Goal: Task Accomplishment & Management: Manage account settings

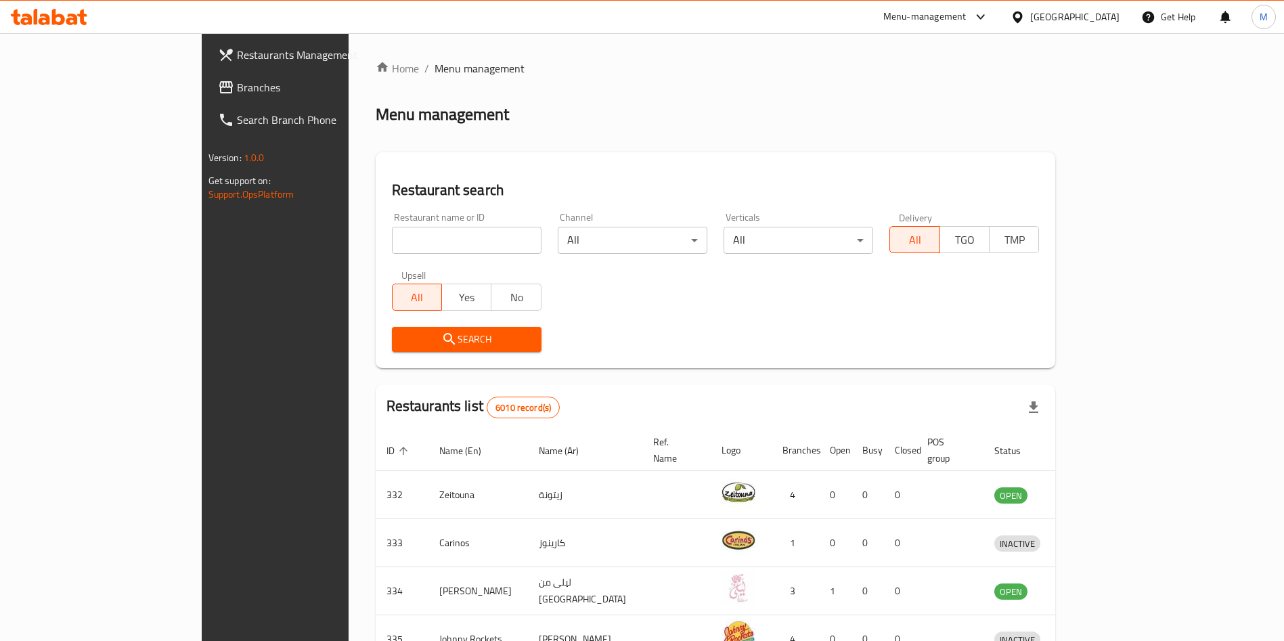
click at [392, 242] on input "search" at bounding box center [467, 240] width 150 height 27
paste input "Viola Burger"
type input "Viola Burger"
click button "Search" at bounding box center [467, 339] width 150 height 25
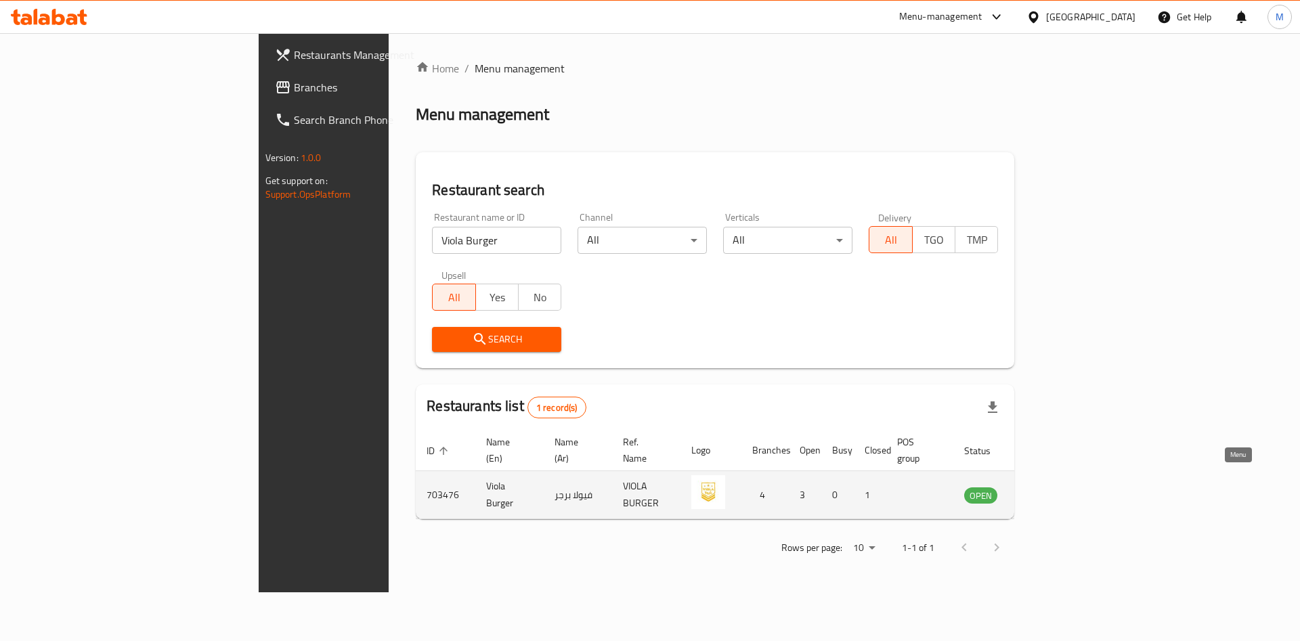
click at [1060, 487] on link "enhanced table" at bounding box center [1047, 495] width 25 height 16
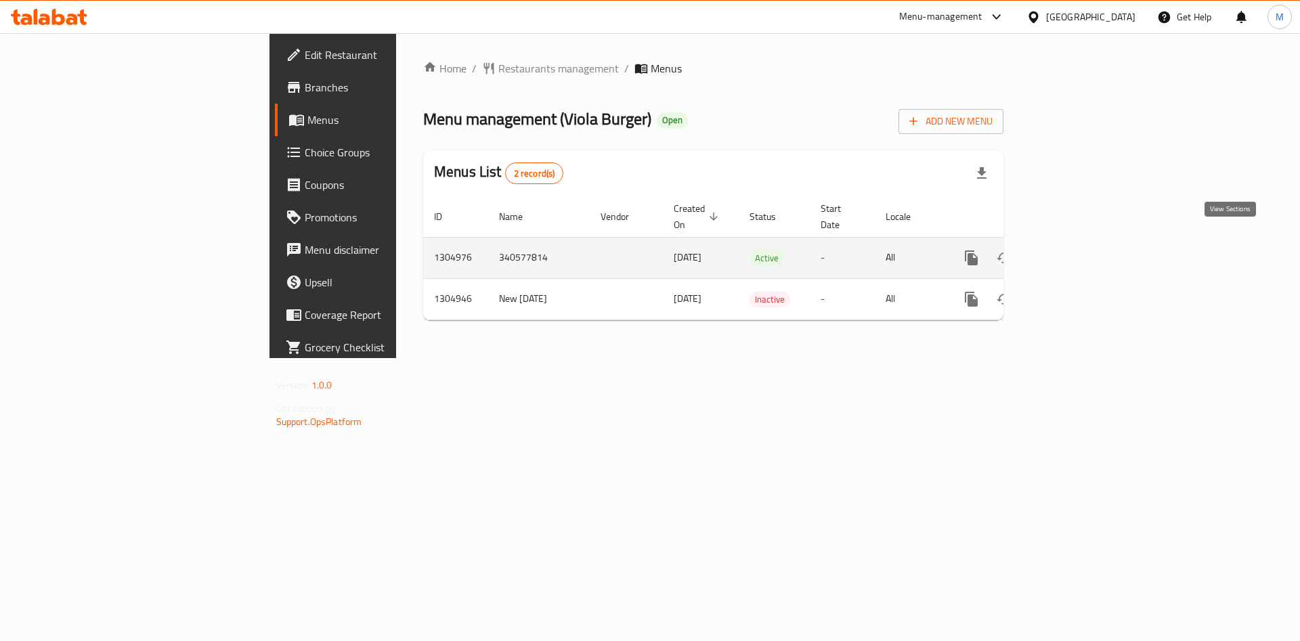
click at [1075, 252] on icon "enhanced table" at bounding box center [1069, 258] width 12 height 12
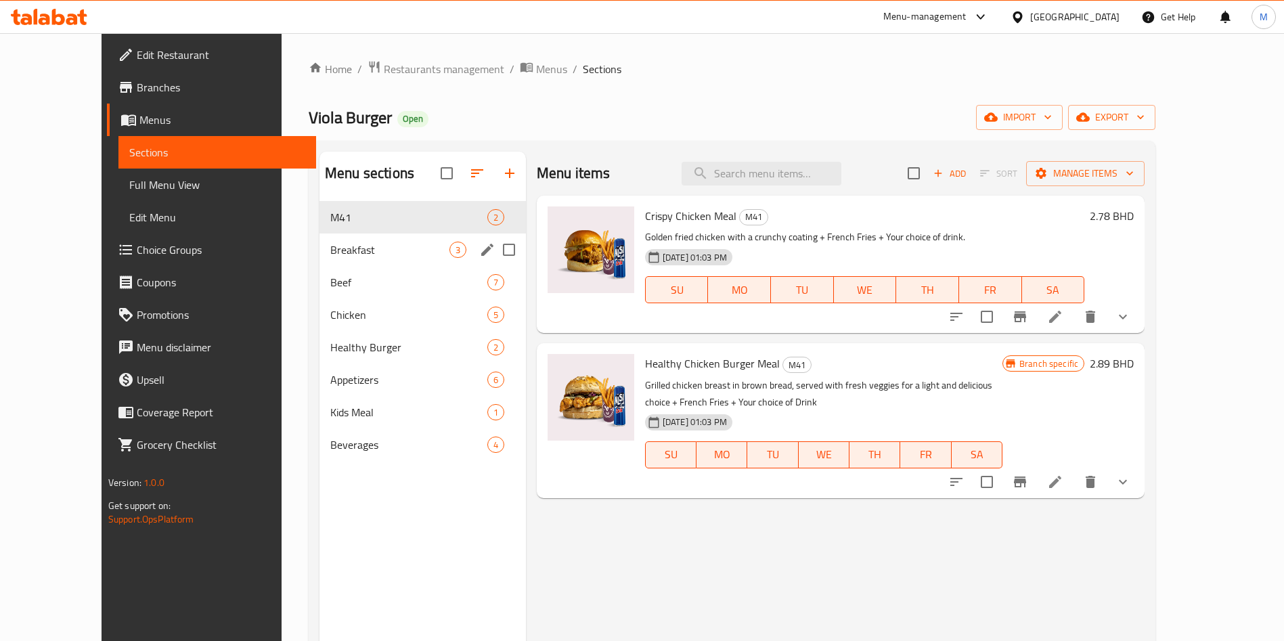
click at [367, 242] on span "Breakfast" at bounding box center [389, 250] width 119 height 16
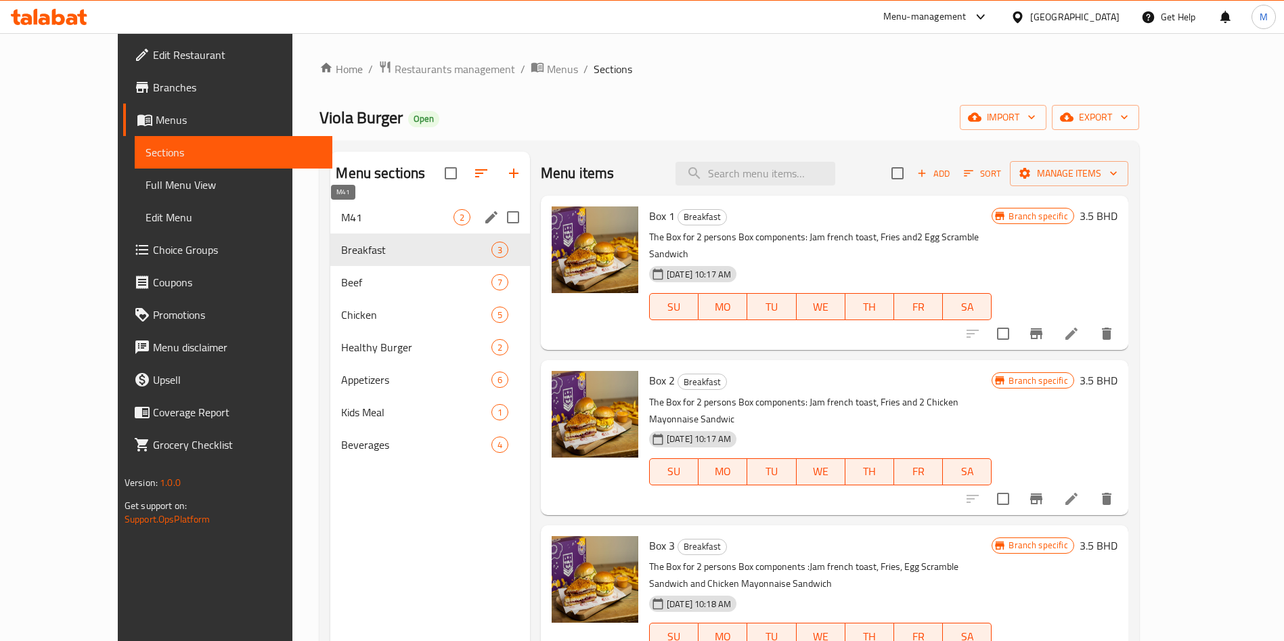
click at [367, 215] on span "M41" at bounding box center [397, 217] width 112 height 16
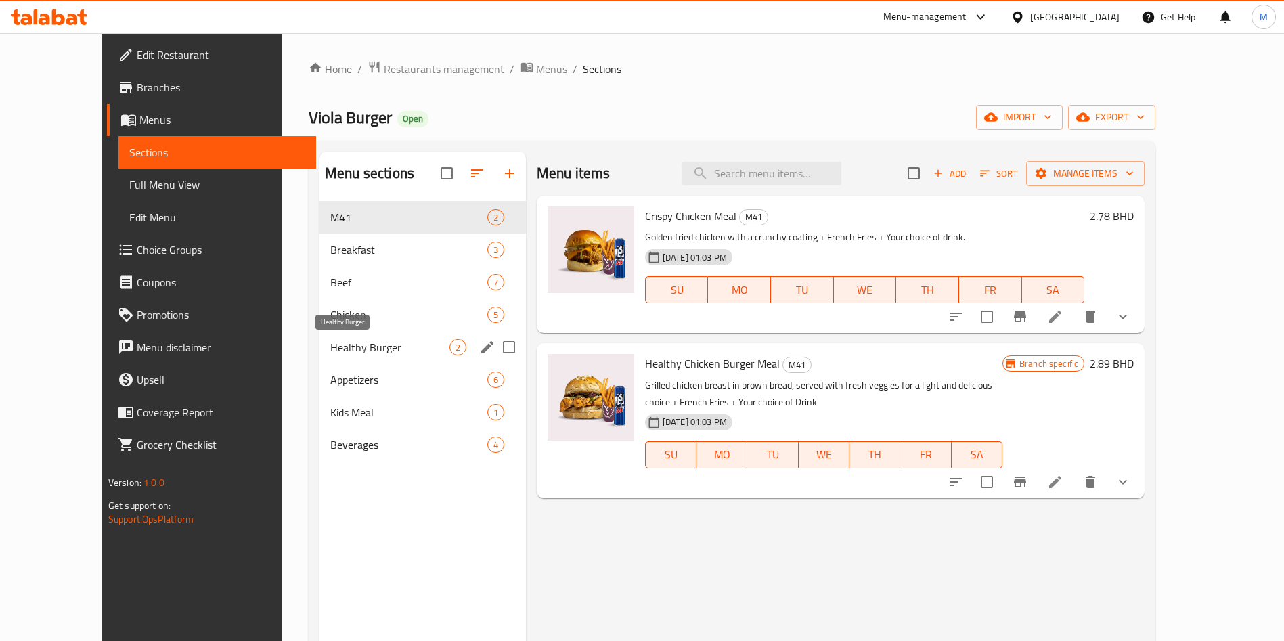
click at [359, 342] on span "Healthy Burger" at bounding box center [389, 347] width 119 height 16
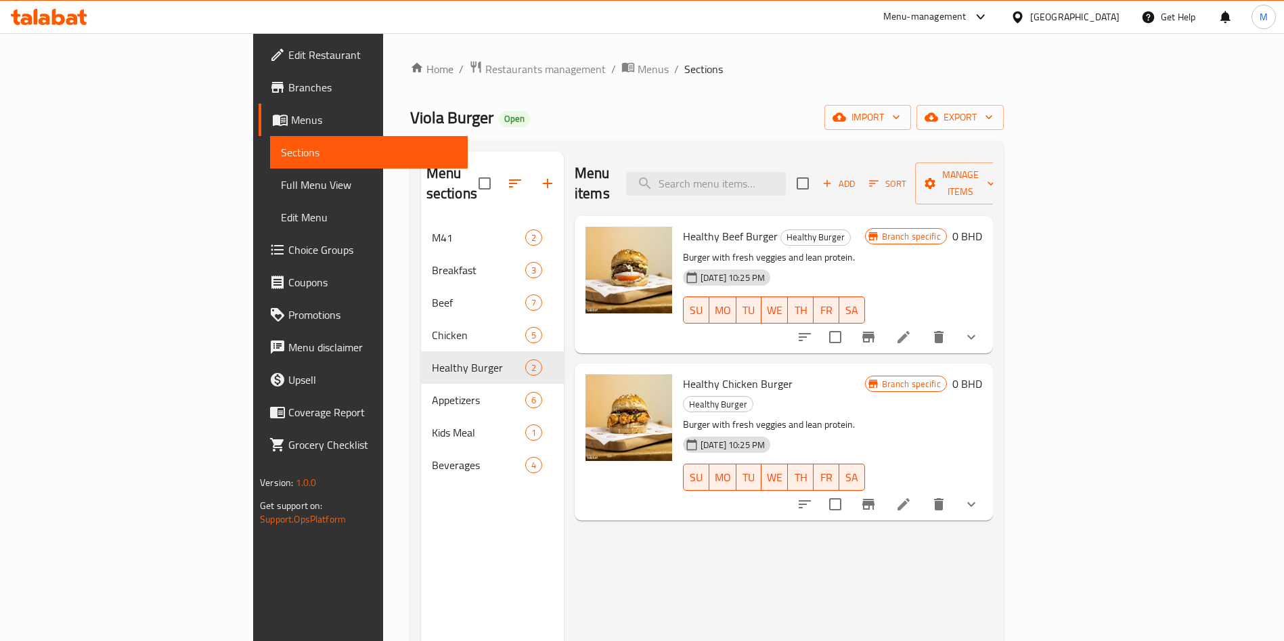
click at [923, 492] on li at bounding box center [904, 504] width 38 height 24
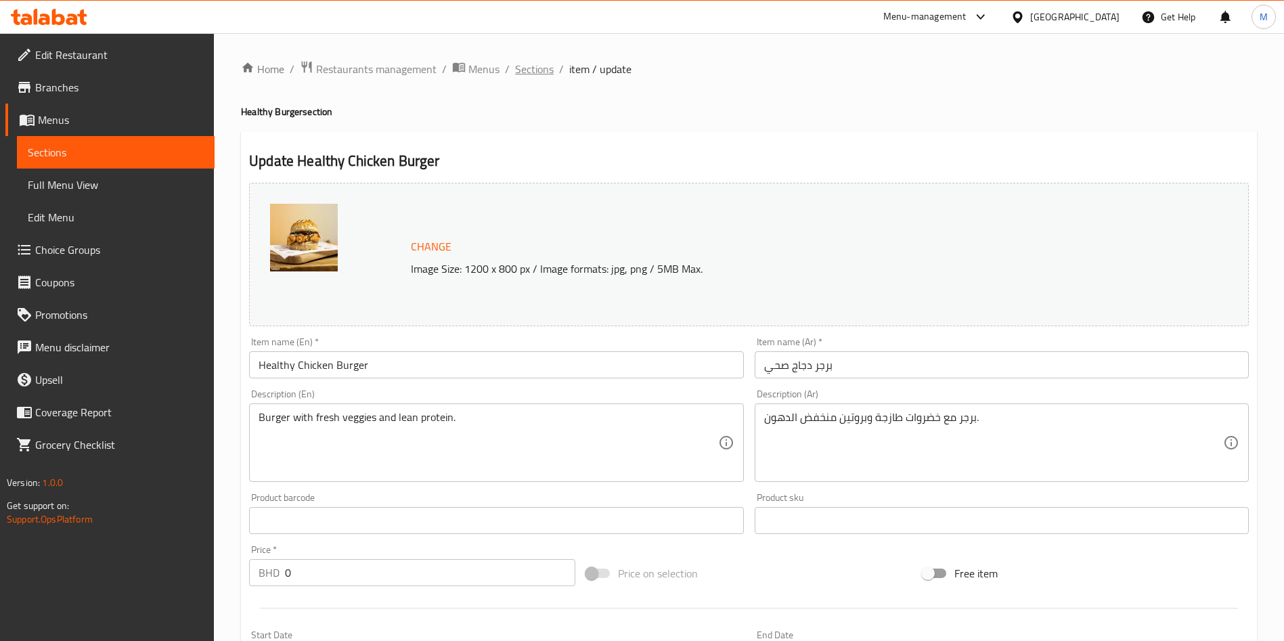
click at [550, 76] on span "Sections" at bounding box center [534, 69] width 39 height 16
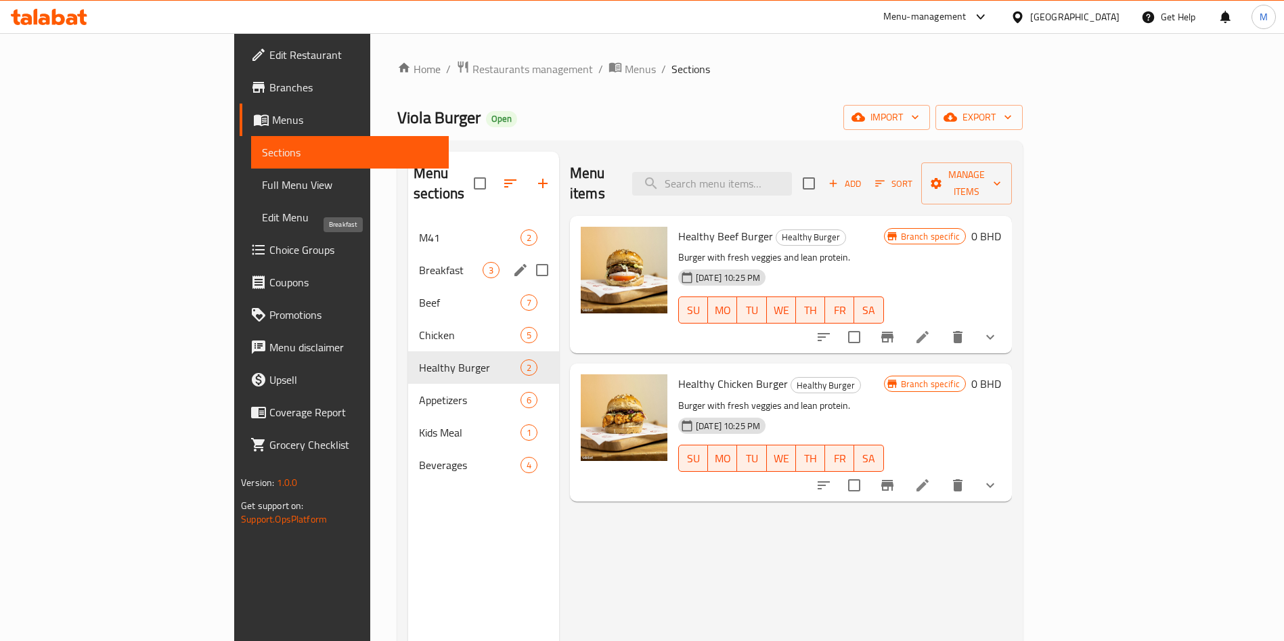
click at [419, 262] on span "Breakfast" at bounding box center [451, 270] width 64 height 16
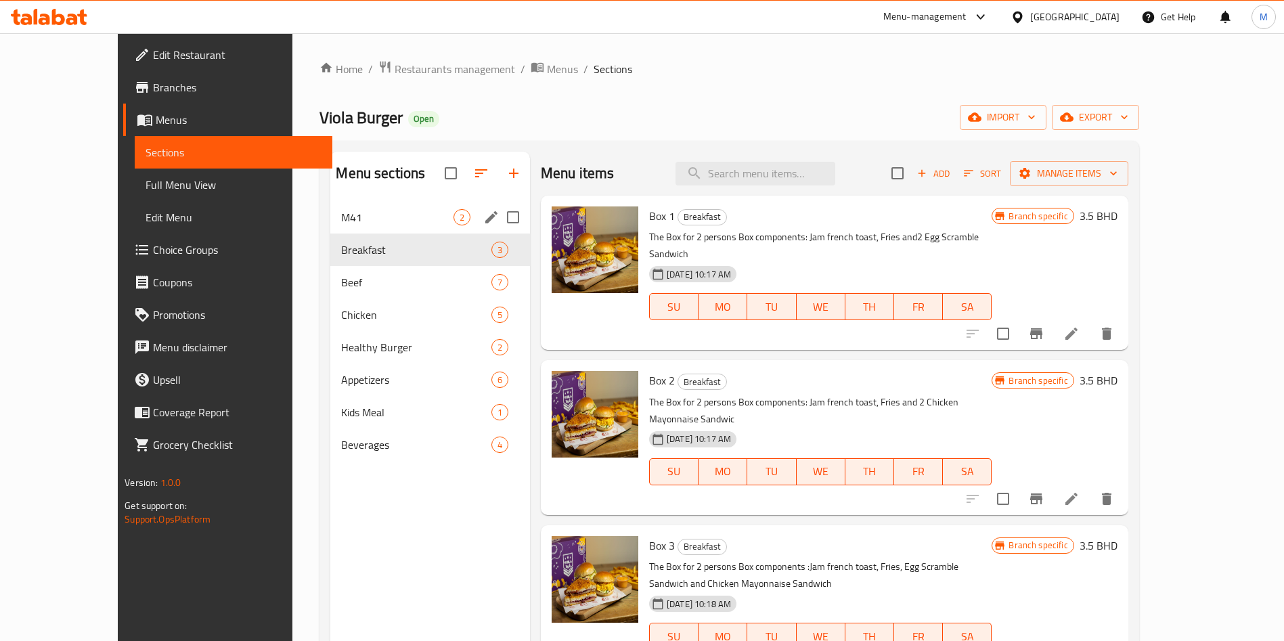
click at [341, 207] on div "M41 2" at bounding box center [430, 217] width 200 height 33
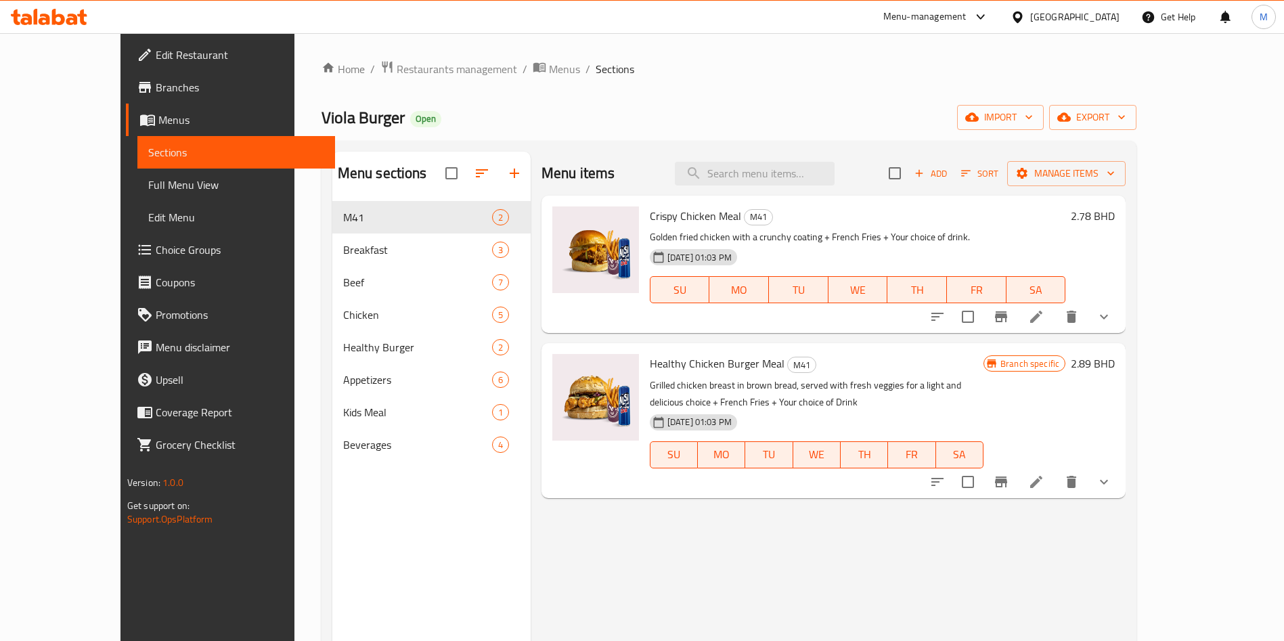
click at [1121, 473] on button "show more" at bounding box center [1104, 482] width 33 height 33
click at [1115, 473] on div "Branch specific 2.89 BHD" at bounding box center [1049, 420] width 131 height 133
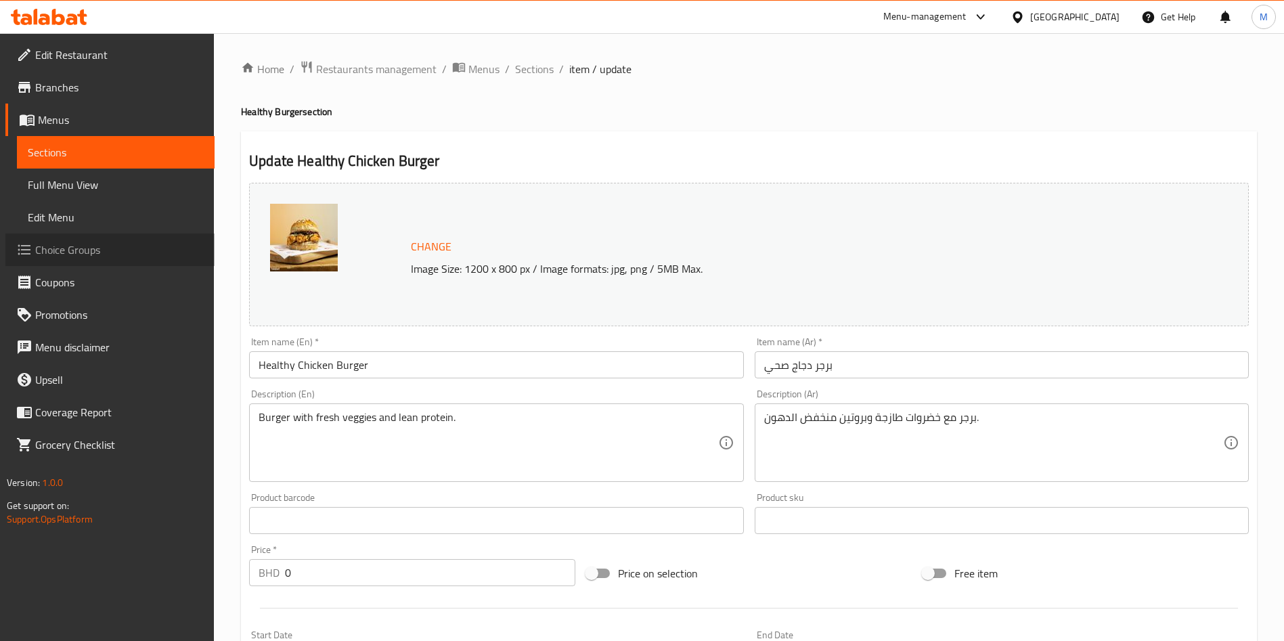
click at [78, 263] on link "Choice Groups" at bounding box center [109, 250] width 209 height 33
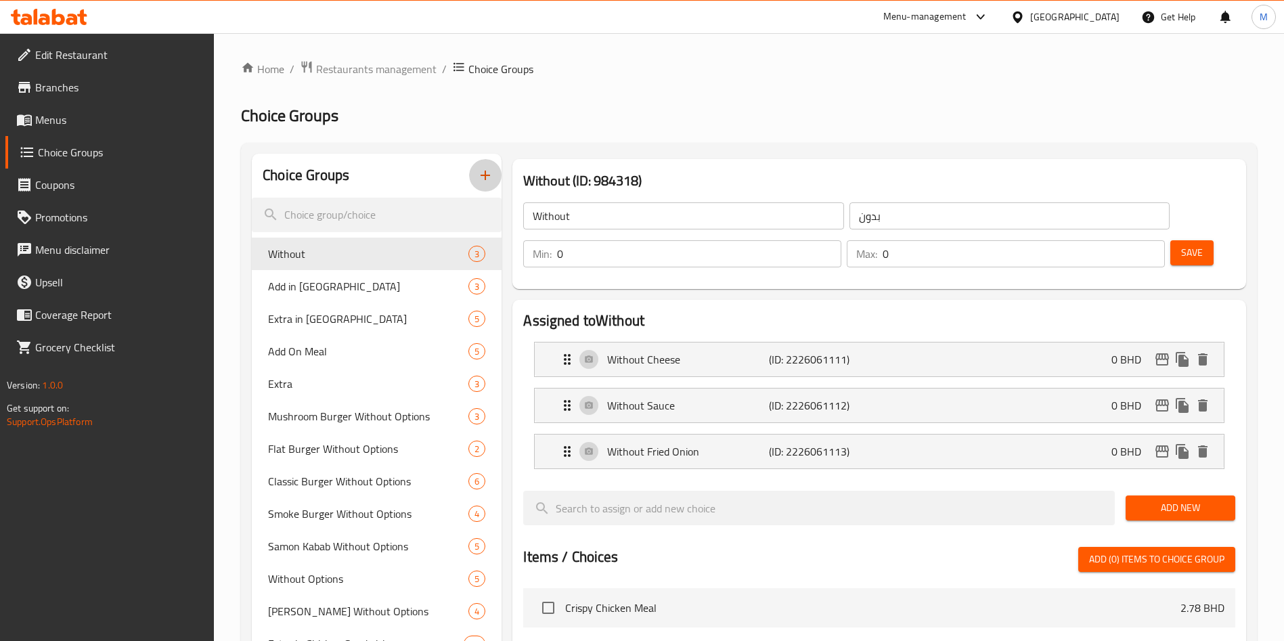
click at [490, 183] on icon "button" at bounding box center [485, 175] width 16 height 16
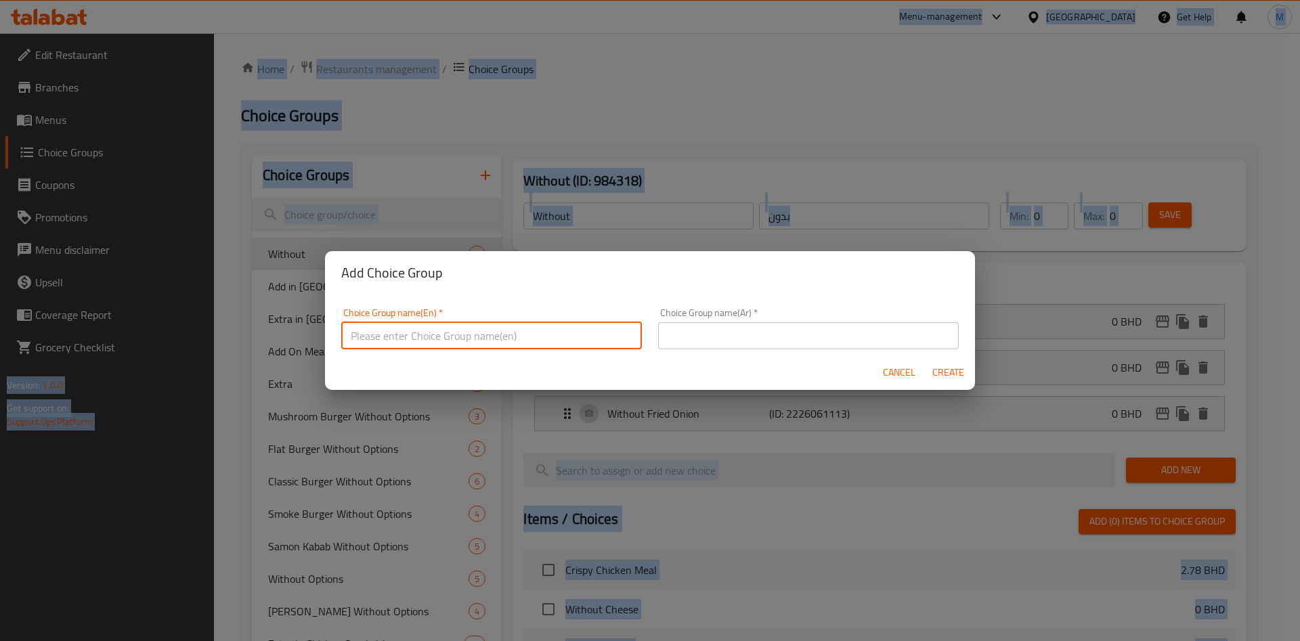
click at [458, 332] on input "text" at bounding box center [491, 335] width 301 height 27
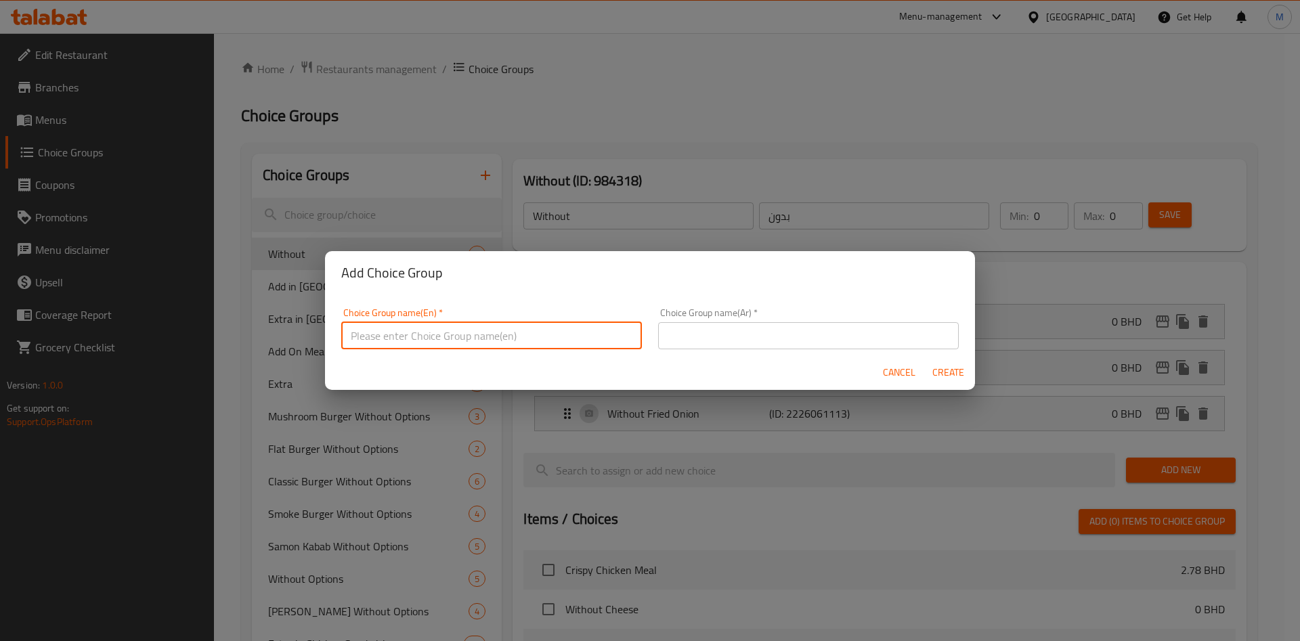
click at [458, 332] on input "text" at bounding box center [491, 335] width 301 height 27
click at [449, 331] on input "text" at bounding box center [491, 335] width 301 height 27
type input "add"
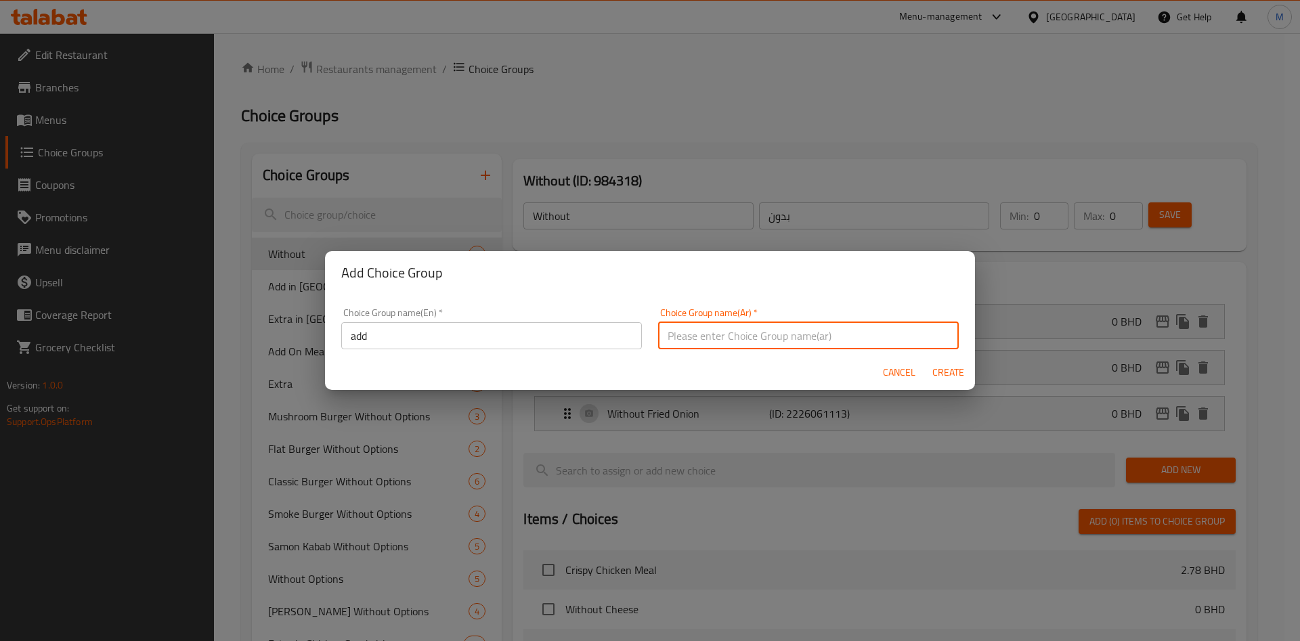
click at [720, 344] on input "text" at bounding box center [808, 335] width 301 height 27
type input "اضافة"
click at [934, 369] on span "Create" at bounding box center [948, 372] width 33 height 17
type input "add"
type input "اضافة"
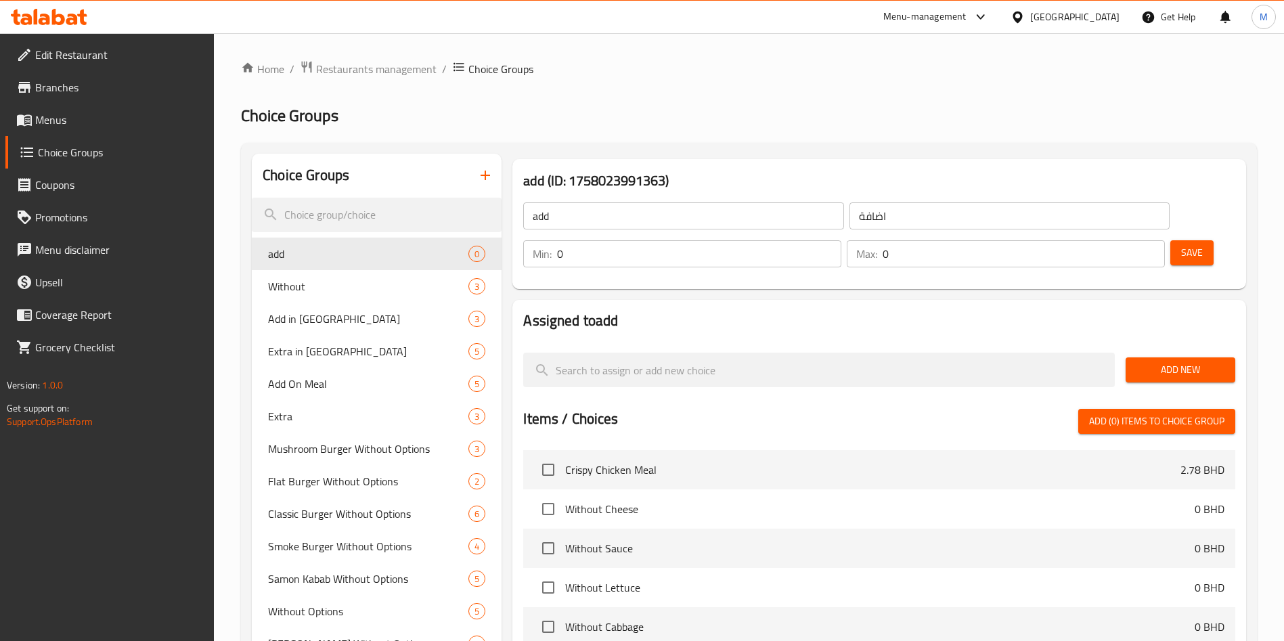
type input "1"
click at [1123, 240] on input "1" at bounding box center [1024, 253] width 282 height 27
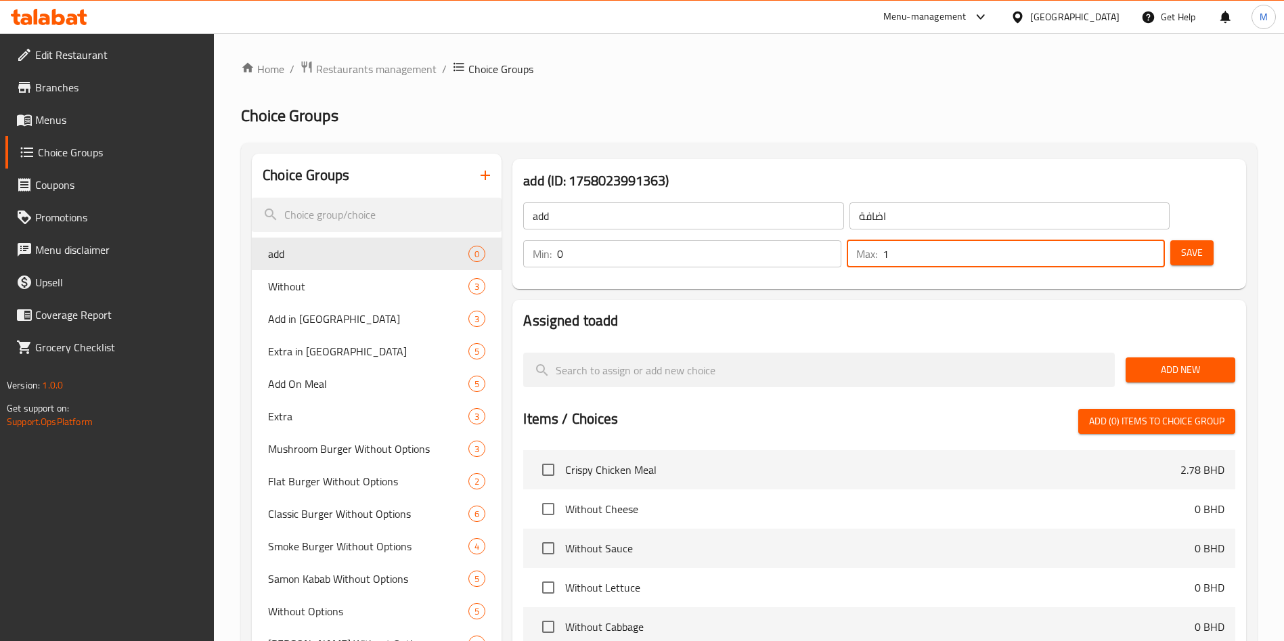
click at [1157, 362] on span "Add New" at bounding box center [1181, 370] width 88 height 17
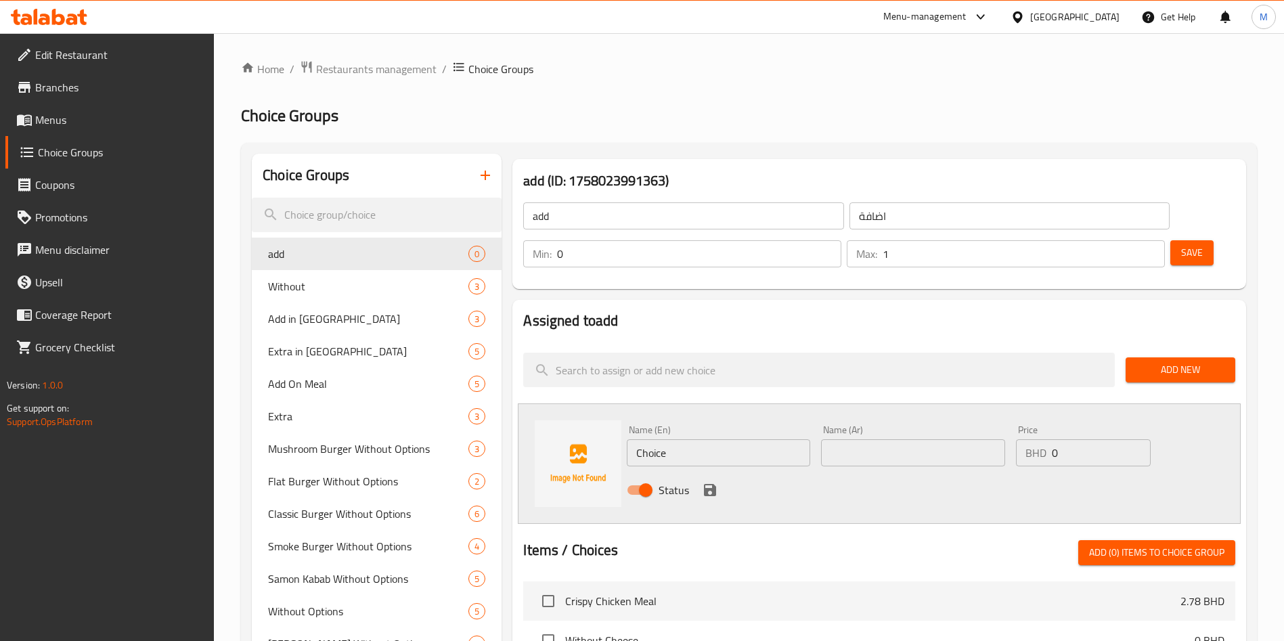
click at [671, 439] on input "Choice" at bounding box center [718, 452] width 183 height 27
type input "Lettuce wrap"
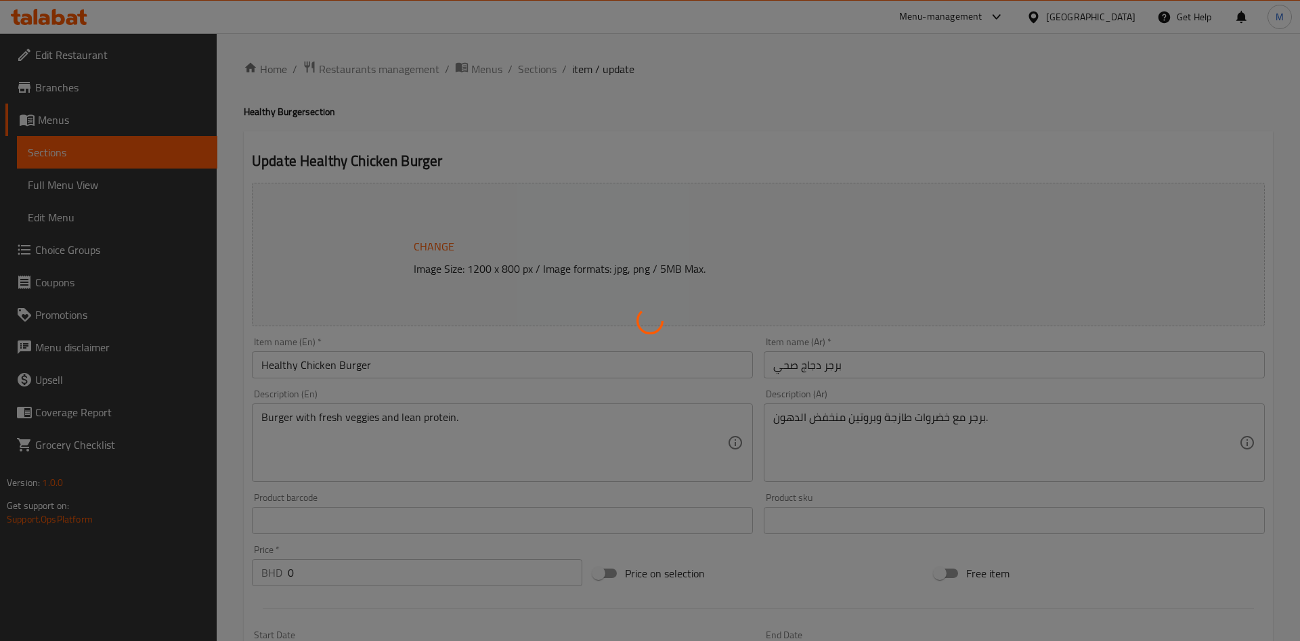
type input "إكسترا لسندويتشات الدجاج"
type input "0"
type input "إختيارات الإزالة للدجاج الصحي"
type input "0"
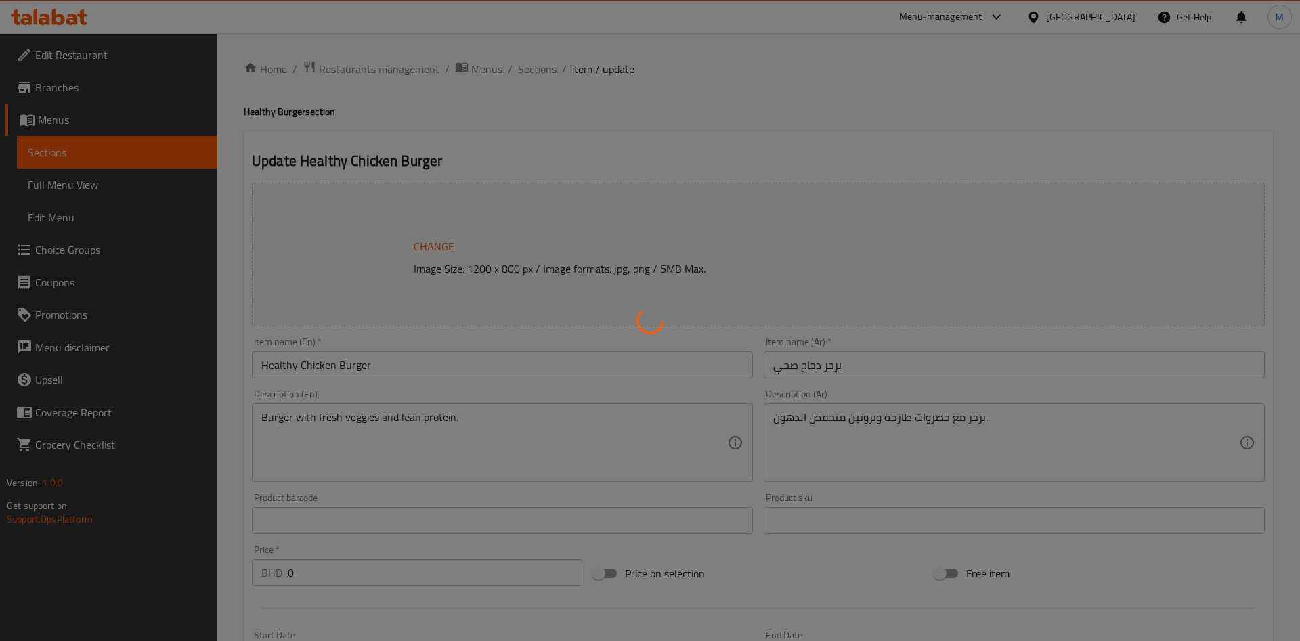
type input "0"
type input "إضافات للوجبة"
type input "0"
type input "إختيارات الإزالة للدجاج الصحي"
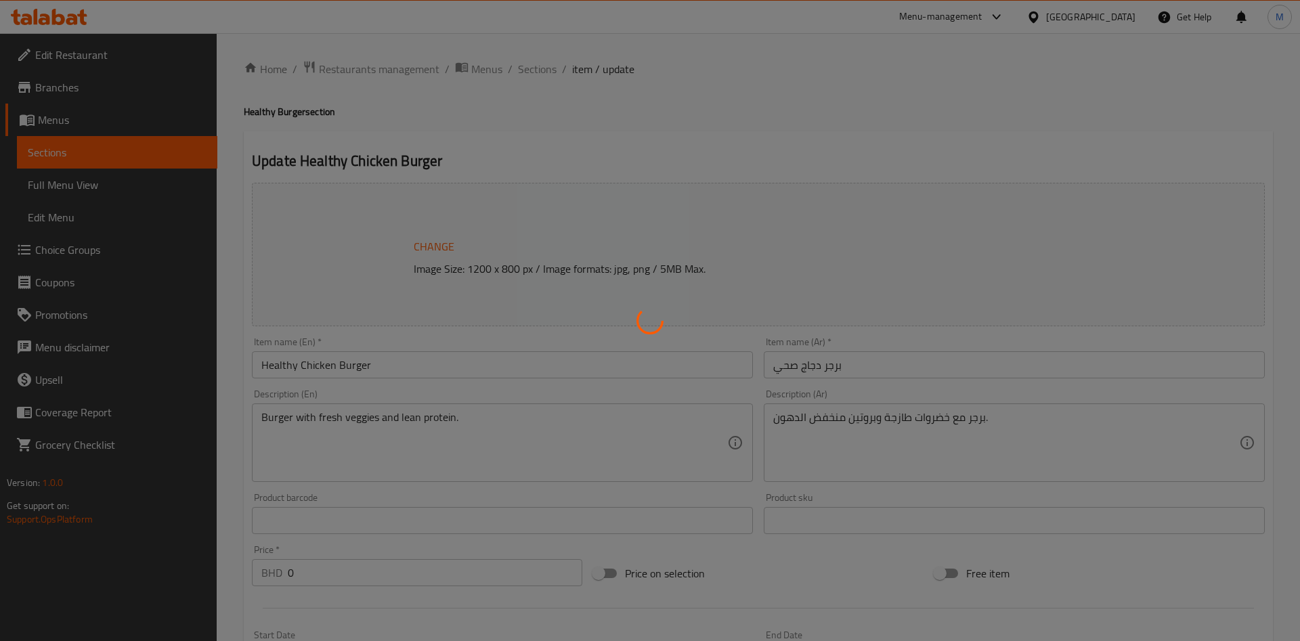
type input "0"
type input "اختيارك من المشروب"
type input "1"
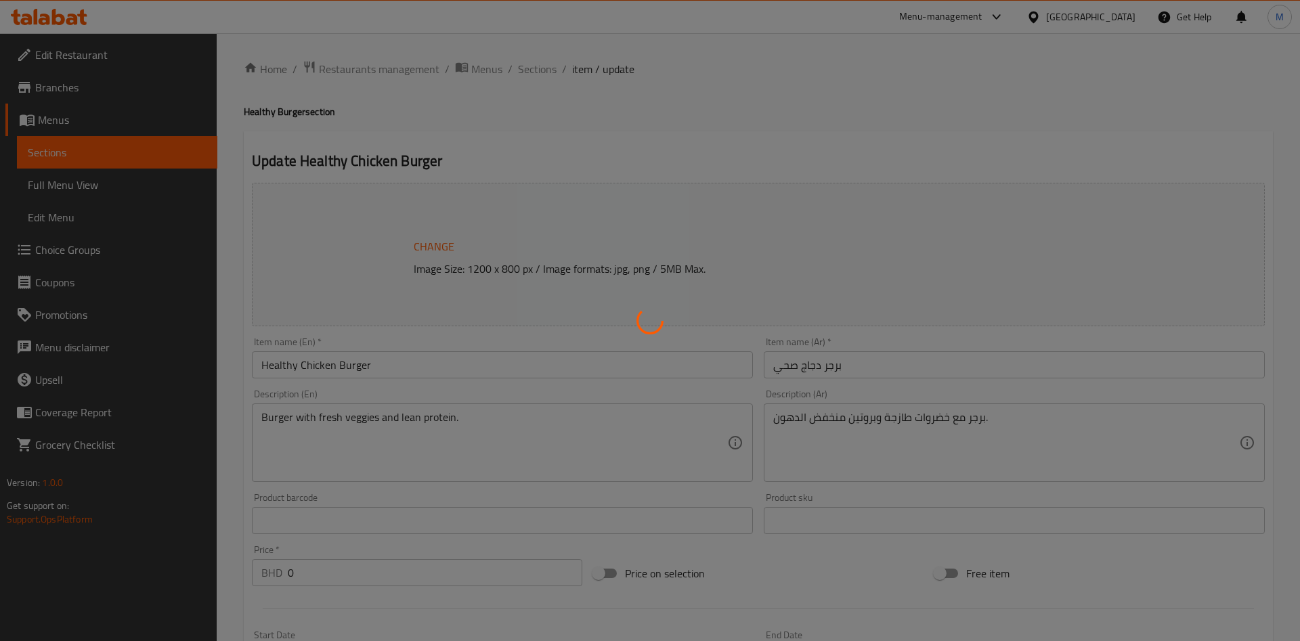
type input "إضافات للوجبة"
type input "0"
type input "إختيارات الإزالة للدجاج الصحي"
type input "0"
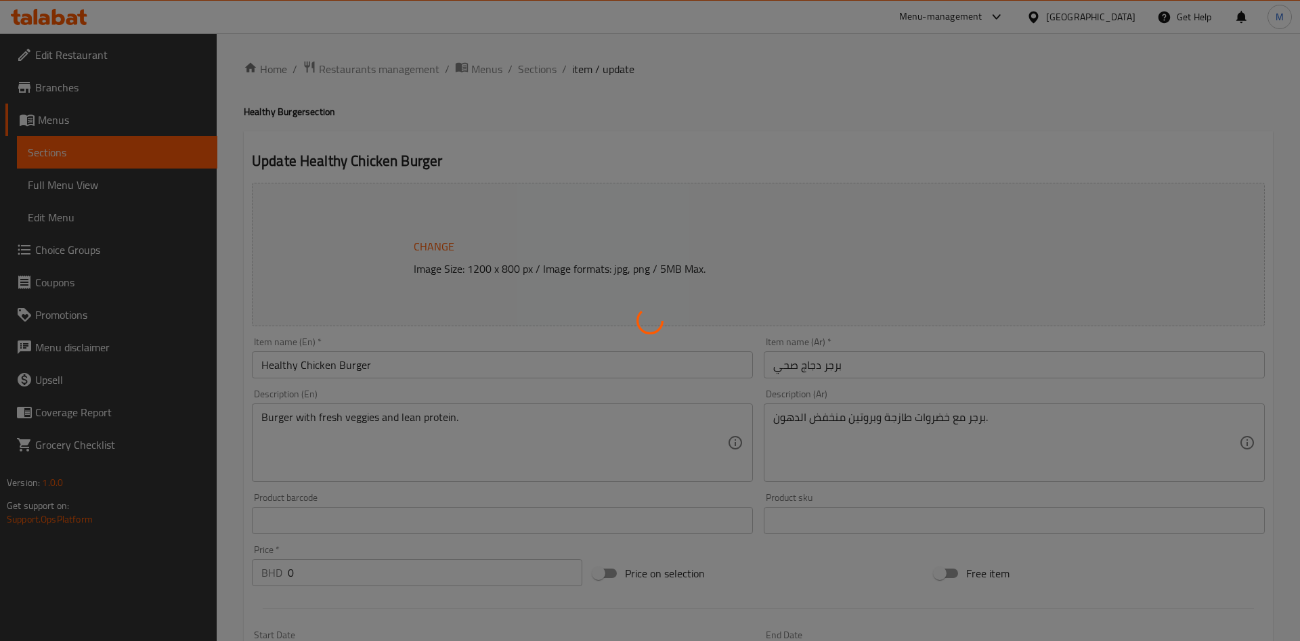
type input "0"
type input "اختيارك من المشروب"
type input "1"
type input "إكسترا لسندويتشات الدجاج"
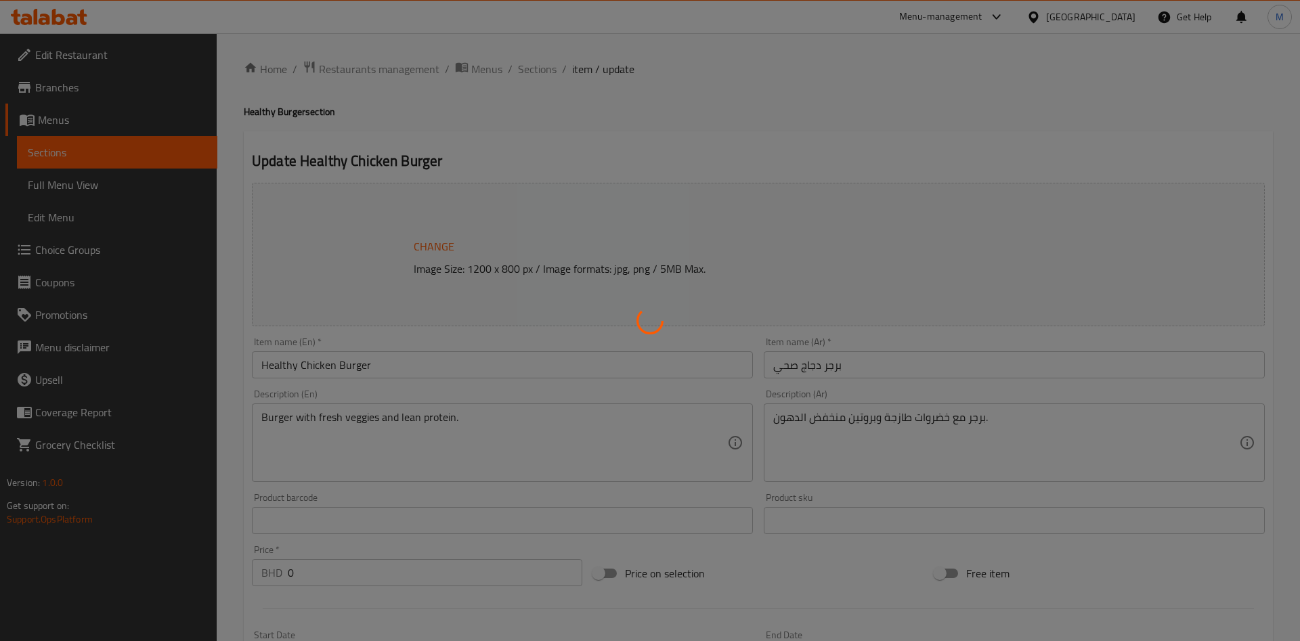
type input "0"
type input "إختيارات الإزالة للدجاج الصحي"
type input "0"
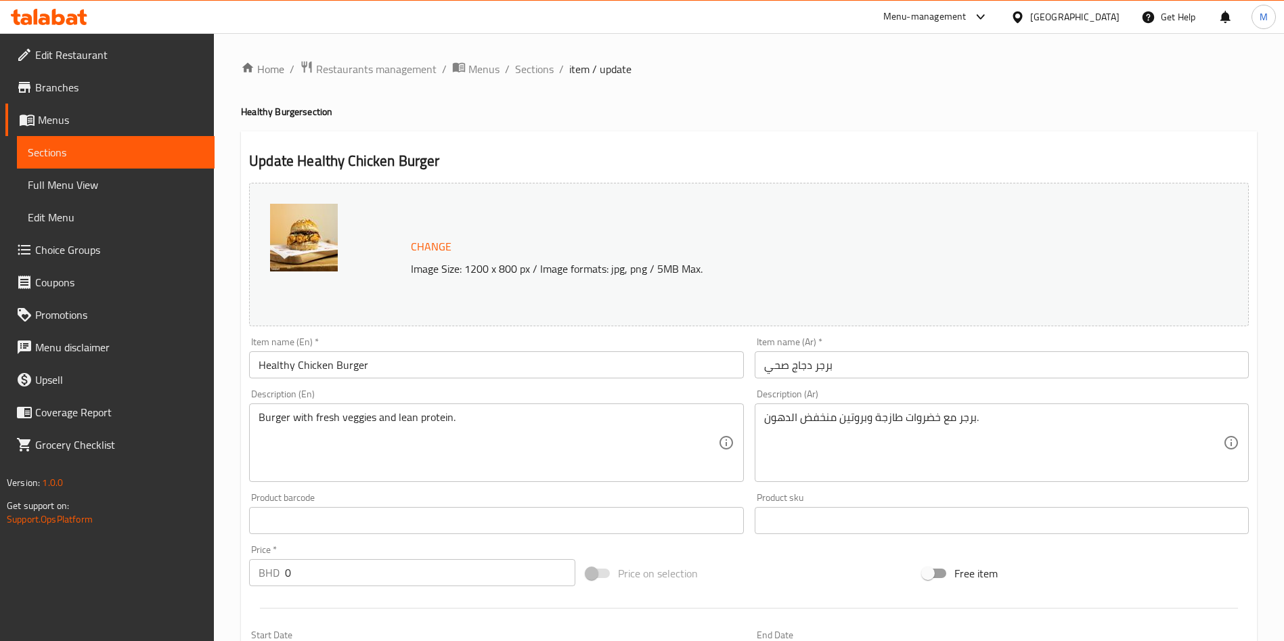
click at [87, 253] on span "Choice Groups" at bounding box center [119, 250] width 169 height 16
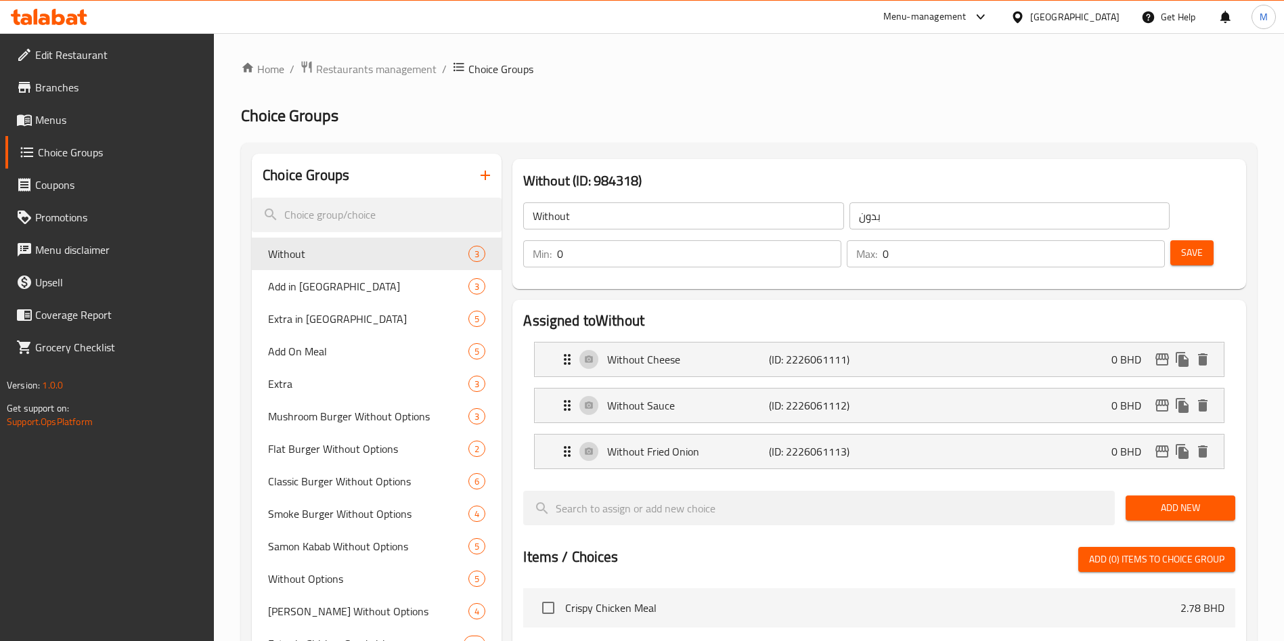
click at [489, 181] on icon "button" at bounding box center [485, 175] width 16 height 16
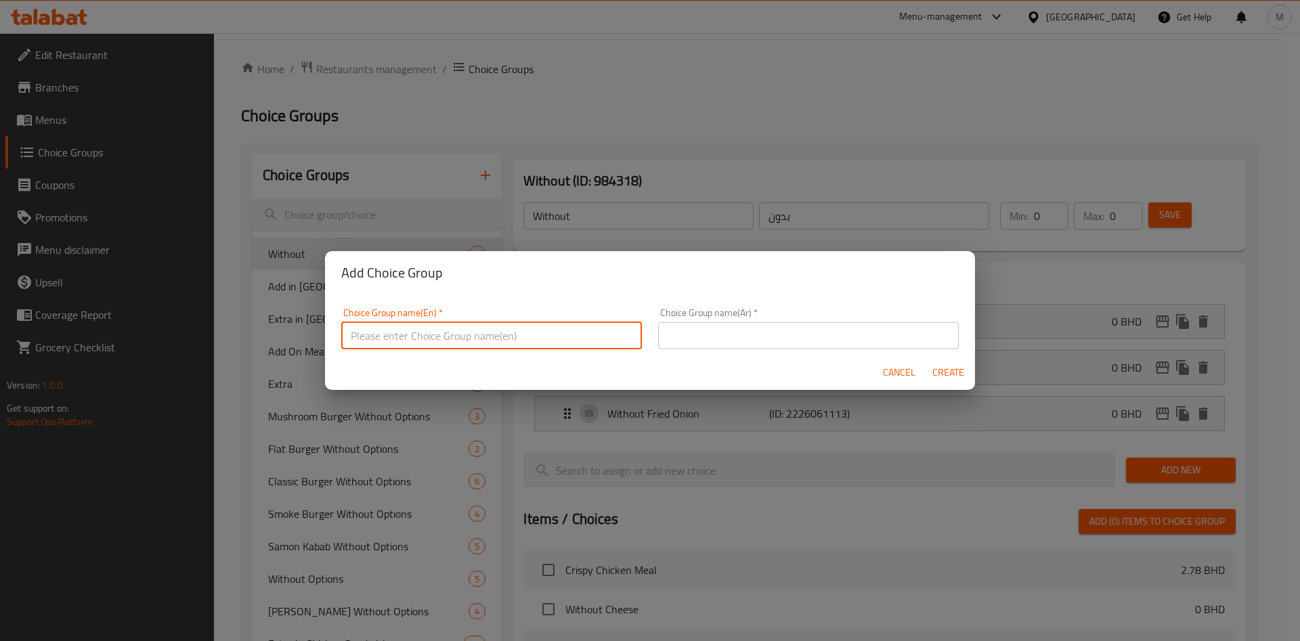
click at [493, 335] on input "text" at bounding box center [491, 335] width 301 height 27
type input "Add:"
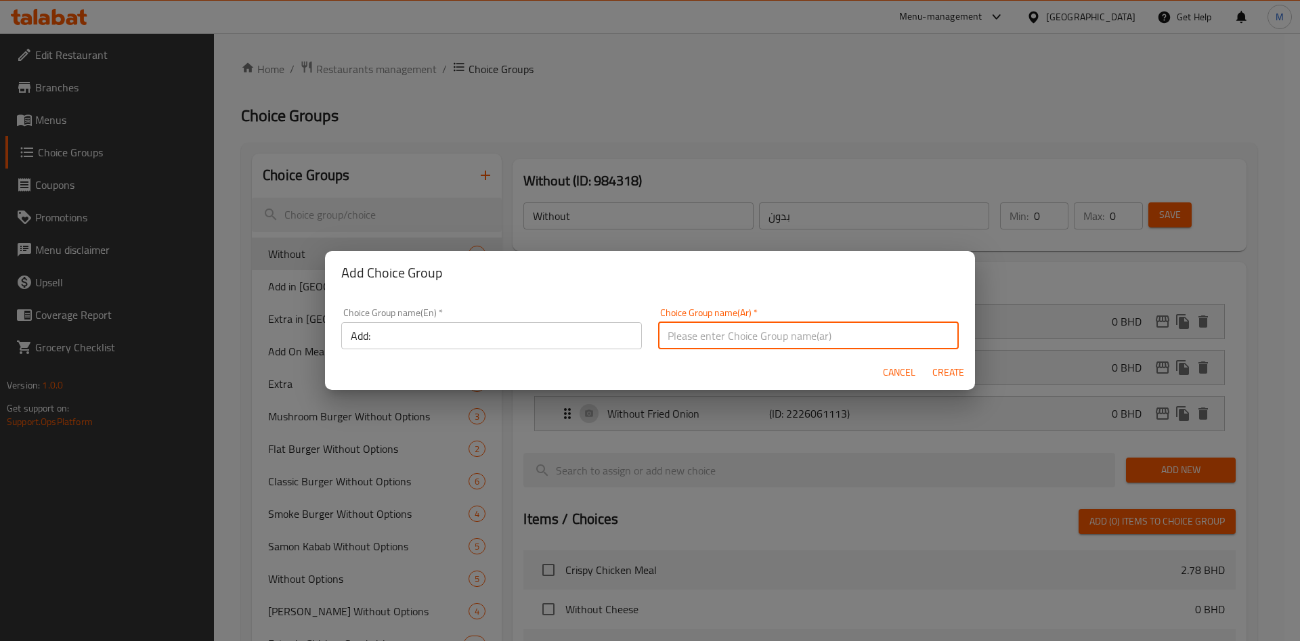
click at [676, 341] on input "text" at bounding box center [808, 335] width 301 height 27
type input "اضف"
click at [680, 370] on div "Cancel Create" at bounding box center [650, 373] width 650 height 36
click at [942, 372] on span "Create" at bounding box center [948, 372] width 33 height 17
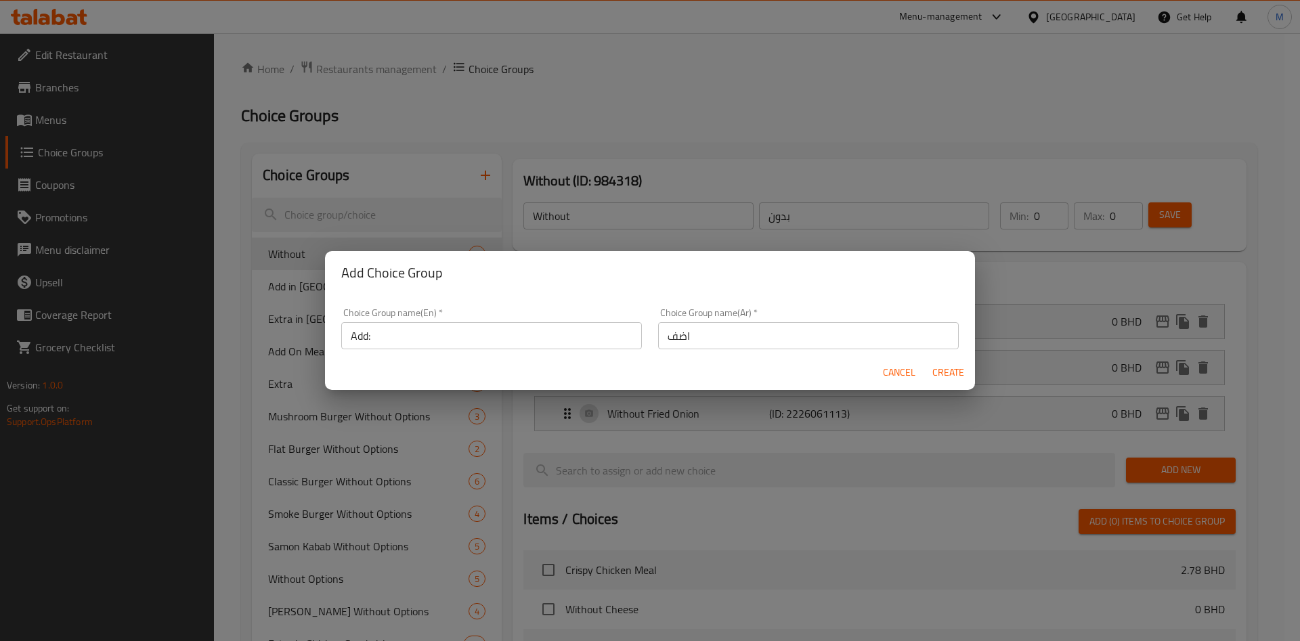
type input "Add:"
type input "اضف"
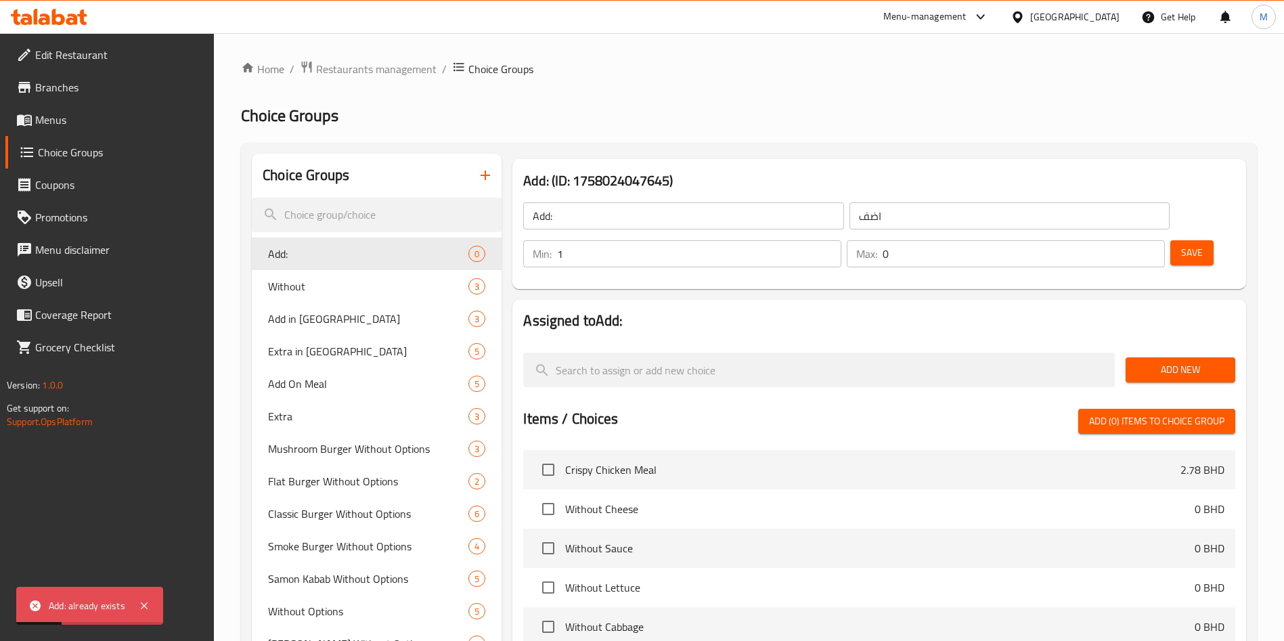
click at [842, 240] on input "1" at bounding box center [699, 253] width 284 height 27
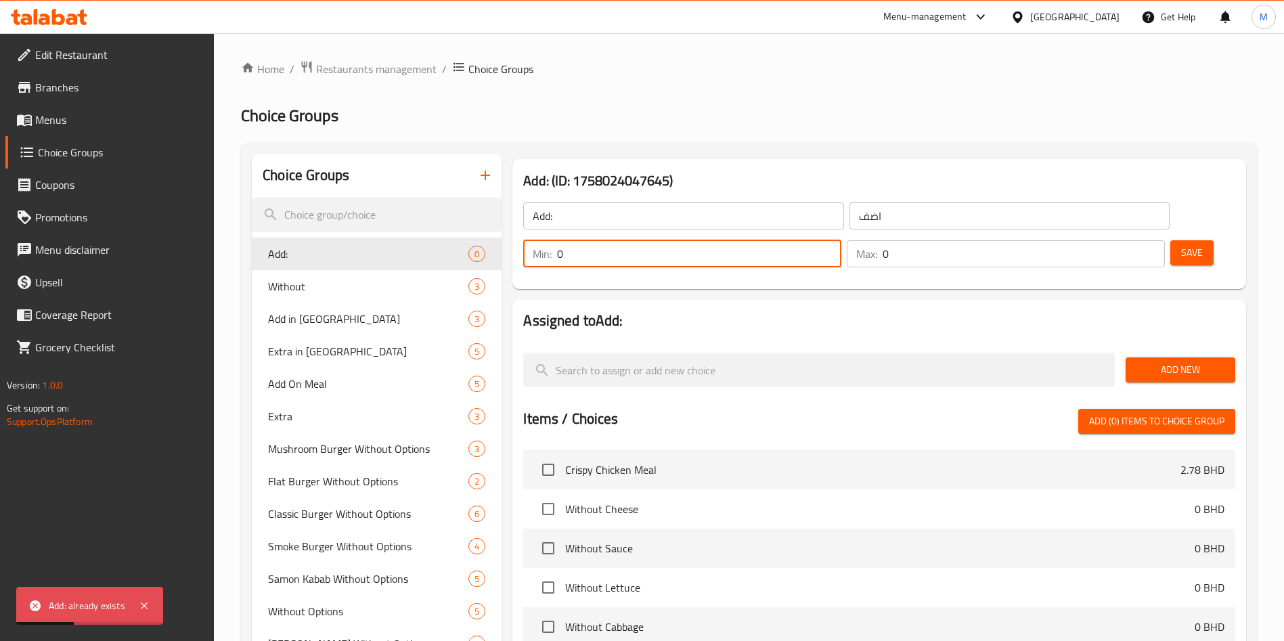
type input "0"
click at [842, 240] on input "0" at bounding box center [699, 253] width 284 height 27
click at [1129, 240] on input "1" at bounding box center [1024, 253] width 282 height 27
click at [1129, 240] on input "2" at bounding box center [1024, 253] width 282 height 27
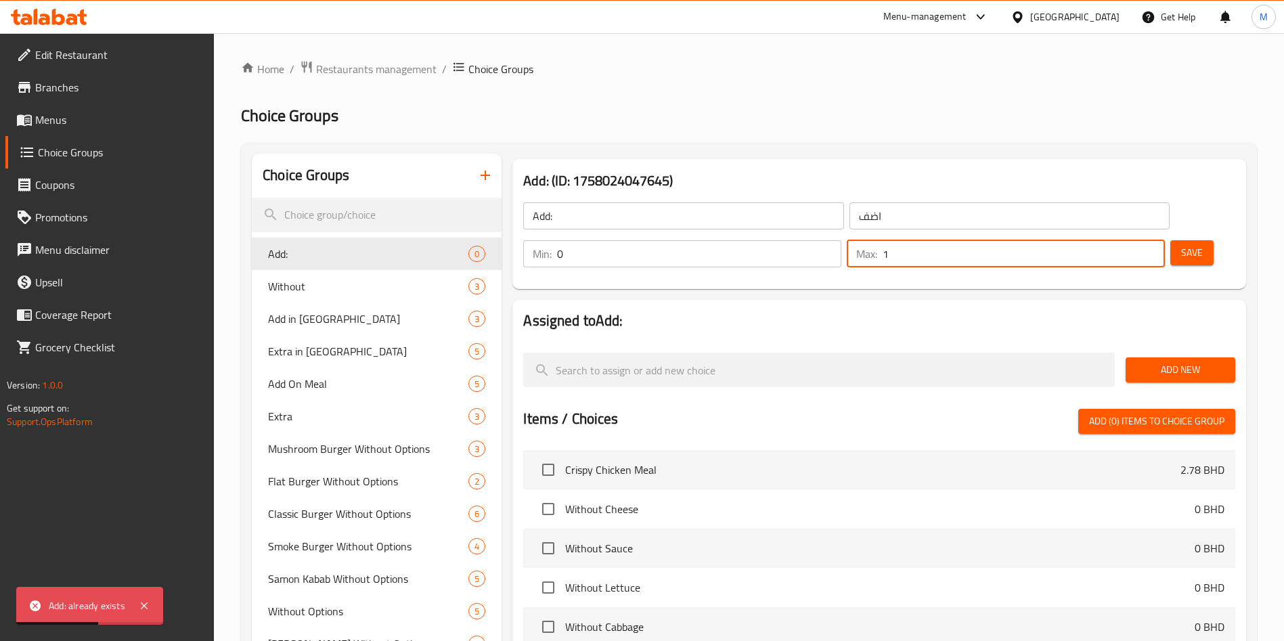
click at [1125, 240] on input "1" at bounding box center [1024, 253] width 282 height 27
click at [1125, 240] on input "0" at bounding box center [1024, 253] width 282 height 27
click at [1133, 240] on input "1" at bounding box center [1024, 253] width 282 height 27
click at [1133, 240] on input "2" at bounding box center [1024, 253] width 282 height 27
type input "1"
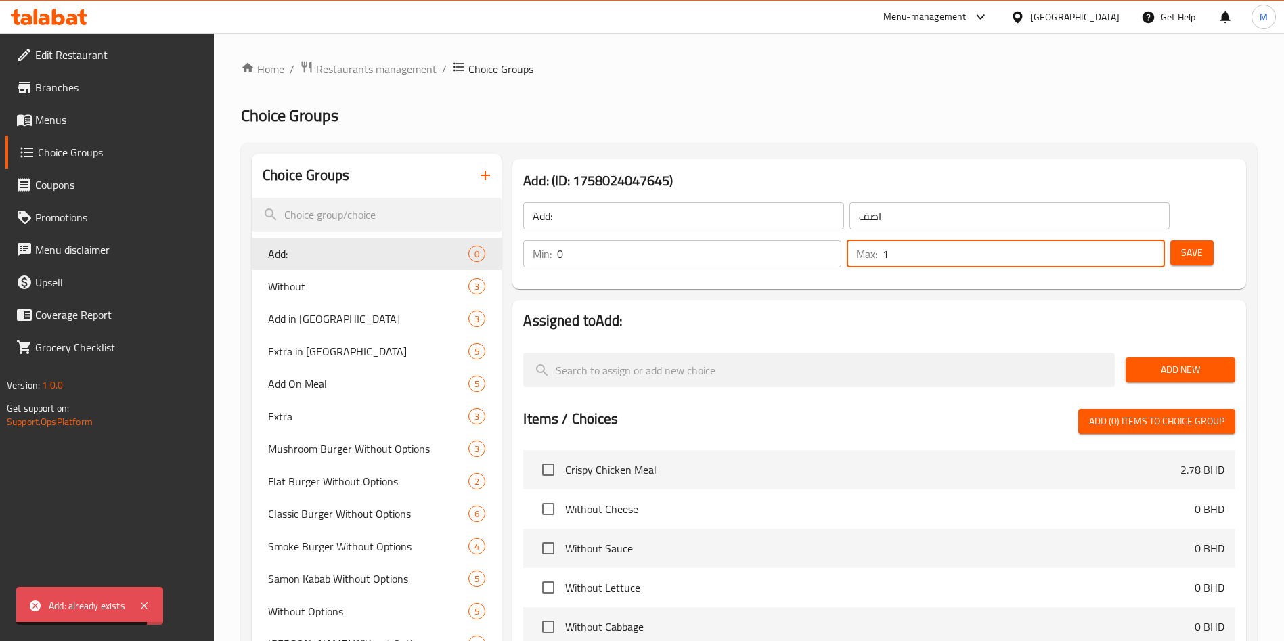
click at [1131, 240] on input "1" at bounding box center [1024, 253] width 282 height 27
click at [1149, 362] on span "Add New" at bounding box center [1181, 370] width 88 height 17
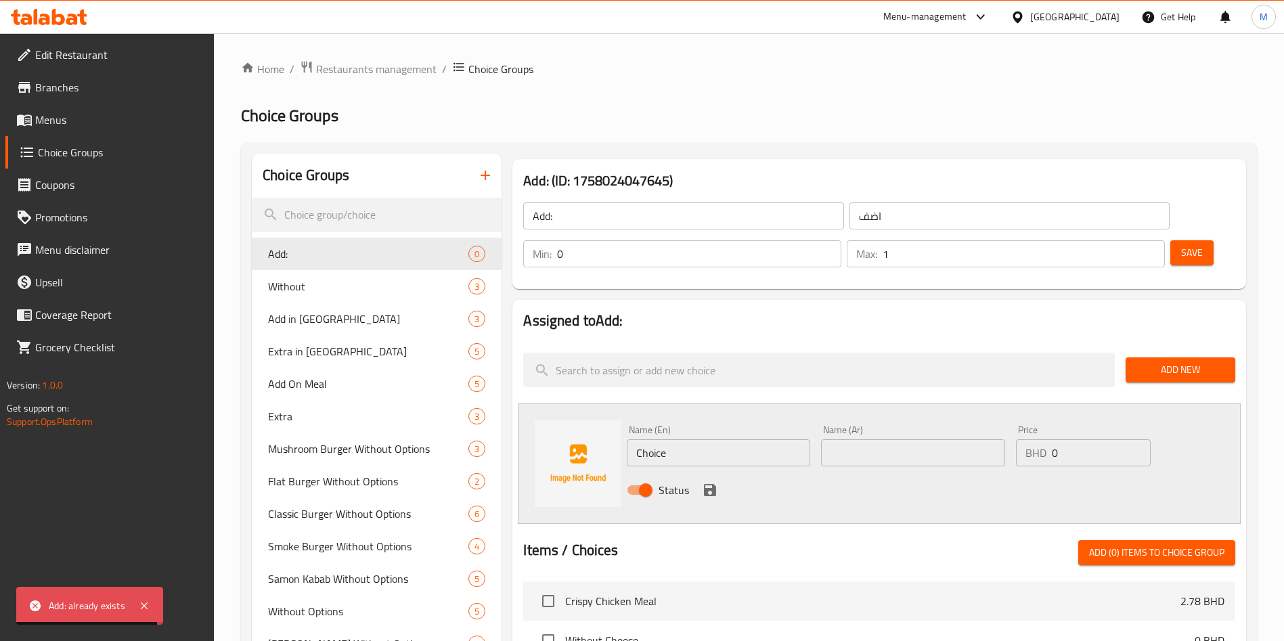
click at [1149, 362] on span "Add New" at bounding box center [1181, 370] width 88 height 17
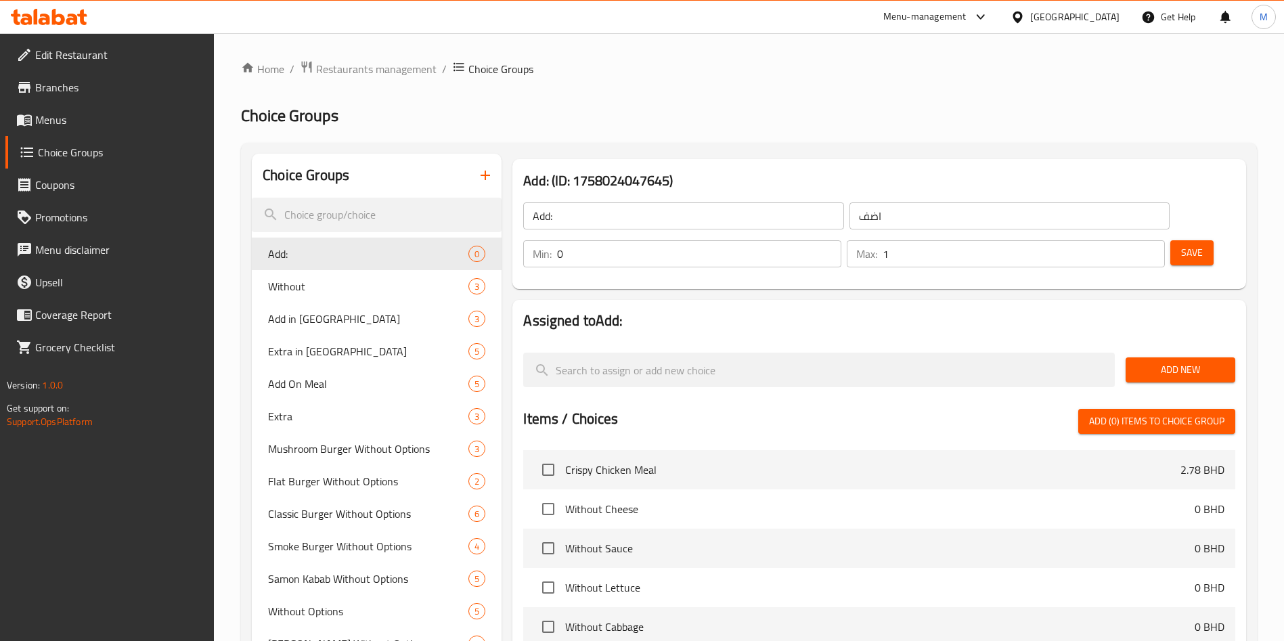
click at [1146, 358] on button "Add New" at bounding box center [1181, 370] width 110 height 25
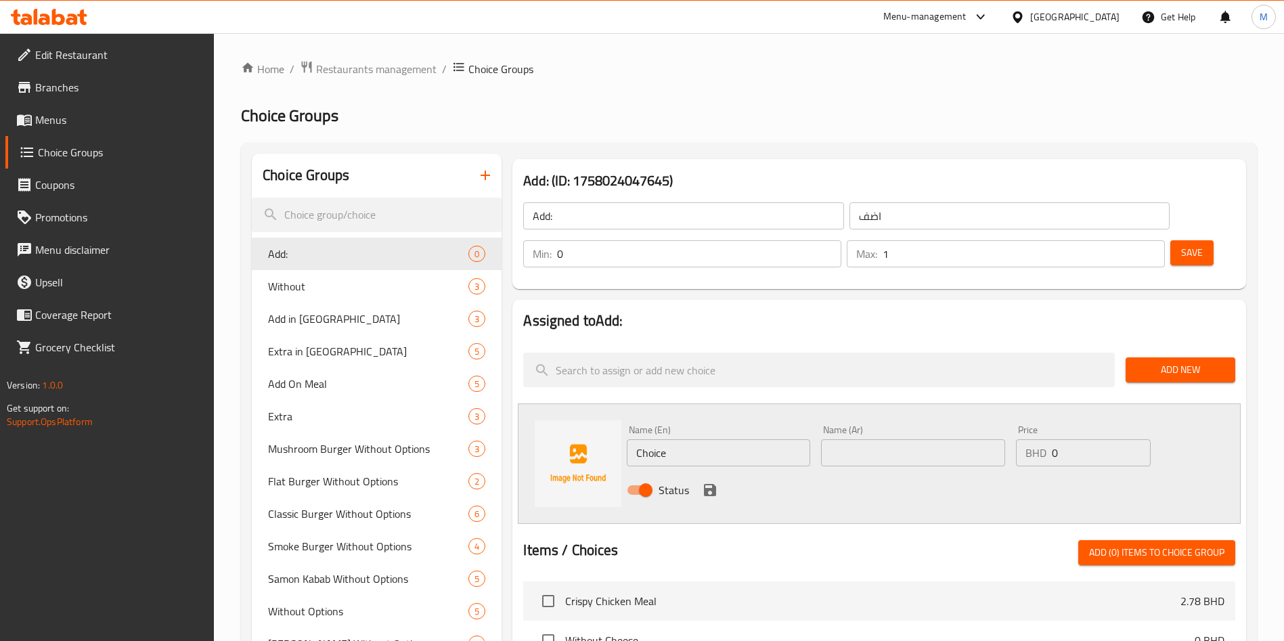
click at [1146, 358] on button "Add New" at bounding box center [1181, 370] width 110 height 25
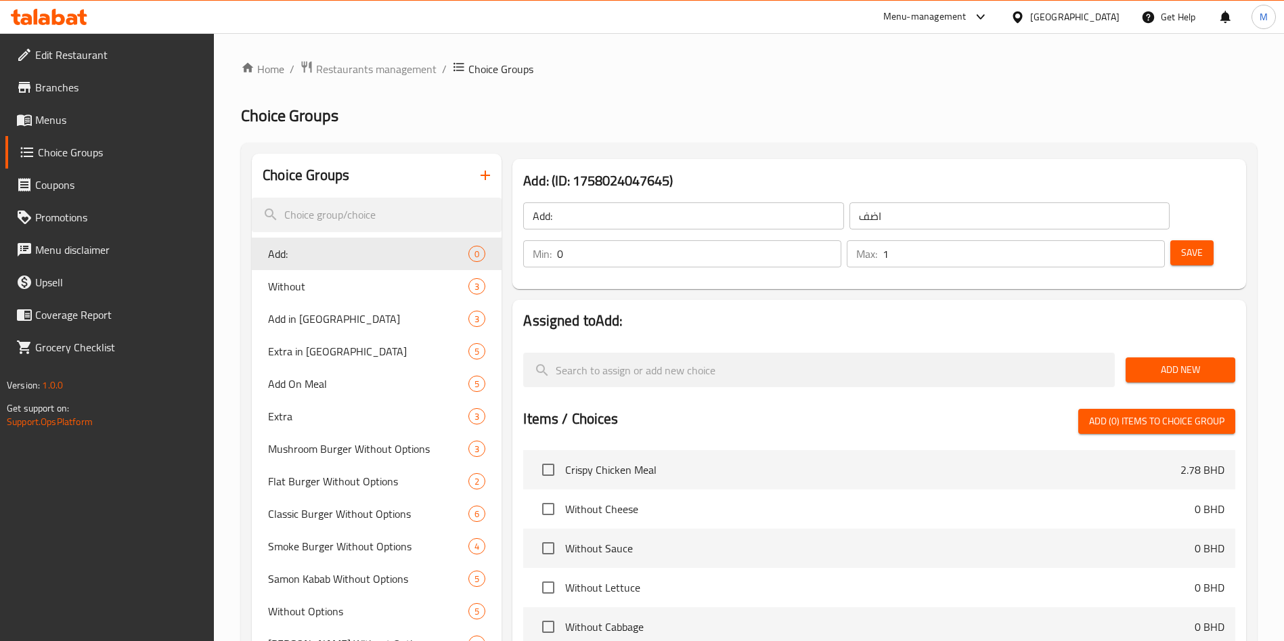
click at [1159, 362] on span "Add New" at bounding box center [1181, 370] width 88 height 17
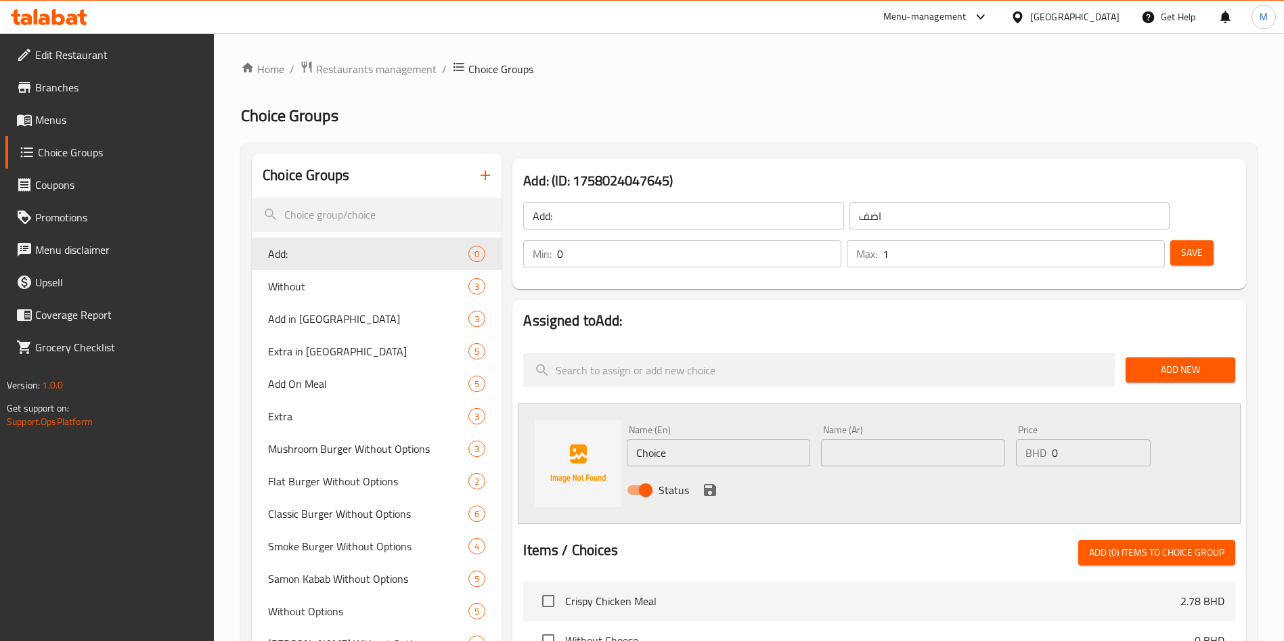
click at [699, 425] on div "Name (En) Choice Name (En)" at bounding box center [718, 445] width 183 height 41
click at [699, 439] on input "Choice" at bounding box center [718, 452] width 183 height 27
type input "Lettuce wrap"
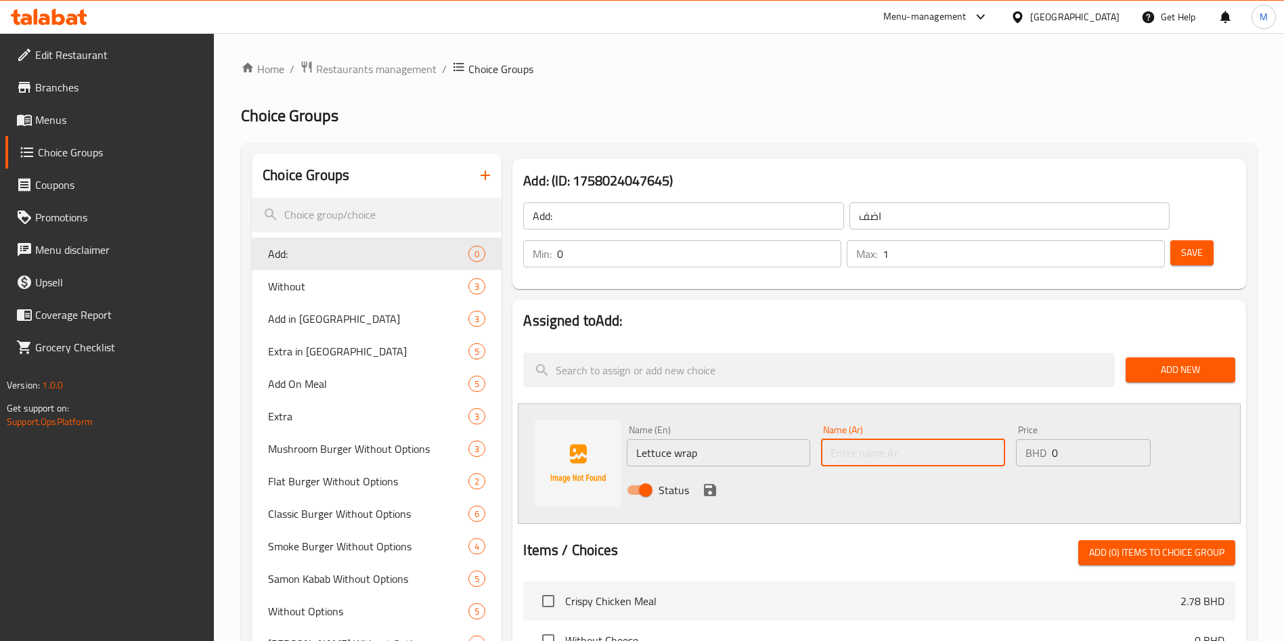
click at [886, 439] on input "text" at bounding box center [912, 452] width 183 height 27
type input "خس"
click at [1073, 439] on input "0" at bounding box center [1101, 452] width 99 height 27
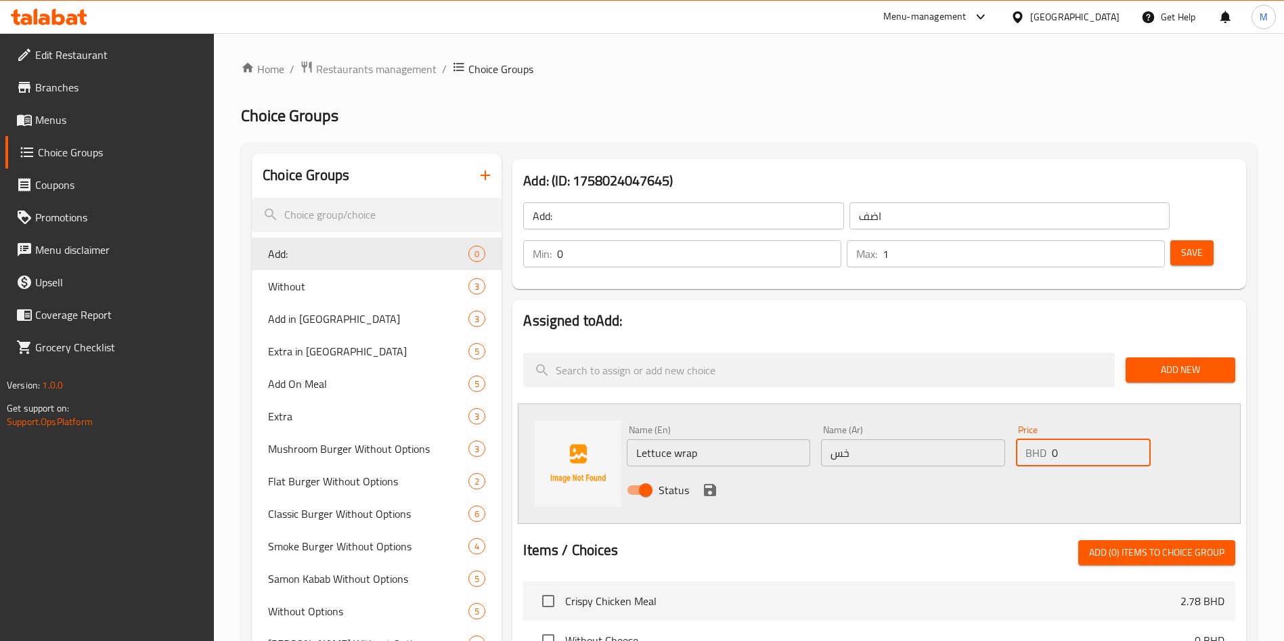
type input "0.2"
click at [709, 482] on icon "save" at bounding box center [710, 490] width 16 height 16
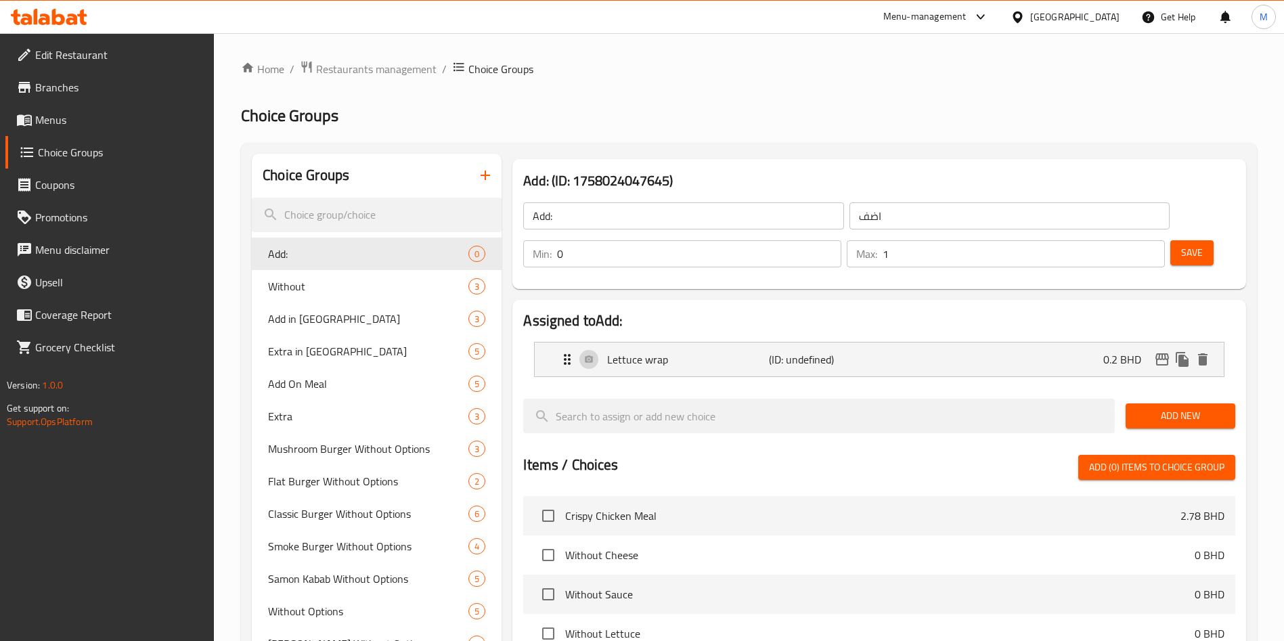
click at [1182, 244] on span "Save" at bounding box center [1193, 252] width 22 height 17
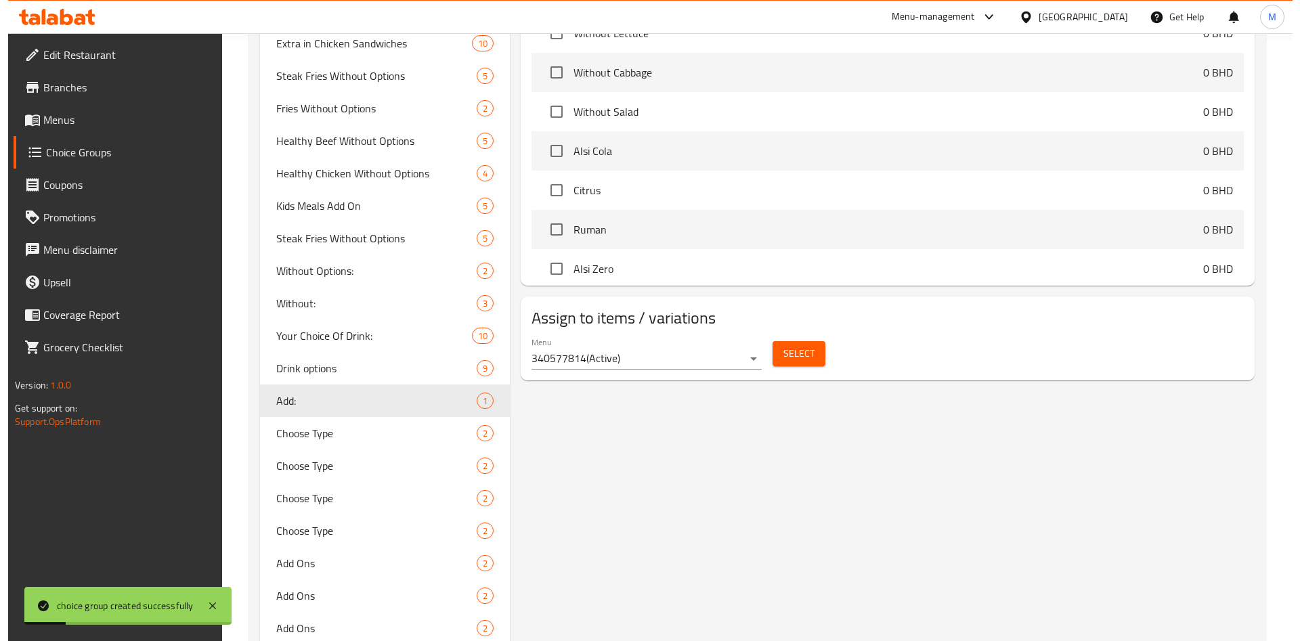
scroll to position [647, 0]
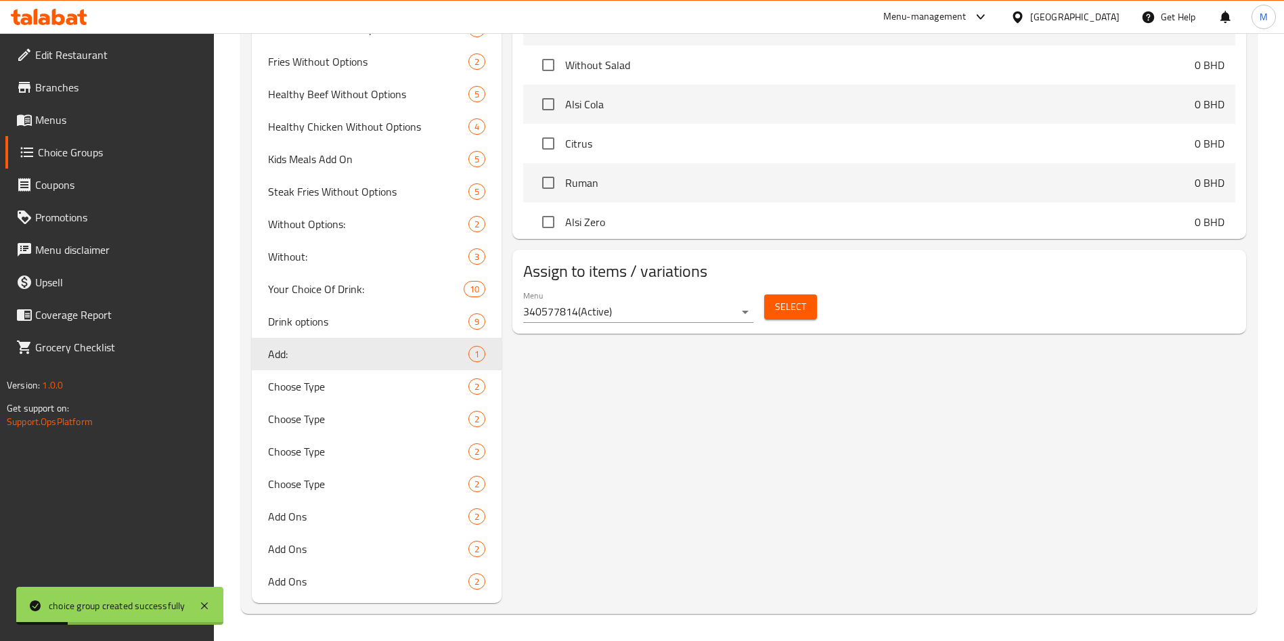
click at [779, 299] on span "Select" at bounding box center [790, 307] width 31 height 17
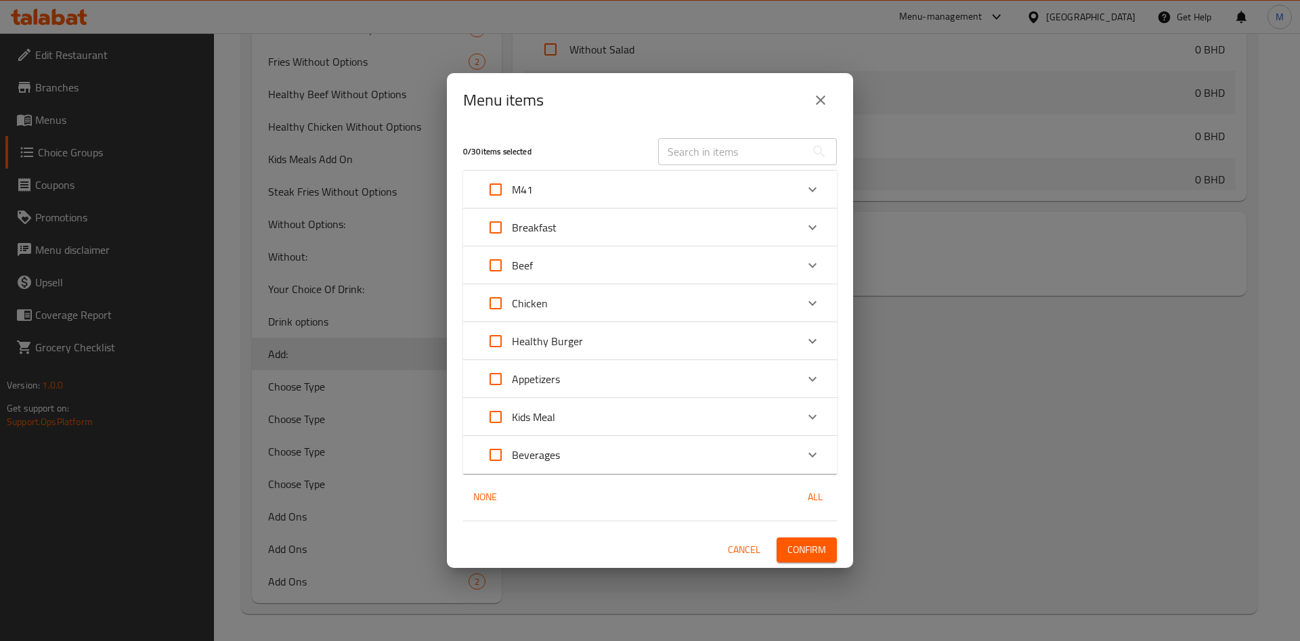
click at [796, 182] on div "M41" at bounding box center [650, 190] width 374 height 38
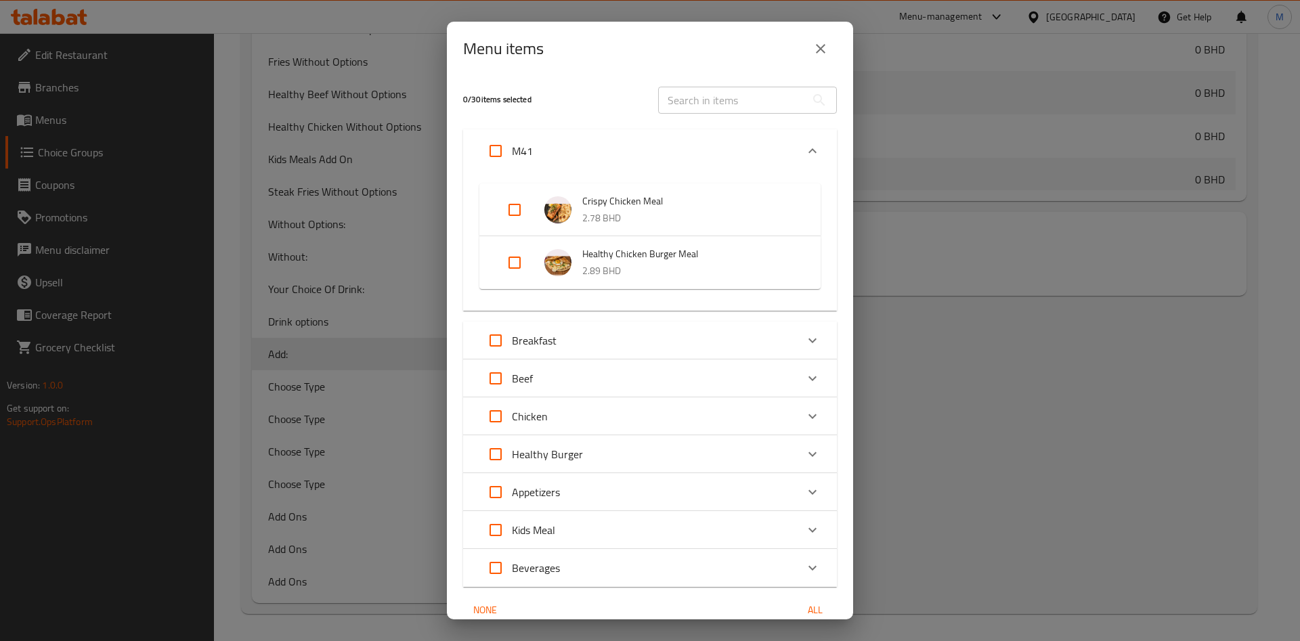
click at [516, 261] on input "Expand" at bounding box center [514, 262] width 33 height 33
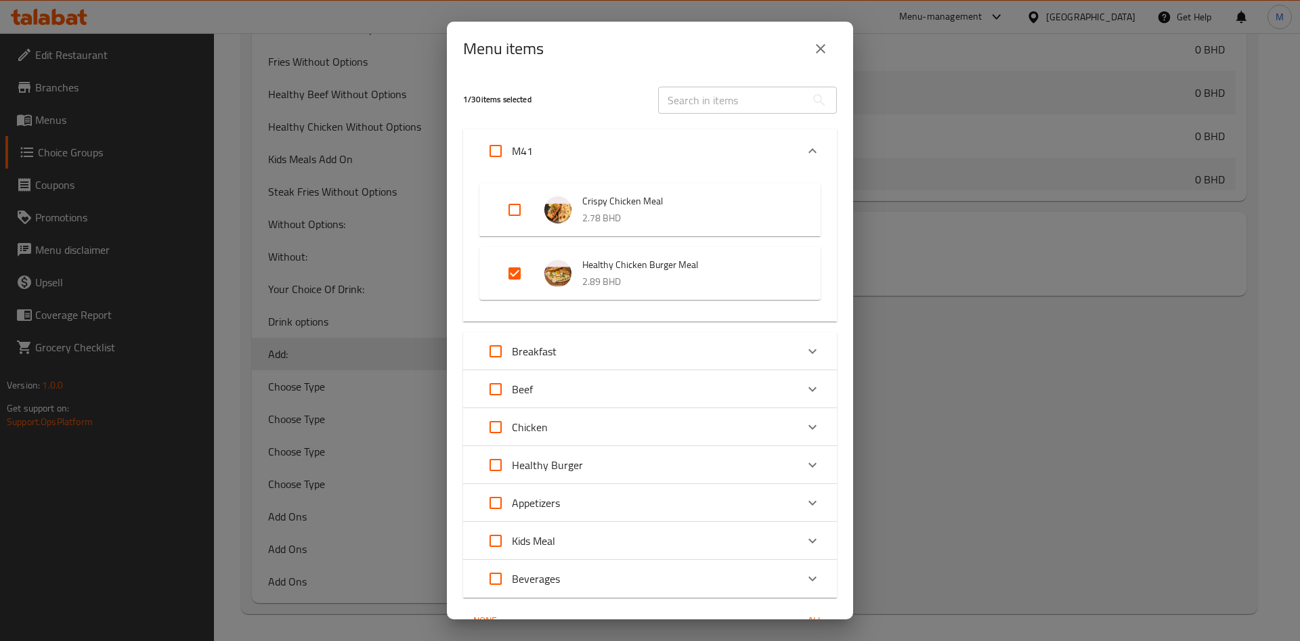
click at [516, 261] on input "Expand" at bounding box center [514, 273] width 33 height 33
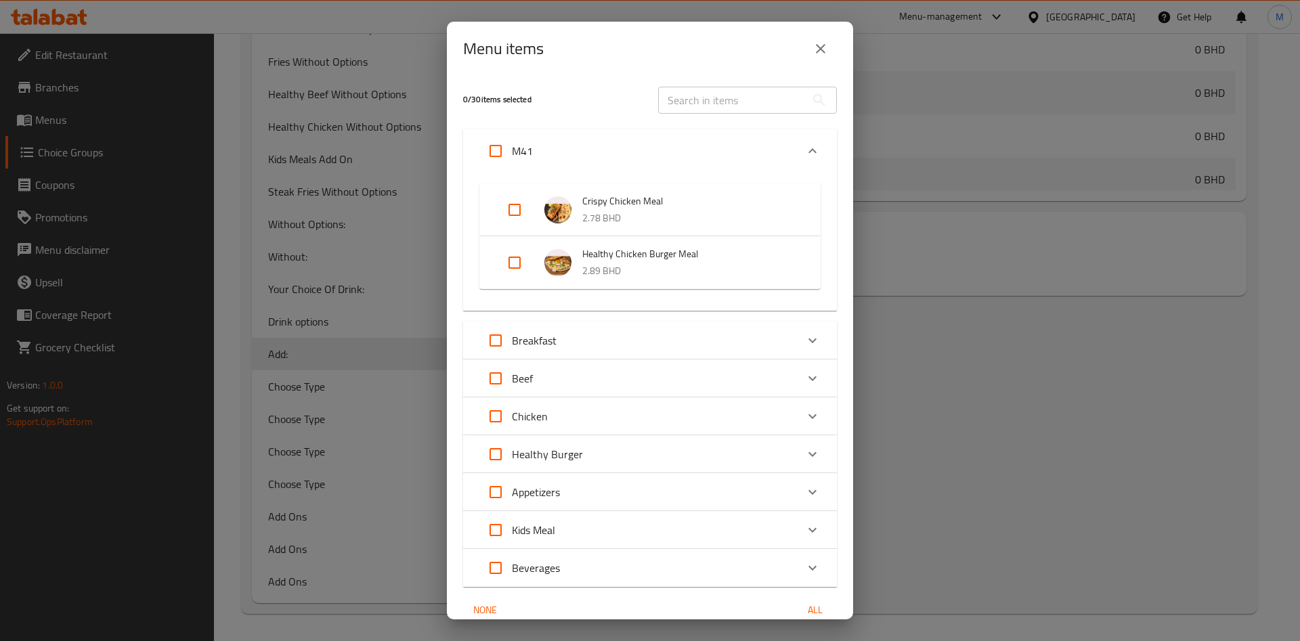
click at [511, 263] on input "Expand" at bounding box center [514, 262] width 33 height 33
checkbox input "true"
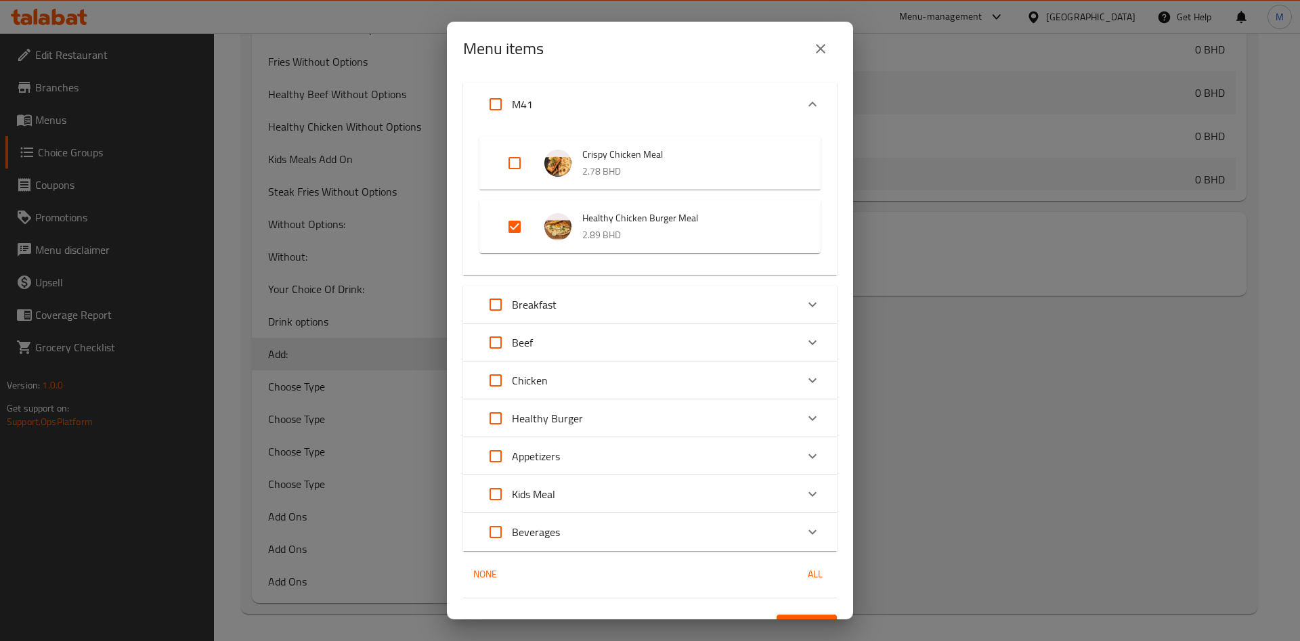
scroll to position [72, 0]
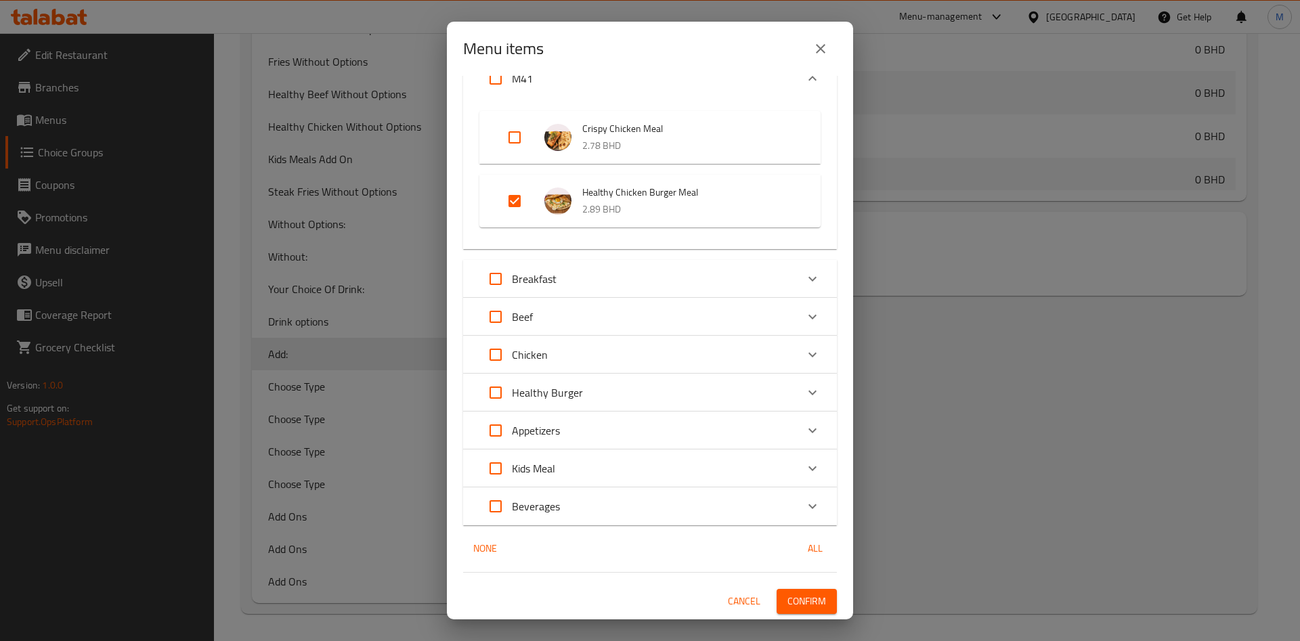
click at [739, 389] on div "Healthy Burger" at bounding box center [637, 392] width 317 height 33
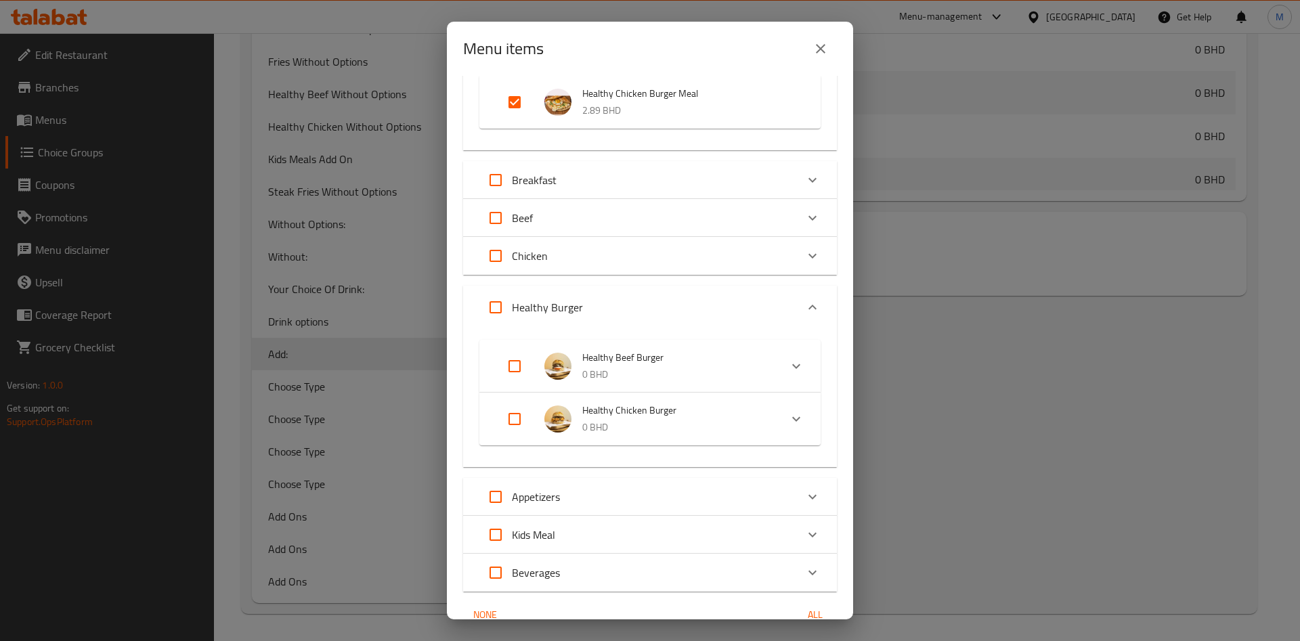
scroll to position [238, 0]
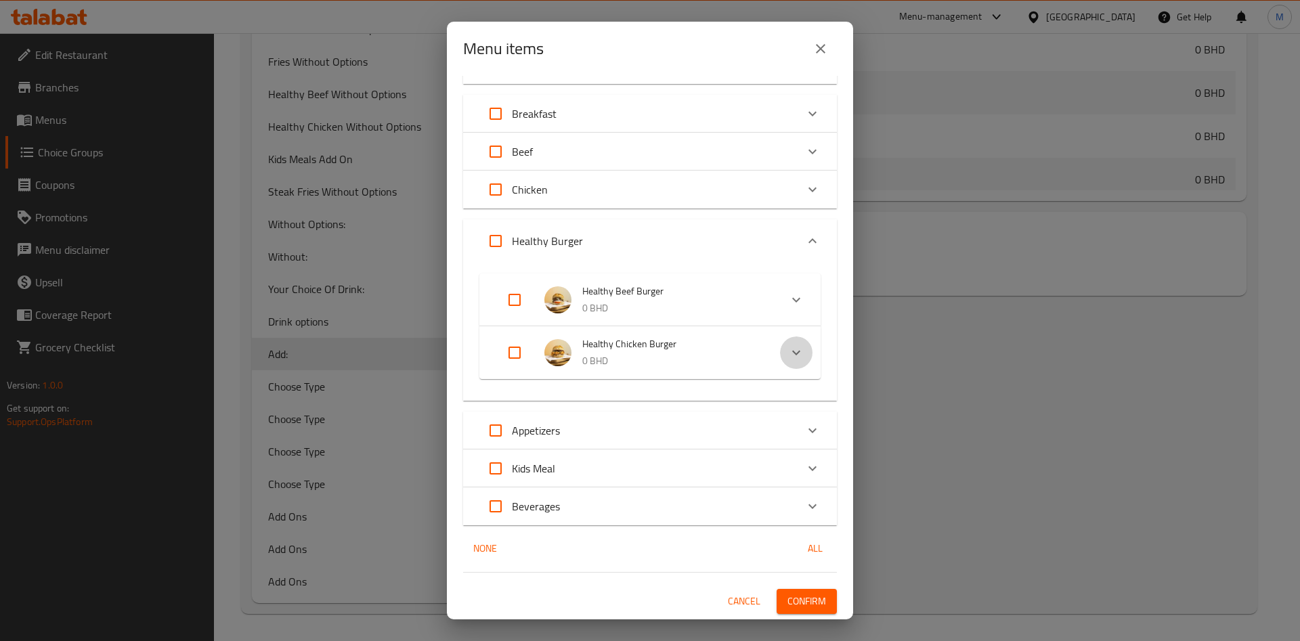
click at [780, 357] on div "Expand" at bounding box center [796, 353] width 33 height 33
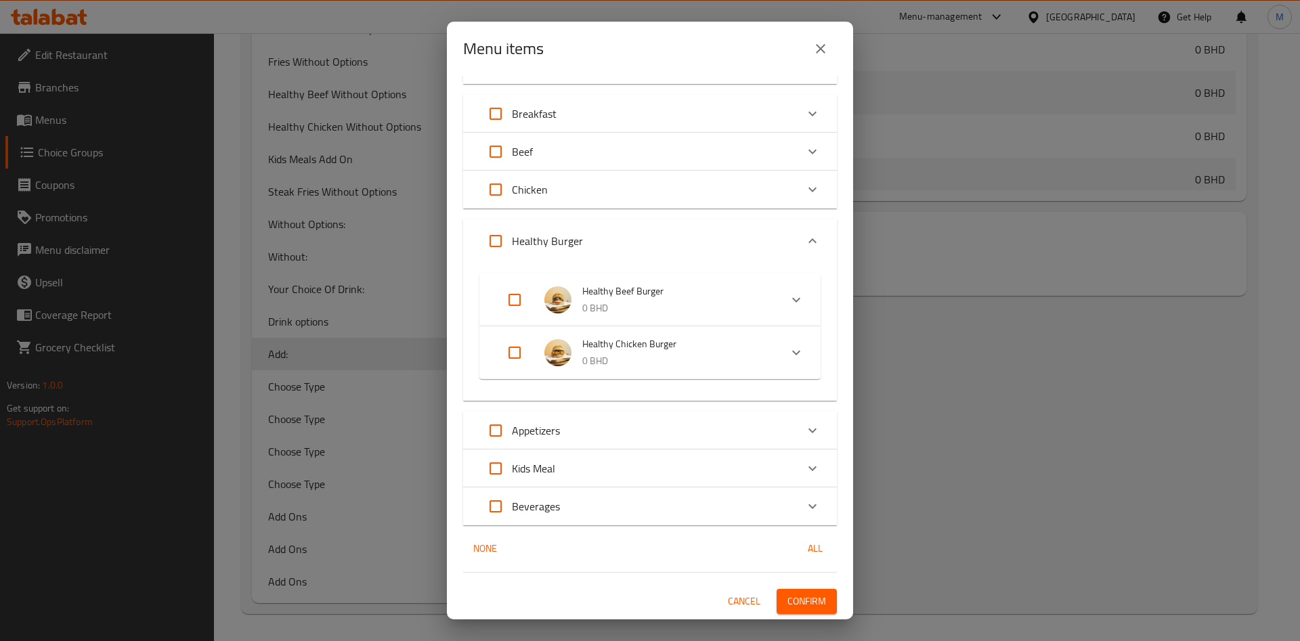
click at [780, 357] on div "Expand" at bounding box center [796, 353] width 33 height 33
click at [788, 356] on icon "Expand" at bounding box center [796, 353] width 16 height 16
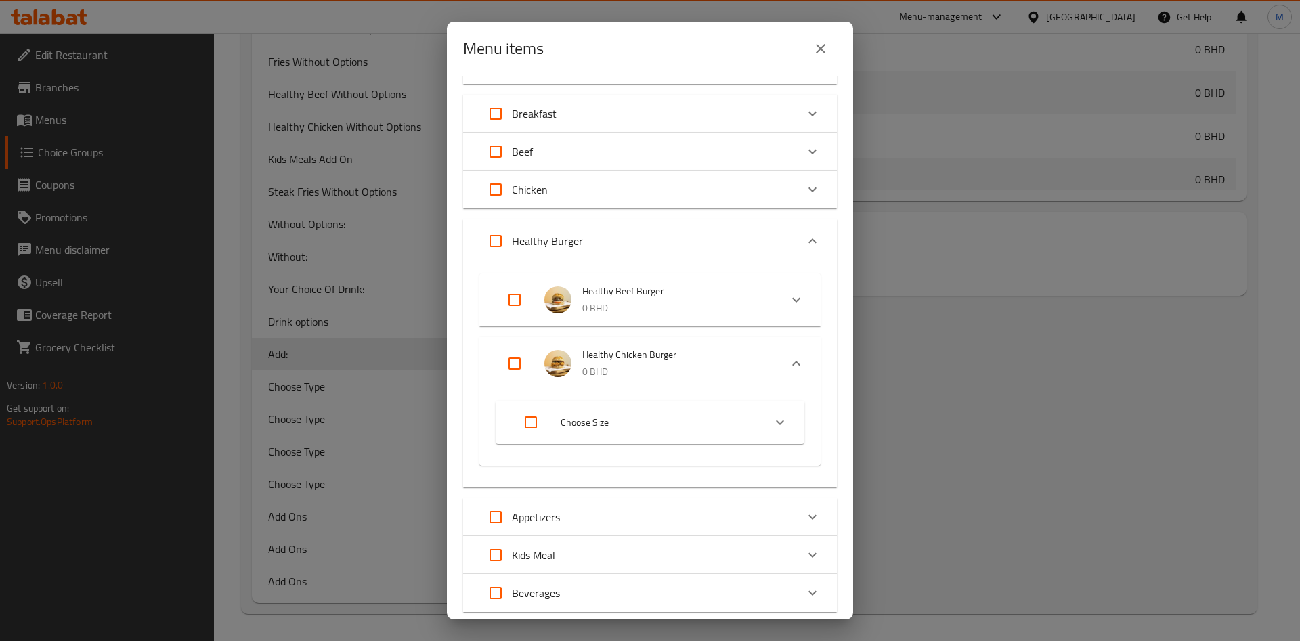
click at [772, 428] on icon "Expand" at bounding box center [780, 422] width 16 height 16
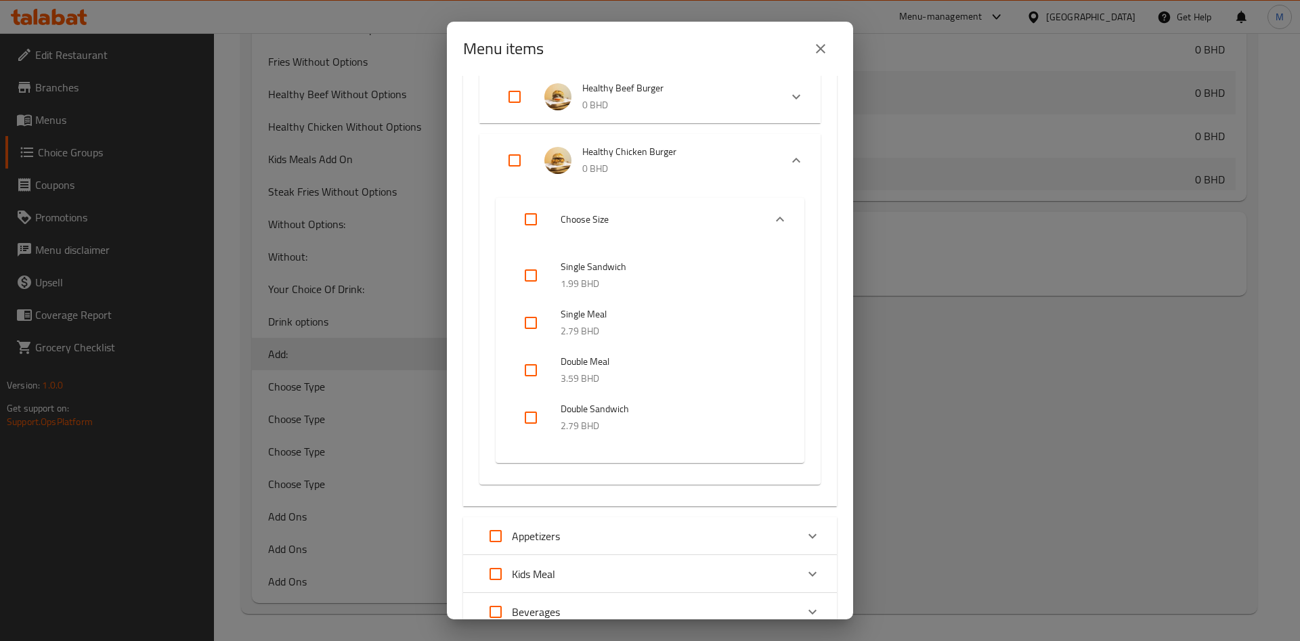
click at [525, 274] on input "checkbox" at bounding box center [531, 275] width 33 height 33
checkbox input "false"
click at [530, 322] on input "checkbox" at bounding box center [531, 323] width 33 height 33
checkbox input "true"
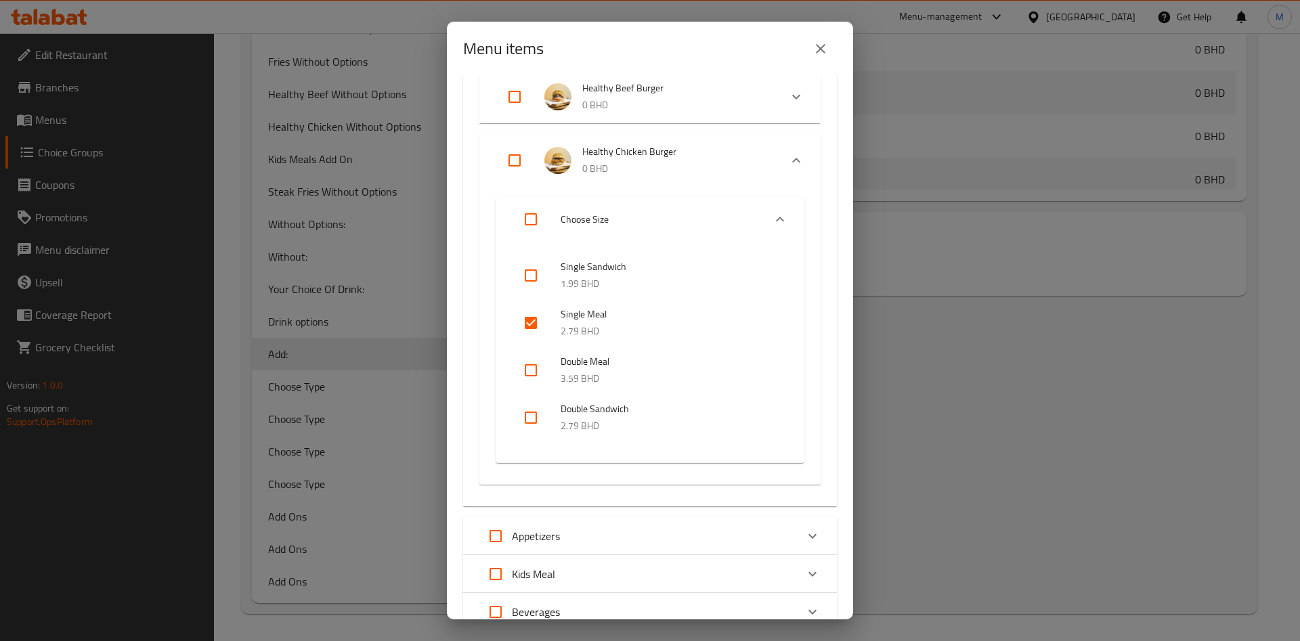
click at [530, 283] on input "checkbox" at bounding box center [531, 275] width 33 height 33
checkbox input "true"
click at [532, 373] on input "checkbox" at bounding box center [531, 370] width 33 height 33
checkbox input "true"
click at [534, 424] on input "checkbox" at bounding box center [531, 418] width 33 height 33
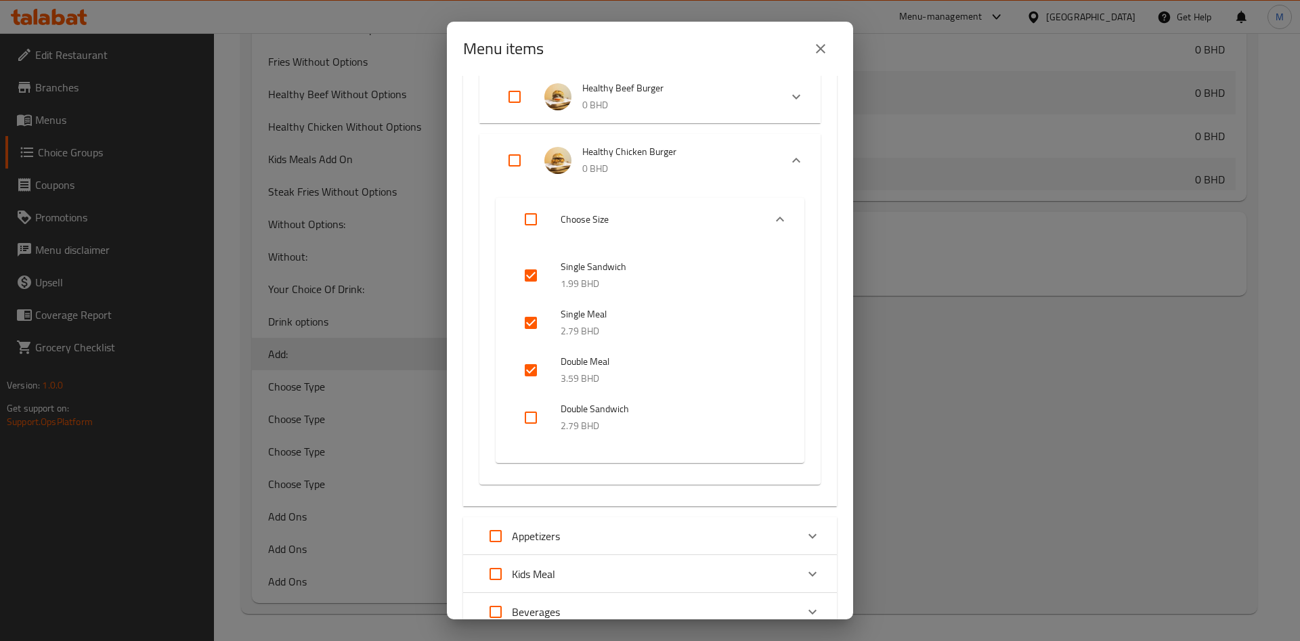
checkbox input "true"
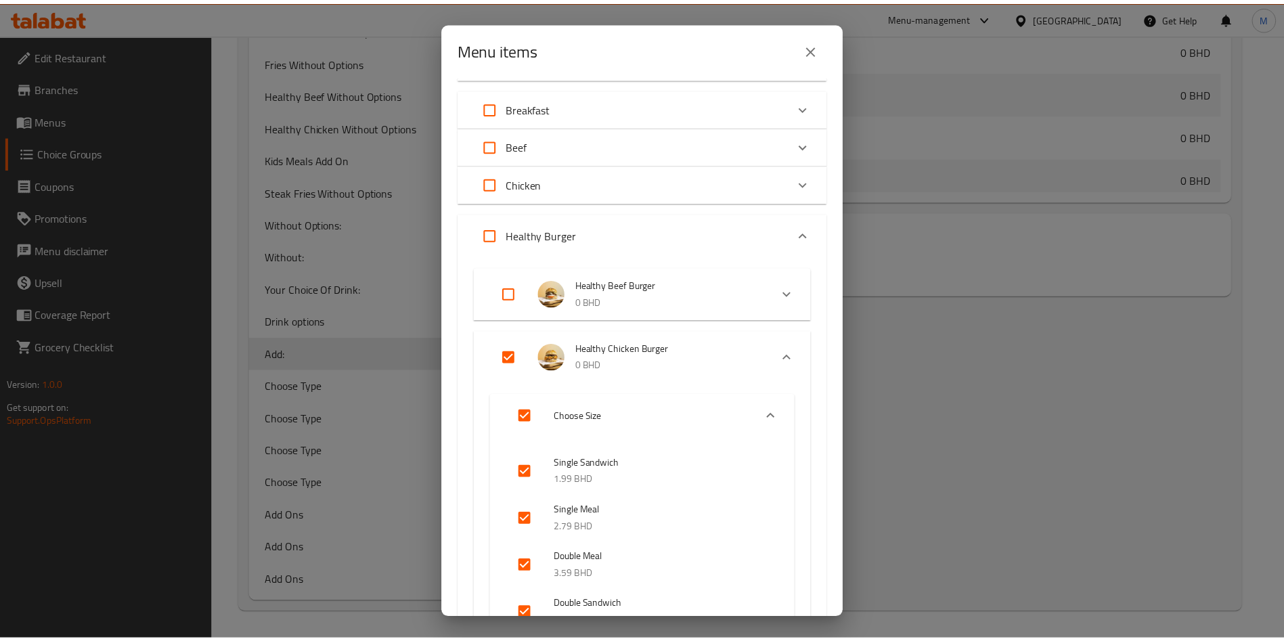
scroll to position [546, 0]
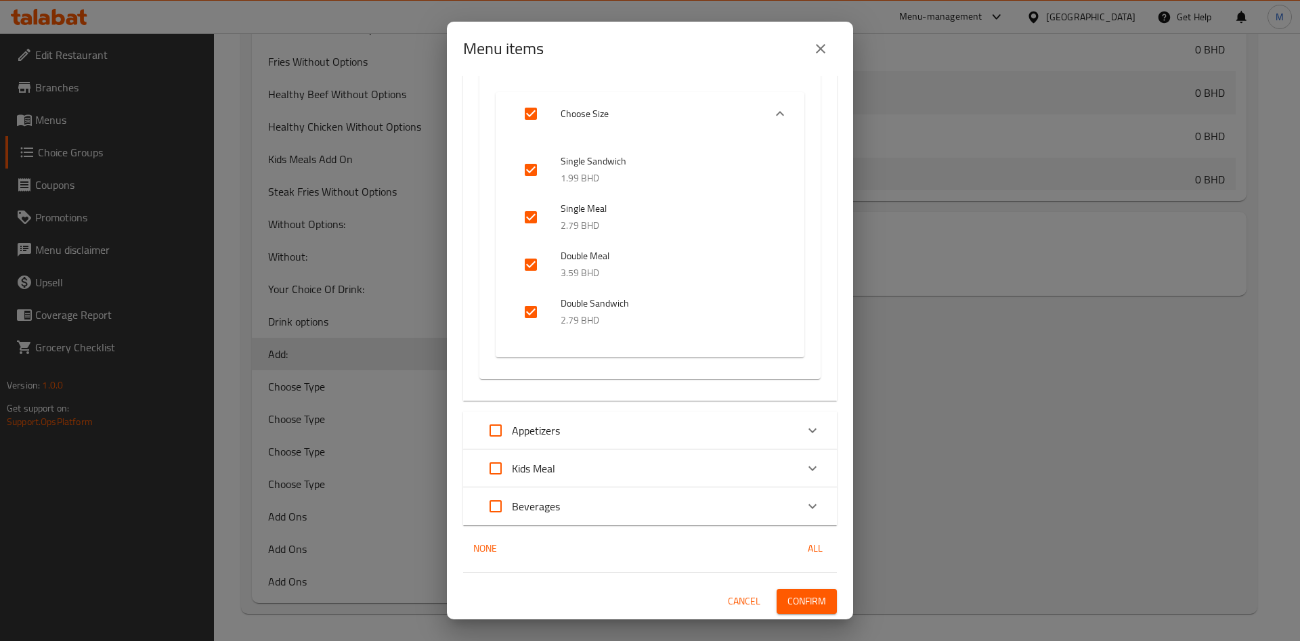
click at [800, 596] on span "Confirm" at bounding box center [806, 601] width 39 height 17
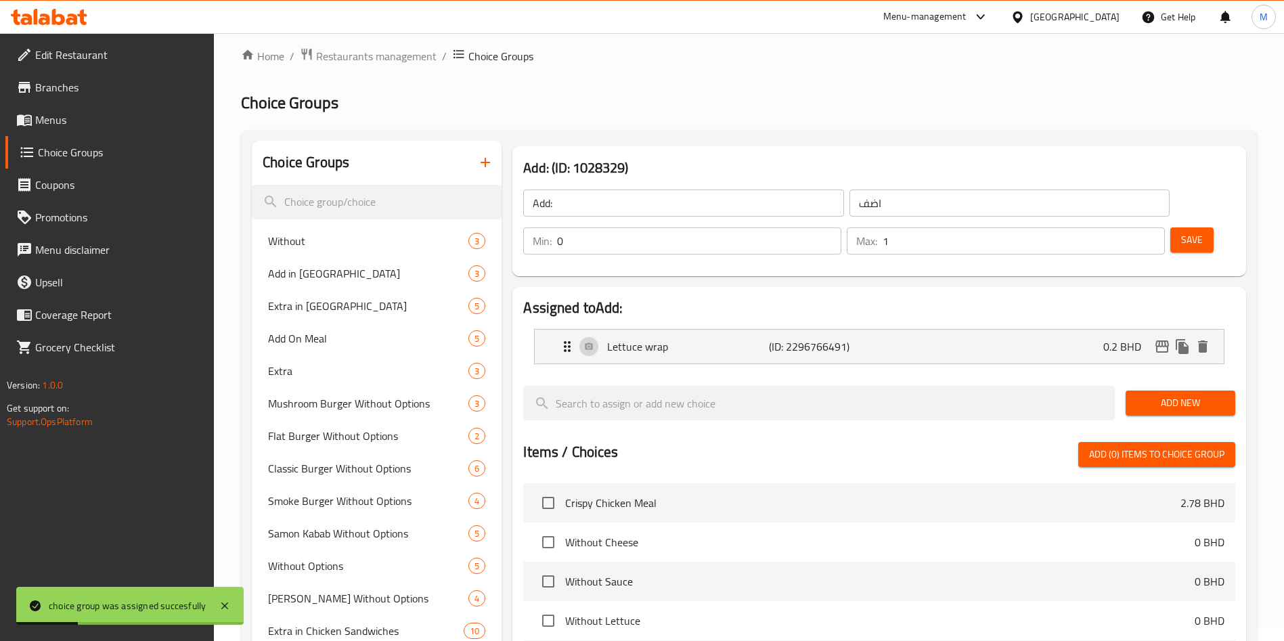
scroll to position [0, 0]
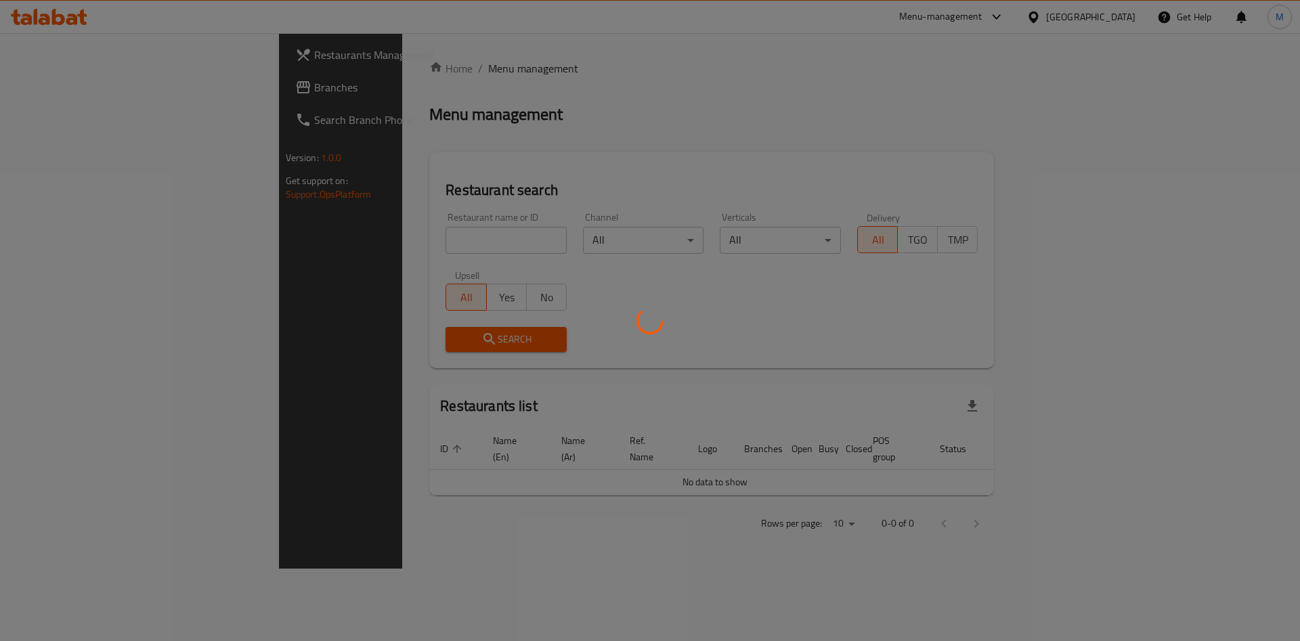
click at [408, 232] on div at bounding box center [650, 320] width 1300 height 641
click at [407, 250] on div at bounding box center [650, 320] width 1300 height 641
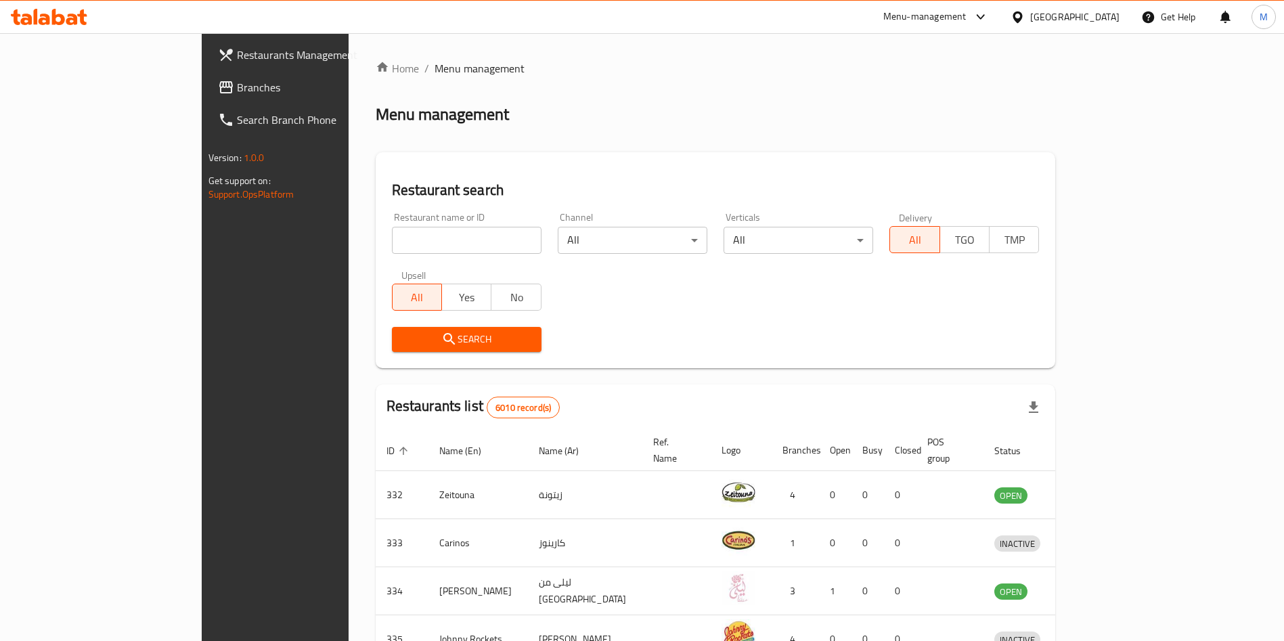
click at [400, 234] on input "search" at bounding box center [467, 240] width 150 height 27
type input "JOE & THE JUICE"
click at [403, 345] on span "Search" at bounding box center [467, 339] width 128 height 17
click at [397, 345] on div at bounding box center [642, 320] width 1284 height 641
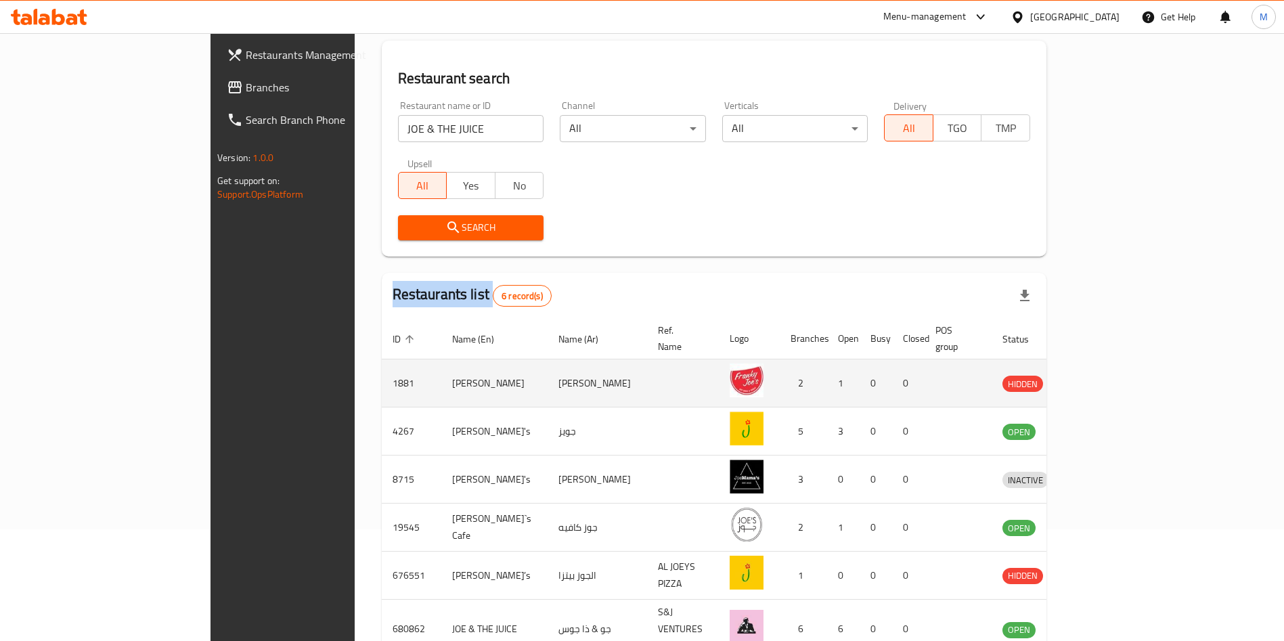
scroll to position [177, 0]
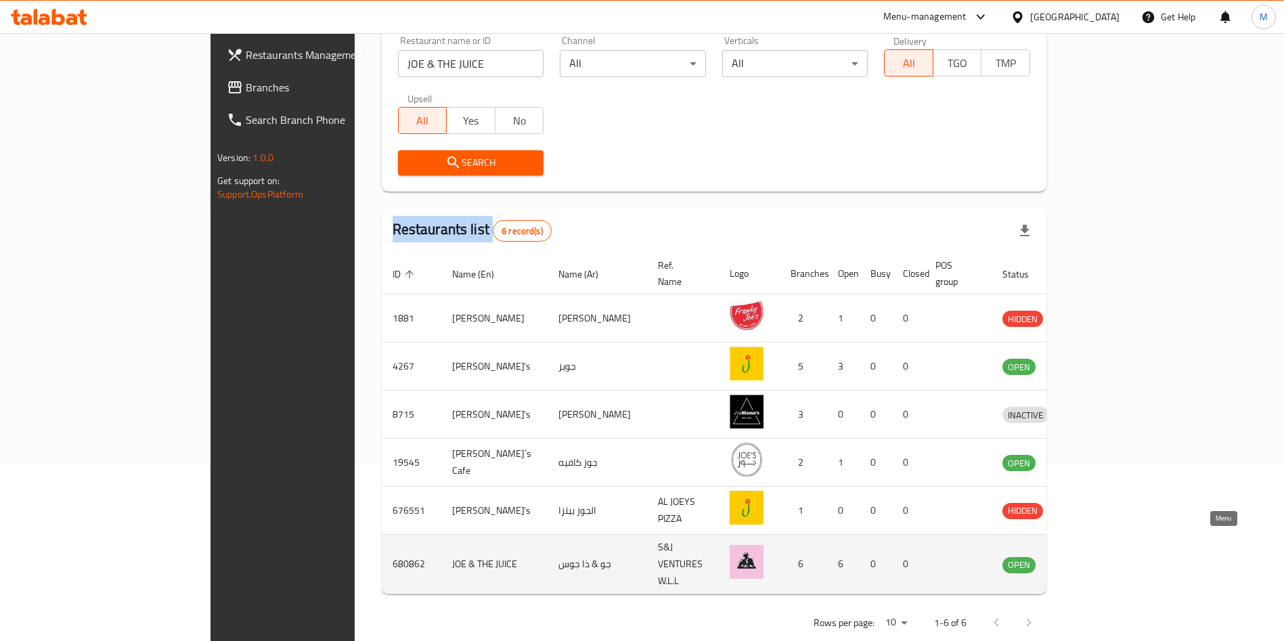
click at [1101, 557] on link "enhanced table" at bounding box center [1088, 565] width 25 height 16
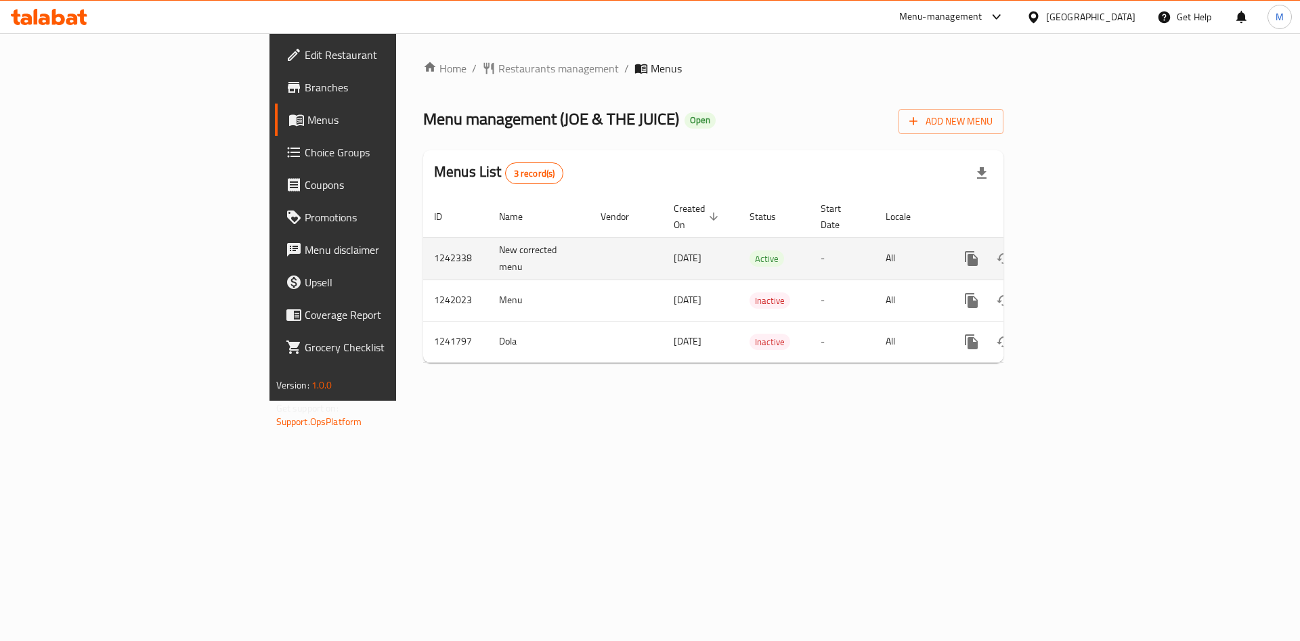
click at [1096, 243] on td "enhanced table" at bounding box center [1021, 258] width 152 height 43
click at [1085, 242] on link "enhanced table" at bounding box center [1069, 258] width 33 height 33
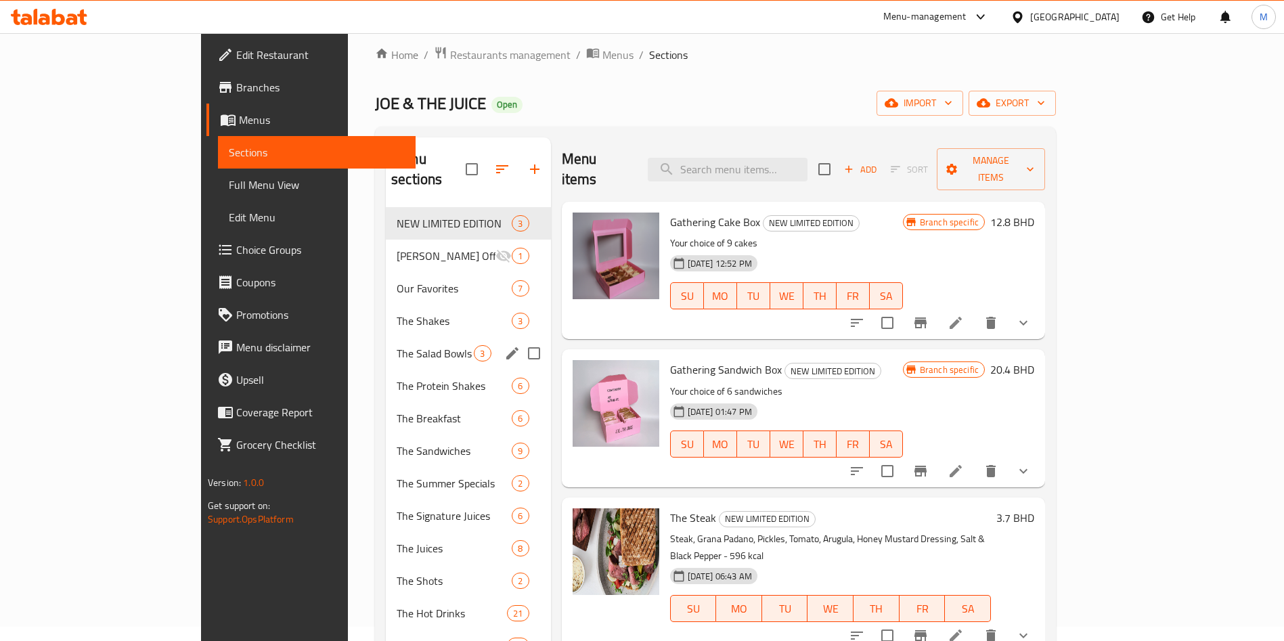
scroll to position [102, 0]
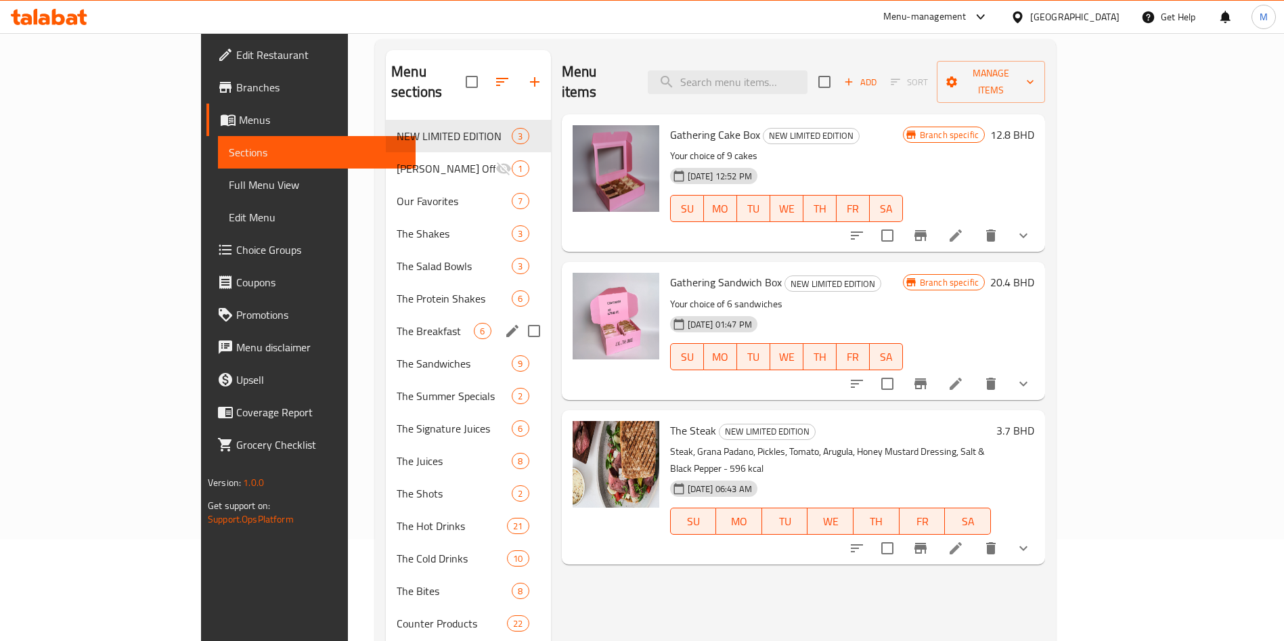
click at [397, 290] on span "The Protein Shakes" at bounding box center [454, 298] width 115 height 16
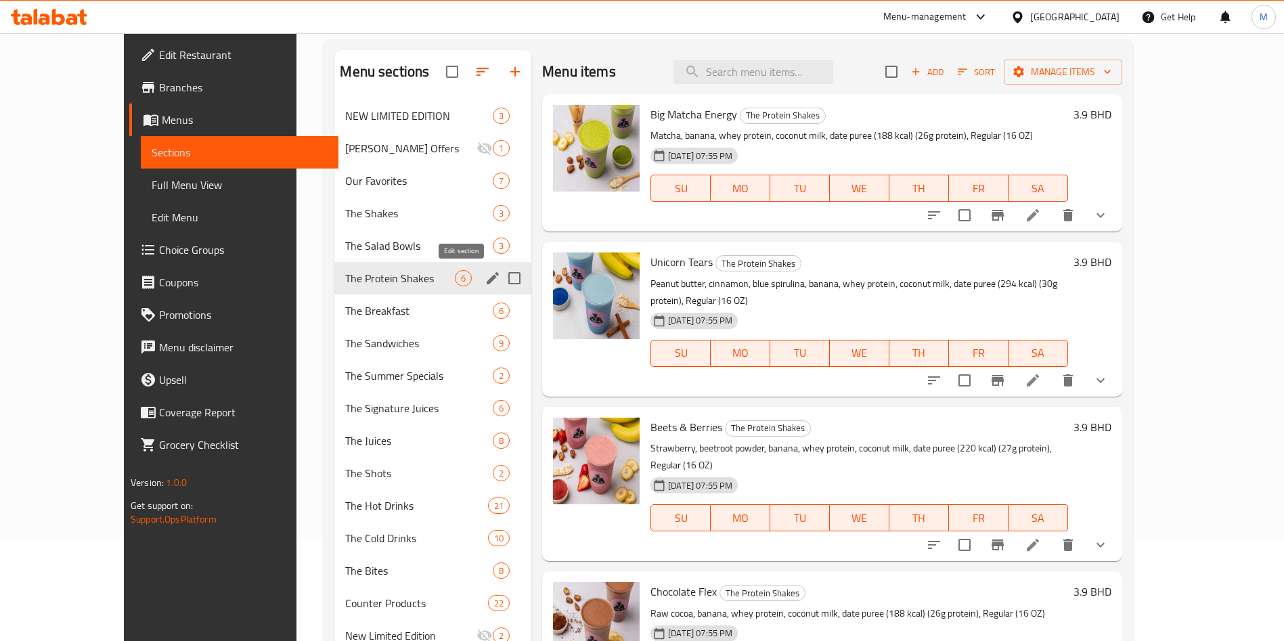
click at [485, 279] on icon "edit" at bounding box center [493, 278] width 16 height 16
click at [485, 280] on icon "edit" at bounding box center [493, 278] width 16 height 16
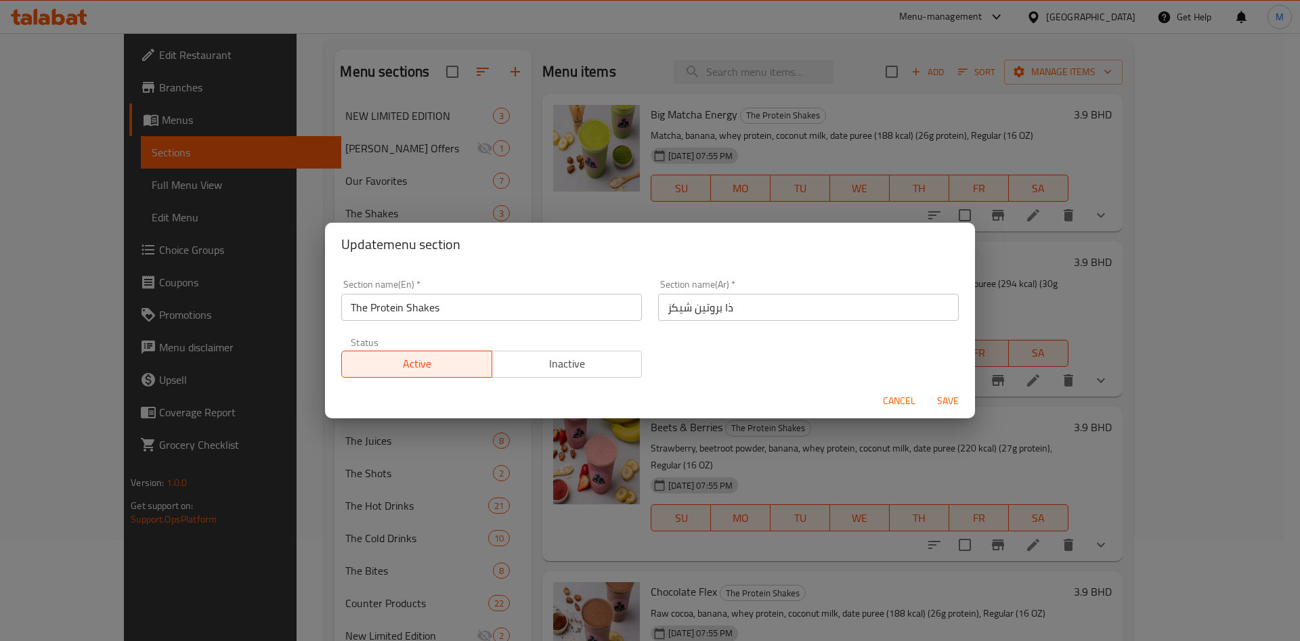
click at [459, 310] on input "The Protein Shakes" at bounding box center [491, 307] width 301 height 27
paste input "The Functional Smoothies"
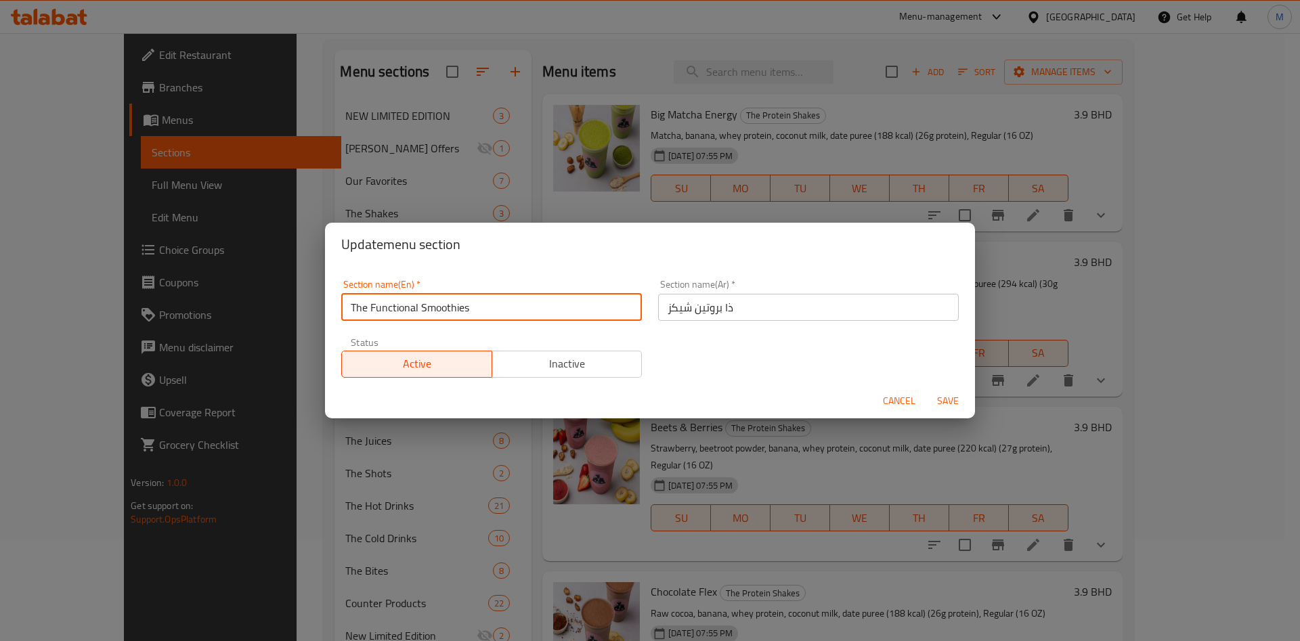
type input "The Functional Smoothies"
click at [947, 395] on span "Save" at bounding box center [948, 401] width 33 height 17
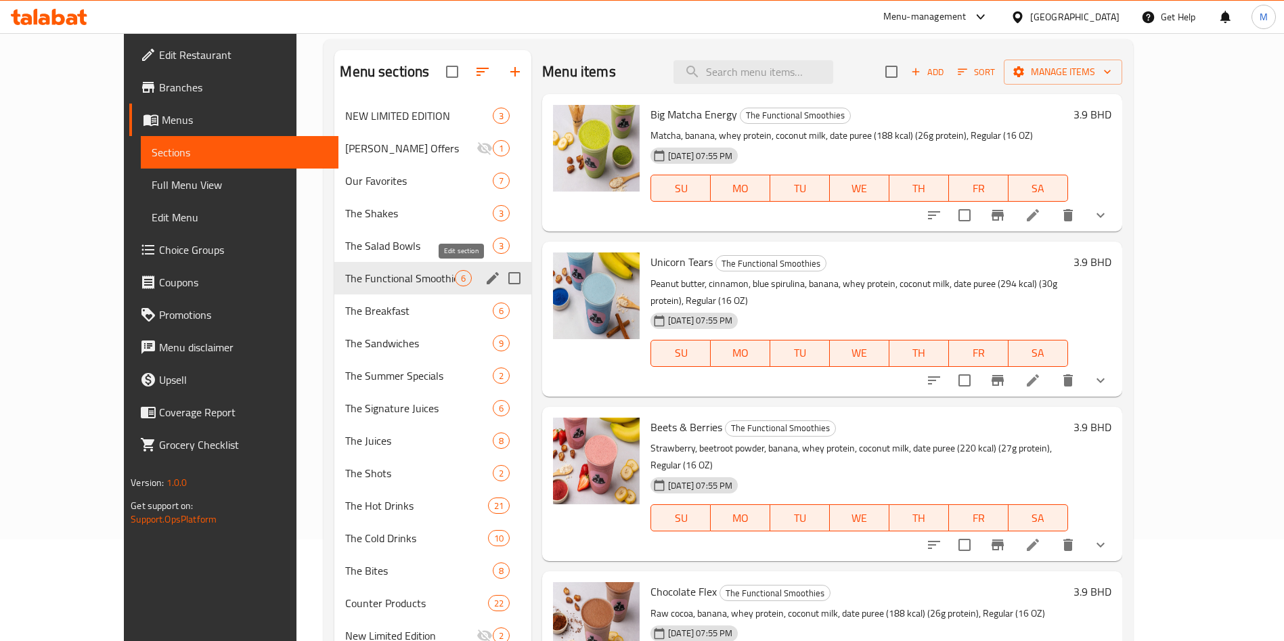
click at [485, 282] on icon "edit" at bounding box center [493, 278] width 16 height 16
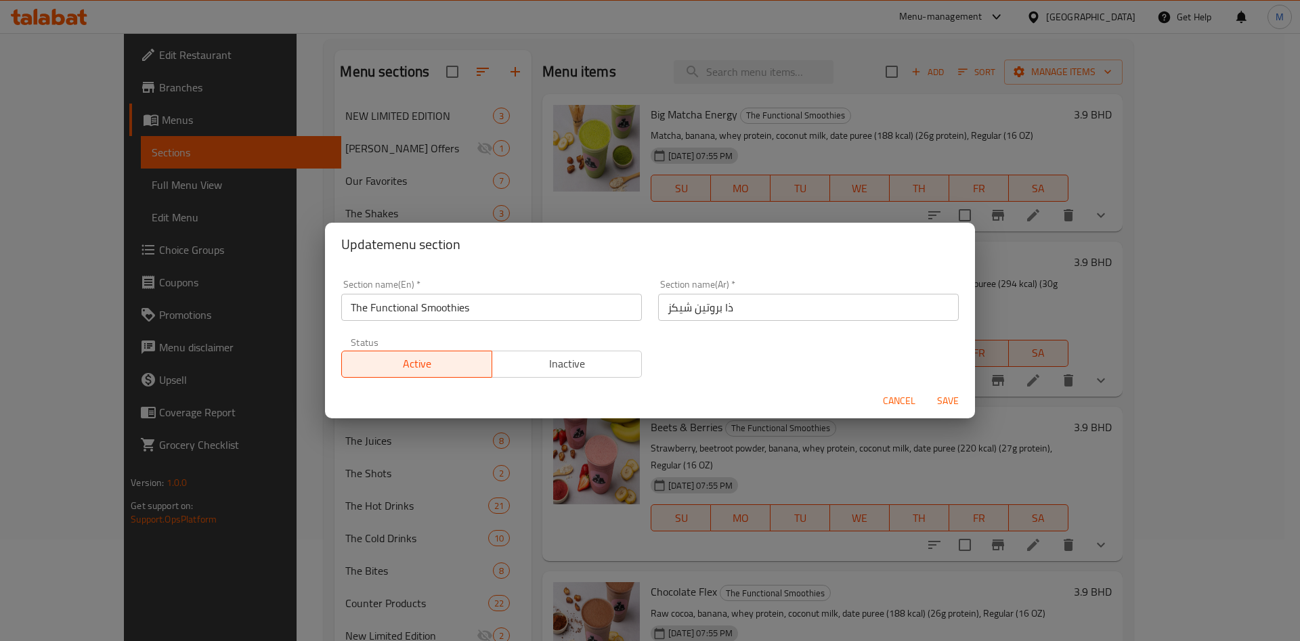
click at [715, 302] on input "ذا بروتين شيكز" at bounding box center [808, 307] width 301 height 27
paste input "العصائر الوظيفية"
type input "العصائر الوظيفية"
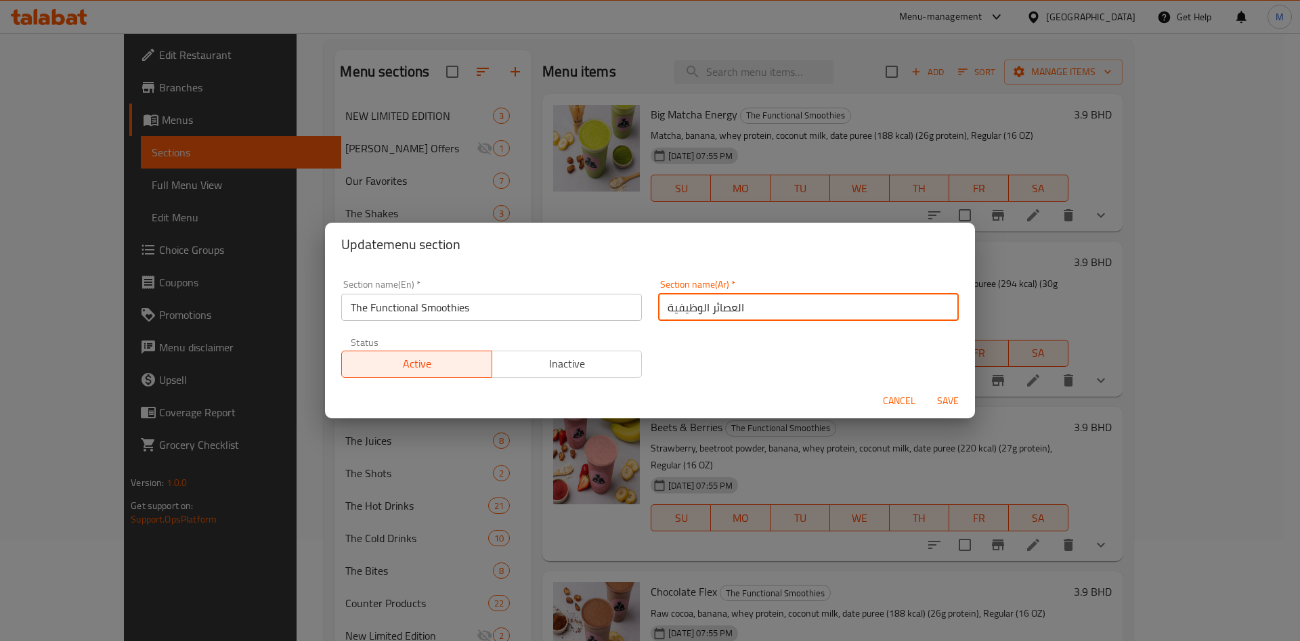
click at [939, 395] on span "Save" at bounding box center [948, 401] width 33 height 17
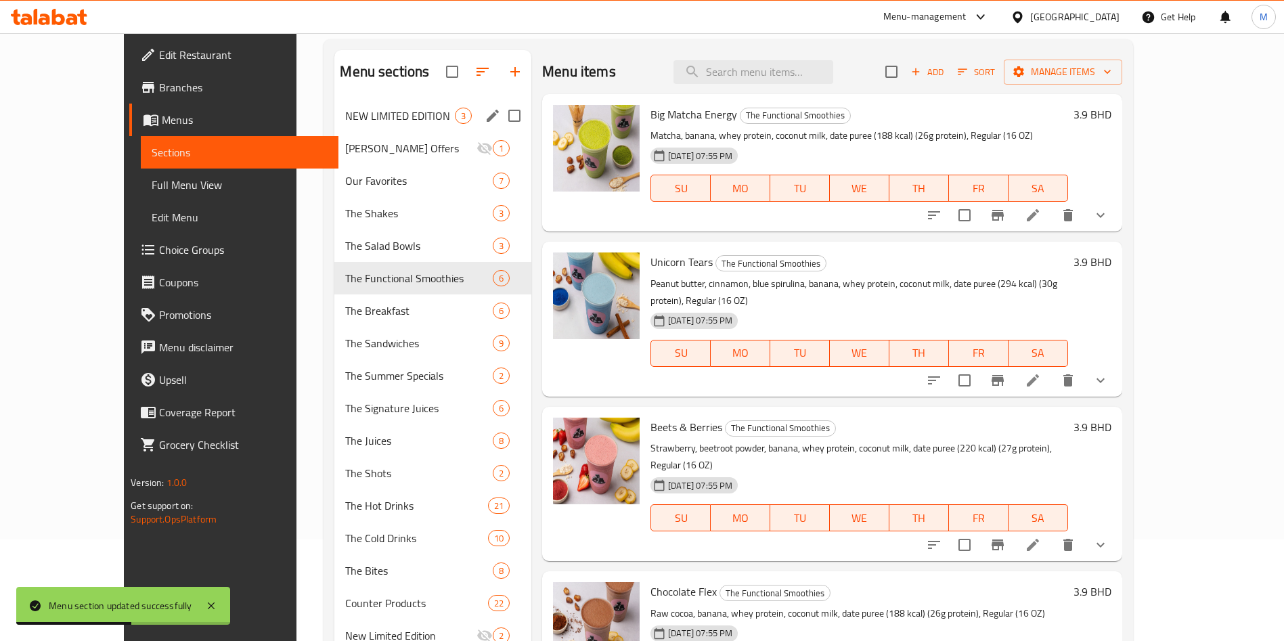
click at [334, 106] on div "NEW LIMITED EDITION 3" at bounding box center [432, 116] width 197 height 33
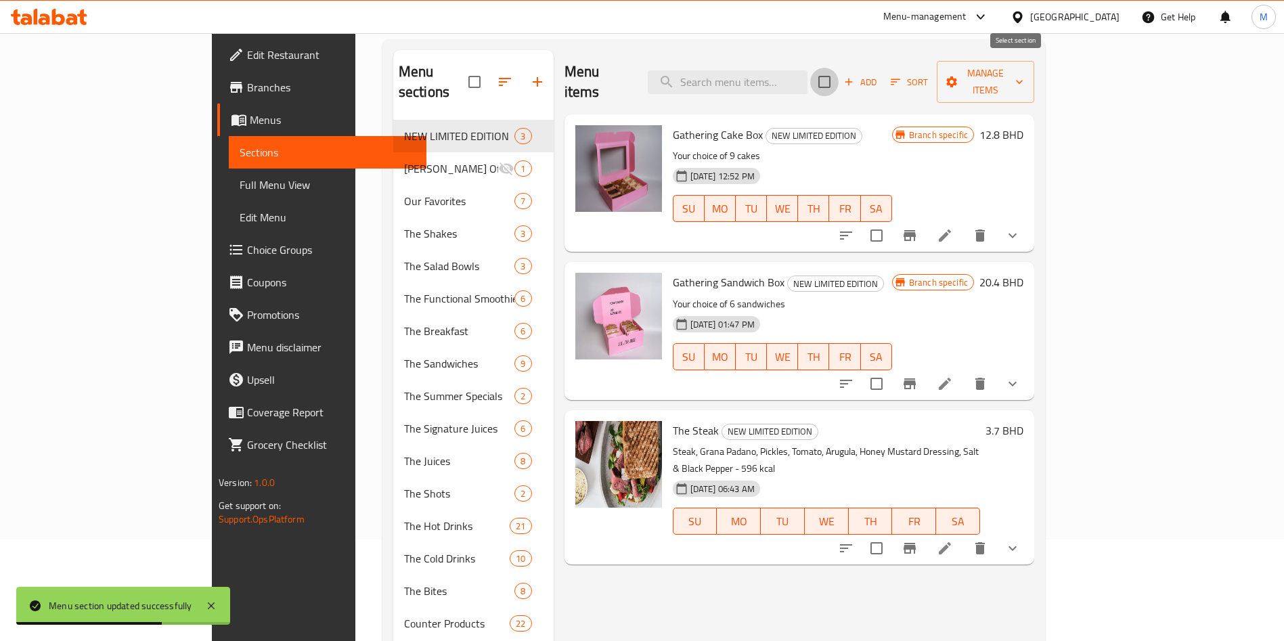
click at [839, 70] on input "checkbox" at bounding box center [824, 82] width 28 height 28
checkbox input "true"
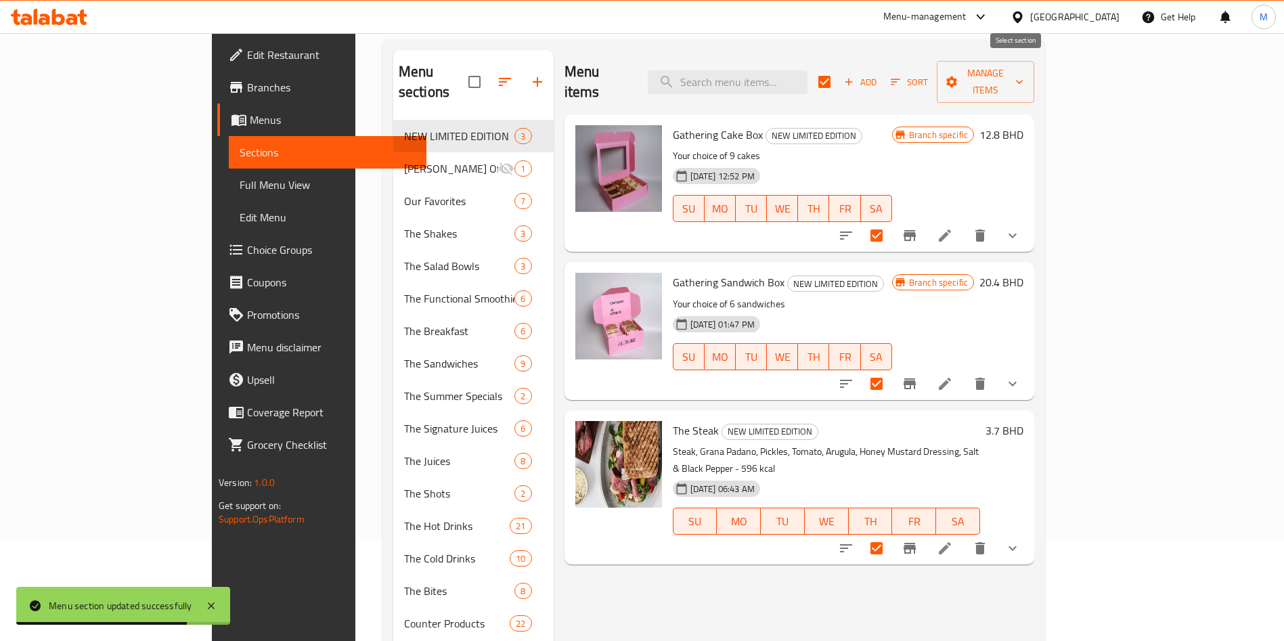
click at [839, 68] on input "checkbox" at bounding box center [824, 82] width 28 height 28
checkbox input "false"
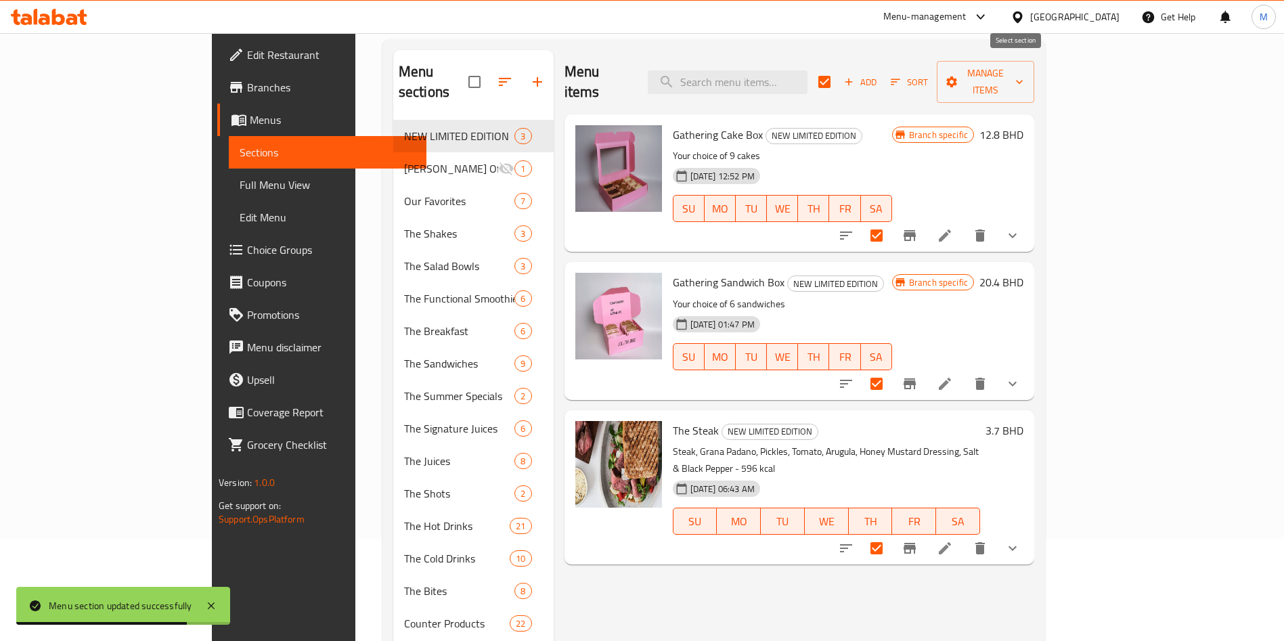
click at [839, 68] on input "checkbox" at bounding box center [824, 82] width 28 height 28
checkbox input "true"
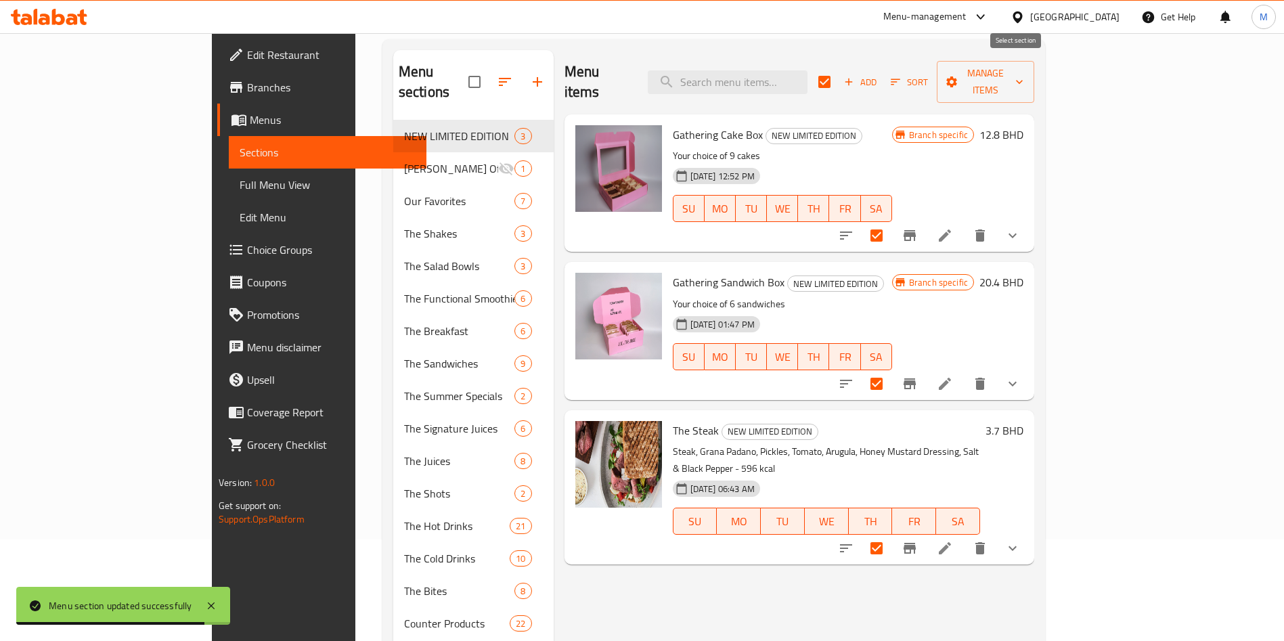
click at [839, 68] on input "checkbox" at bounding box center [824, 82] width 28 height 28
checkbox input "false"
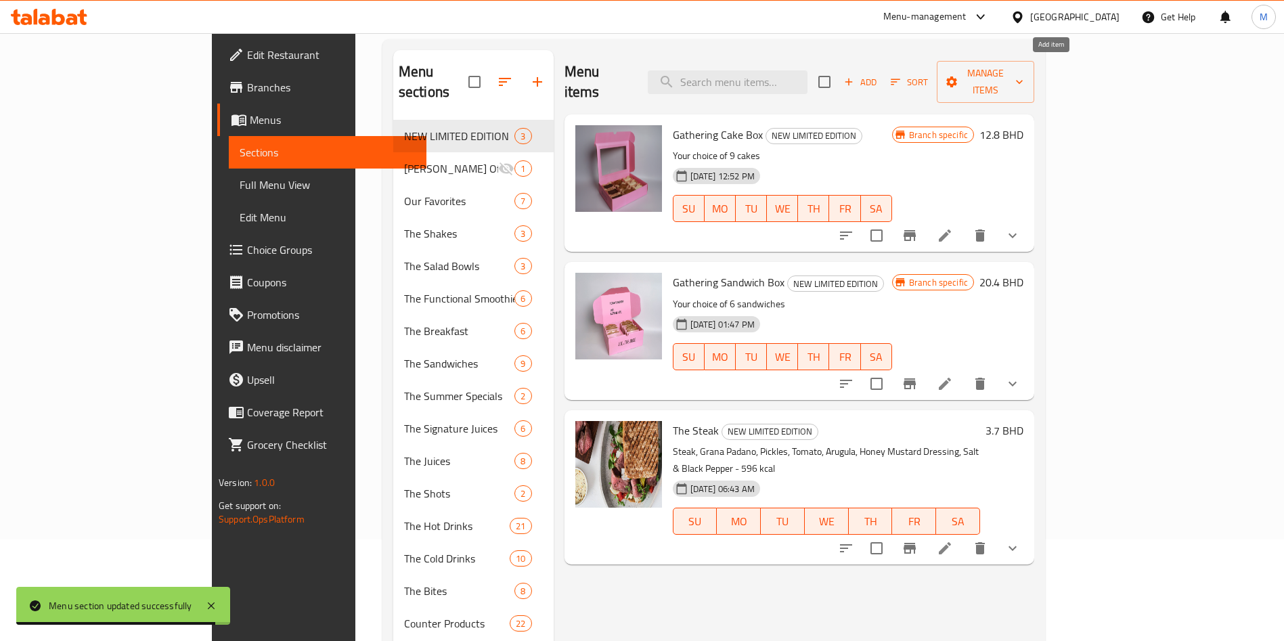
click at [879, 76] on span "Add" at bounding box center [860, 82] width 37 height 16
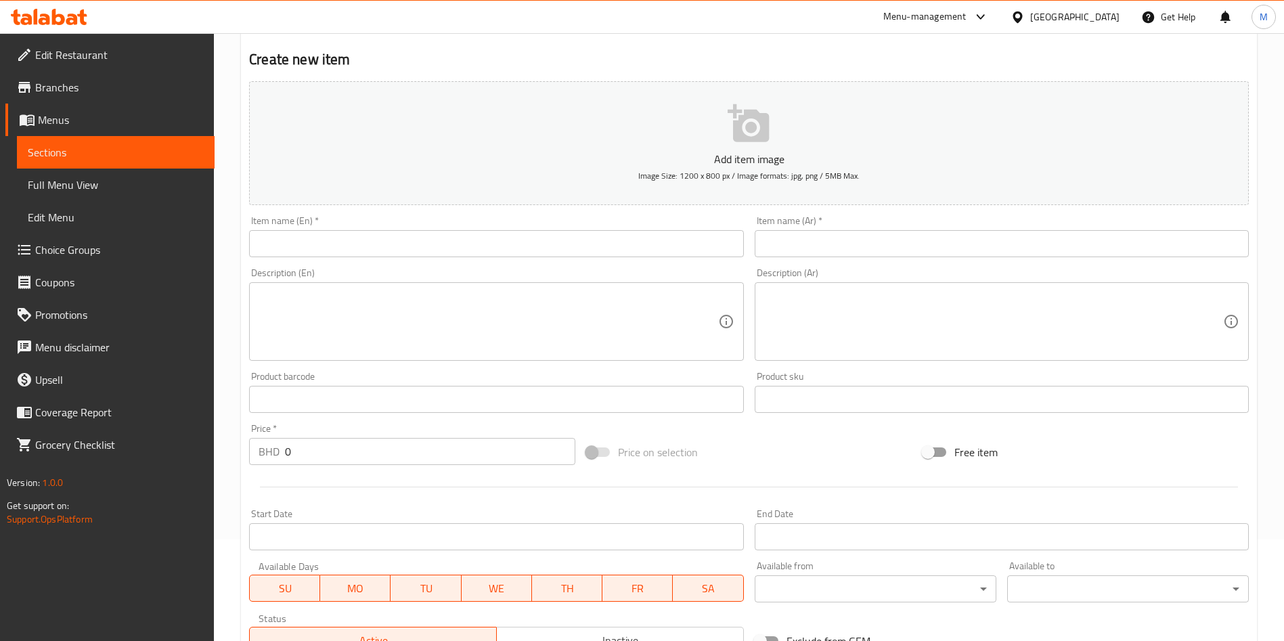
click at [555, 268] on div "Description (En) Description (En)" at bounding box center [496, 314] width 494 height 93
click at [553, 236] on input "text" at bounding box center [496, 243] width 494 height 27
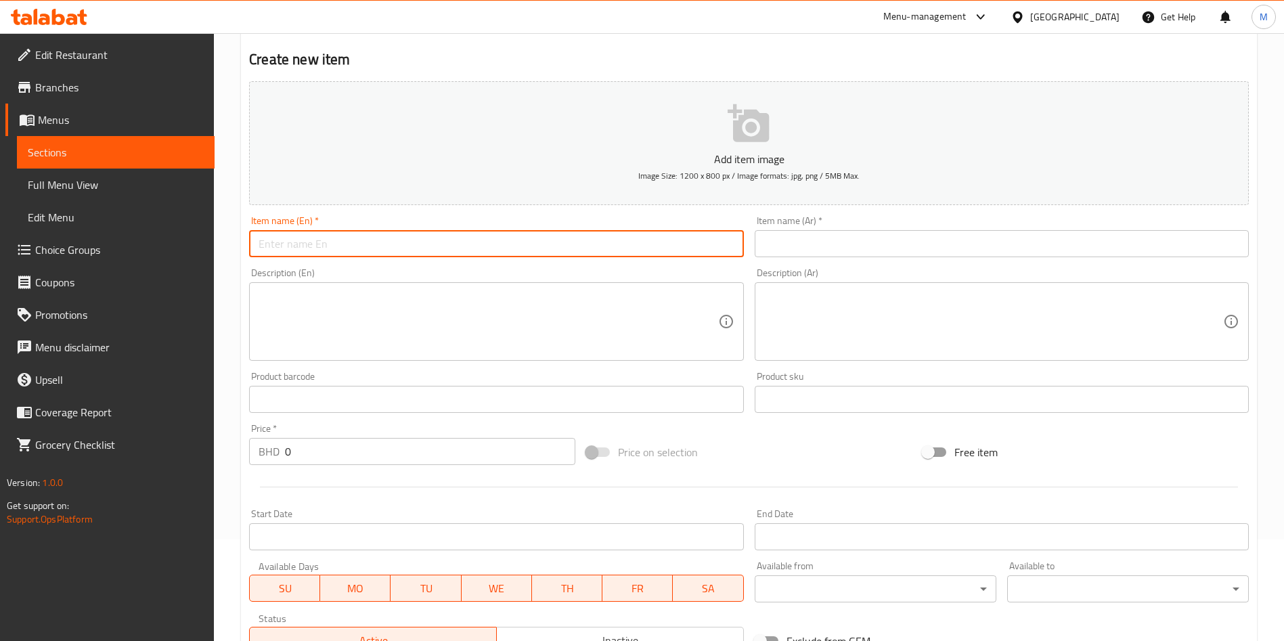
paste input "Name: [PERSON_NAME]"
click at [291, 234] on input "Name: [PERSON_NAME]" at bounding box center [496, 243] width 494 height 27
type input "PHAT [PERSON_NAME]"
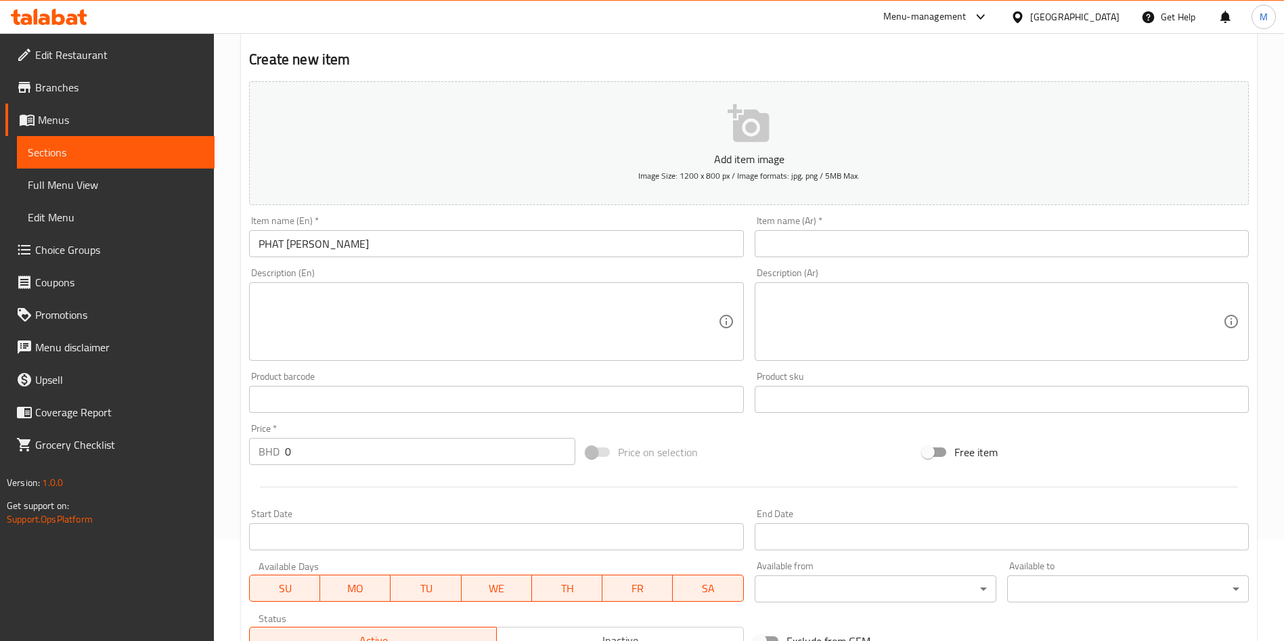
click at [347, 280] on div "Description (En) Description (En)" at bounding box center [496, 314] width 494 height 93
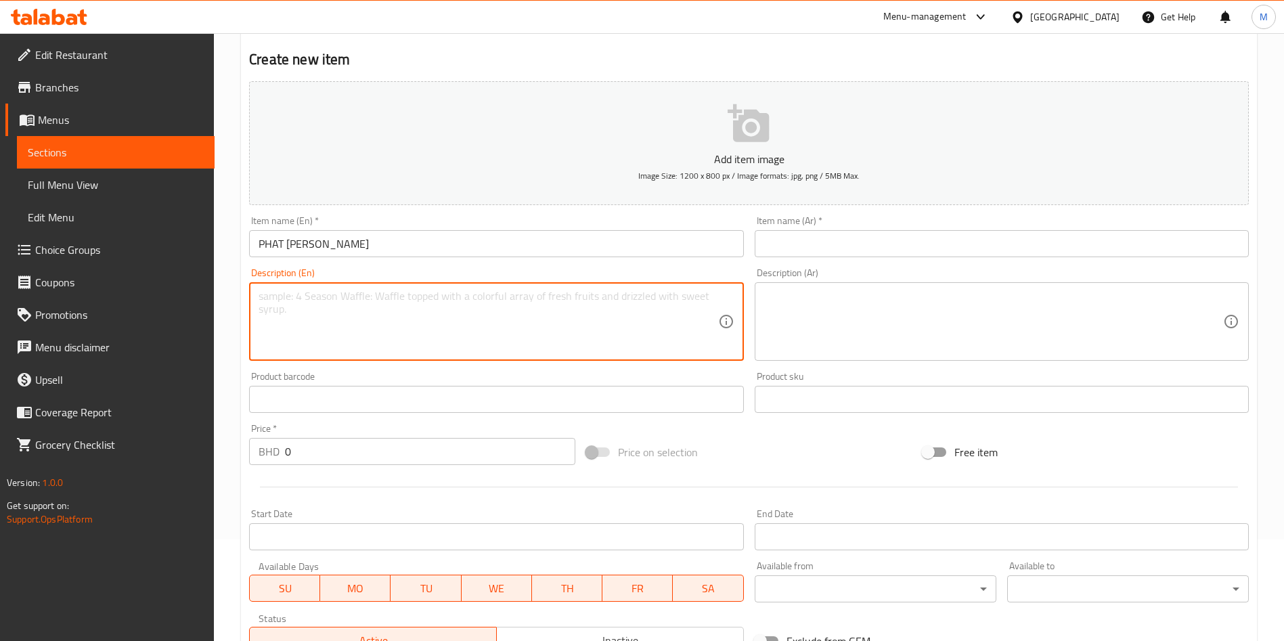
click at [363, 311] on textarea at bounding box center [488, 322] width 459 height 64
click at [348, 341] on textarea at bounding box center [488, 322] width 459 height 64
paste textarea "Description: Turkey, Chicken, Parmesan Cheese, Arugula, Honey Mustard, Tomato, …"
click at [313, 294] on textarea "Description: Turkey, Chicken, Parmesan Cheese, Arugula, Honey Mustard, Tomato, …" at bounding box center [488, 322] width 459 height 64
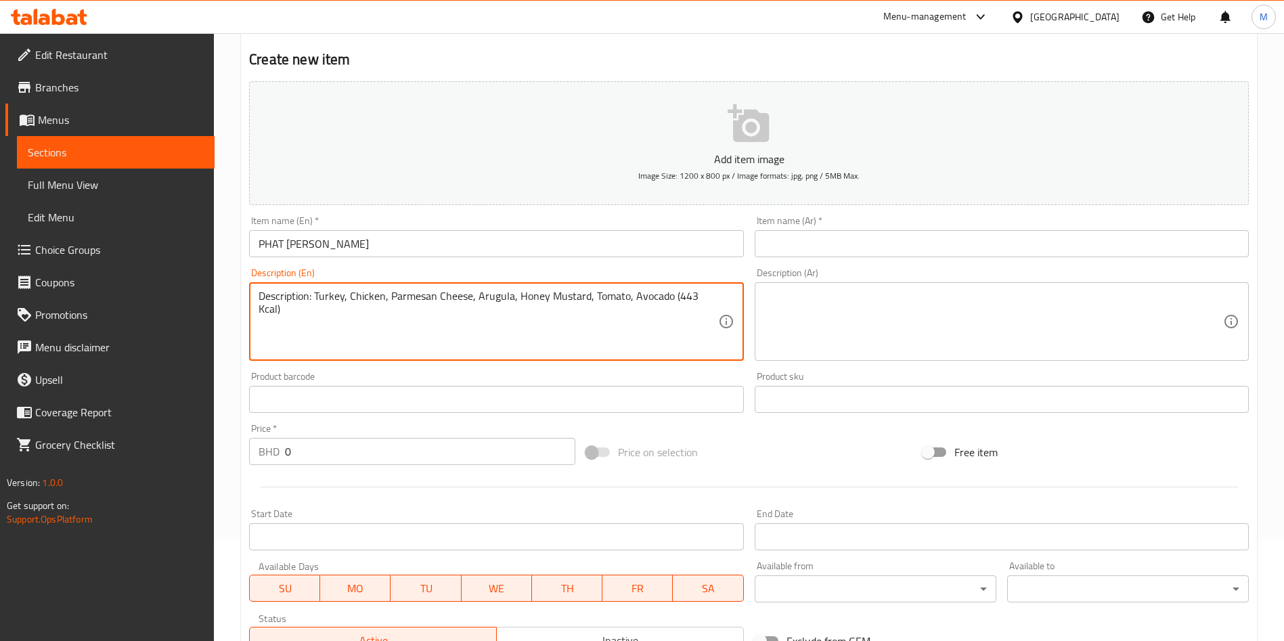
click at [316, 297] on textarea "Description: Turkey, Chicken, Parmesan Cheese, Arugula, Honey Mustard, Tomato, …" at bounding box center [488, 322] width 459 height 64
click at [386, 300] on textarea "Turkey, Chicken, Parmesan Cheese, Arugula, Honey Mustard, Tomato, Avocado (443 …" at bounding box center [488, 322] width 459 height 64
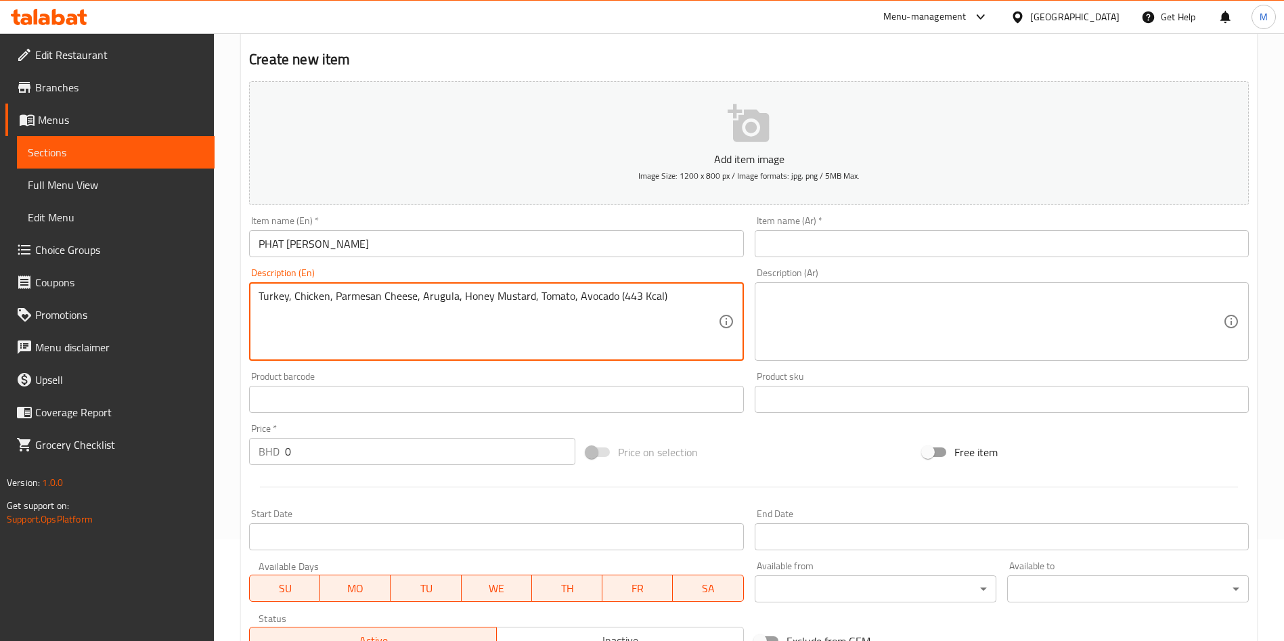
type textarea "Turkey, Chicken, Parmesan Cheese, Arugula, Honey Mustard, Tomato, Avocado (443 …"
drag, startPoint x: 386, startPoint y: 300, endPoint x: 421, endPoint y: 247, distance: 63.5
click at [421, 247] on input "PHAT [PERSON_NAME]" at bounding box center [496, 243] width 494 height 27
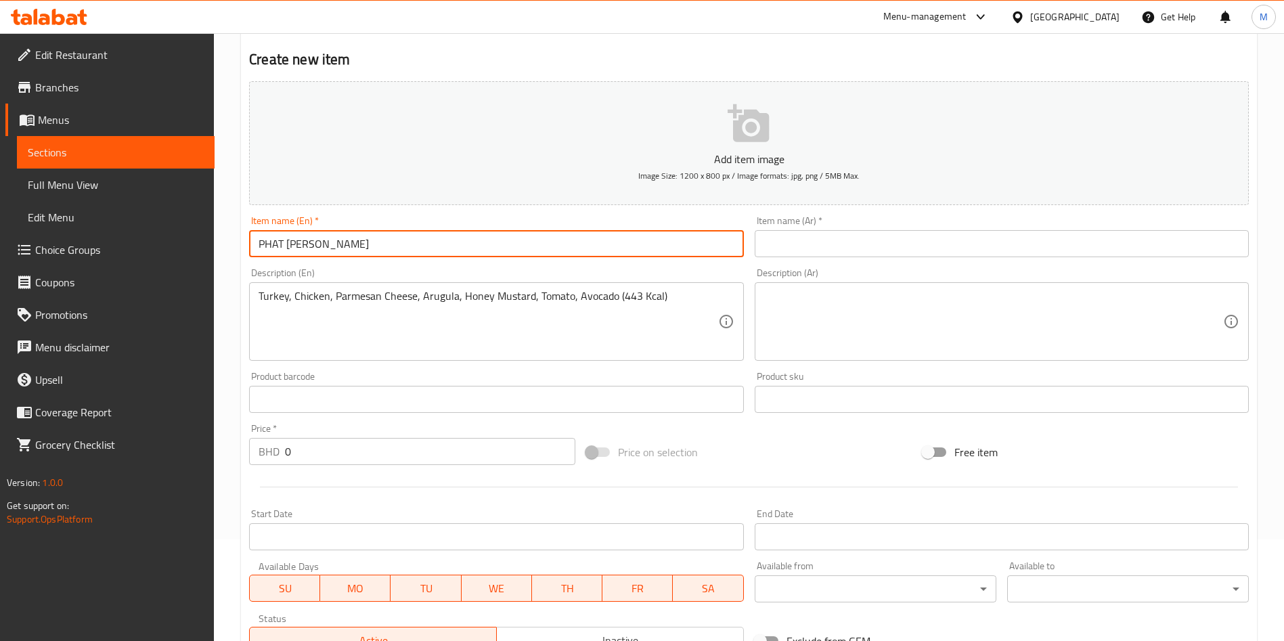
click at [847, 298] on textarea at bounding box center [993, 322] width 459 height 64
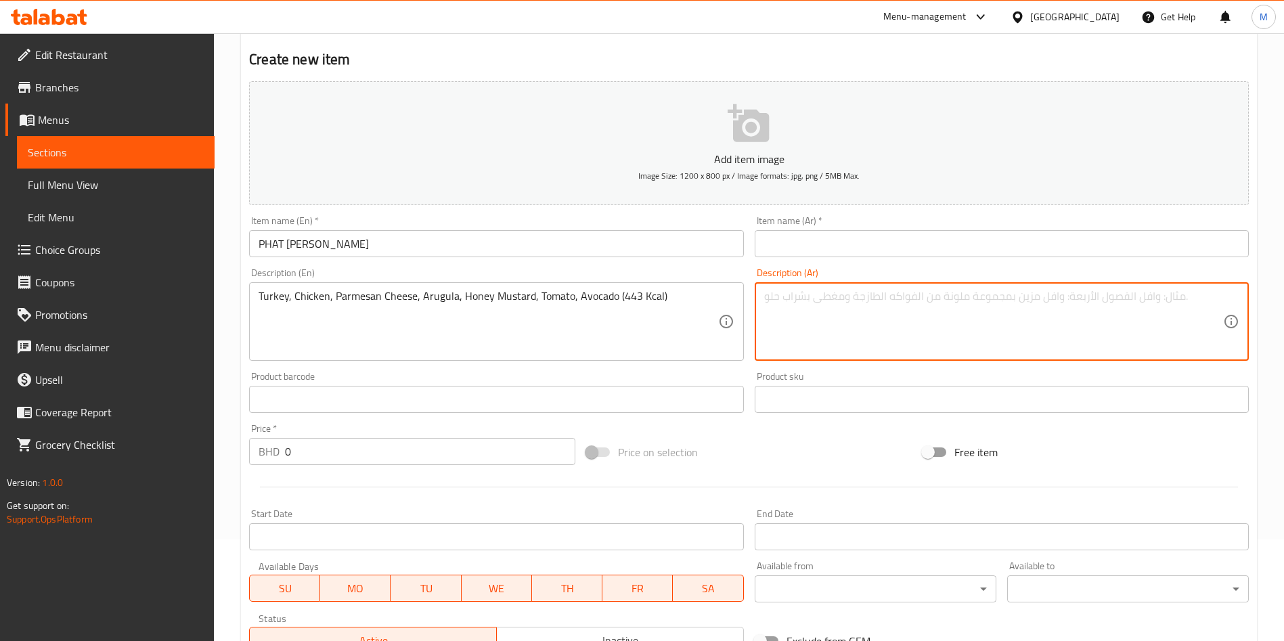
paste textarea "ديك رومي، دجاج، جبن بارميزان، جرجير، خردل بالعسل، طماطم، أفوكادو (443 سعرة حرار…"
type textarea "ديك رومي، دجاج، جبن بارميزان، جرجير، خردل بالعسل، طماطم، أفوكادو (443 سعرة حرار…"
click at [807, 230] on input "text" at bounding box center [1002, 243] width 494 height 27
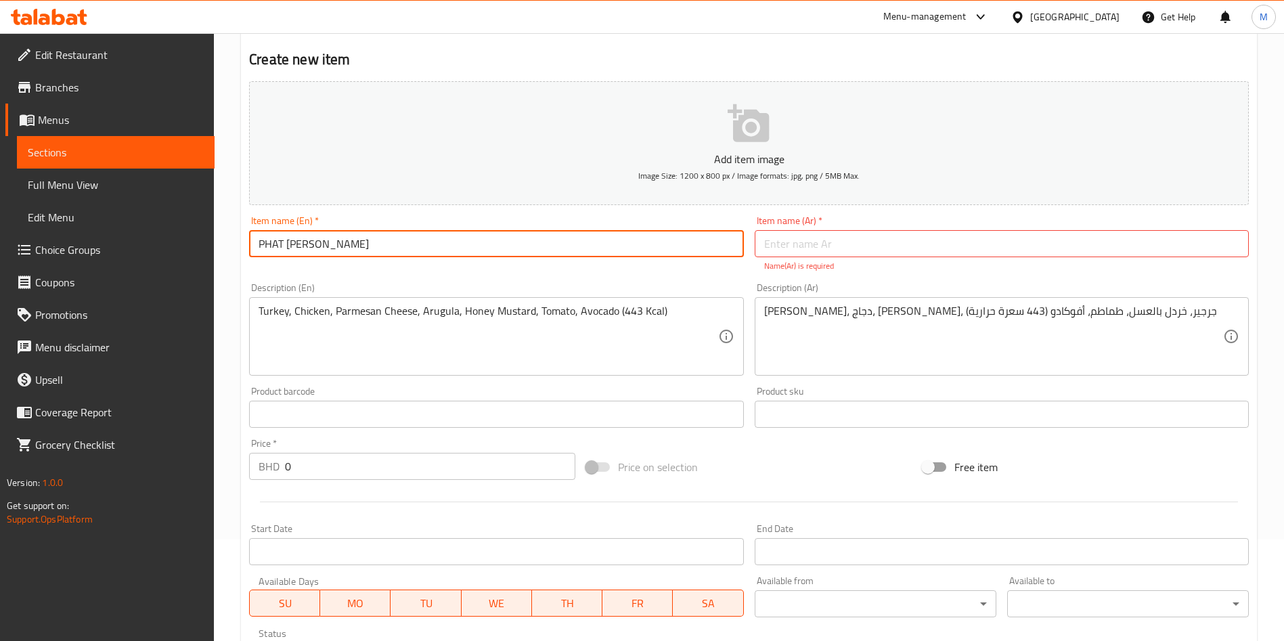
click at [375, 238] on input "PHAT [PERSON_NAME]" at bounding box center [496, 243] width 494 height 27
drag, startPoint x: 375, startPoint y: 238, endPoint x: 410, endPoint y: 251, distance: 37.5
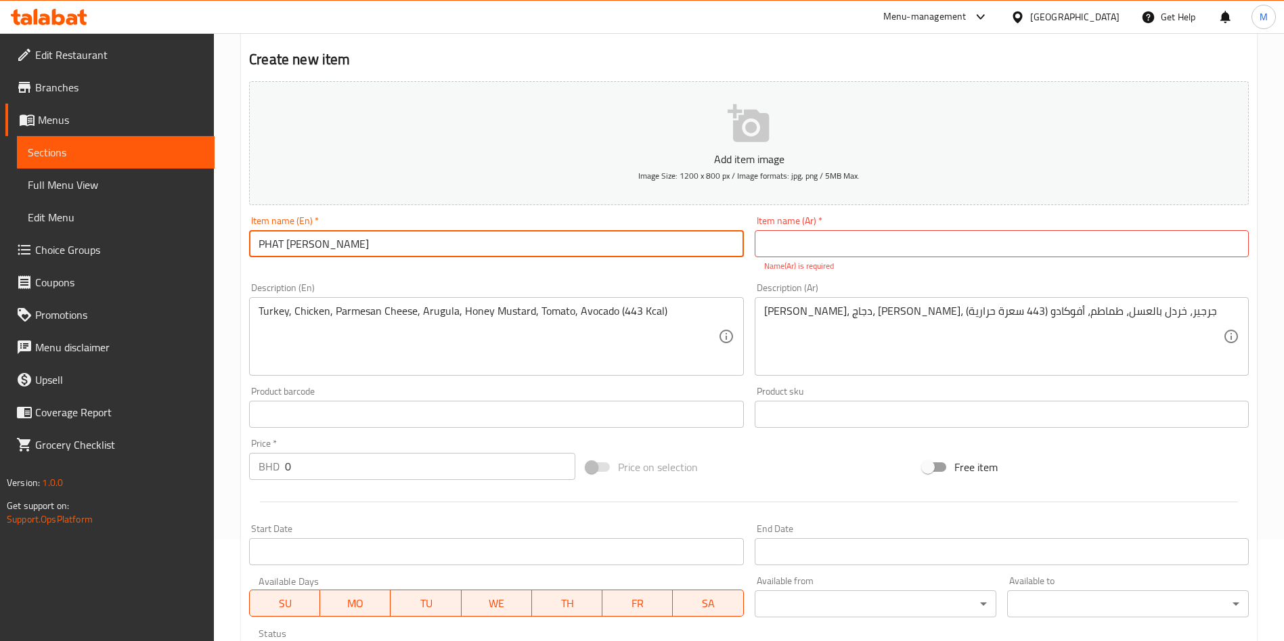
click at [410, 251] on input "PHAT [PERSON_NAME]" at bounding box center [496, 243] width 494 height 27
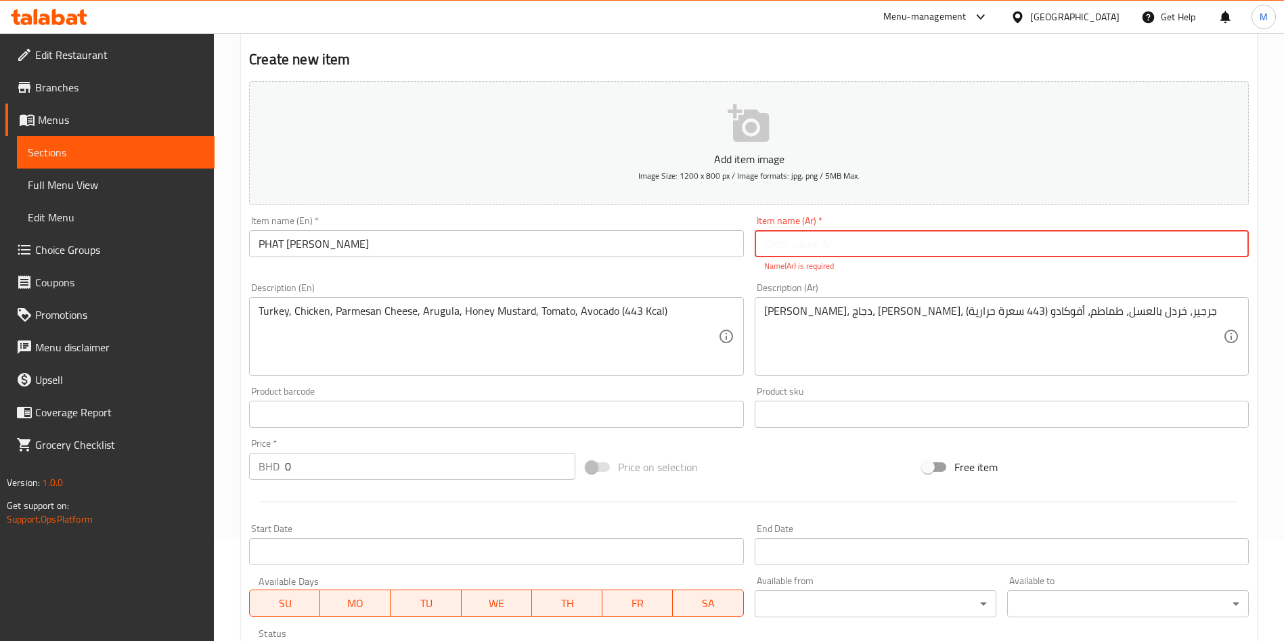
click at [856, 251] on input "text" at bounding box center [1002, 243] width 494 height 27
type input "باهات جو"
click at [354, 475] on div "Add item image Image Size: 1200 x 800 px / Image formats: jpg, png / 5MB Max. I…" at bounding box center [749, 375] width 1011 height 599
click at [354, 485] on div at bounding box center [749, 501] width 1011 height 33
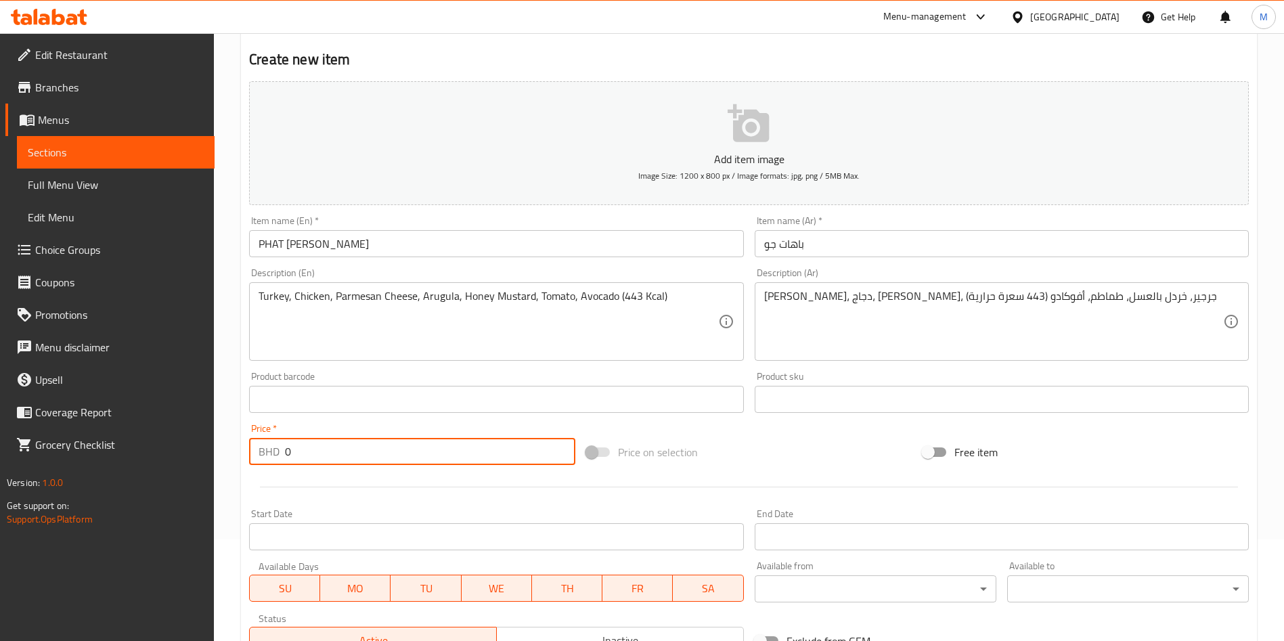
click at [354, 452] on input "0" at bounding box center [430, 451] width 290 height 27
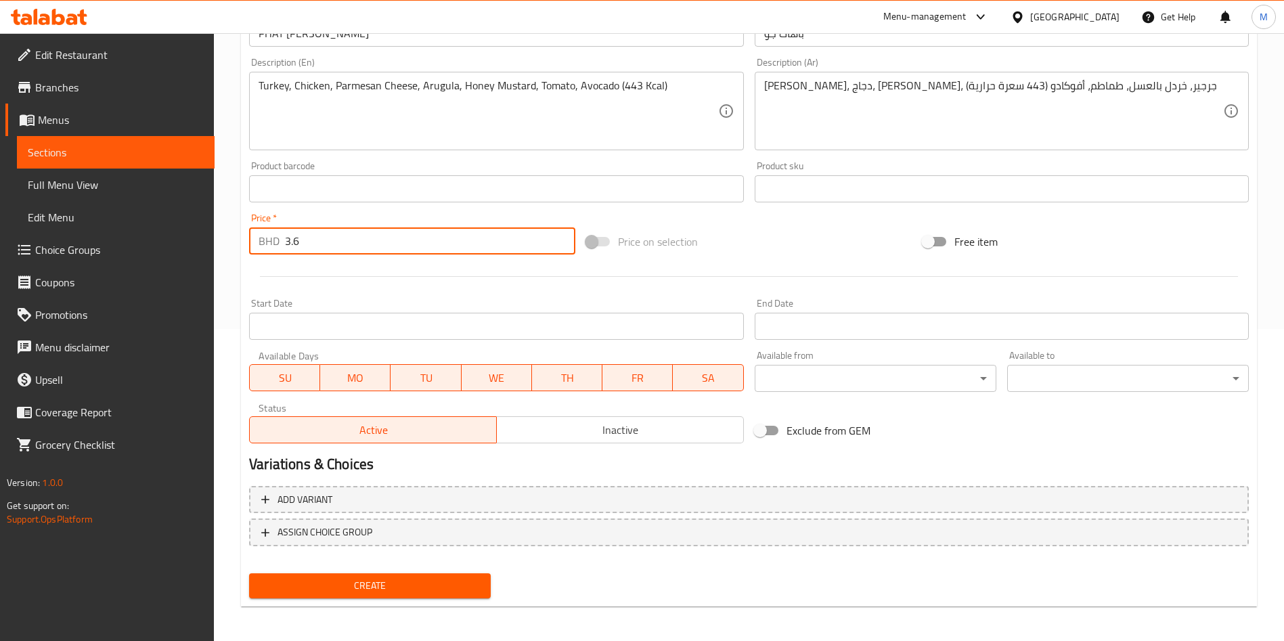
scroll to position [316, 0]
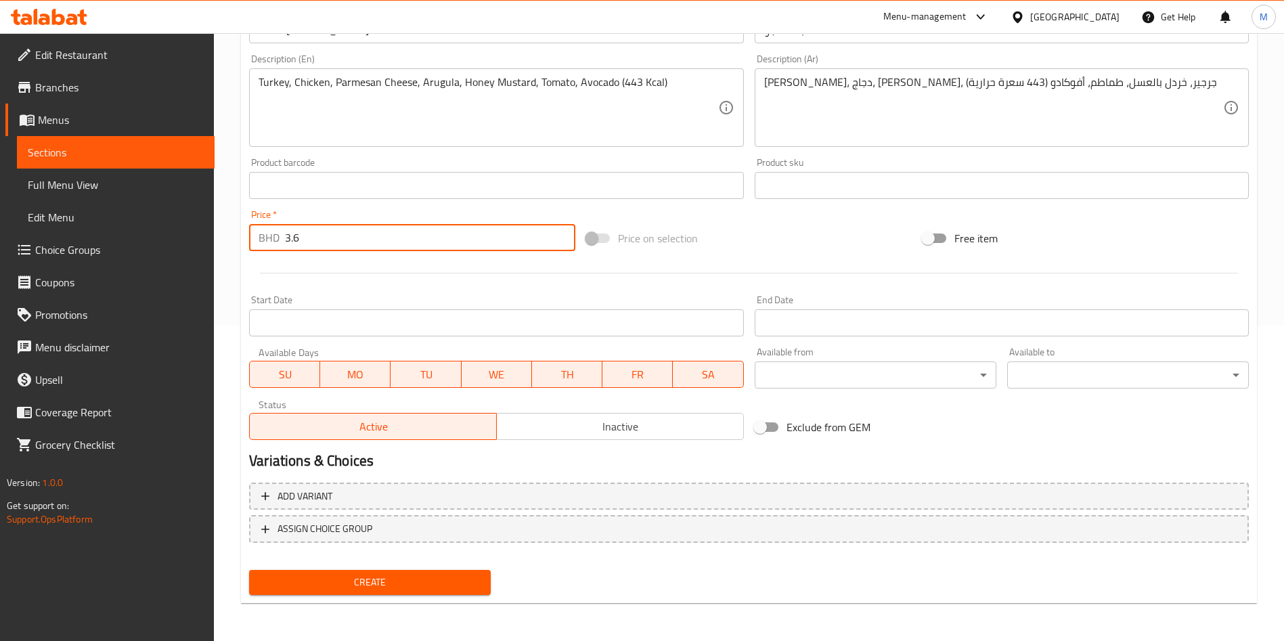
type input "3.6"
click at [391, 591] on button "Create" at bounding box center [370, 582] width 242 height 25
click at [391, 591] on div at bounding box center [642, 320] width 1284 height 641
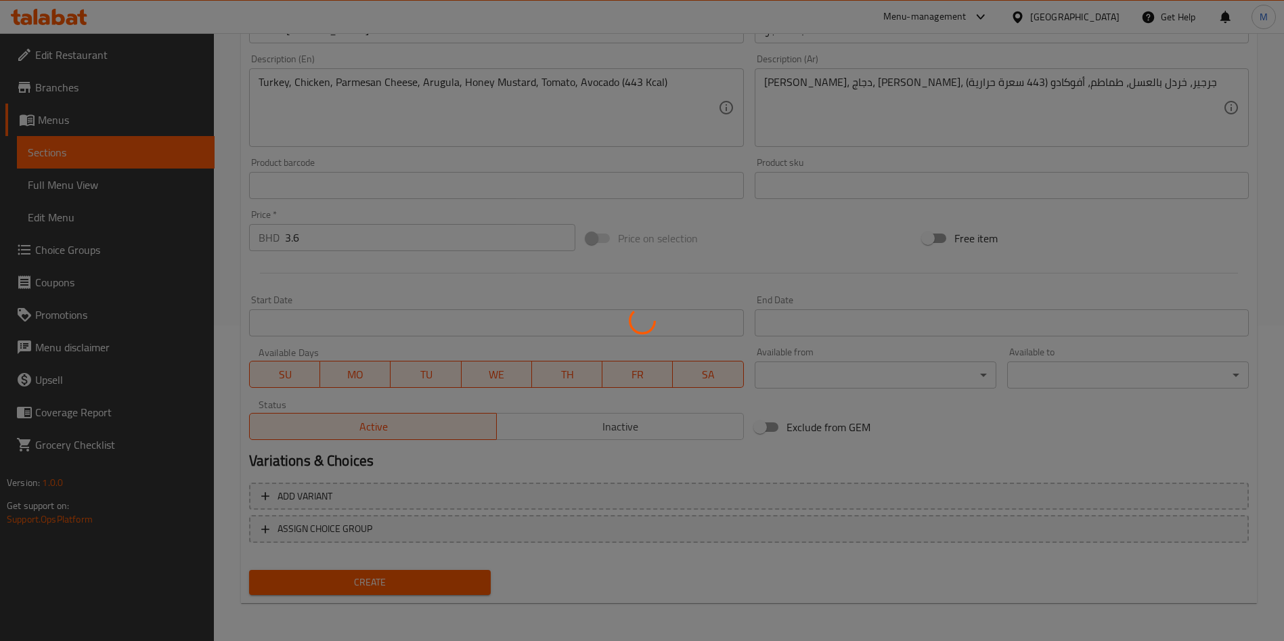
type input "0"
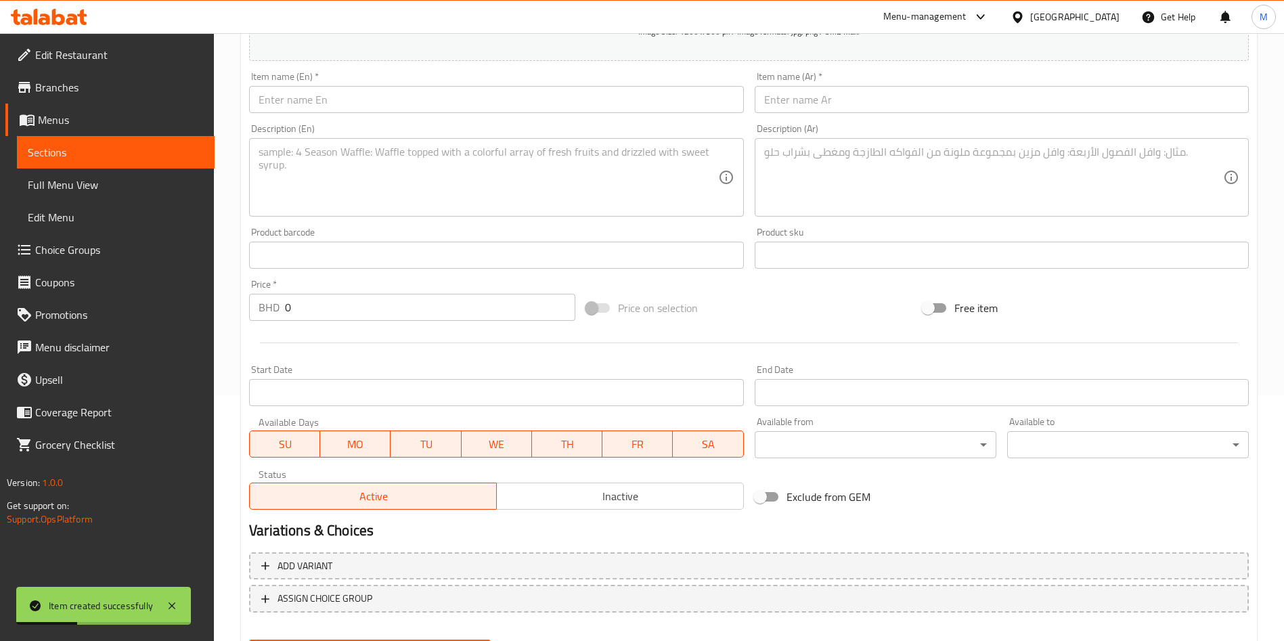
scroll to position [214, 0]
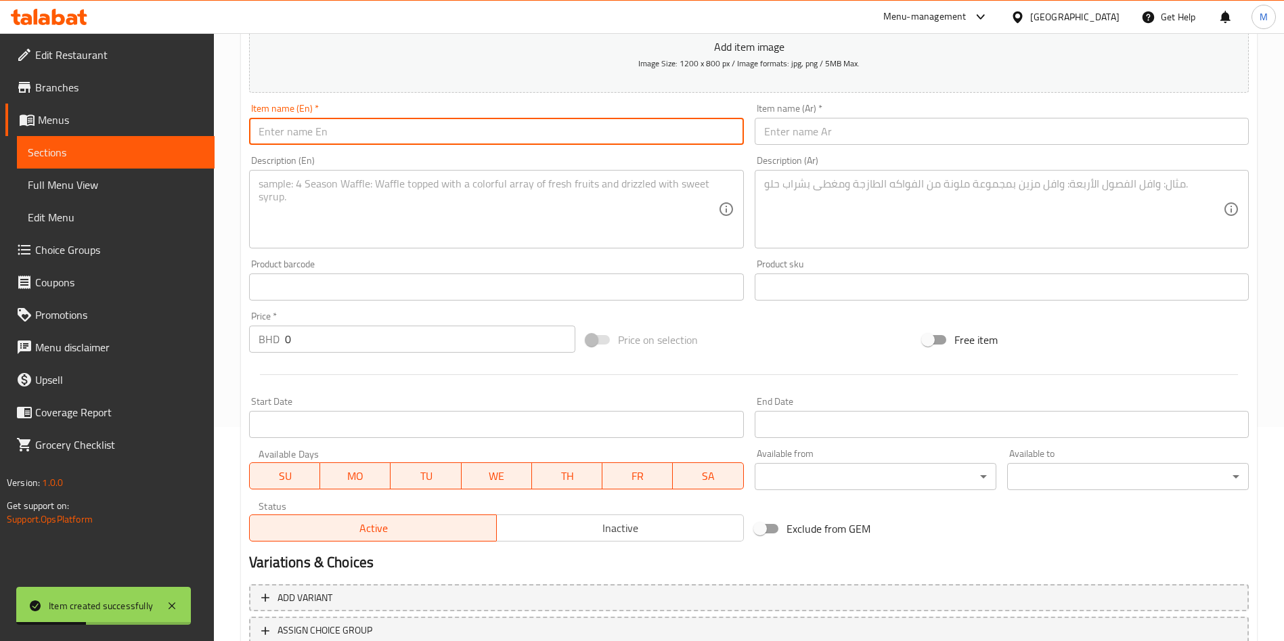
click at [329, 125] on input "text" at bounding box center [496, 131] width 494 height 27
paste input "Trust your Gut"
type input "Trust your Gut"
click at [869, 139] on input "text" at bounding box center [1002, 131] width 494 height 27
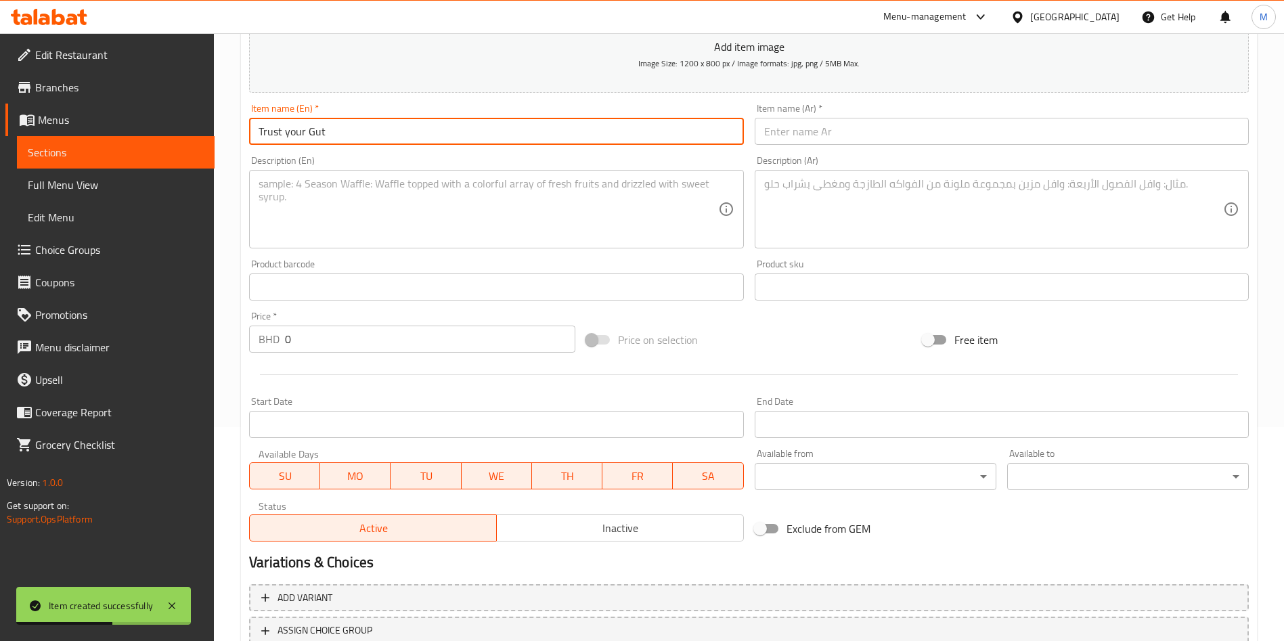
click at [869, 139] on input "text" at bounding box center [1002, 131] width 494 height 27
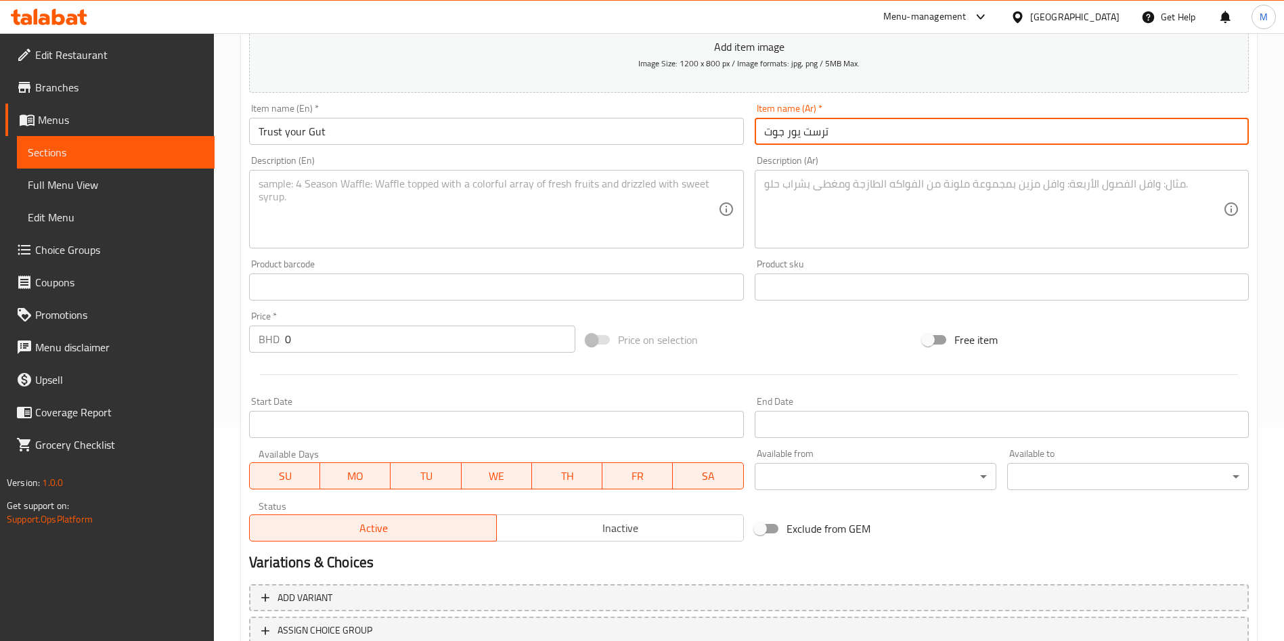
type input "ترست يور جوت"
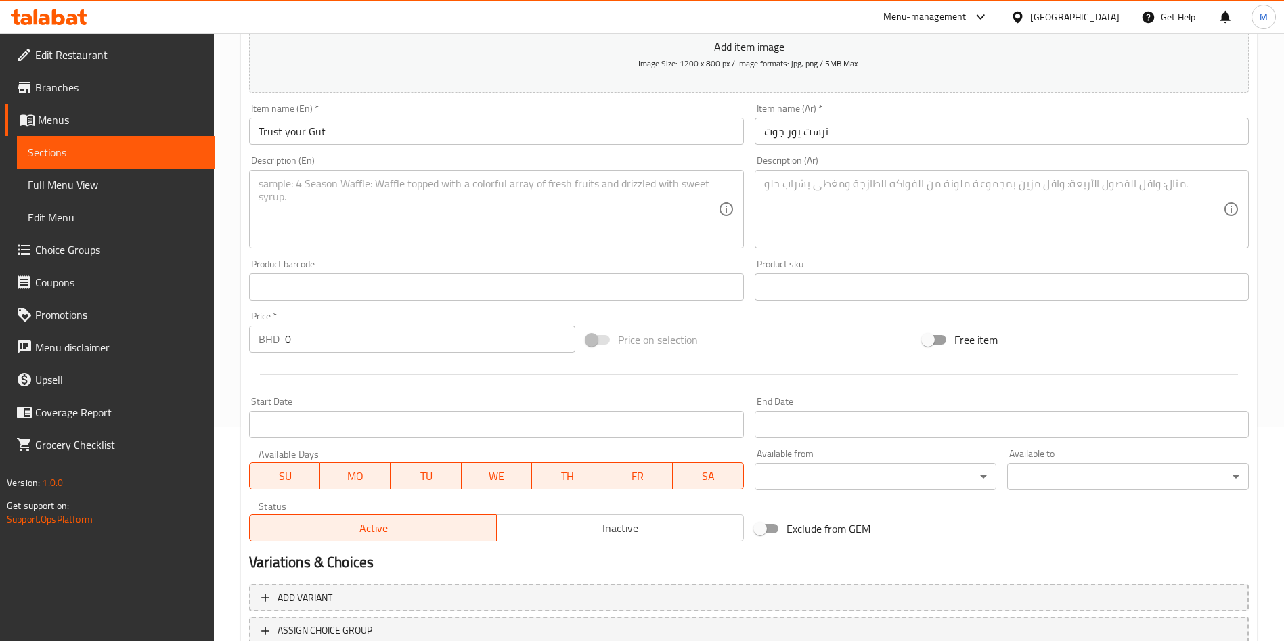
click at [454, 207] on textarea at bounding box center [488, 209] width 459 height 64
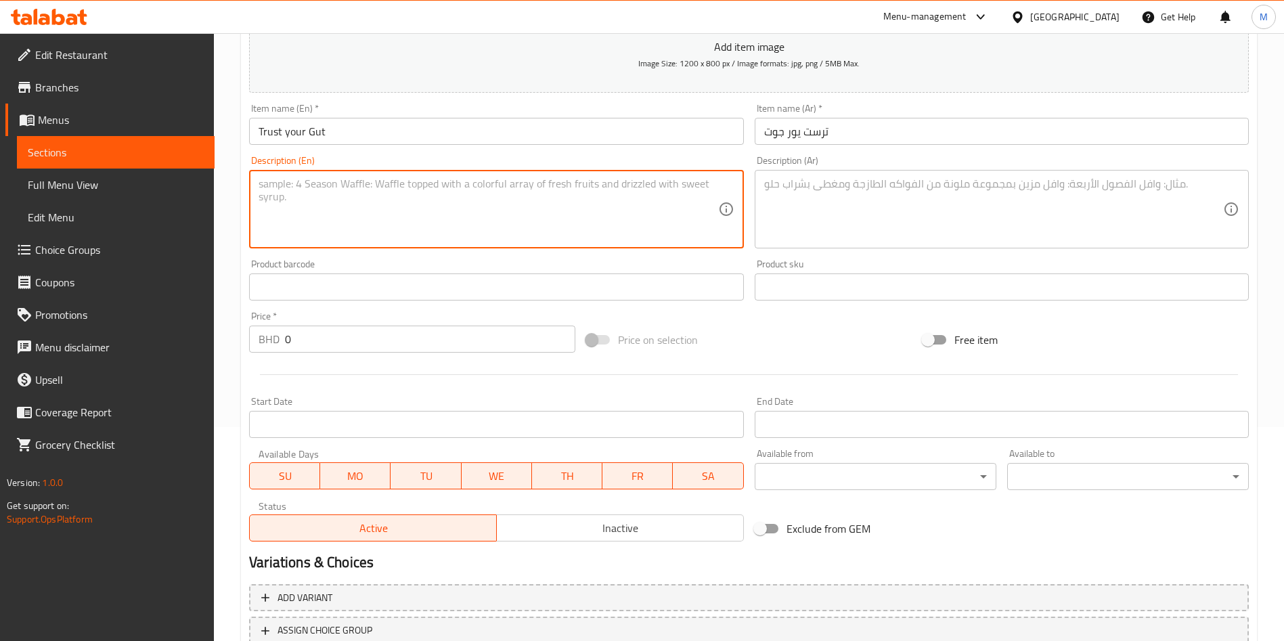
paste textarea "Description: Kefir, Fiber Booster, Strawberry, Beetroot Powder, Banana, Date Pu…"
click at [313, 188] on textarea "Description: Kefir, Fiber Booster, Strawberry, Beetroot Powder, Banana, Date Pu…" at bounding box center [488, 209] width 459 height 64
click at [298, 182] on textarea "Kefir, Fiber Booster, Strawberry, Beetroot Powder, Banana, Date Pure, Sproud M*…" at bounding box center [488, 209] width 459 height 64
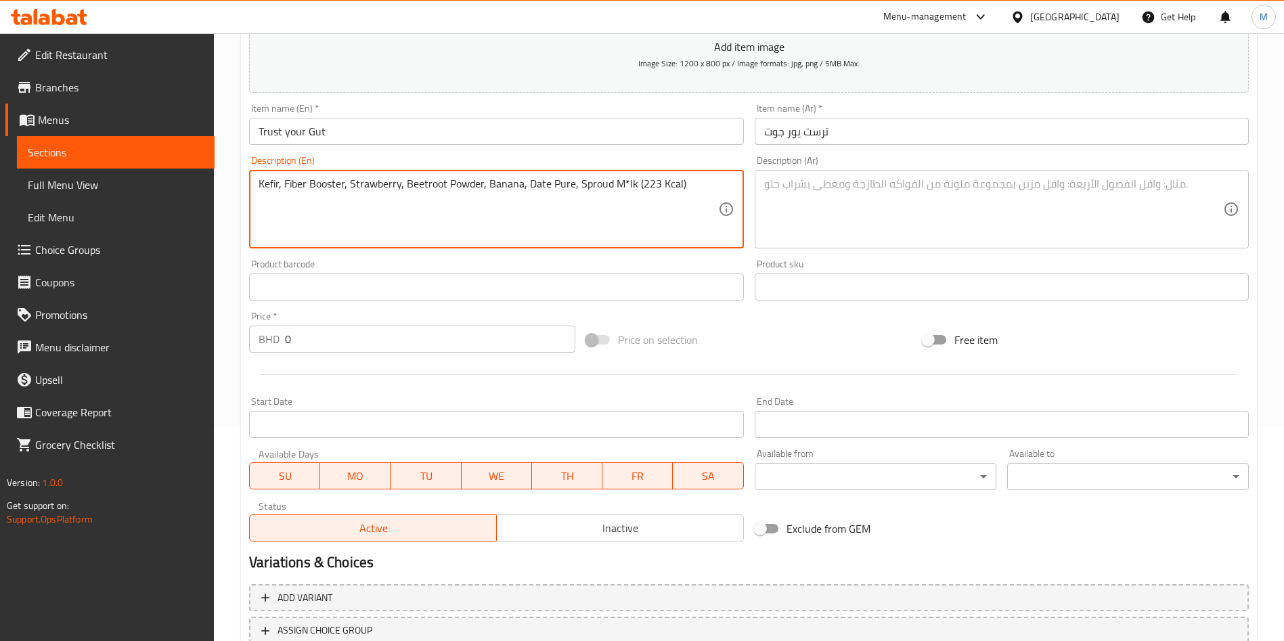
click at [298, 182] on textarea "Kefir, Fiber Booster, Strawberry, Beetroot Powder, Banana, Date Pure, Sproud M*…" at bounding box center [488, 209] width 459 height 64
type textarea "Kefir, Fiber Booster, Strawberry, Beetroot Powder, Banana, Date Pure, Sproud M*…"
click at [957, 231] on textarea at bounding box center [993, 209] width 459 height 64
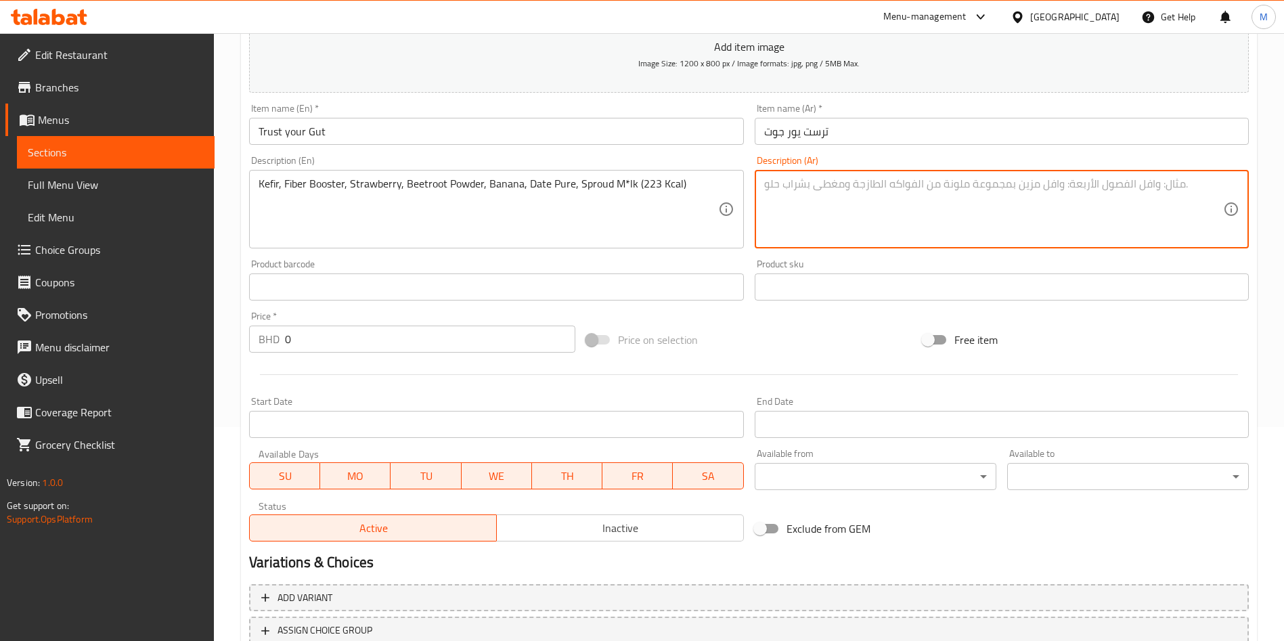
paste textarea "الكفير، معزز الألياف، الفراولة، مسحوق الشمندر، الموز، التمر النقي، حليب الماعز …"
type textarea "الكفير، معزز الألياف، الفراولة، مسحوق الشمندر، الموز، التمر النقي، حليب الماعز …"
click at [349, 332] on input "0" at bounding box center [430, 339] width 290 height 27
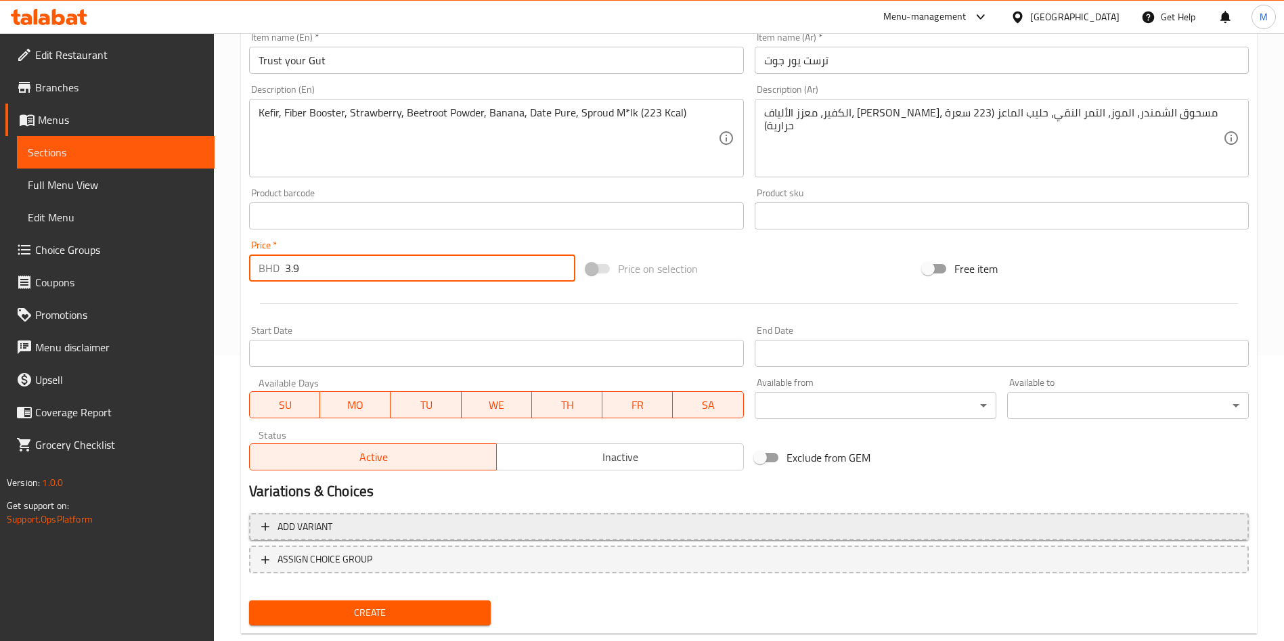
scroll to position [316, 0]
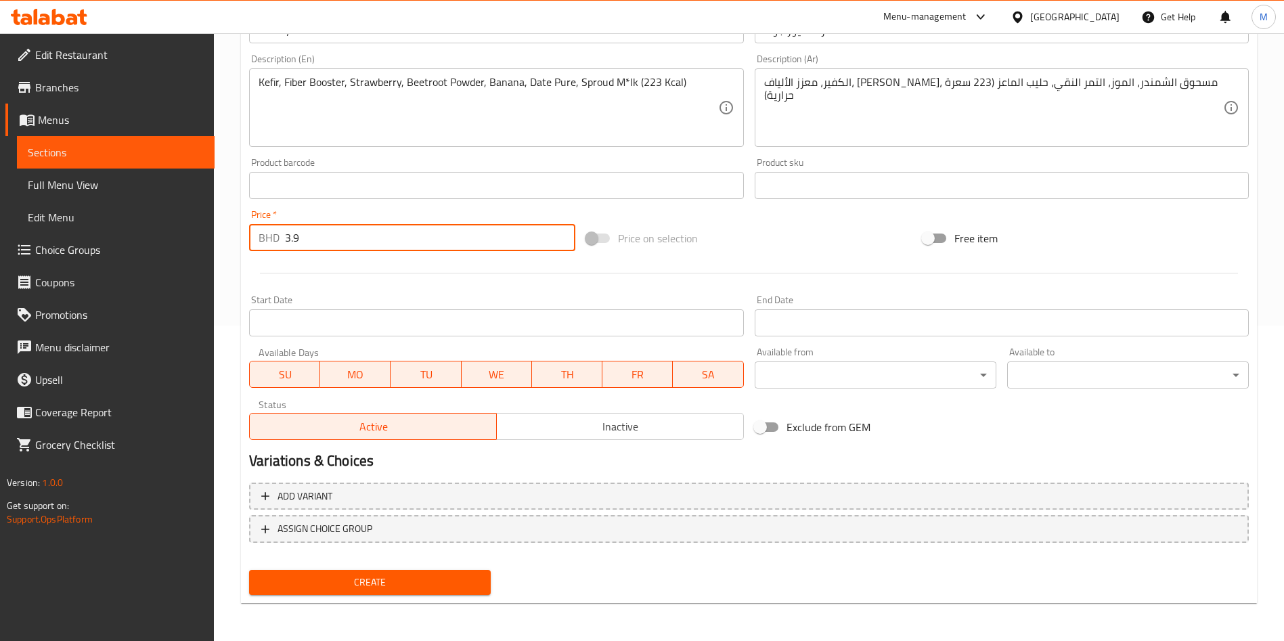
type input "3.9"
click at [389, 597] on div "Create" at bounding box center [370, 583] width 253 height 36
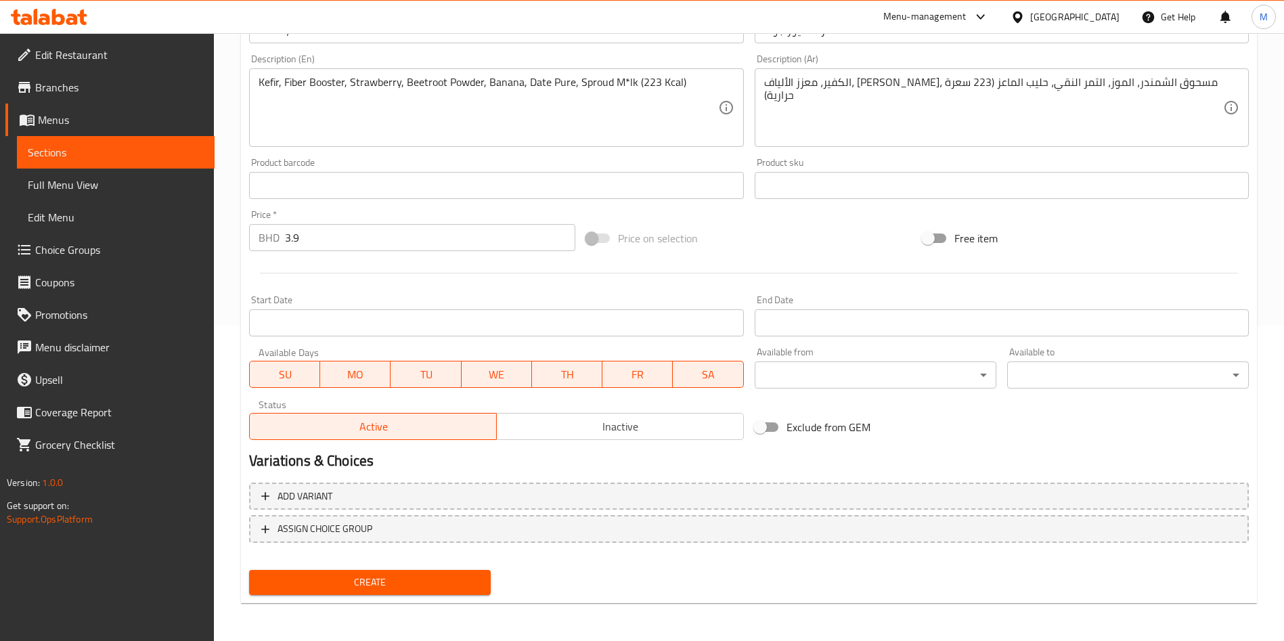
click at [389, 587] on span "Create" at bounding box center [370, 582] width 220 height 17
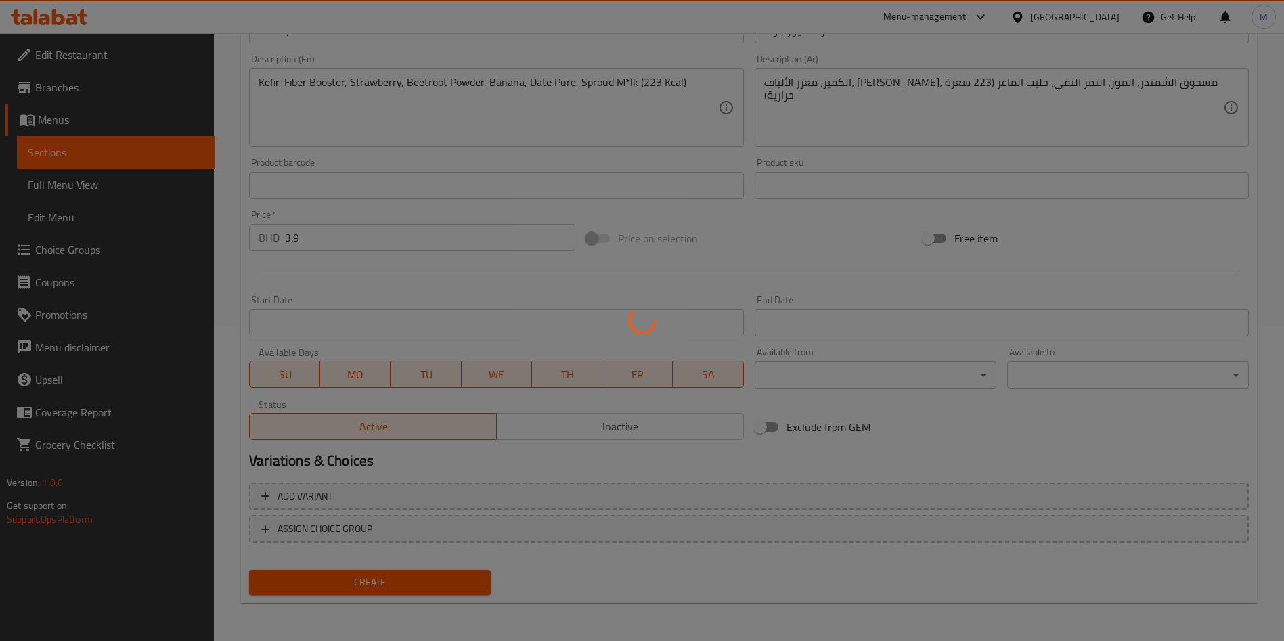
type input "0"
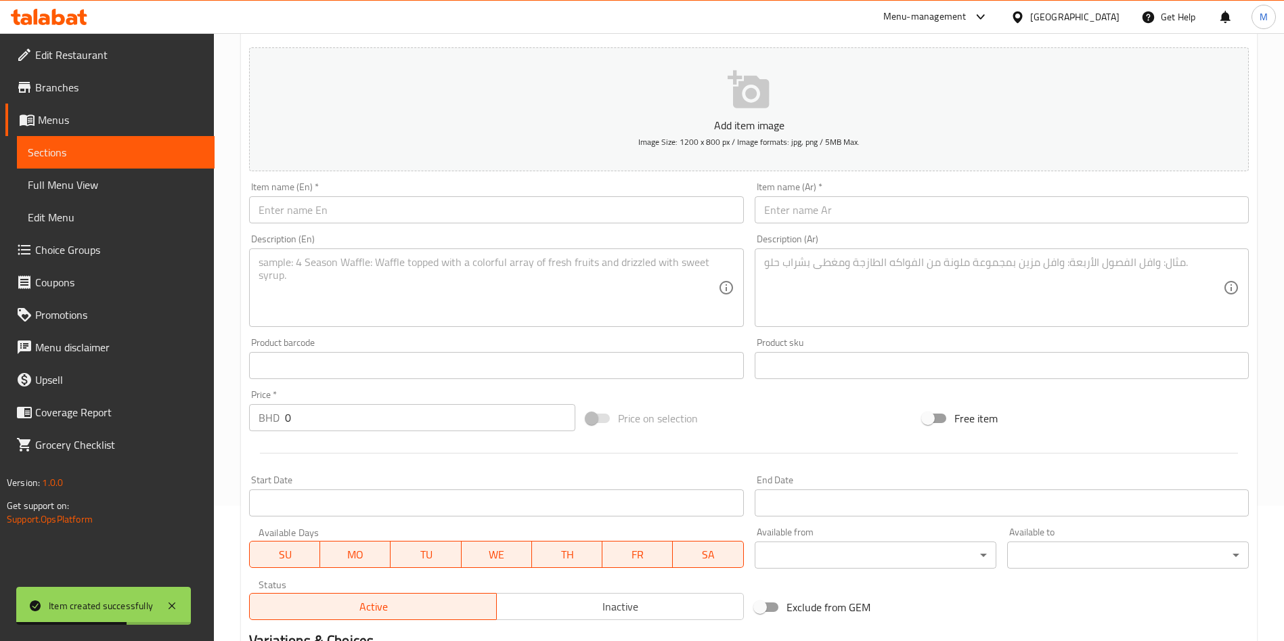
scroll to position [0, 0]
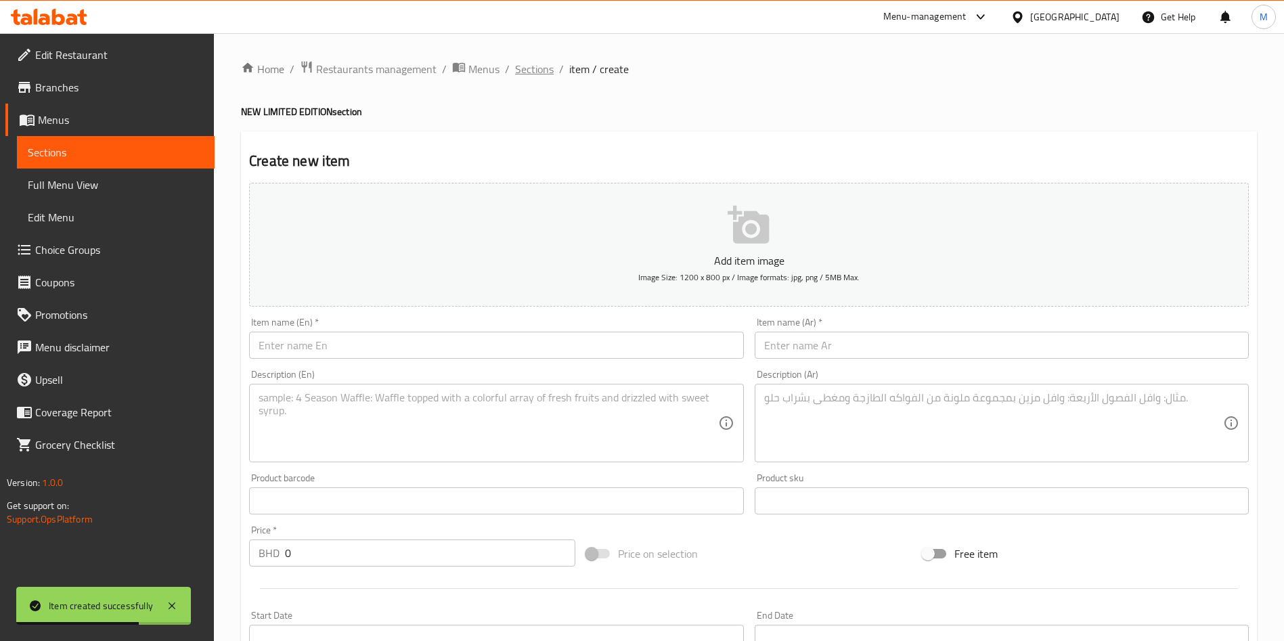
click at [531, 66] on span "Sections" at bounding box center [534, 69] width 39 height 16
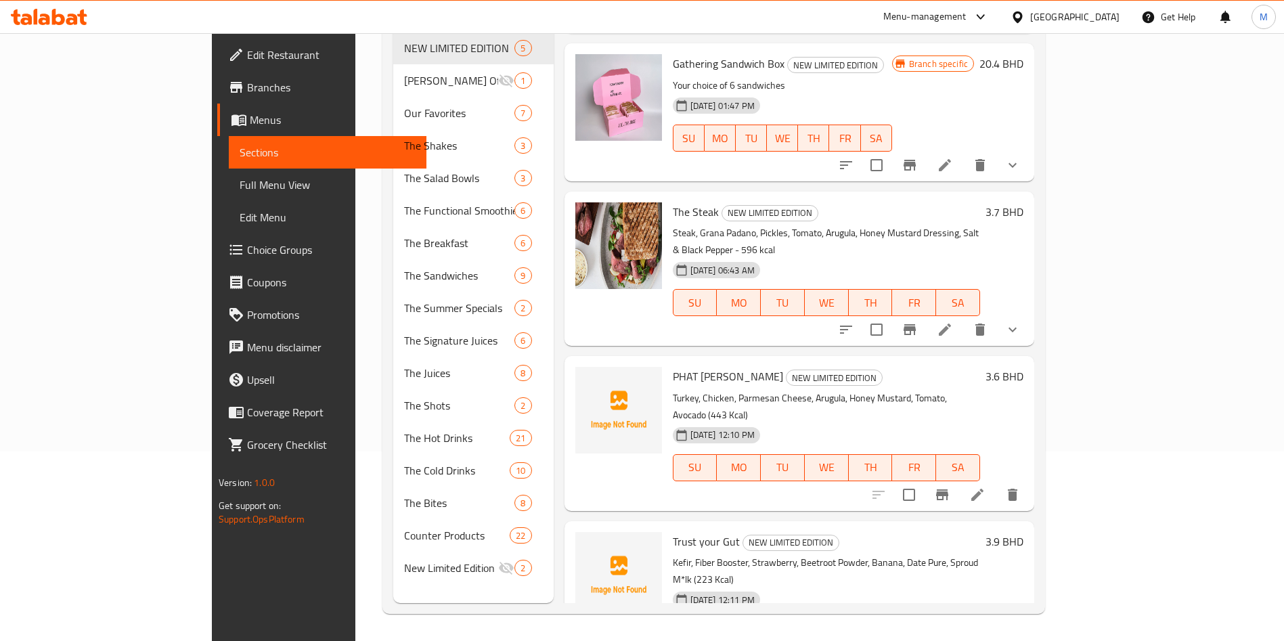
scroll to position [132, 0]
click at [586, 376] on icon "upload picture" at bounding box center [594, 384] width 16 height 16
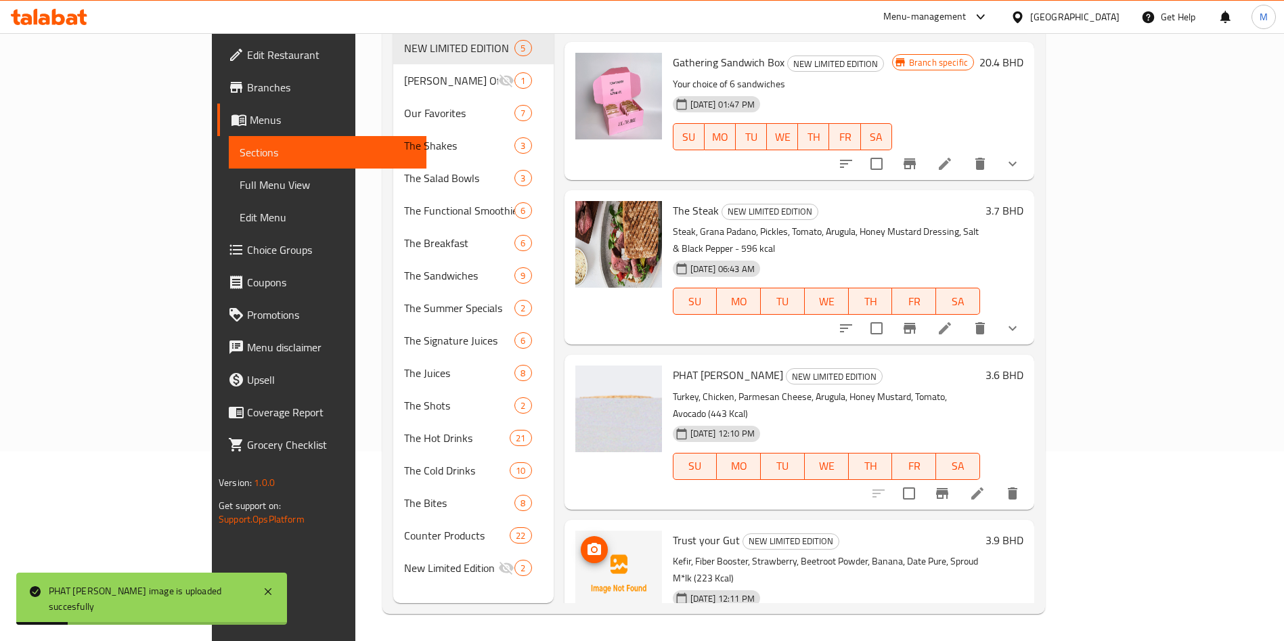
click at [592, 548] on circle "upload picture" at bounding box center [594, 550] width 4 height 4
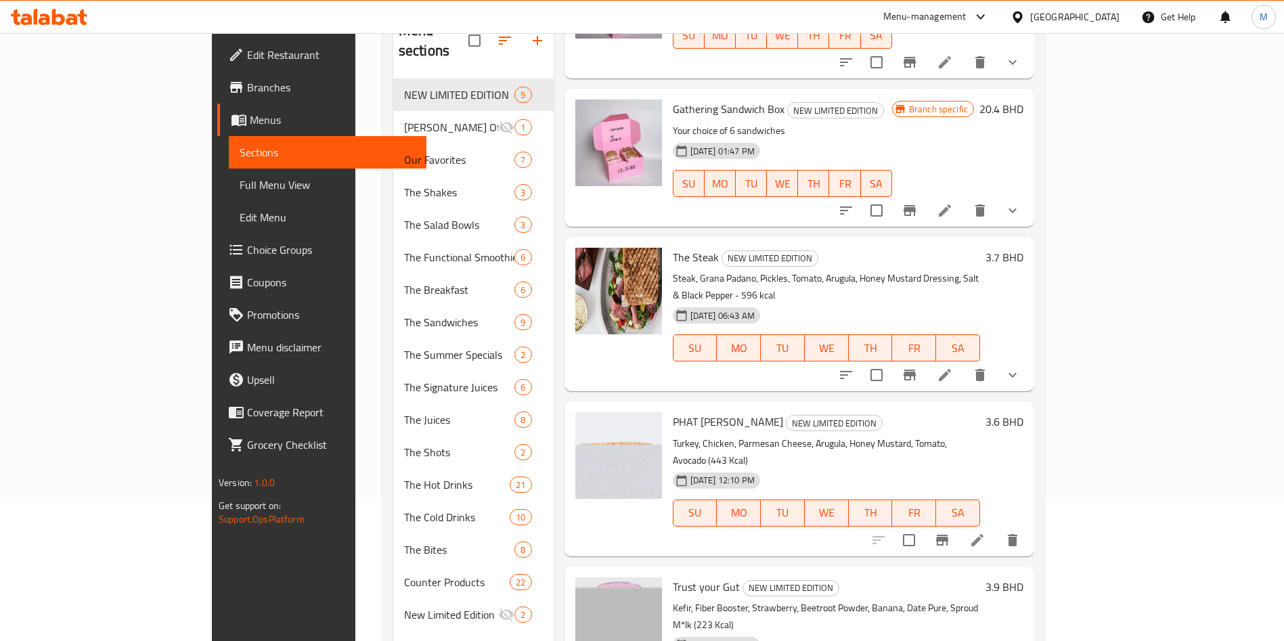
scroll to position [190, 0]
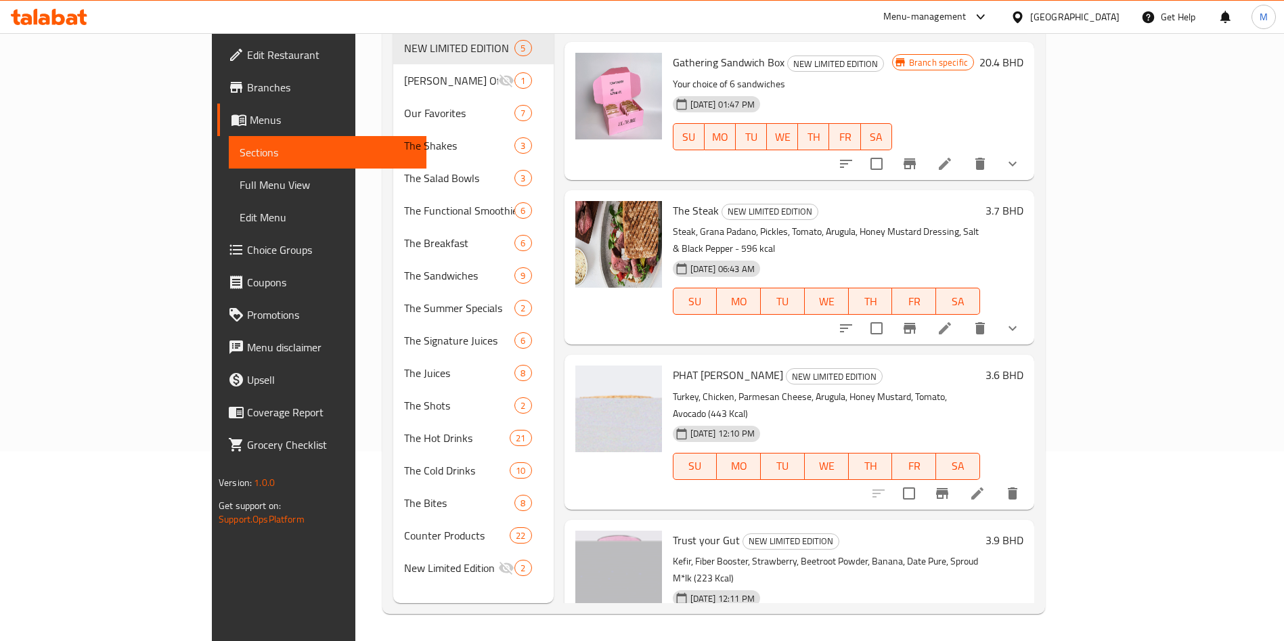
click at [673, 365] on span "PHAT [PERSON_NAME]" at bounding box center [728, 375] width 110 height 20
copy h6 "PHAT [PERSON_NAME]"
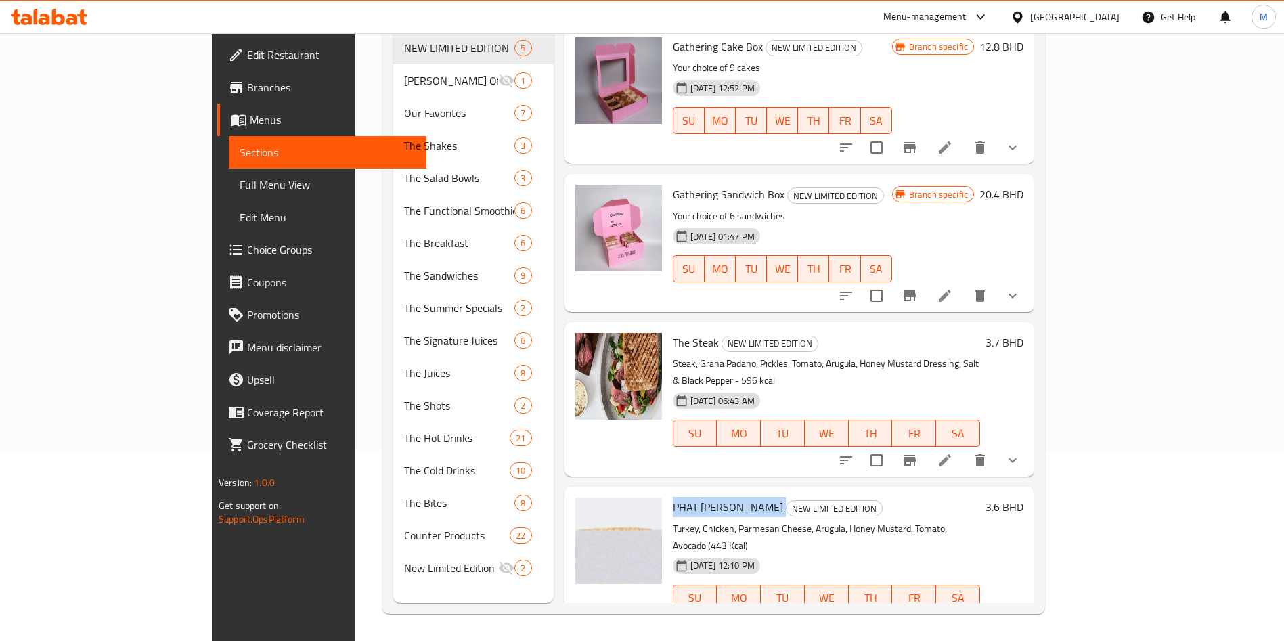
scroll to position [0, 0]
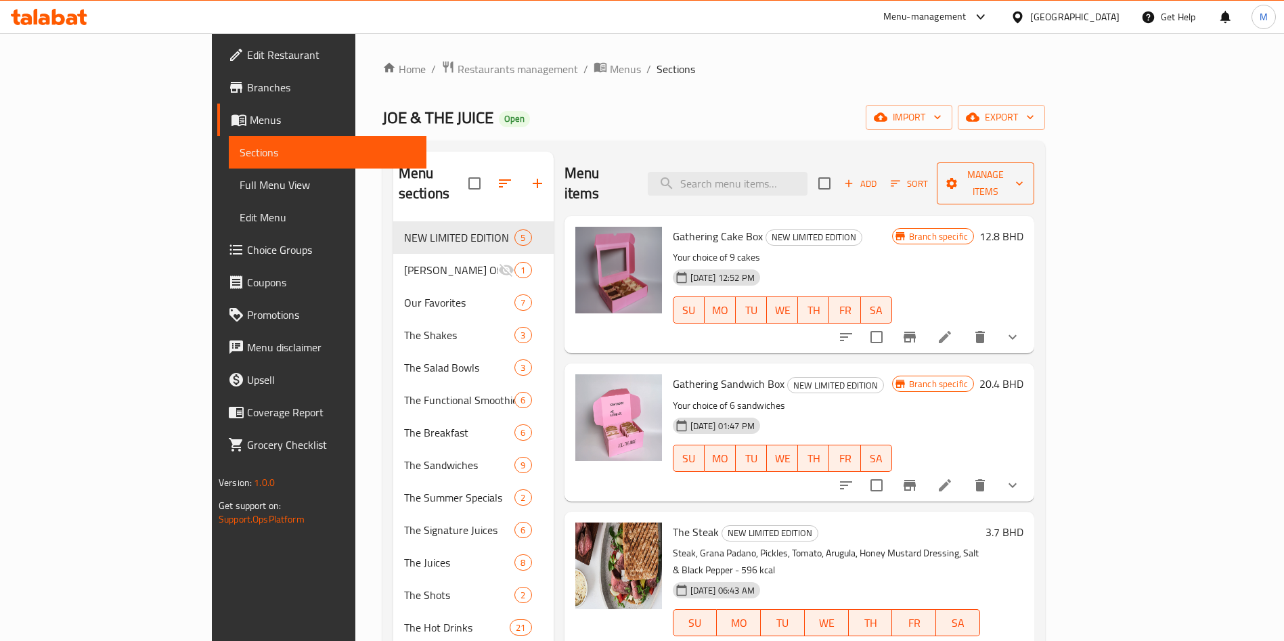
click at [1024, 179] on span "Manage items" at bounding box center [986, 184] width 76 height 34
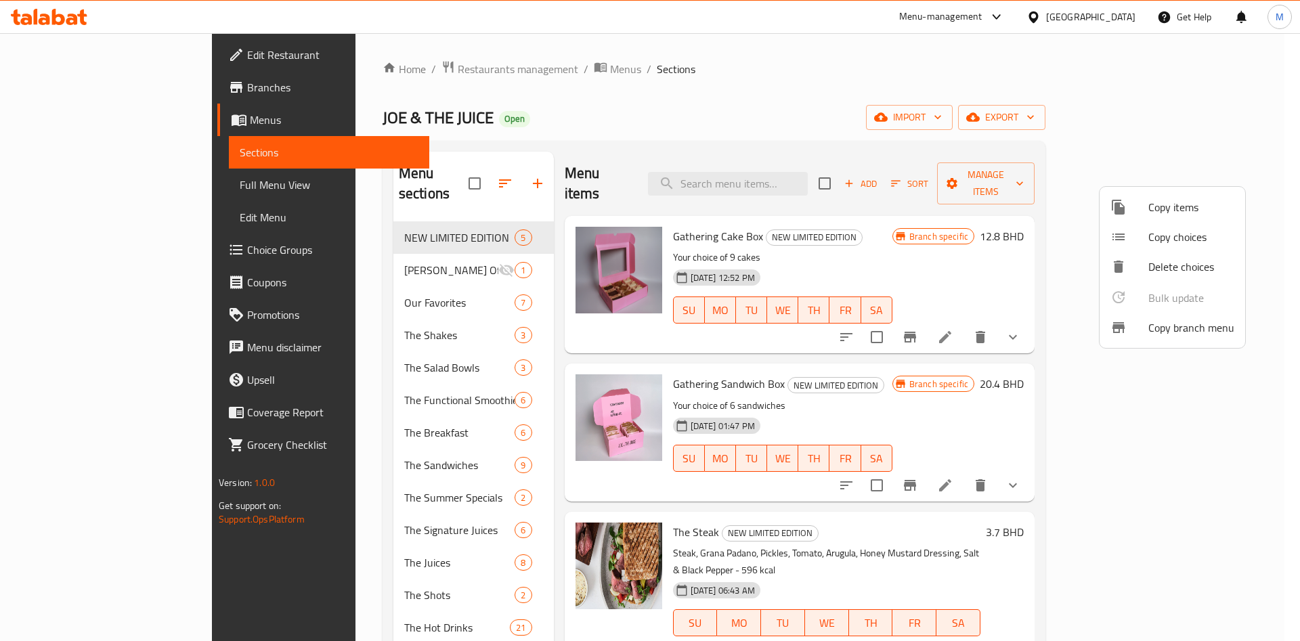
click at [1169, 209] on span "Copy items" at bounding box center [1191, 207] width 86 height 16
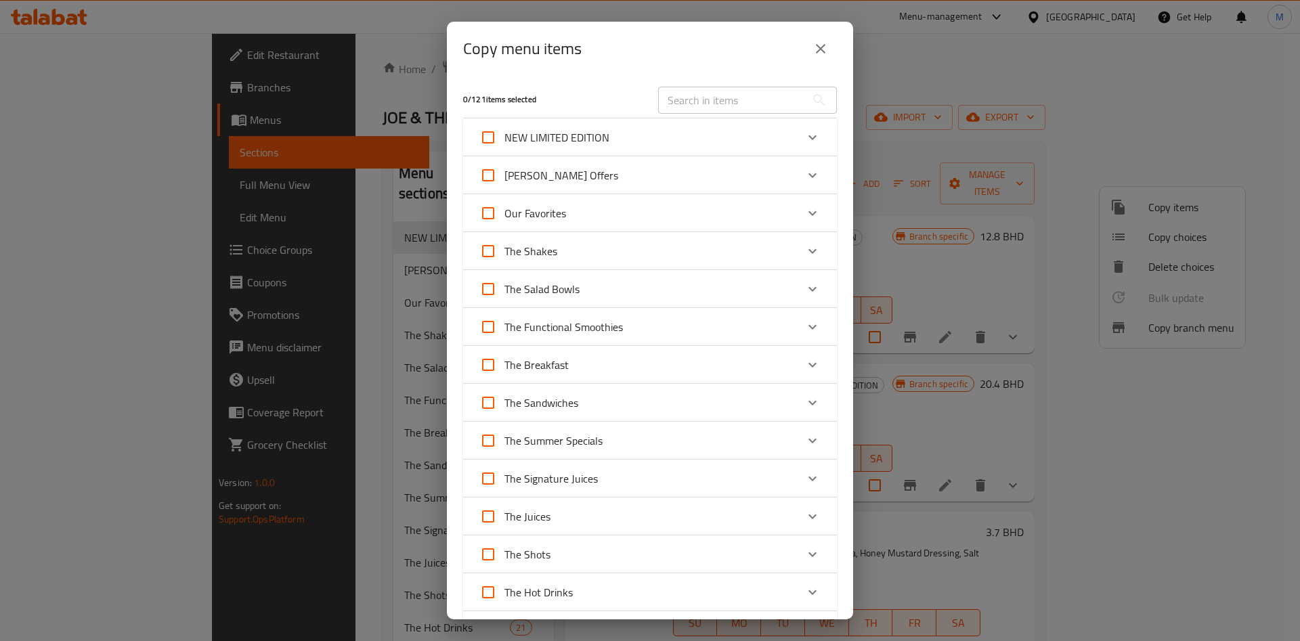
click at [703, 108] on input "text" at bounding box center [732, 100] width 148 height 27
paste input "PHAT [PERSON_NAME]"
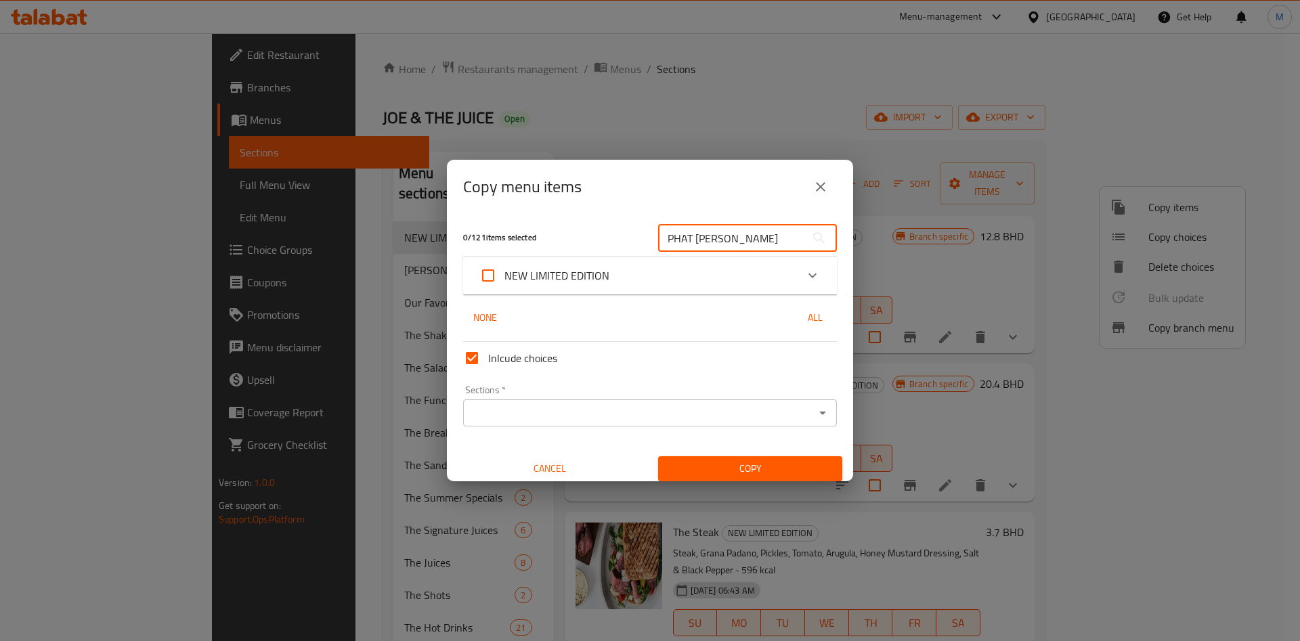
type input "PHAT [PERSON_NAME]"
click at [649, 263] on div "NEW LIMITED EDITION" at bounding box center [637, 275] width 317 height 33
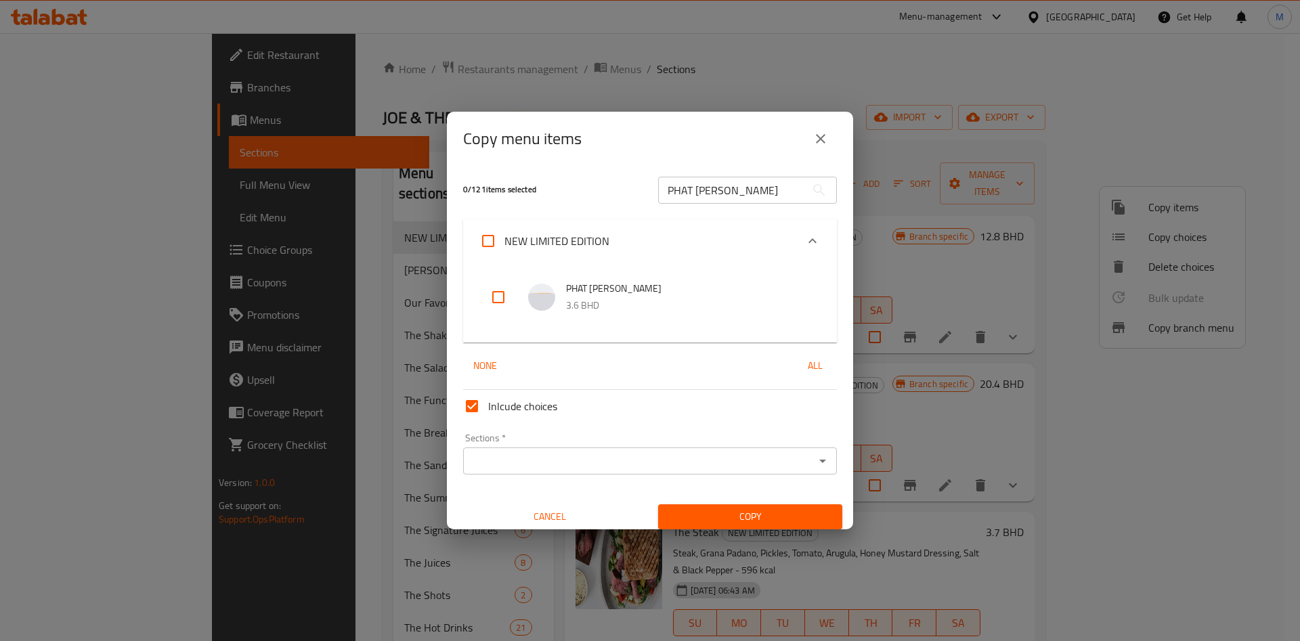
click at [502, 296] on input "checkbox" at bounding box center [498, 297] width 33 height 33
checkbox input "true"
click at [593, 457] on input "Sections   *" at bounding box center [638, 461] width 343 height 19
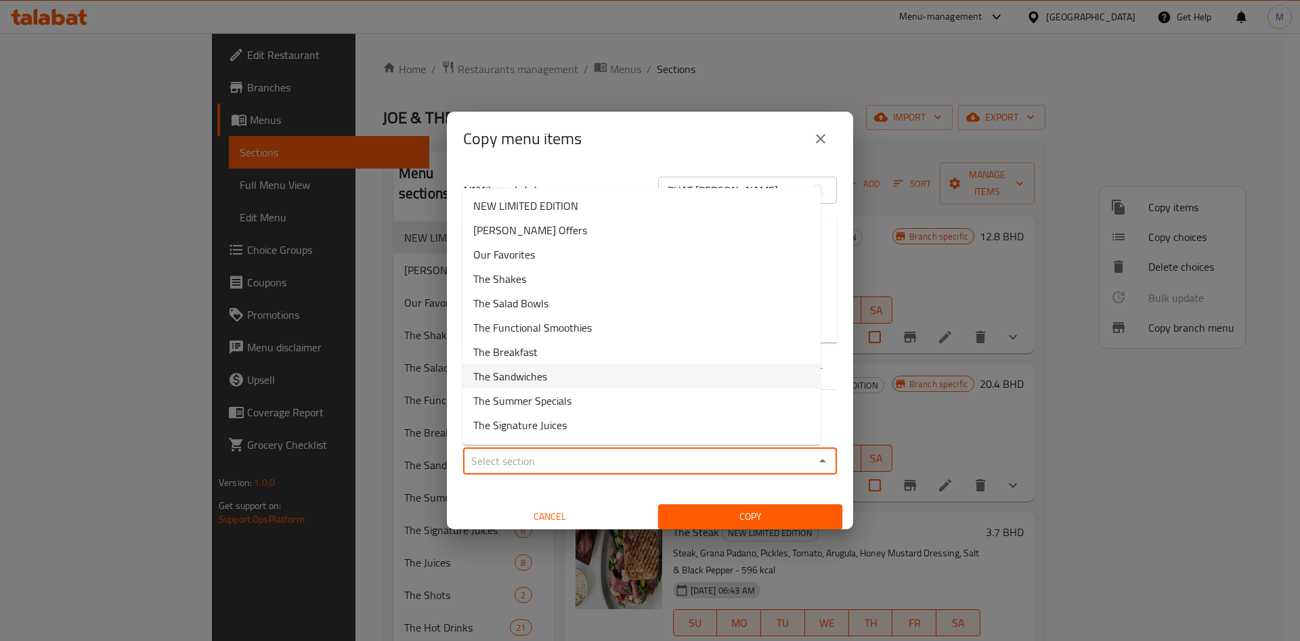
click at [578, 372] on li "The Sandwiches" at bounding box center [641, 376] width 358 height 24
type input "The Sandwiches"
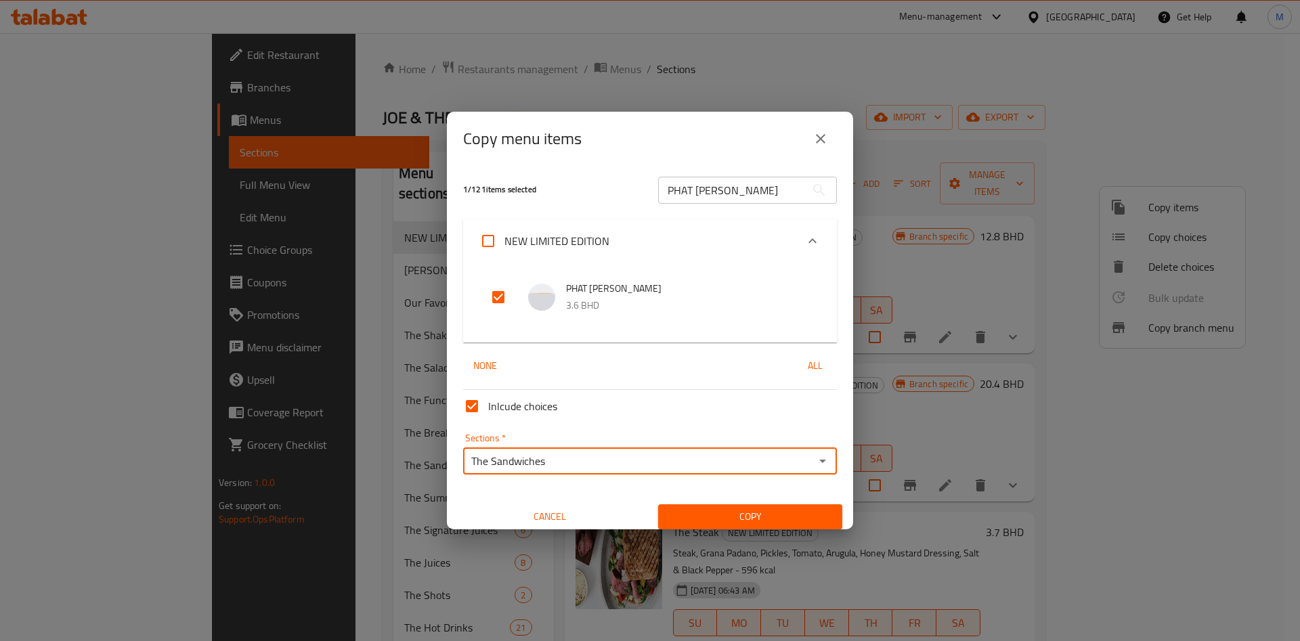
click at [745, 512] on span "Copy" at bounding box center [750, 517] width 163 height 17
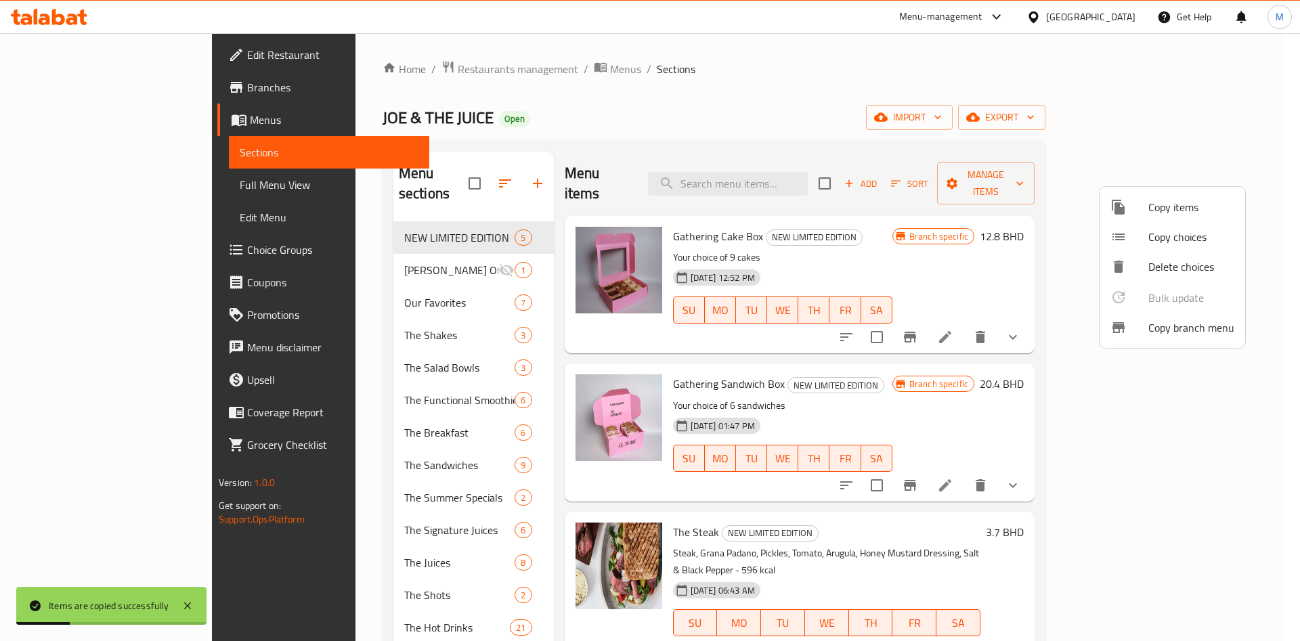
click at [372, 239] on div at bounding box center [650, 320] width 1300 height 641
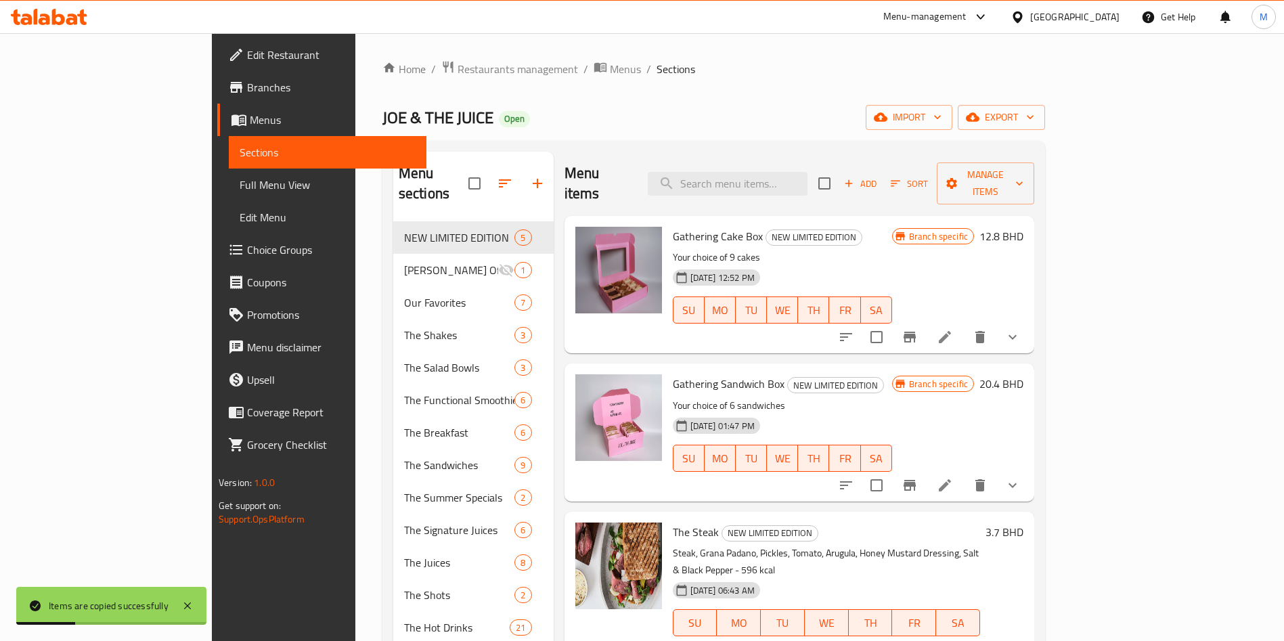
click at [404, 262] on span "[PERSON_NAME] Offers" at bounding box center [451, 270] width 95 height 16
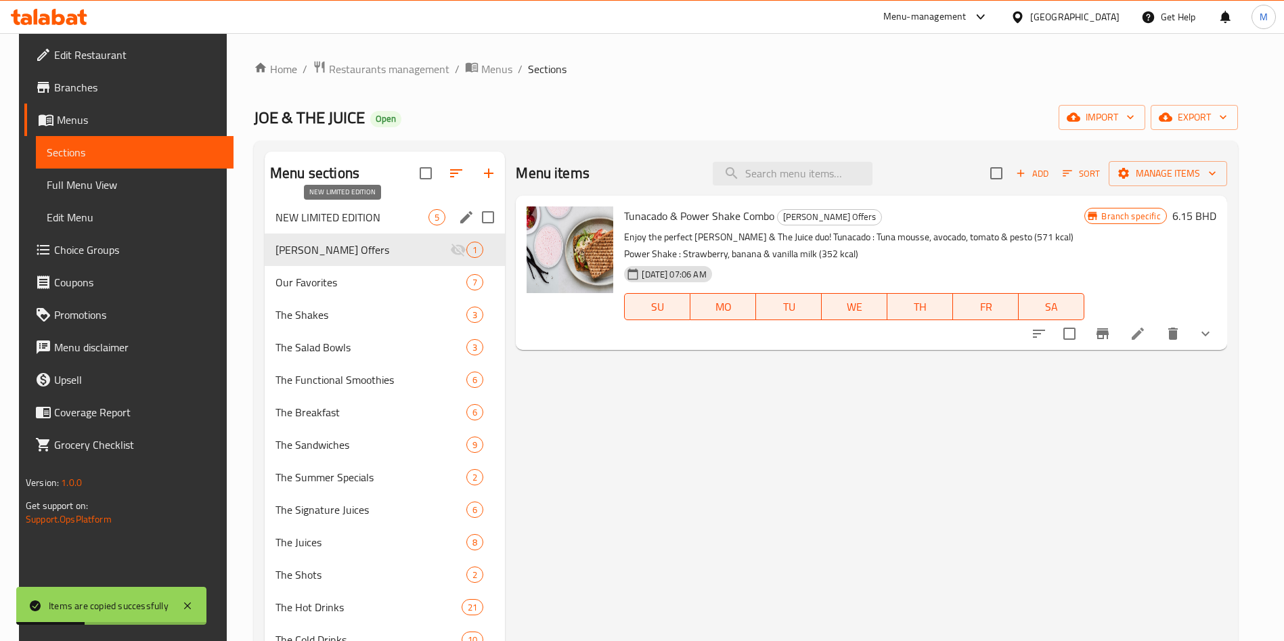
click at [362, 223] on span "NEW LIMITED EDITION" at bounding box center [352, 217] width 153 height 16
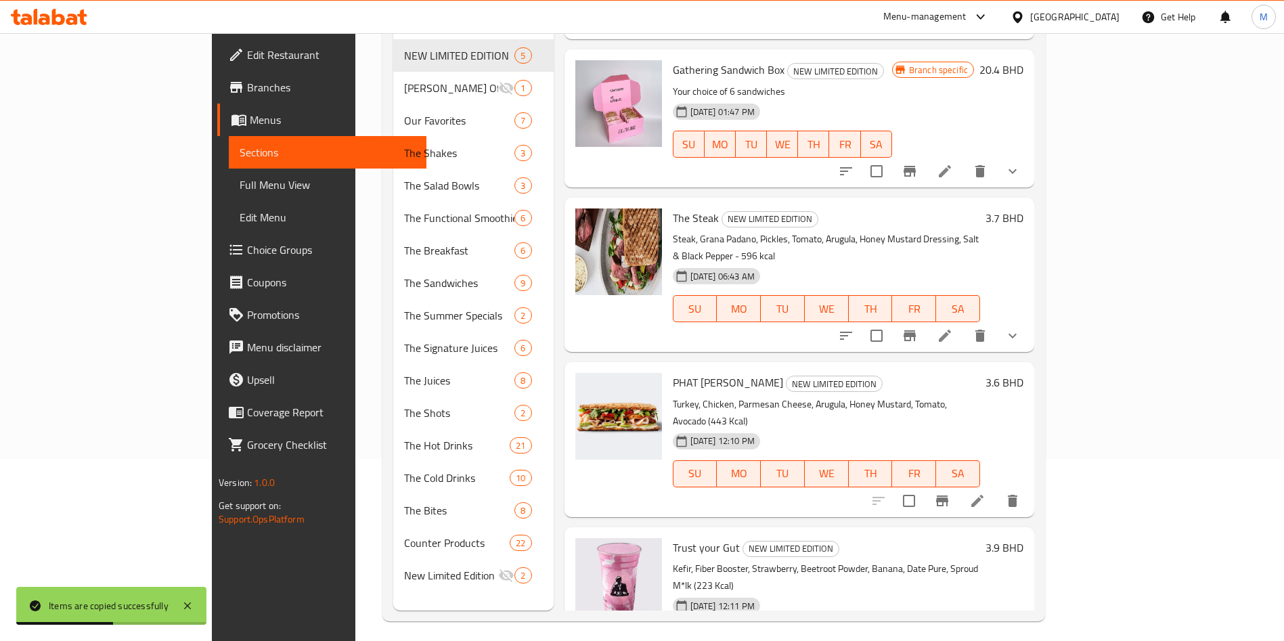
scroll to position [190, 0]
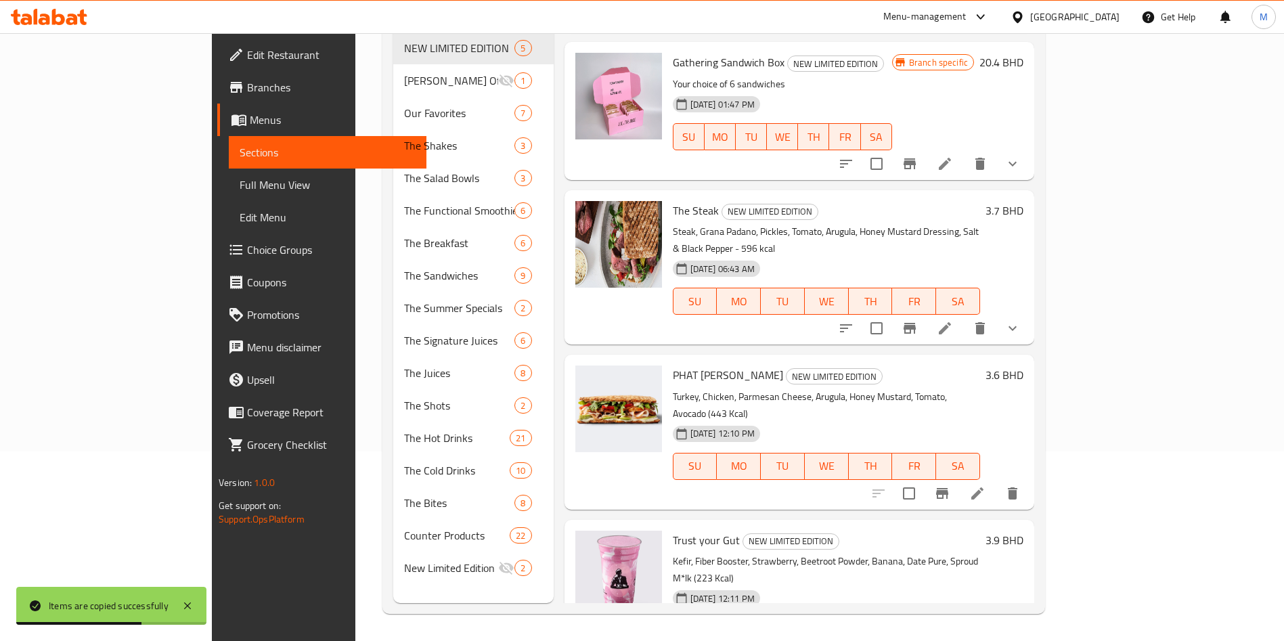
click at [673, 530] on span "Trust your Gut" at bounding box center [706, 540] width 67 height 20
copy h6 "Trust your Gut"
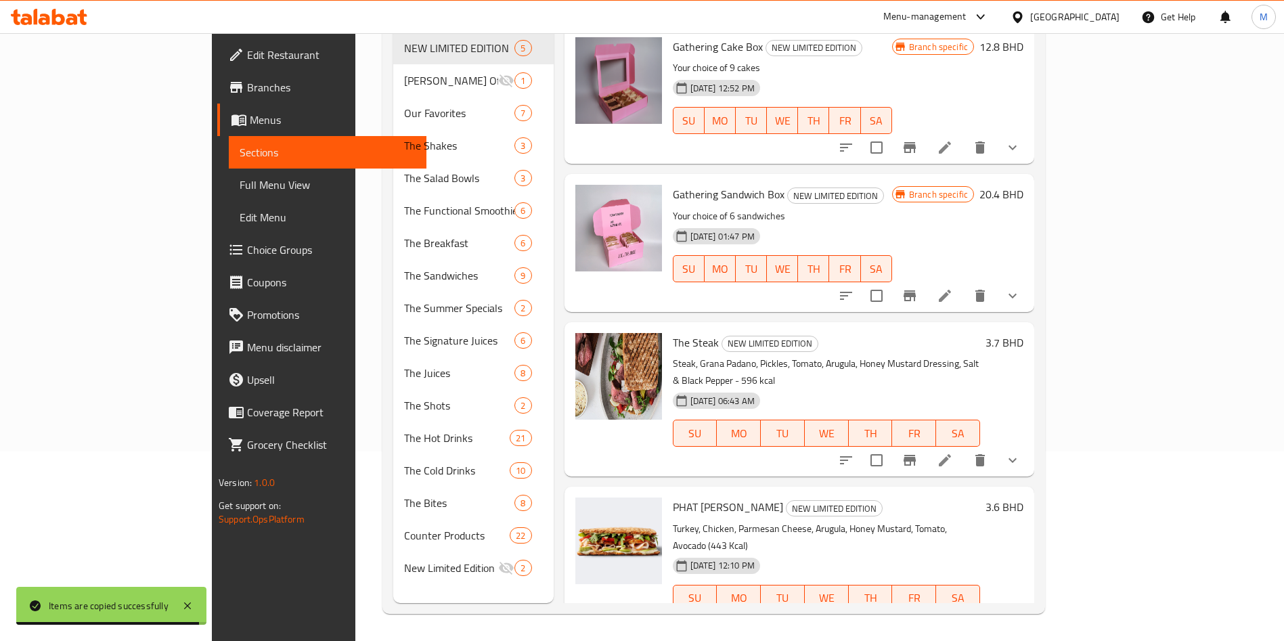
scroll to position [0, 0]
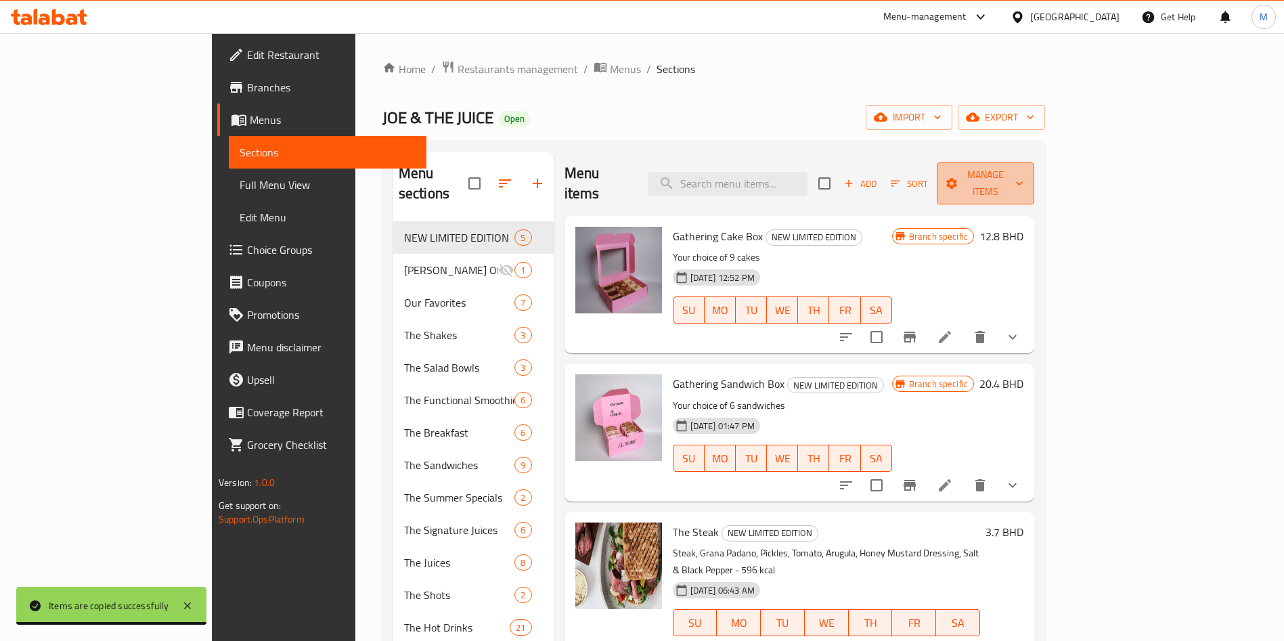
click at [1024, 179] on span "Manage items" at bounding box center [986, 184] width 76 height 34
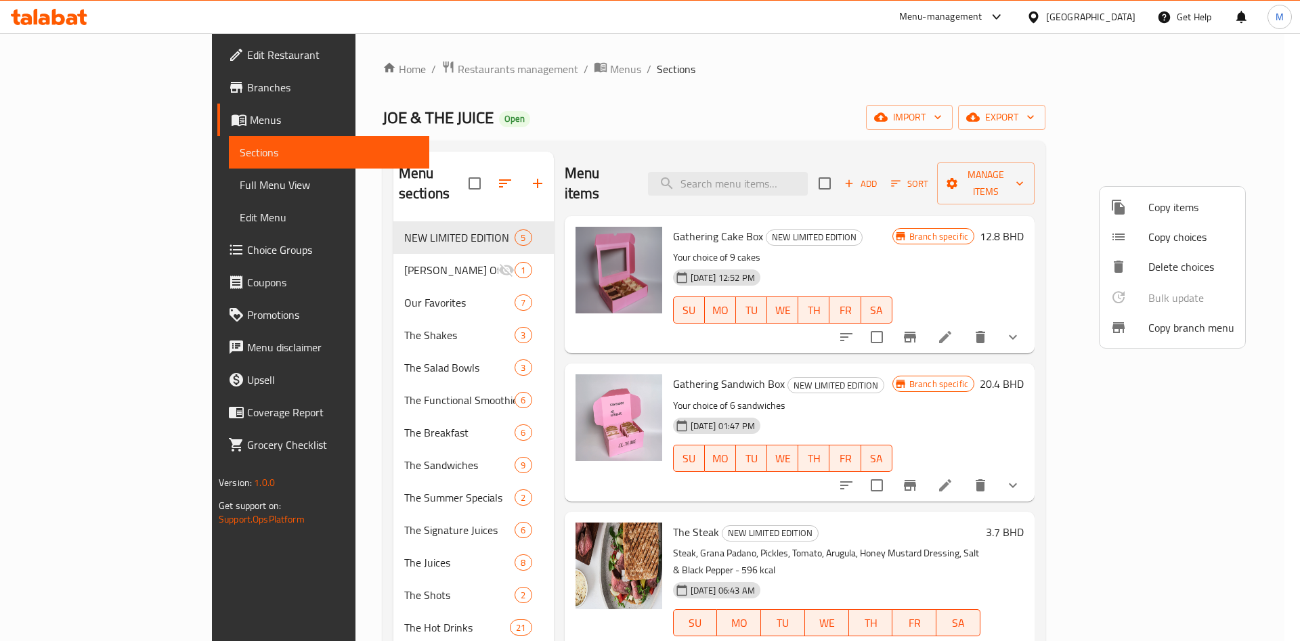
click at [1182, 215] on span "Copy items" at bounding box center [1191, 207] width 86 height 16
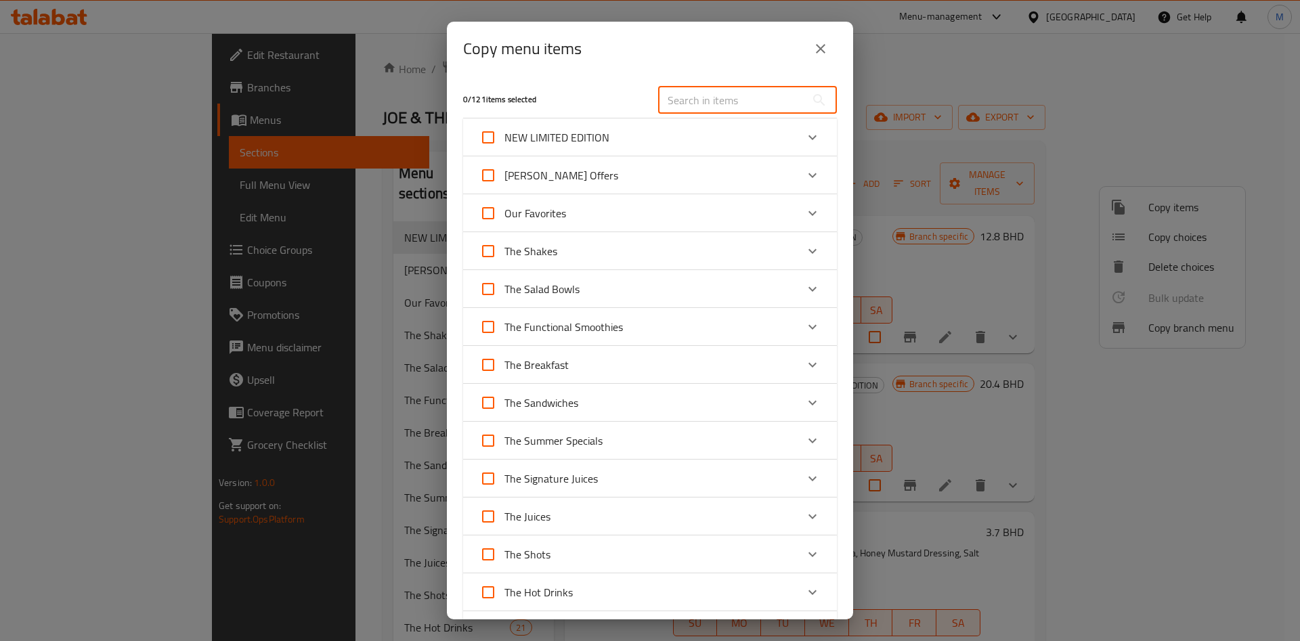
click at [712, 95] on input "text" at bounding box center [732, 100] width 148 height 27
click at [711, 107] on input "text" at bounding box center [732, 100] width 148 height 27
paste input "Trust your Gut"
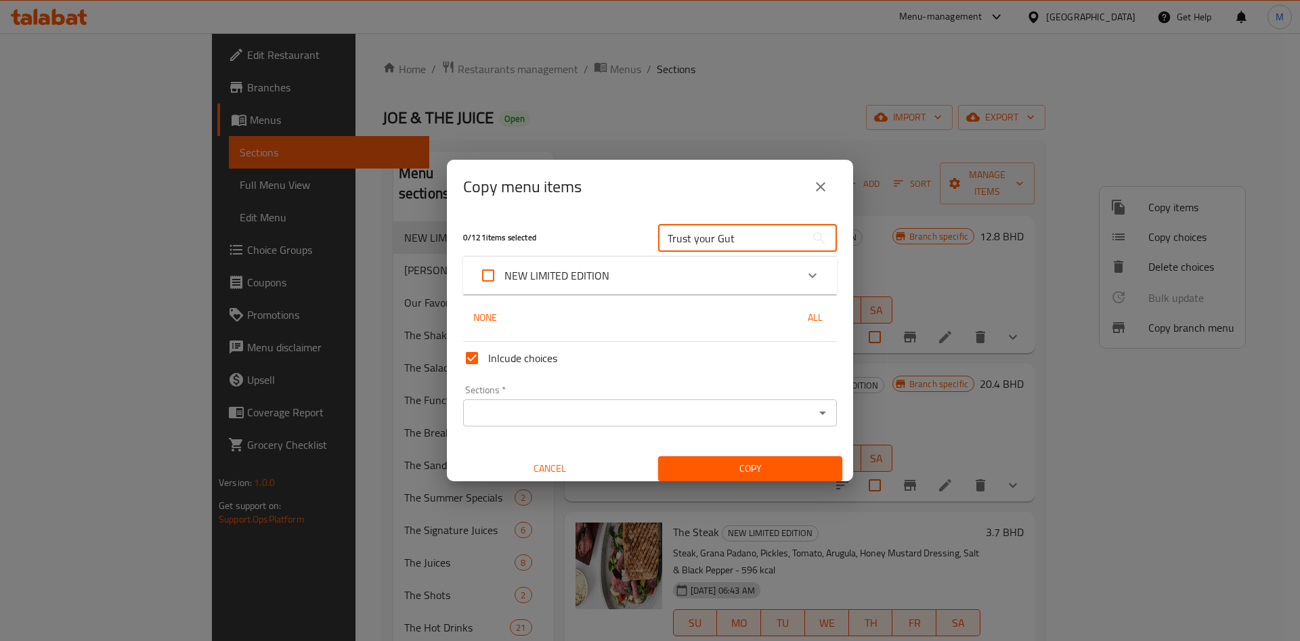
type input "Trust your Gut"
click at [684, 288] on div "NEW LIMITED EDITION" at bounding box center [637, 275] width 317 height 33
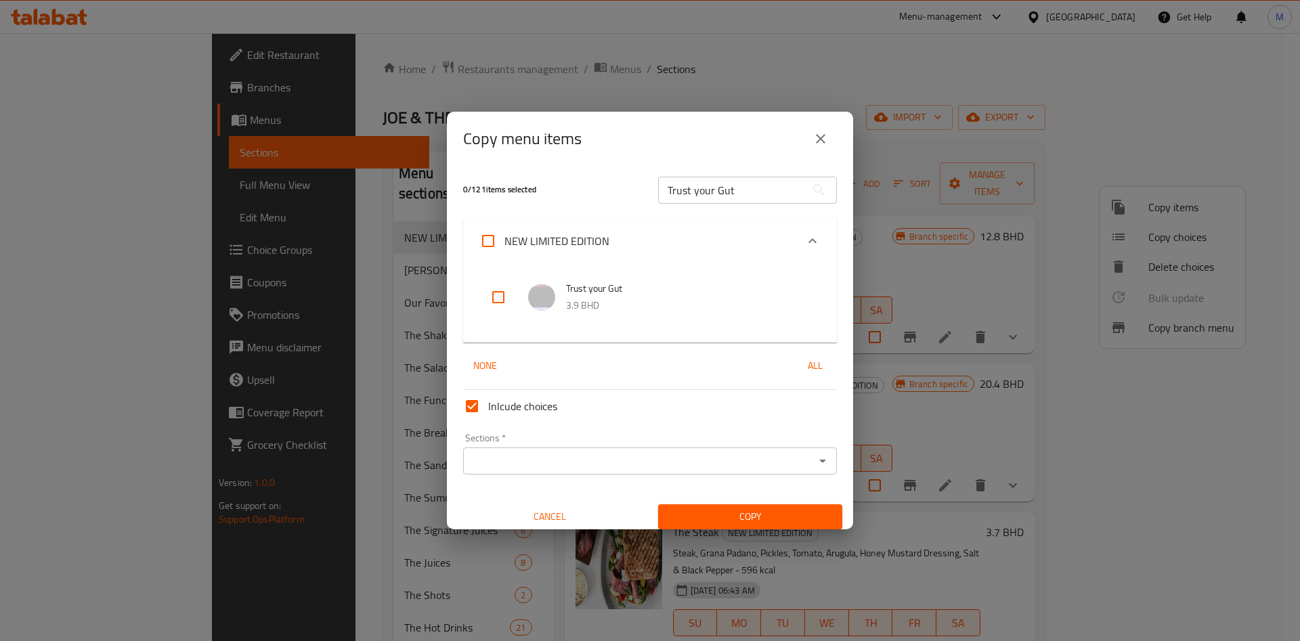
click at [497, 297] on input "checkbox" at bounding box center [498, 297] width 33 height 33
checkbox input "true"
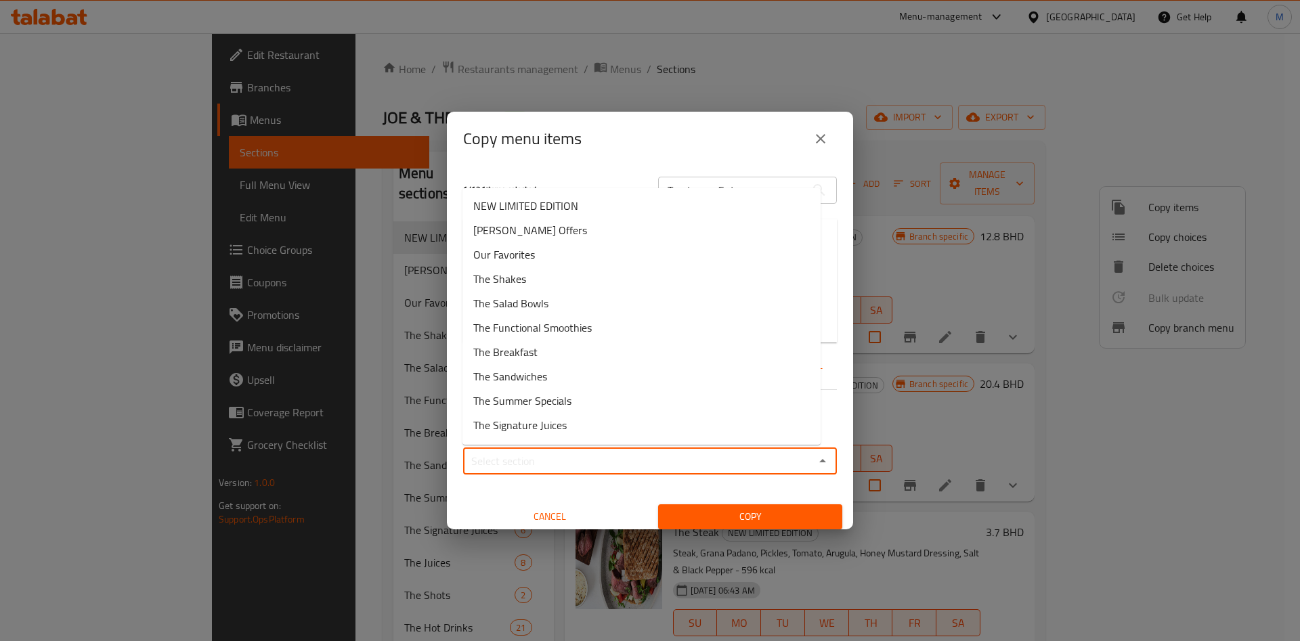
click at [563, 460] on input "Sections   *" at bounding box center [638, 461] width 343 height 19
click at [576, 327] on span "The Functional Smoothies" at bounding box center [532, 328] width 118 height 16
type input "The Functional Smoothies"
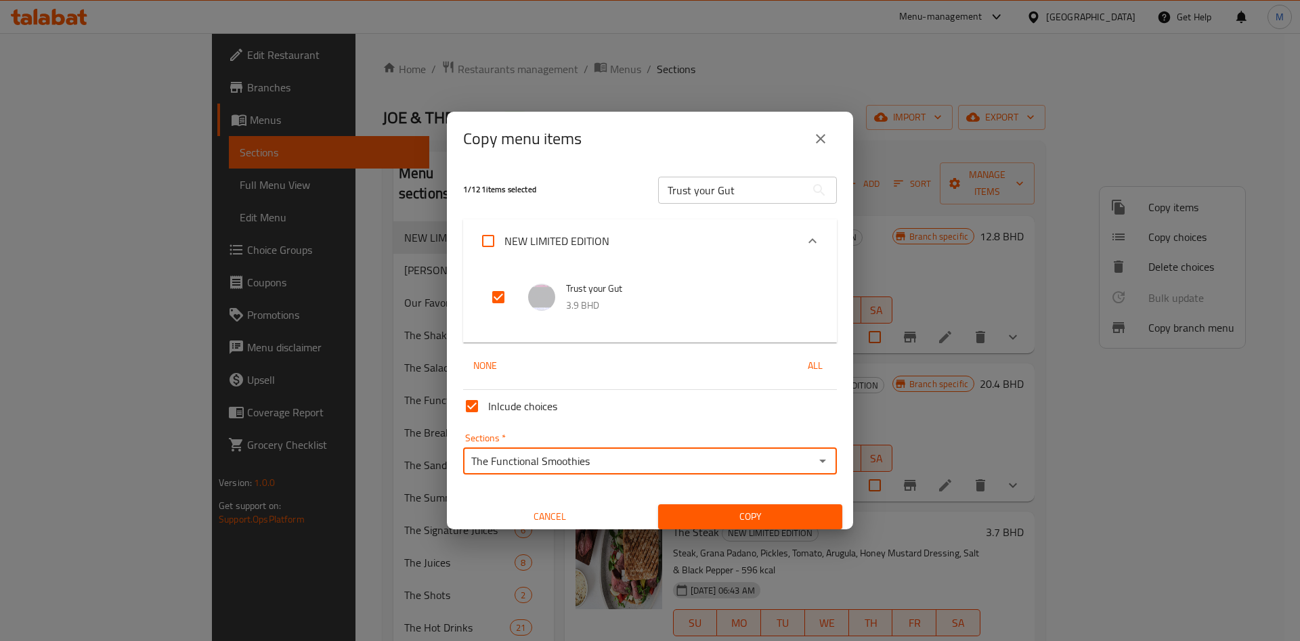
click at [699, 509] on span "Copy" at bounding box center [750, 517] width 163 height 17
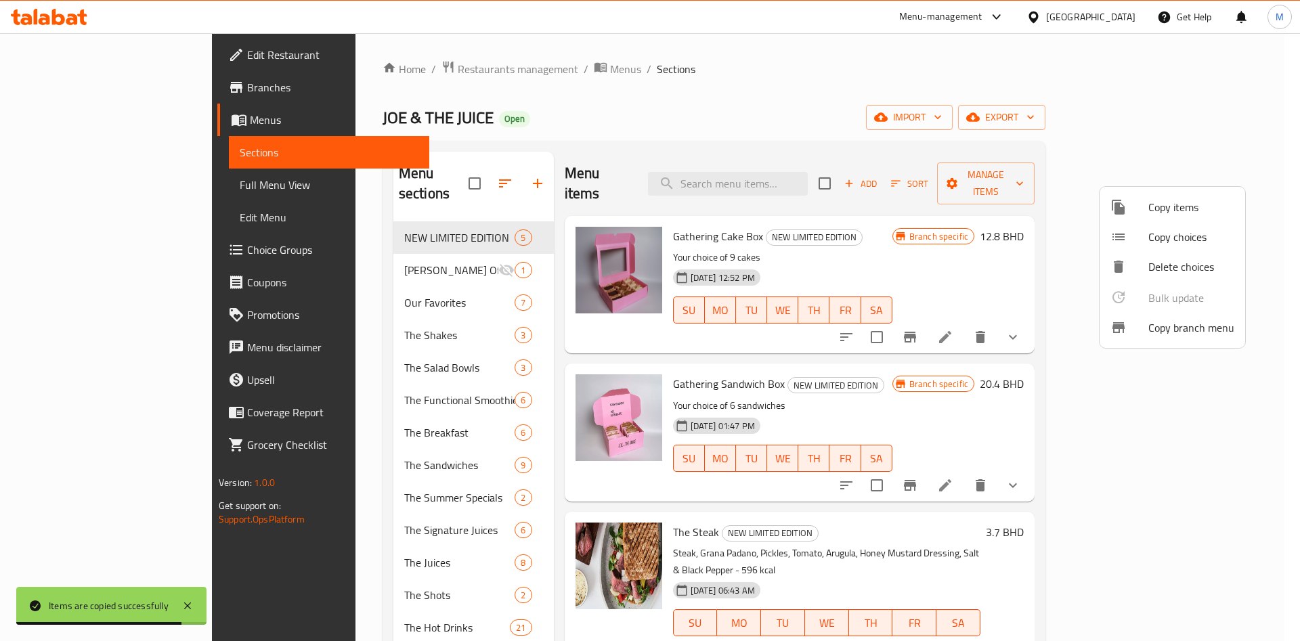
click at [638, 104] on div at bounding box center [650, 320] width 1300 height 641
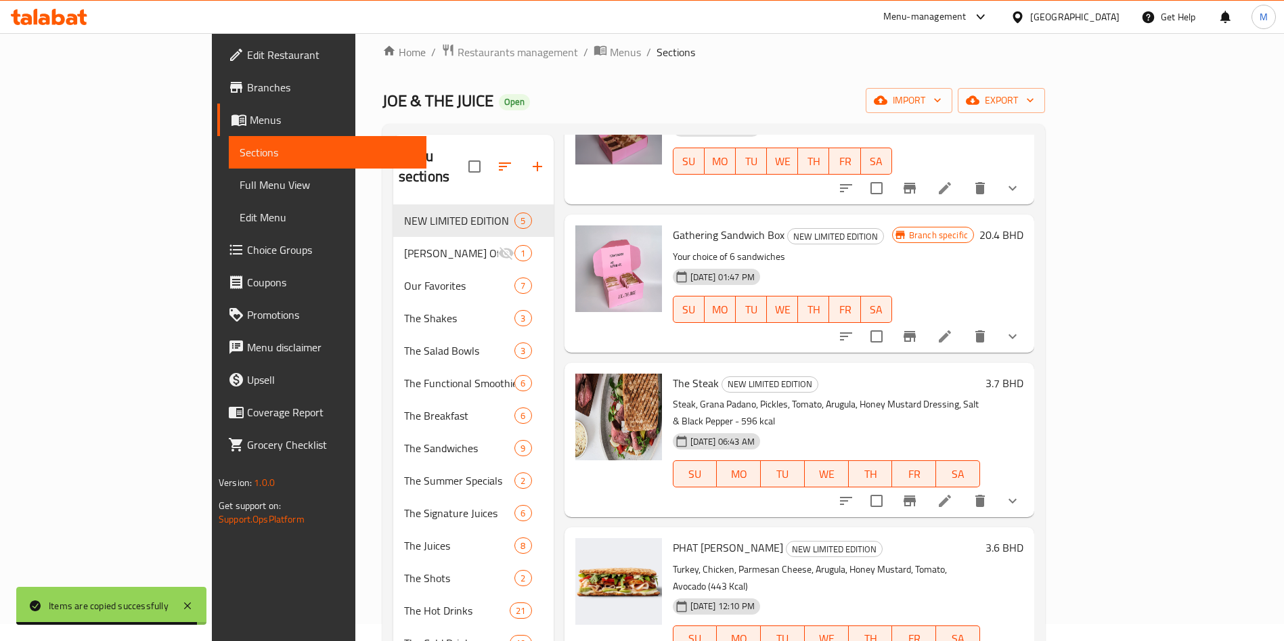
scroll to position [190, 0]
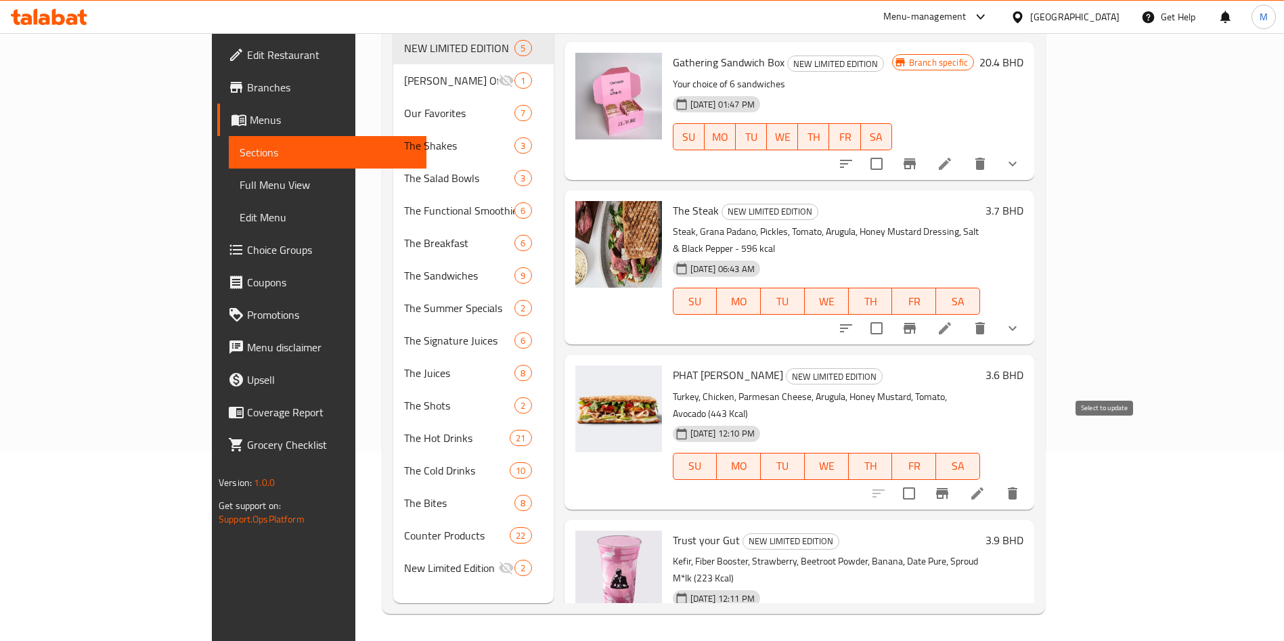
click at [924, 479] on input "checkbox" at bounding box center [909, 493] width 28 height 28
checkbox input "true"
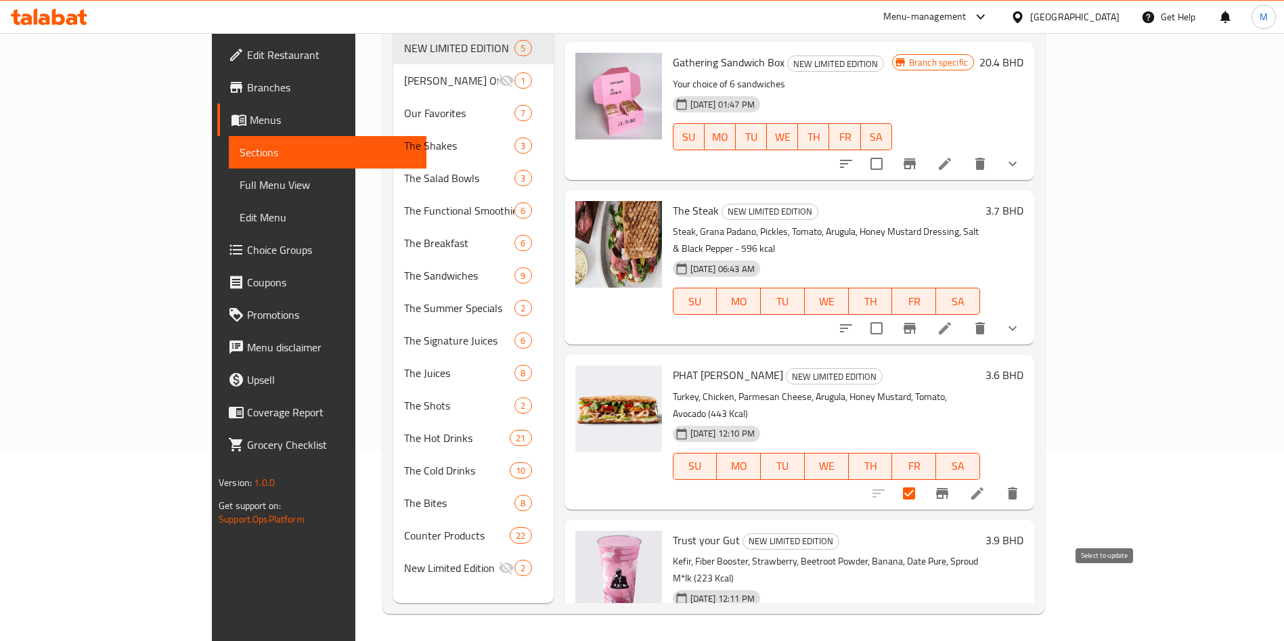
checkbox input "true"
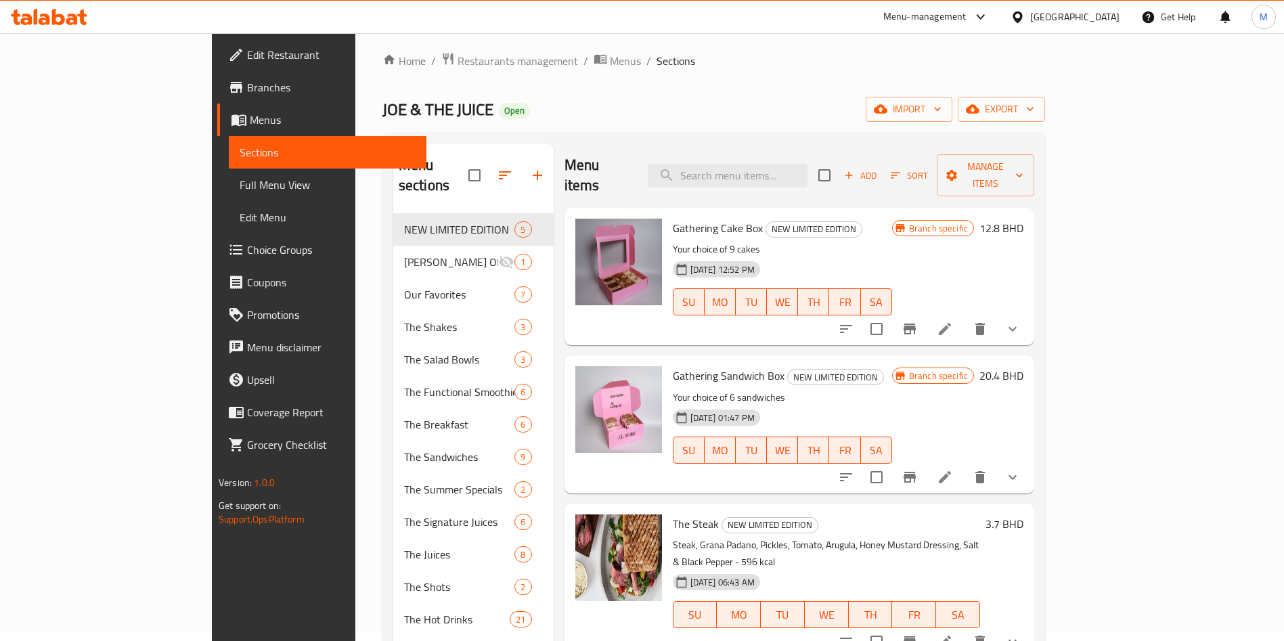
scroll to position [0, 0]
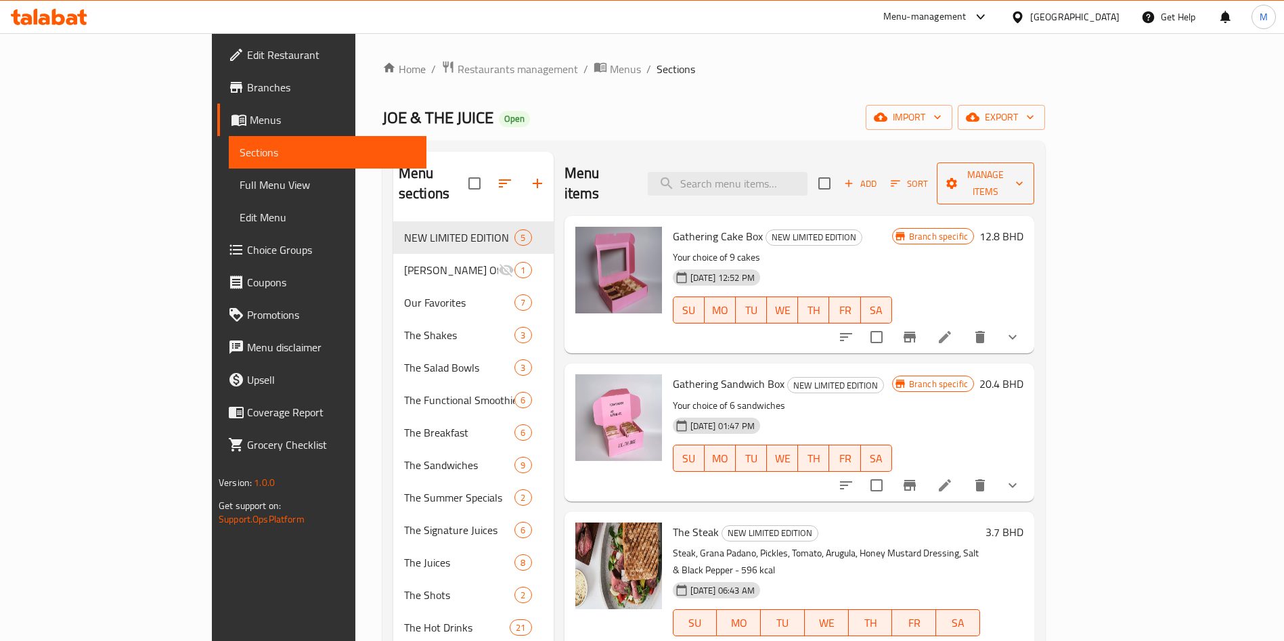
click at [1024, 179] on span "Manage items" at bounding box center [986, 184] width 76 height 34
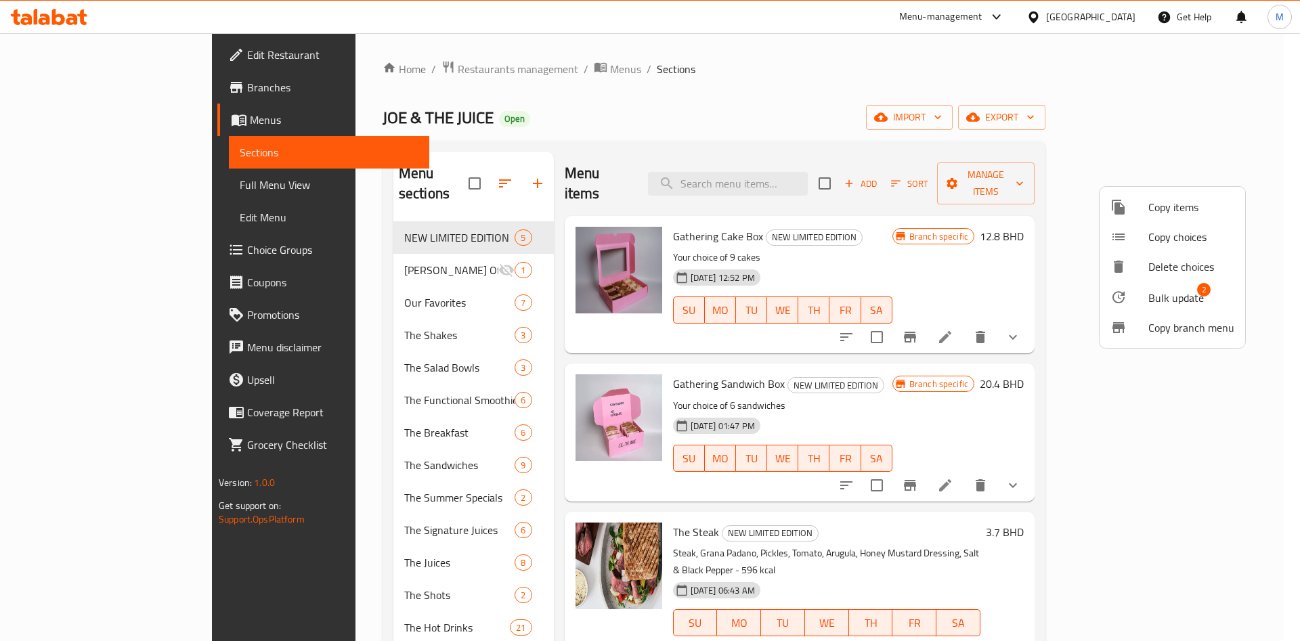
click at [1210, 299] on span "Bulk update 2" at bounding box center [1191, 297] width 86 height 18
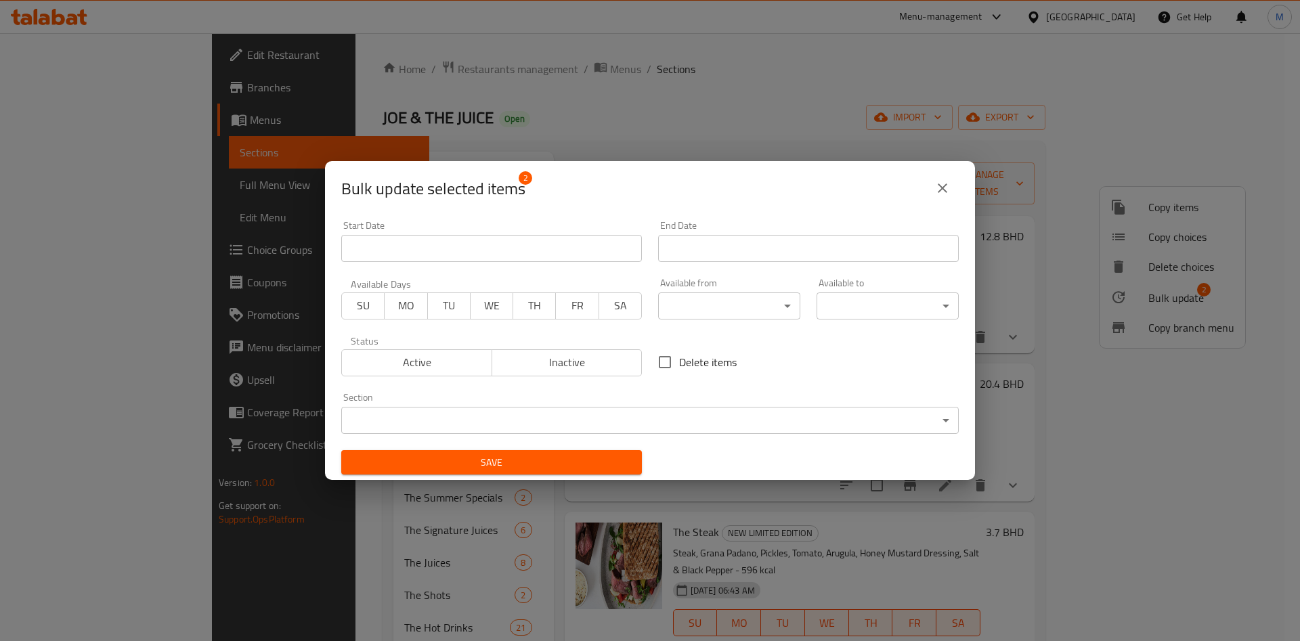
click at [567, 366] on span "Inactive" at bounding box center [567, 363] width 139 height 20
click at [534, 467] on span "Save" at bounding box center [491, 462] width 279 height 17
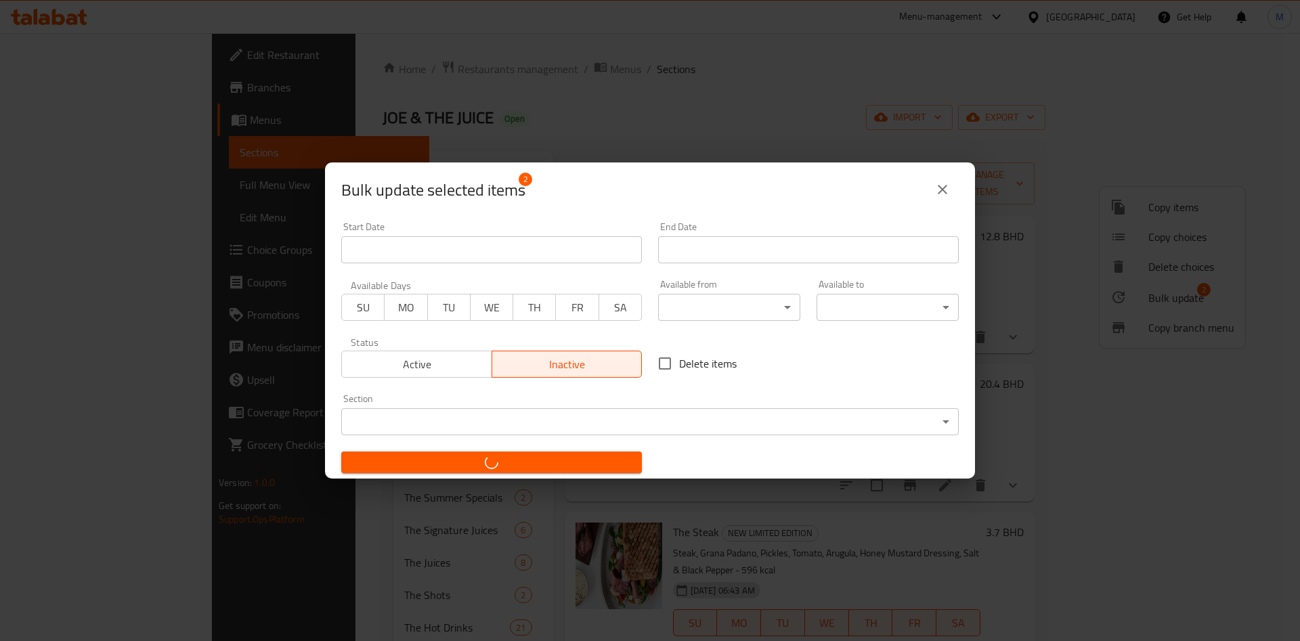
checkbox input "false"
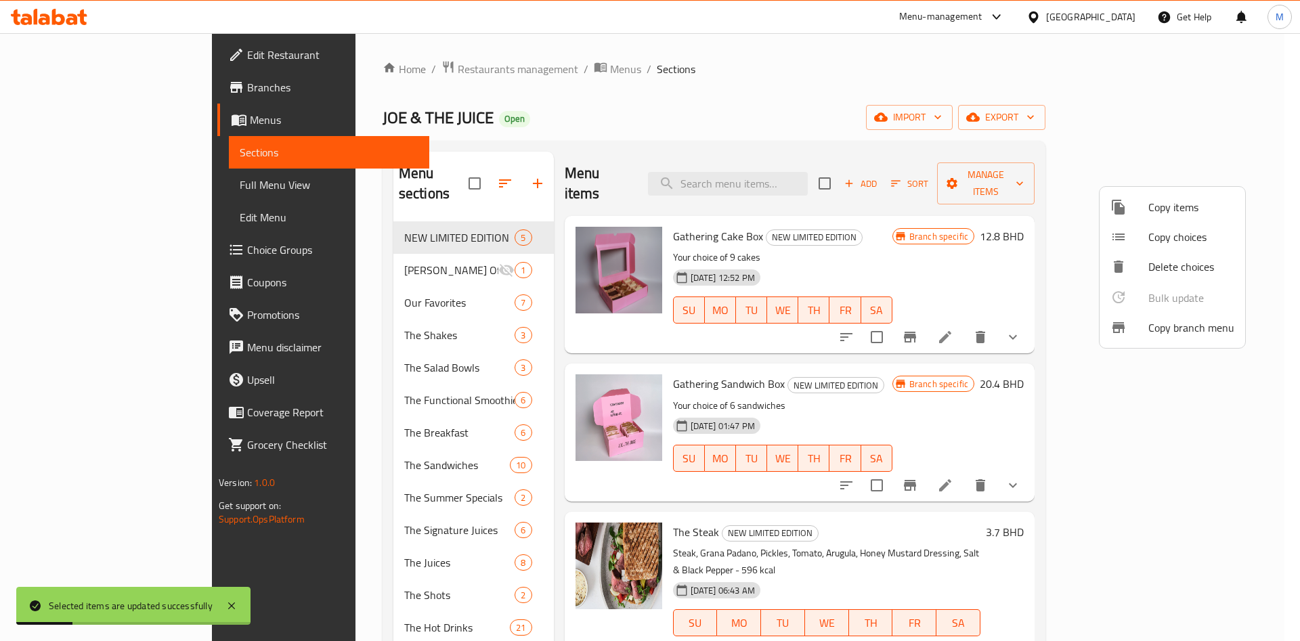
click at [324, 438] on div at bounding box center [650, 320] width 1300 height 641
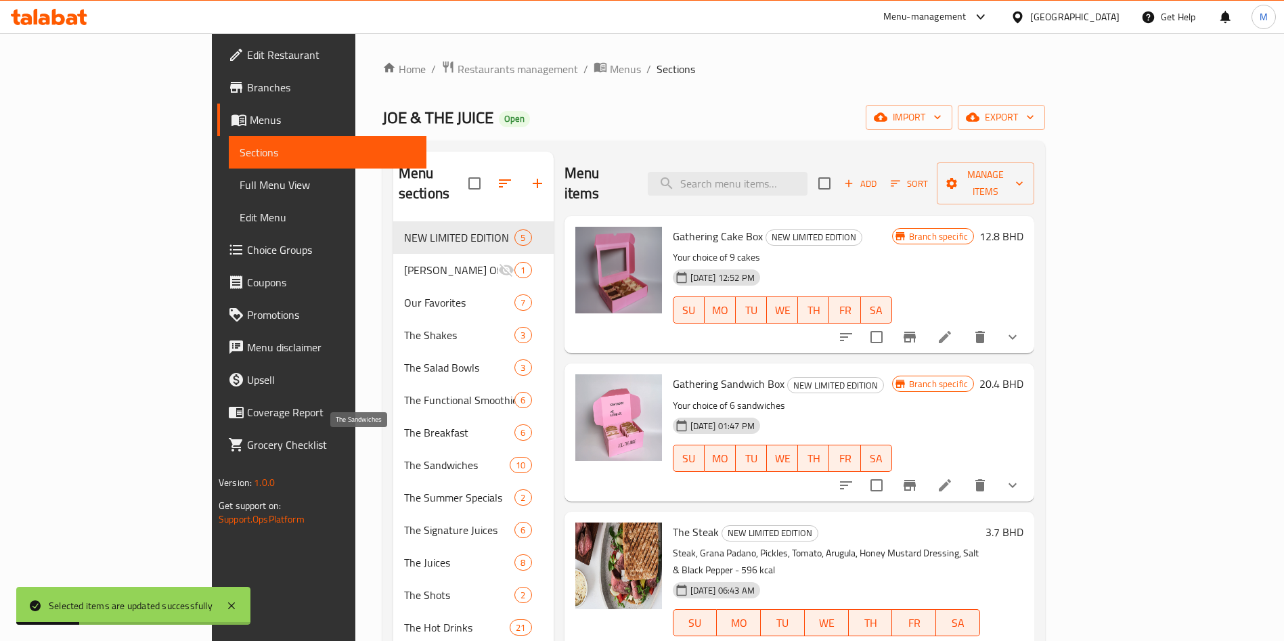
click at [404, 457] on span "The Sandwiches" at bounding box center [457, 465] width 106 height 16
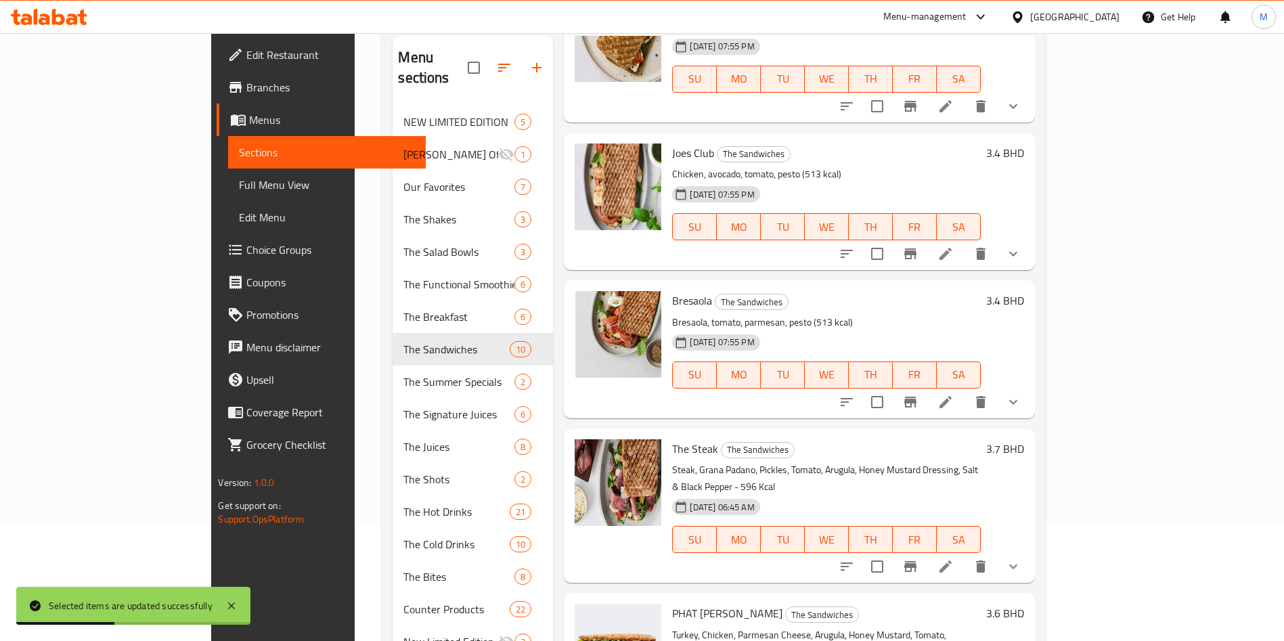
scroll to position [190, 0]
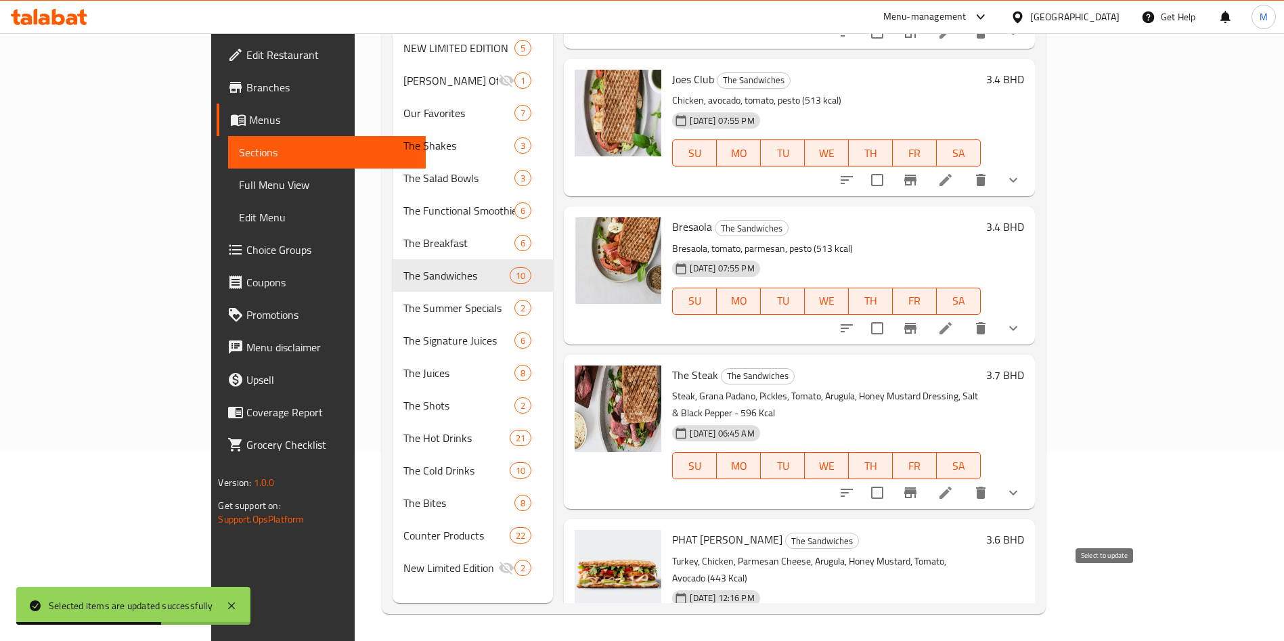
checkbox input "true"
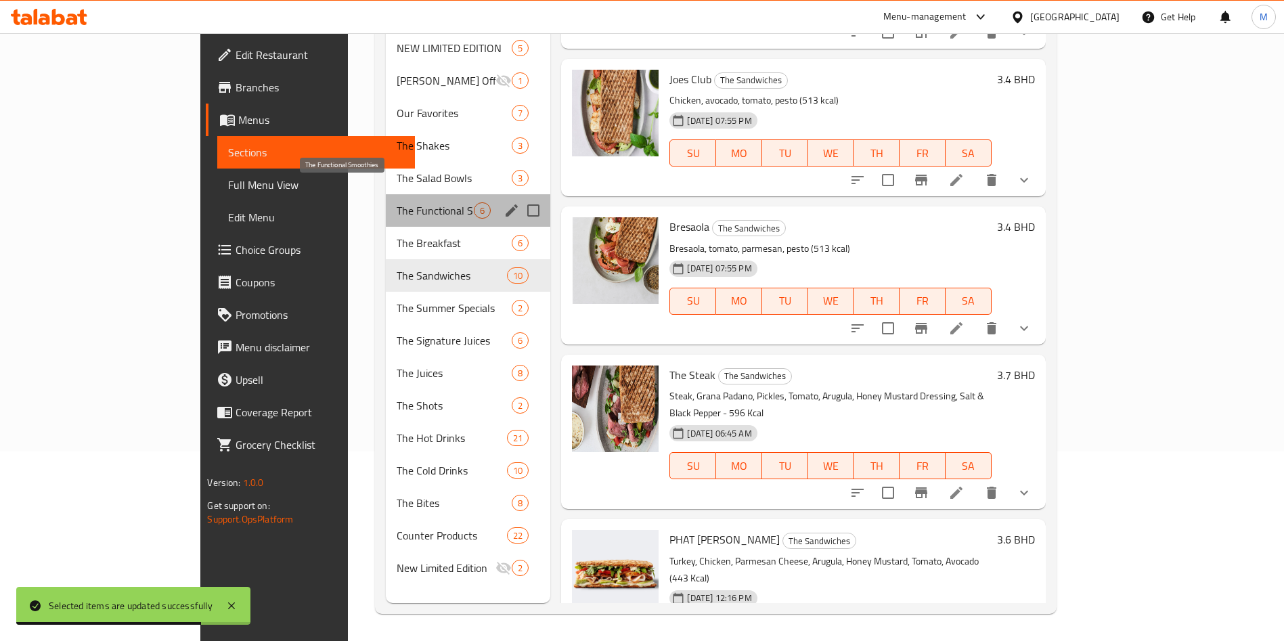
click at [397, 202] on span "The Functional Smoothies" at bounding box center [436, 210] width 78 height 16
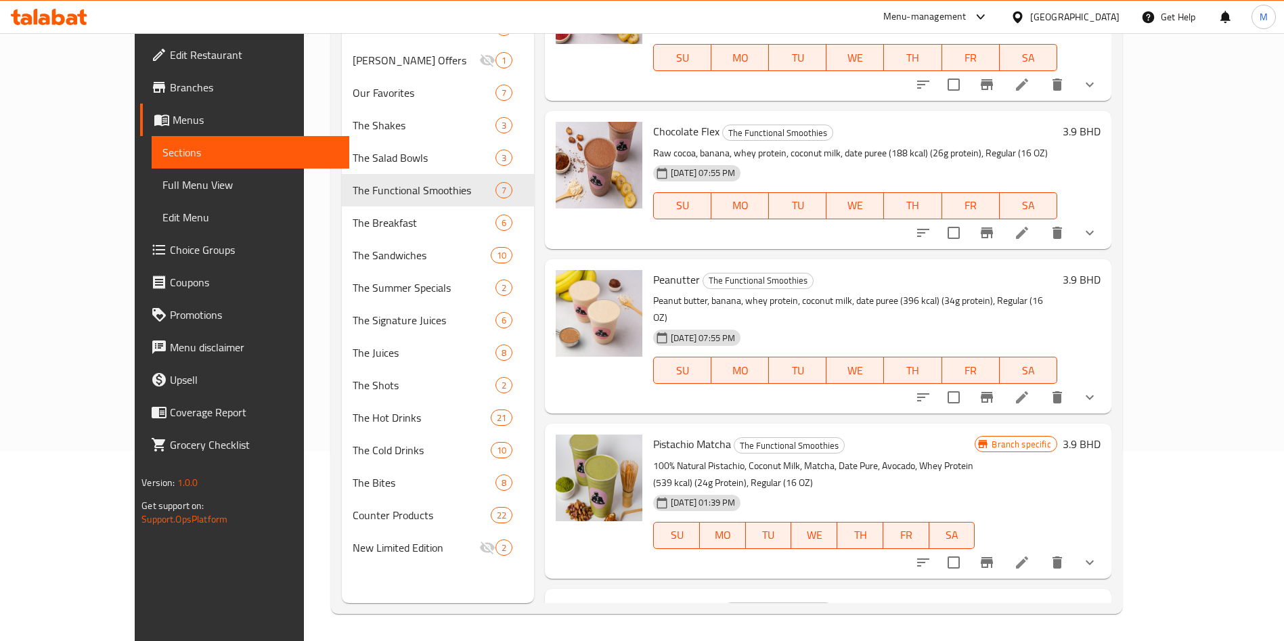
scroll to position [445, 0]
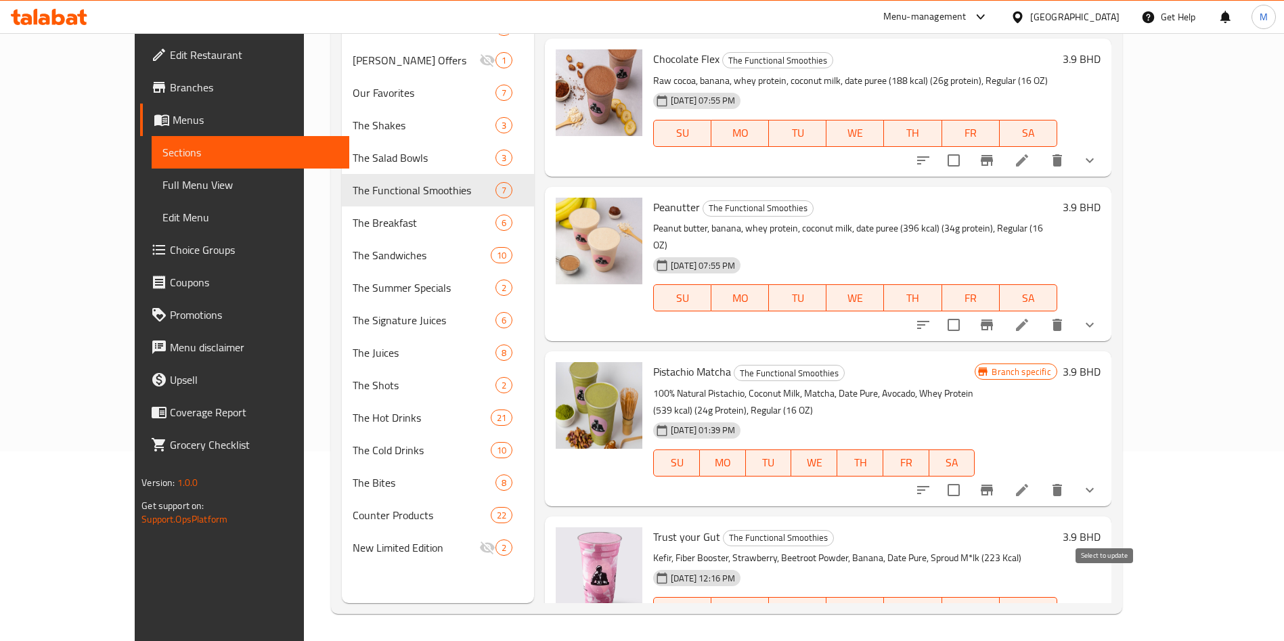
click at [1001, 624] on input "checkbox" at bounding box center [986, 638] width 28 height 28
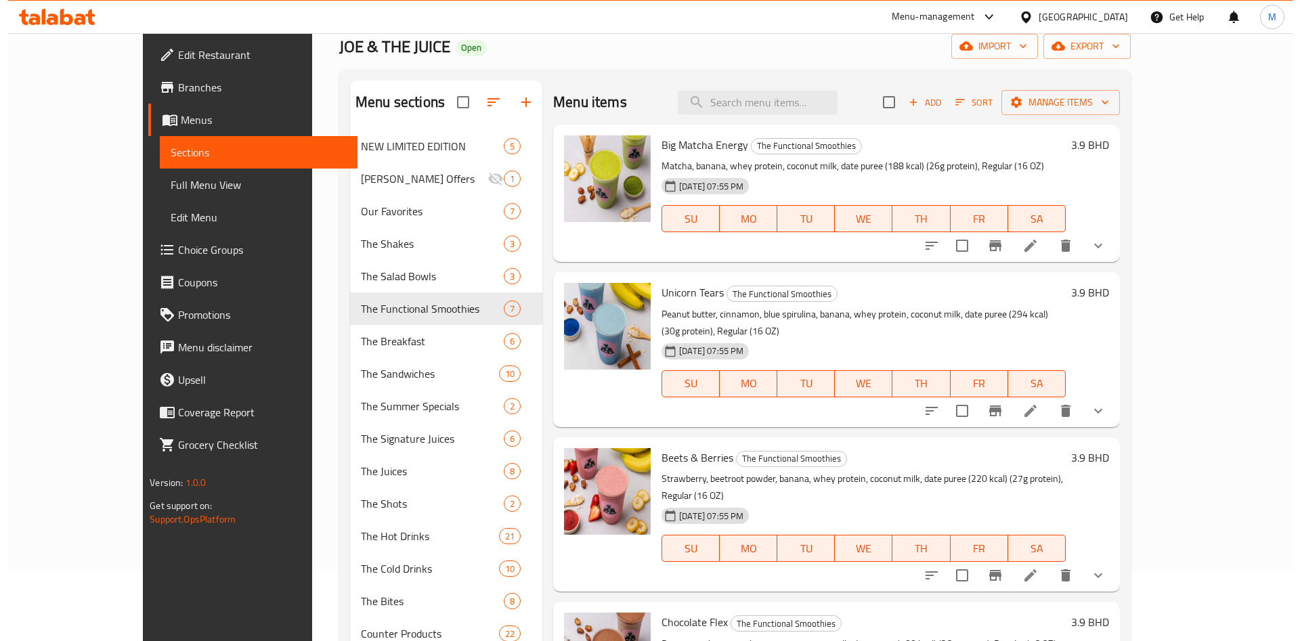
scroll to position [0, 0]
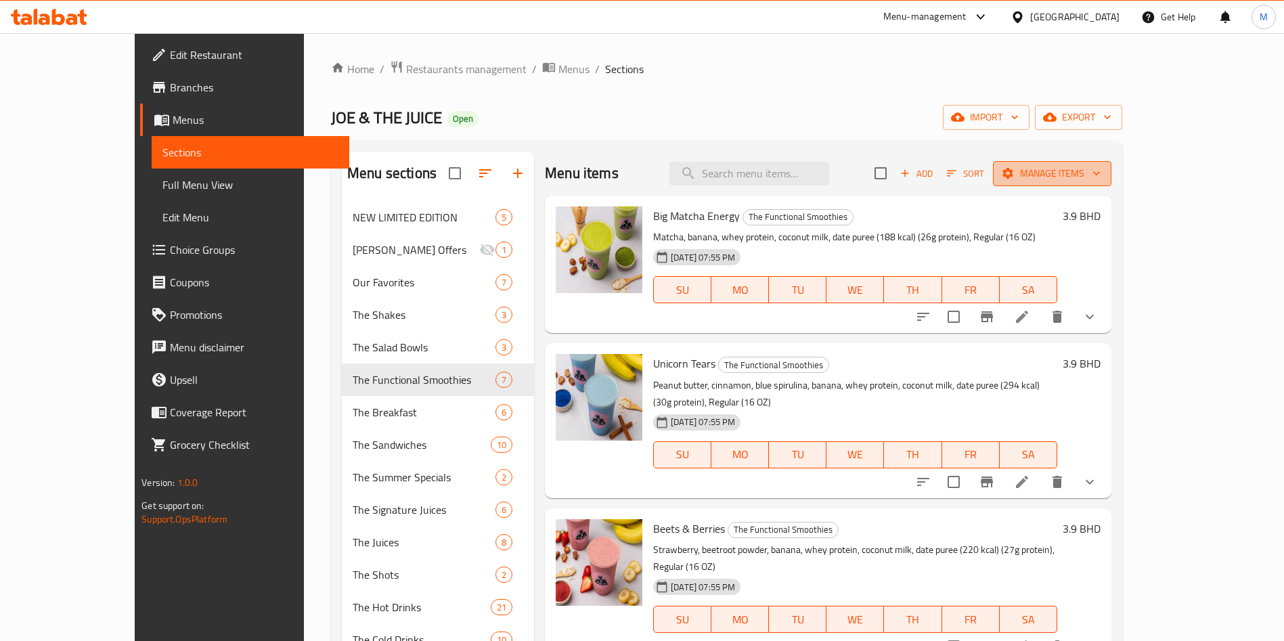
click at [1101, 180] on span "Manage items" at bounding box center [1052, 173] width 97 height 17
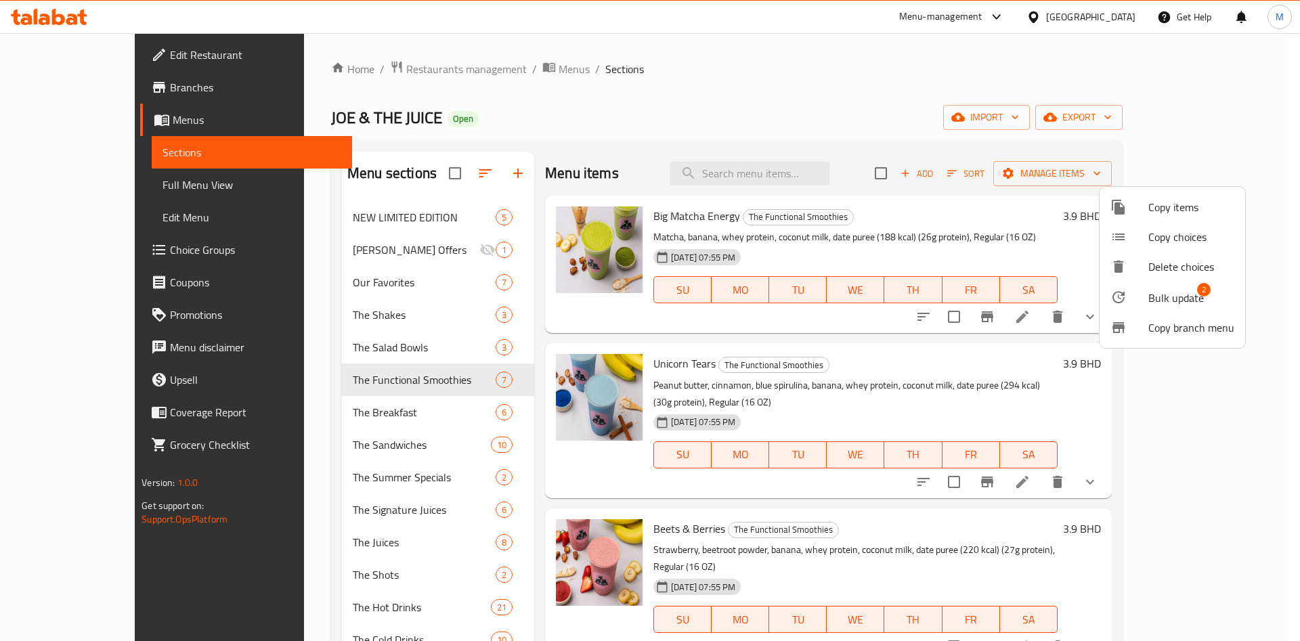
click at [1177, 294] on span "Bulk update" at bounding box center [1176, 298] width 56 height 16
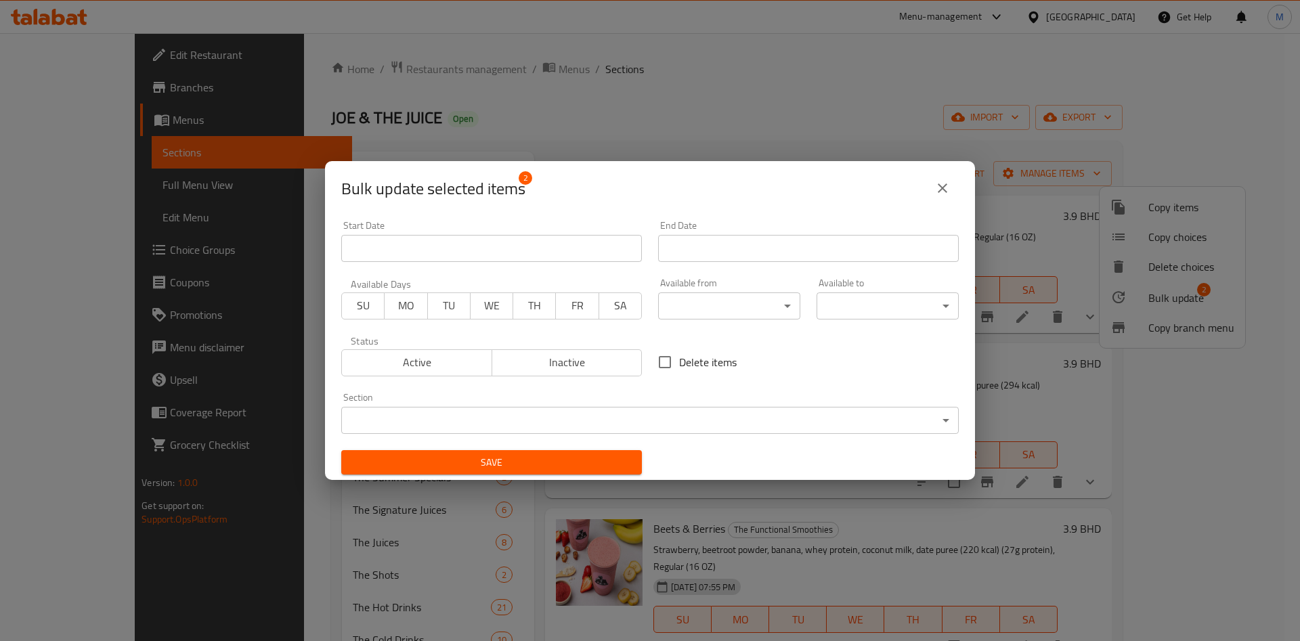
click at [384, 367] on span "Active" at bounding box center [416, 363] width 139 height 20
click at [517, 366] on span "Inactive" at bounding box center [567, 363] width 139 height 20
click at [576, 368] on span "Inactive" at bounding box center [567, 363] width 139 height 20
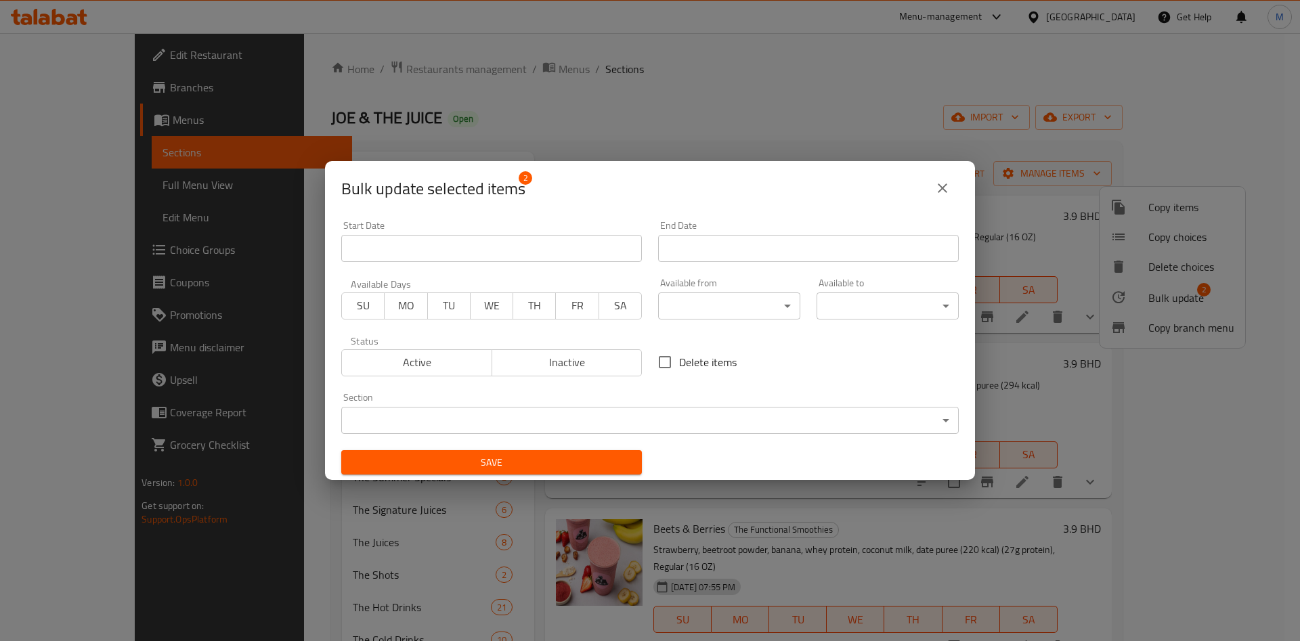
click at [555, 366] on span "Inactive" at bounding box center [567, 363] width 139 height 20
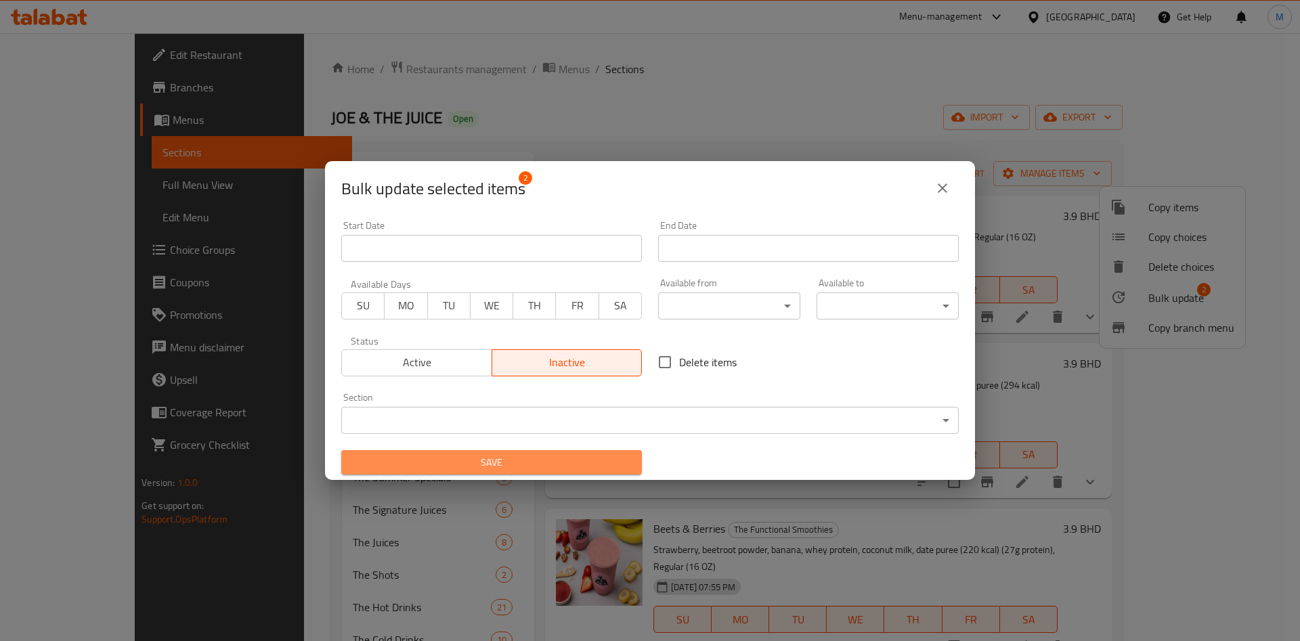
click at [574, 459] on span "Save" at bounding box center [491, 462] width 279 height 17
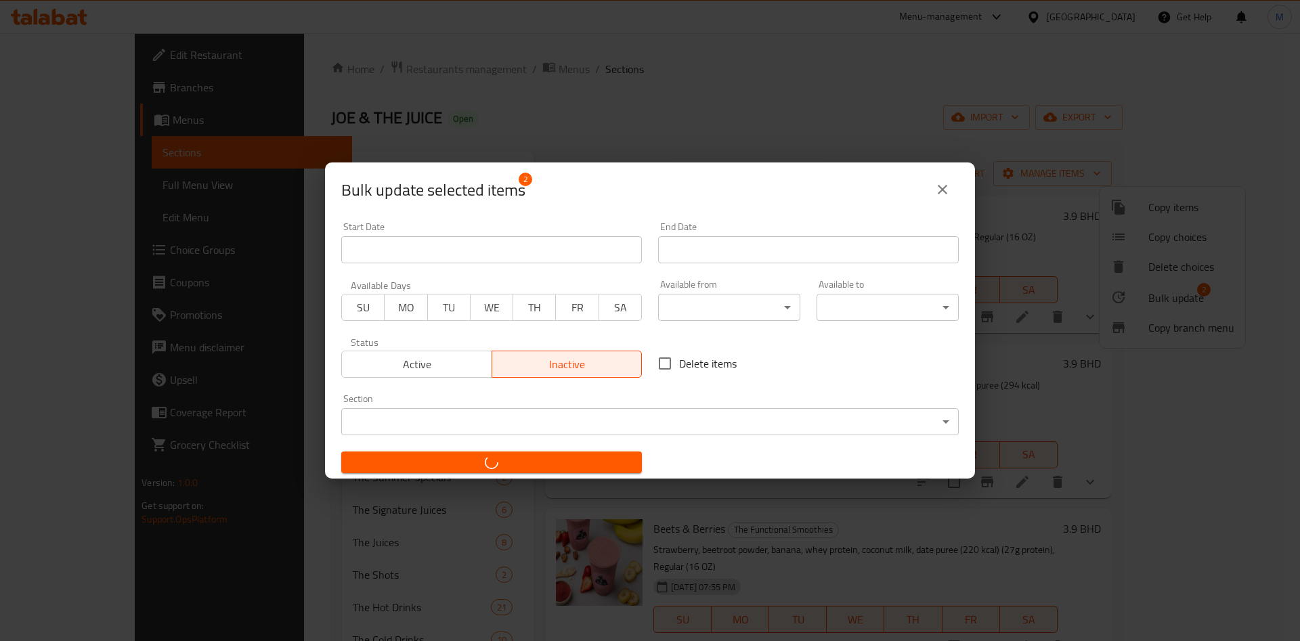
checkbox input "false"
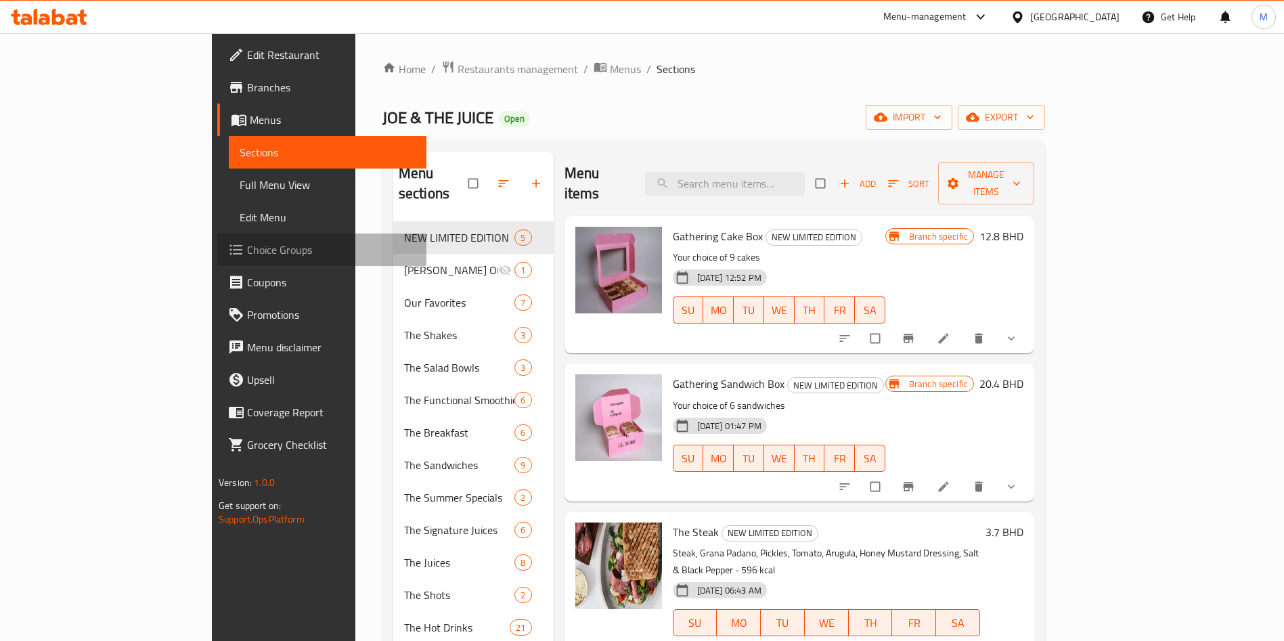
click at [247, 244] on span "Choice Groups" at bounding box center [331, 250] width 169 height 16
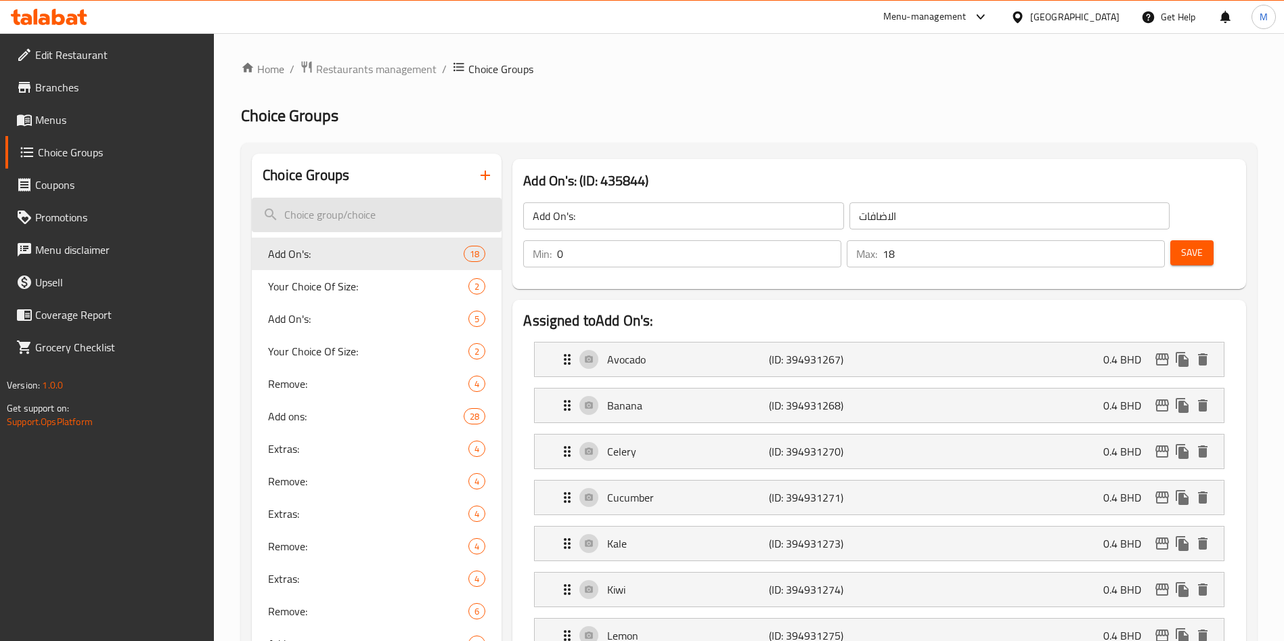
click at [343, 230] on input "search" at bounding box center [377, 215] width 250 height 35
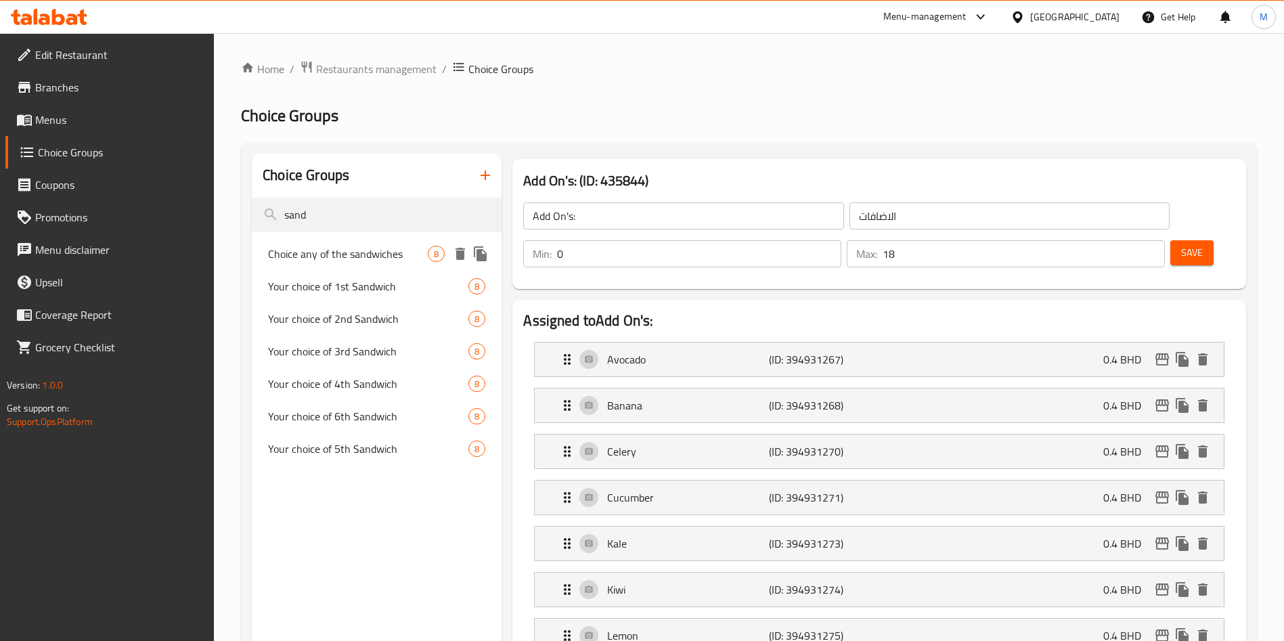
type input "sand"
click at [365, 246] on span "Choice any of the sandwiches" at bounding box center [348, 254] width 160 height 16
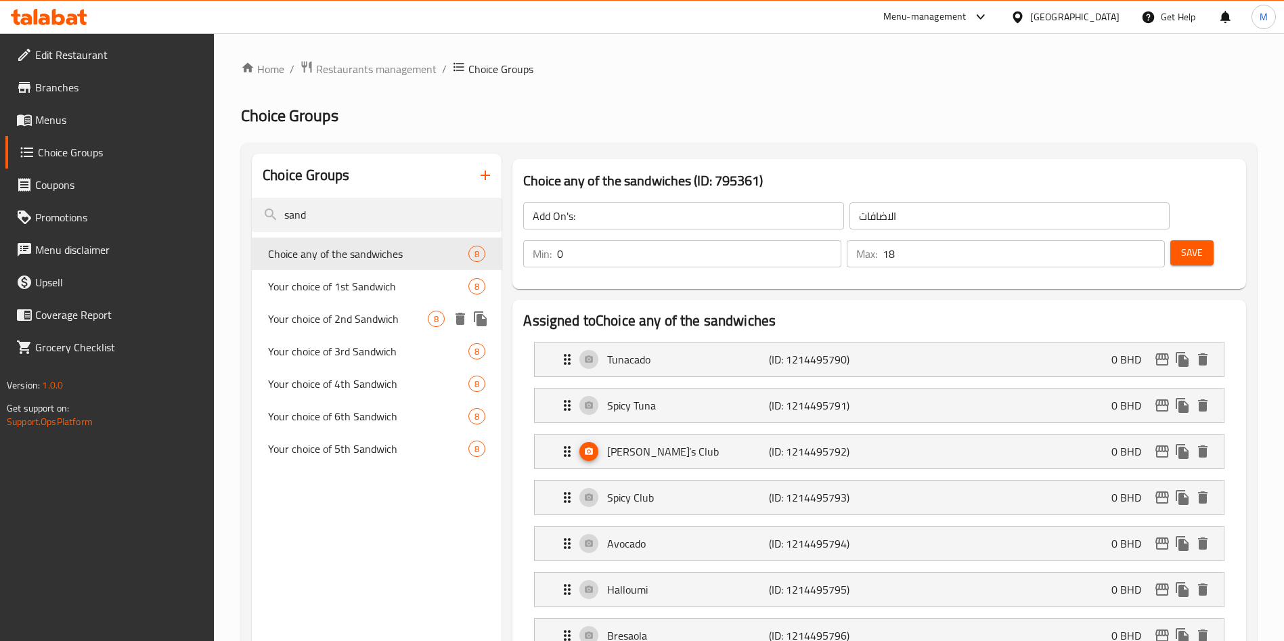
type input "Choice any of the sandwiches"
type input "1"
type input "6"
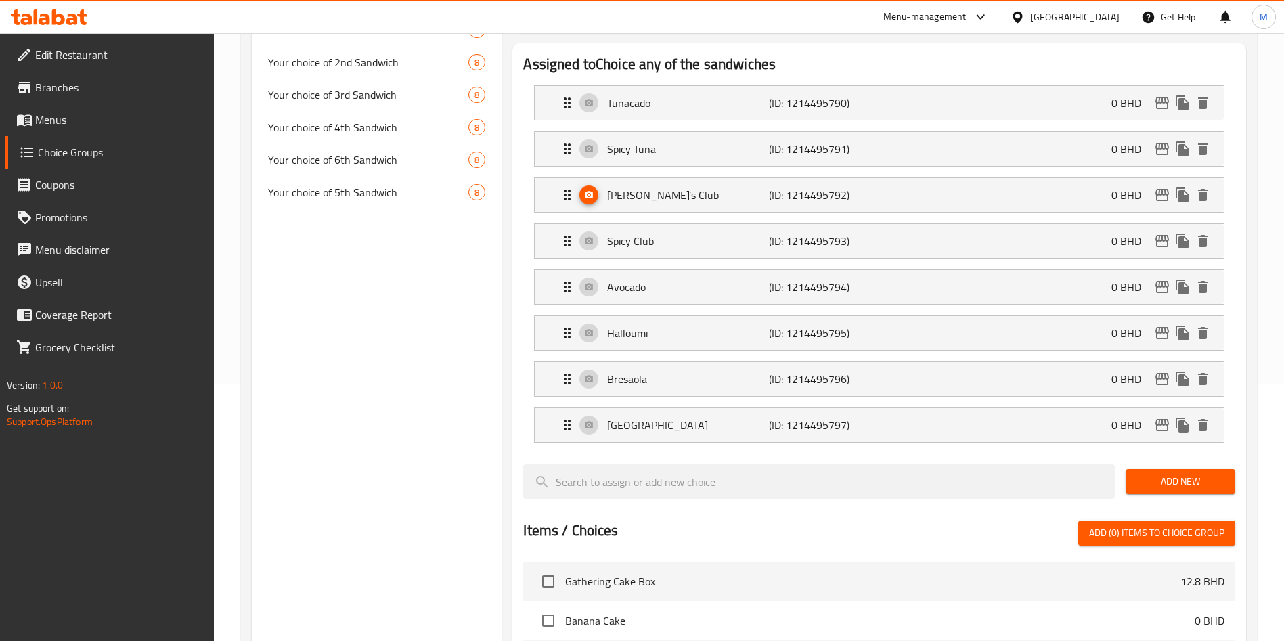
scroll to position [305, 0]
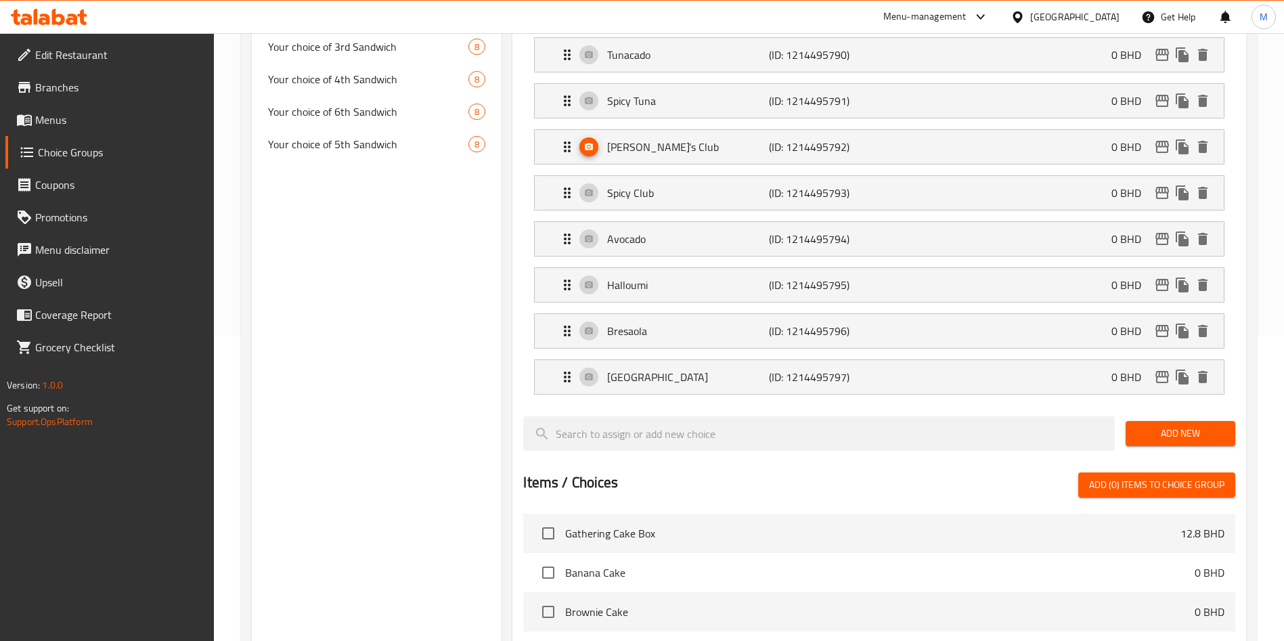
click at [1215, 425] on span "Add New" at bounding box center [1181, 433] width 88 height 17
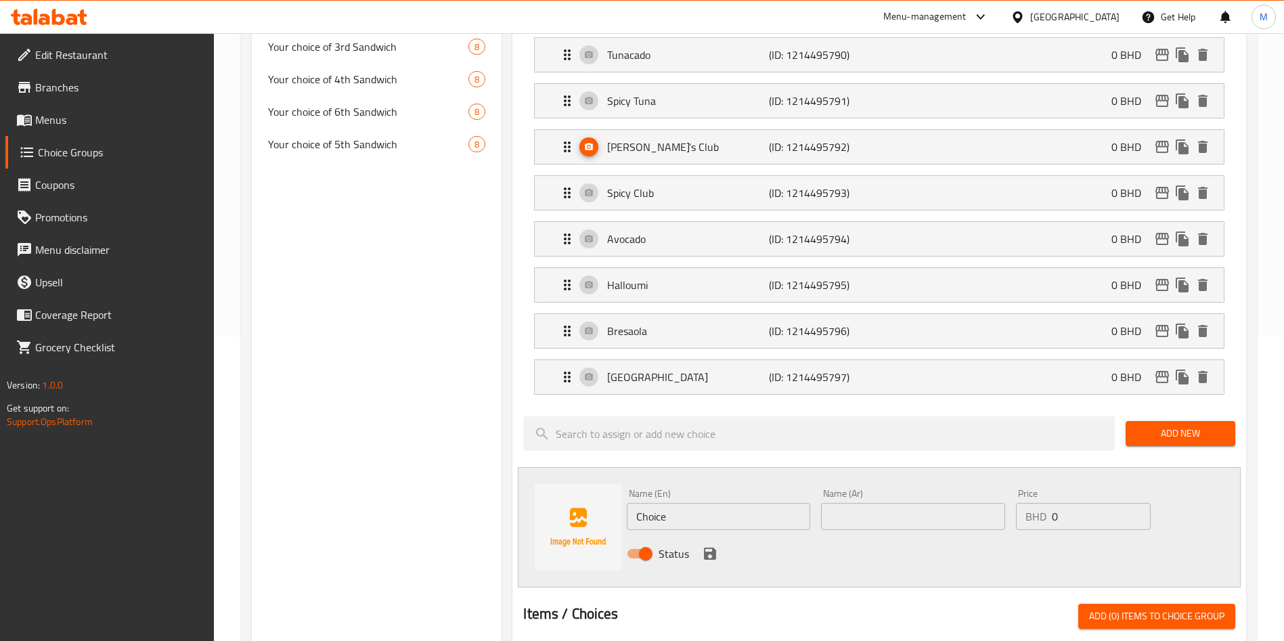
click at [685, 503] on input "Choice" at bounding box center [718, 516] width 183 height 27
paste input "Name: [PERSON_NAME]"
click at [669, 503] on input "Name: [PERSON_NAME]" at bounding box center [718, 516] width 183 height 27
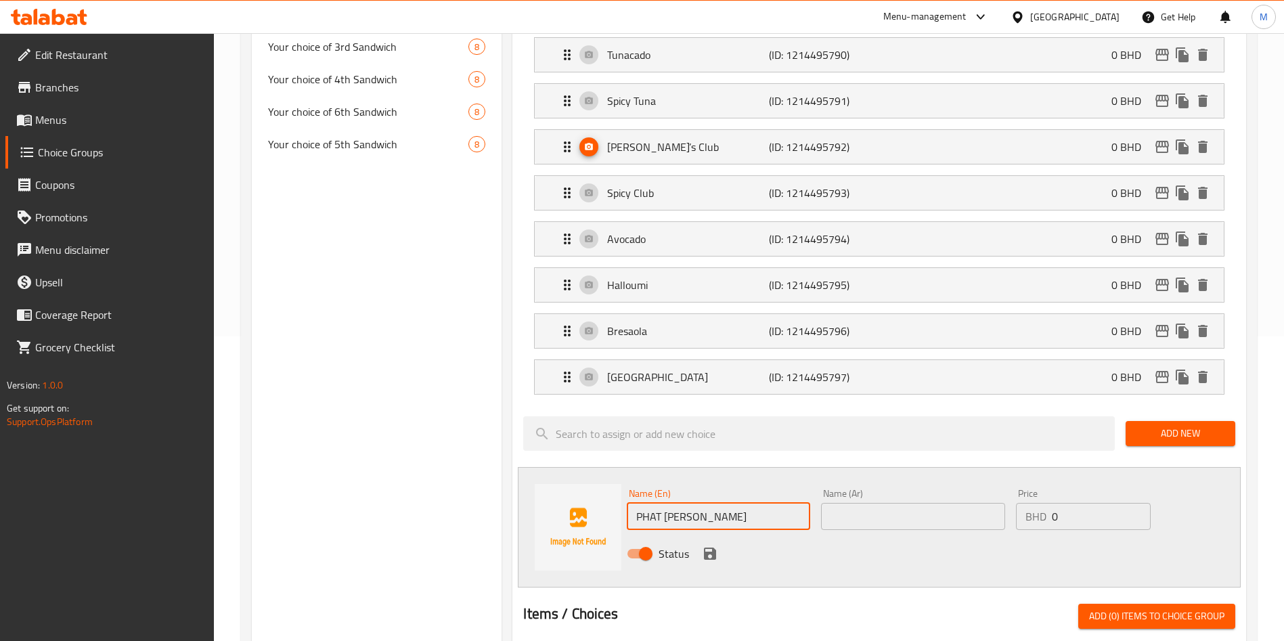
type input "PHAT [PERSON_NAME]"
click at [855, 503] on input "text" at bounding box center [912, 516] width 183 height 27
paste input "Name: [PERSON_NAME]"
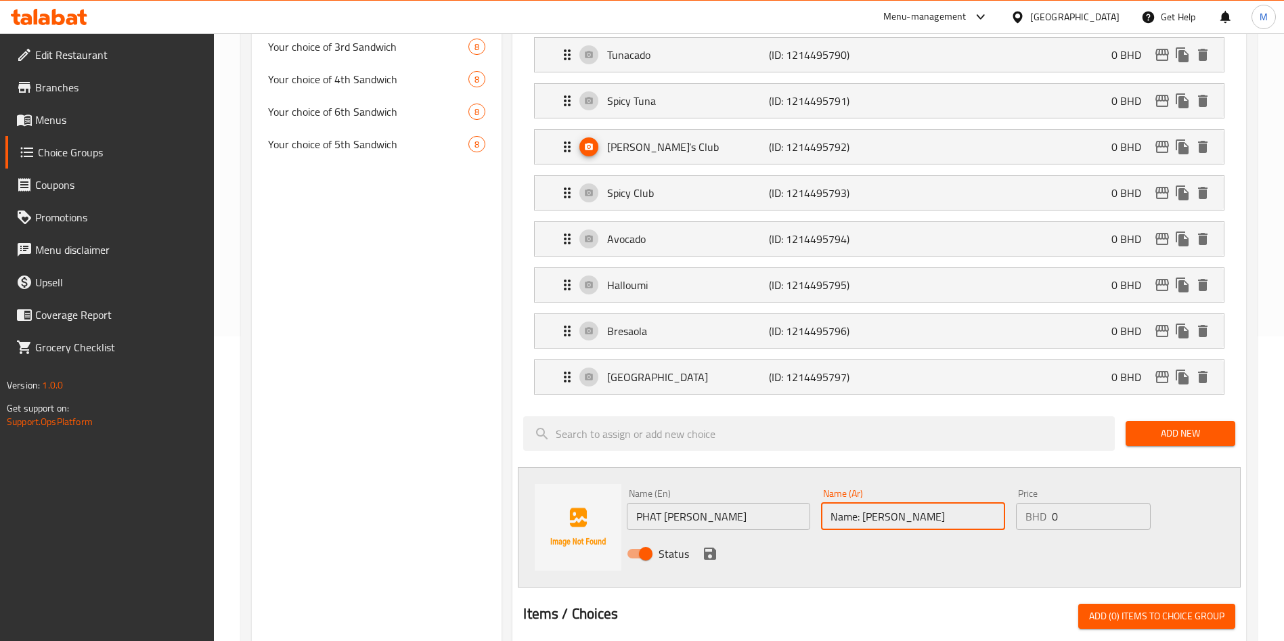
click at [862, 503] on input "Name: [PERSON_NAME]" at bounding box center [912, 516] width 183 height 27
type input "PHAT [PERSON_NAME]"
click at [712, 548] on icon "save" at bounding box center [710, 554] width 12 height 12
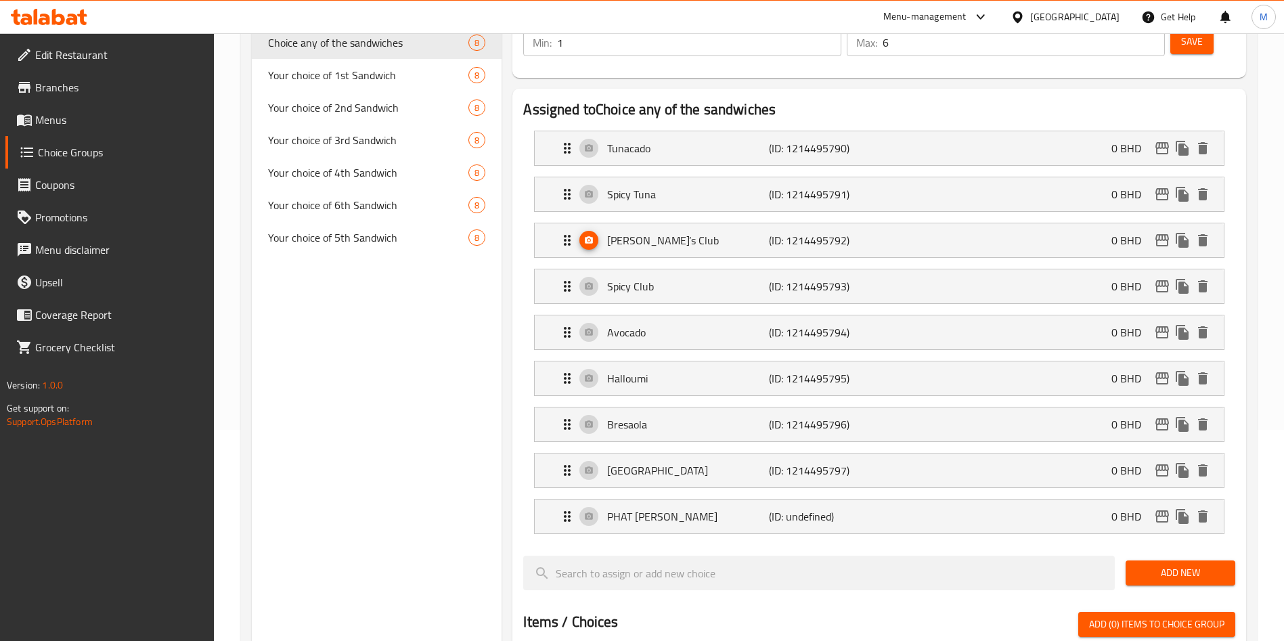
scroll to position [0, 0]
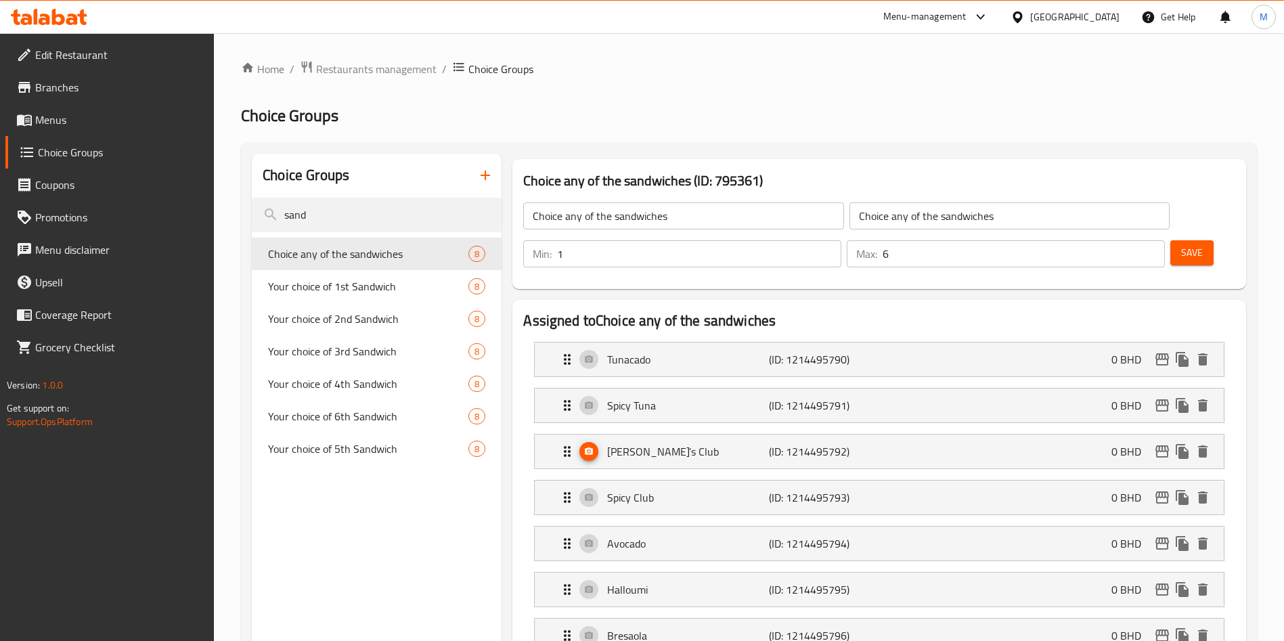
click at [1171, 240] on button "Save" at bounding box center [1192, 252] width 43 height 25
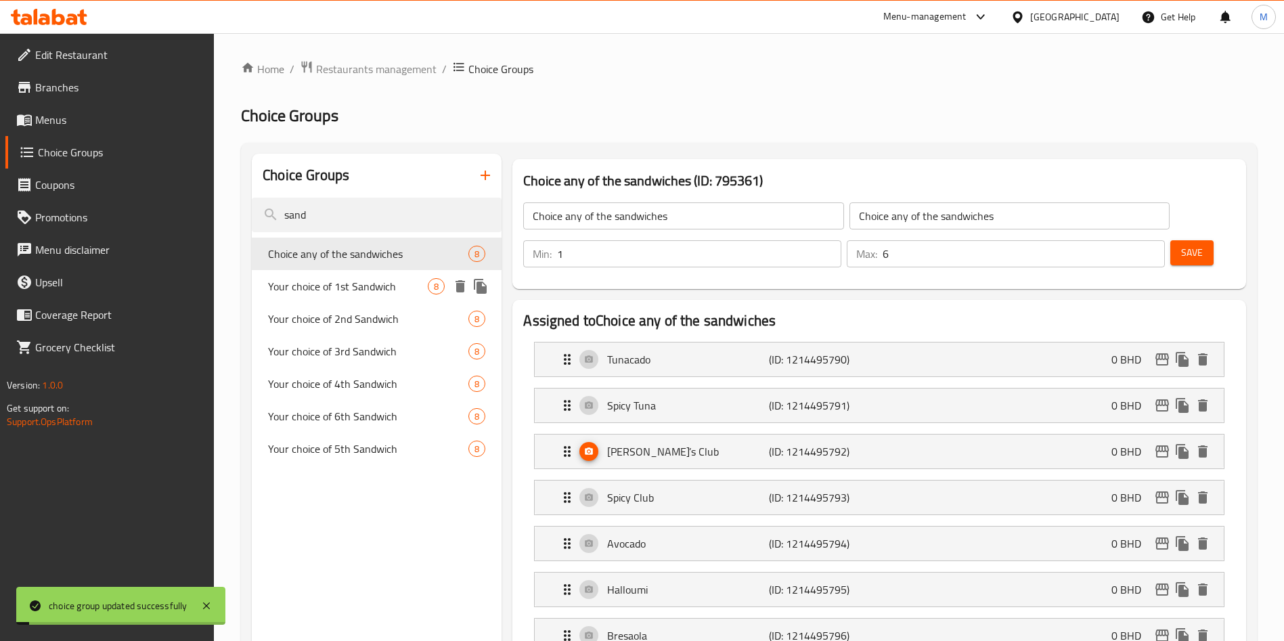
click at [371, 286] on span "Your choice of 1st Sandwich" at bounding box center [348, 286] width 160 height 16
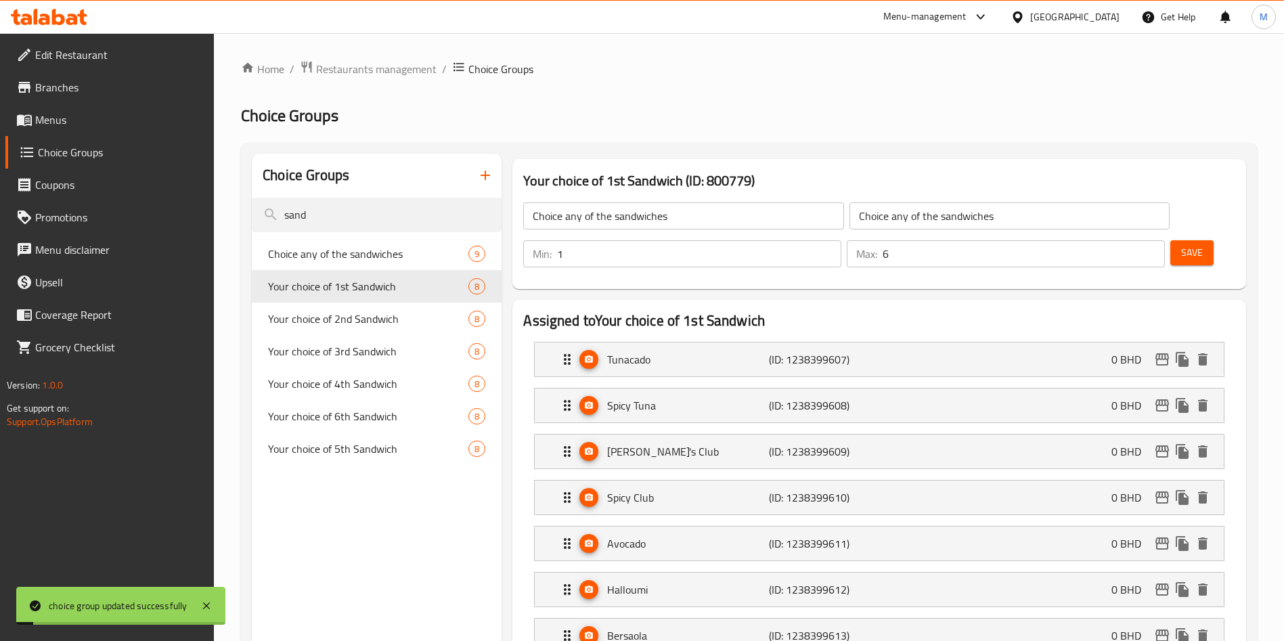
type input "Your choice of 1st Sandwich"
type input "1"
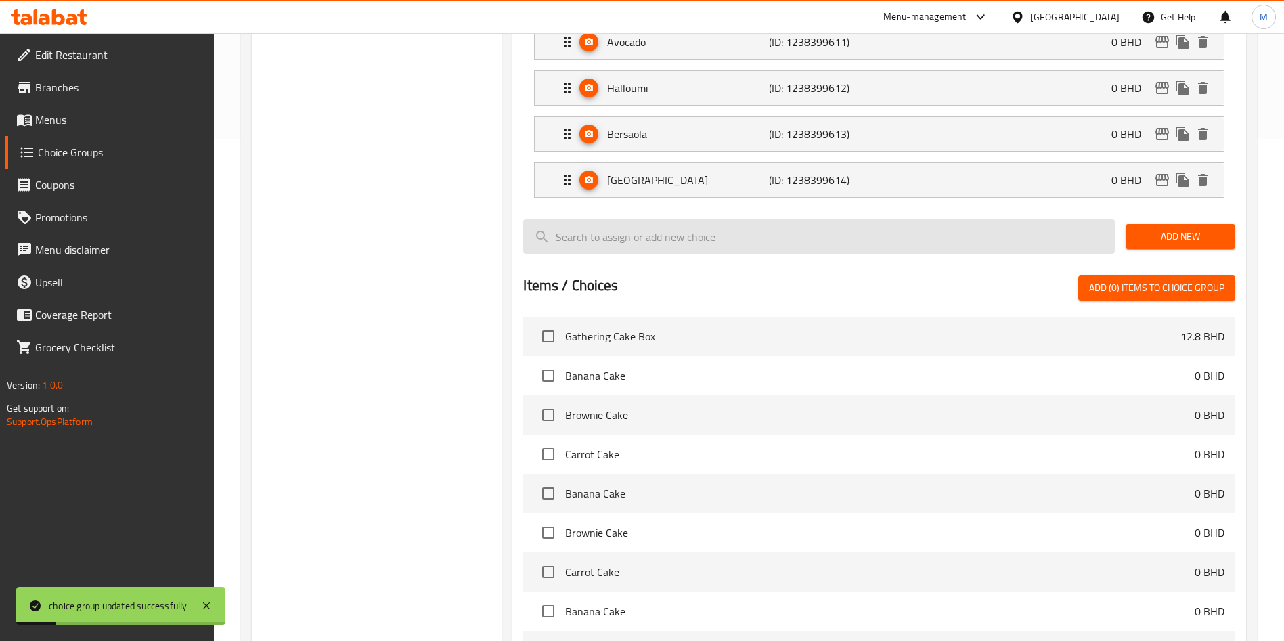
scroll to position [406, 0]
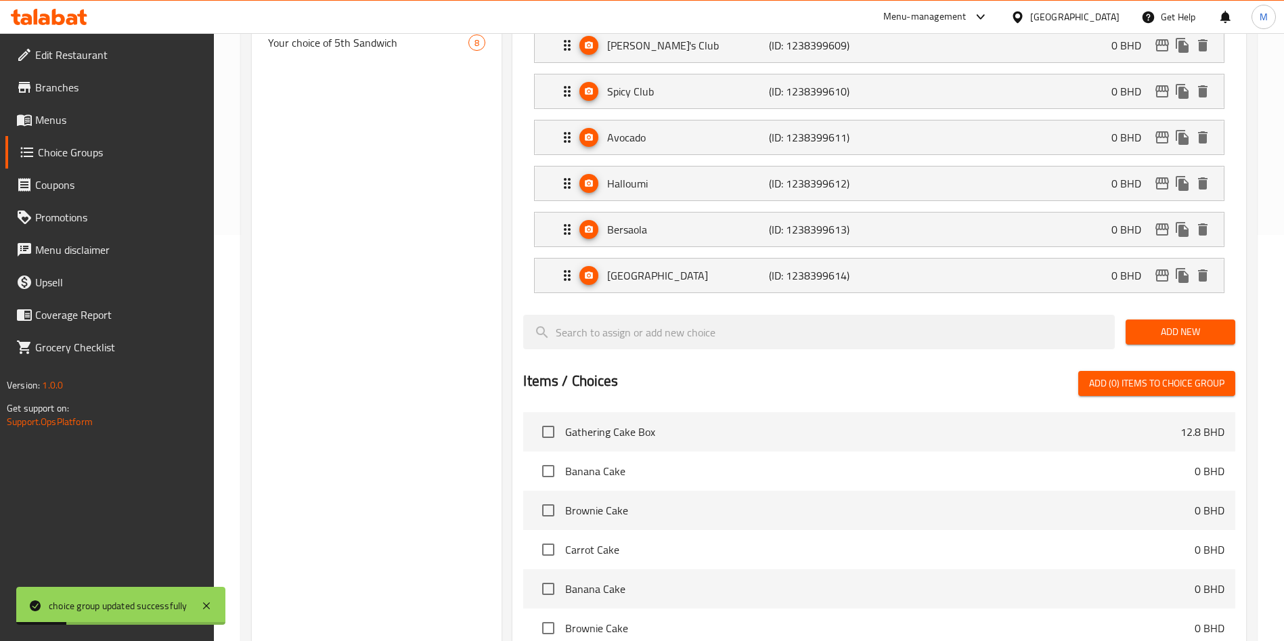
click at [1197, 324] on span "Add New" at bounding box center [1181, 332] width 88 height 17
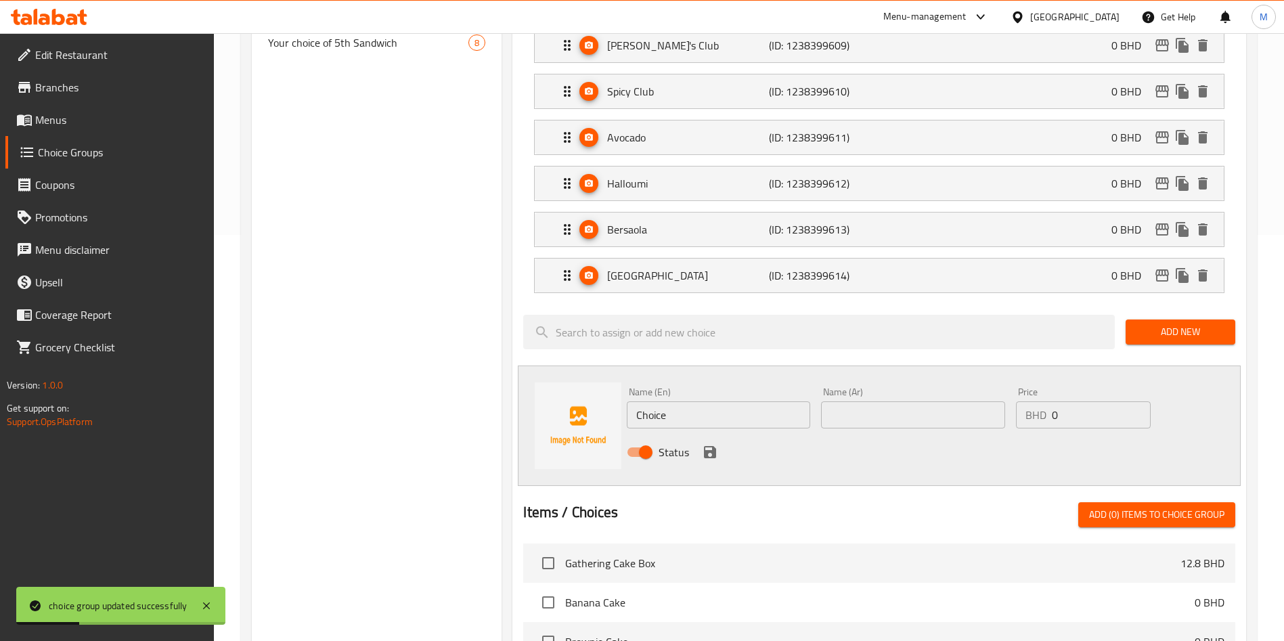
click at [639, 402] on input "Choice" at bounding box center [718, 415] width 183 height 27
paste input "Name: [PERSON_NAME]"
click at [670, 402] on input "Name: [PERSON_NAME]" at bounding box center [718, 415] width 183 height 27
click at [670, 402] on input "PHAT [PERSON_NAME]" at bounding box center [718, 415] width 183 height 27
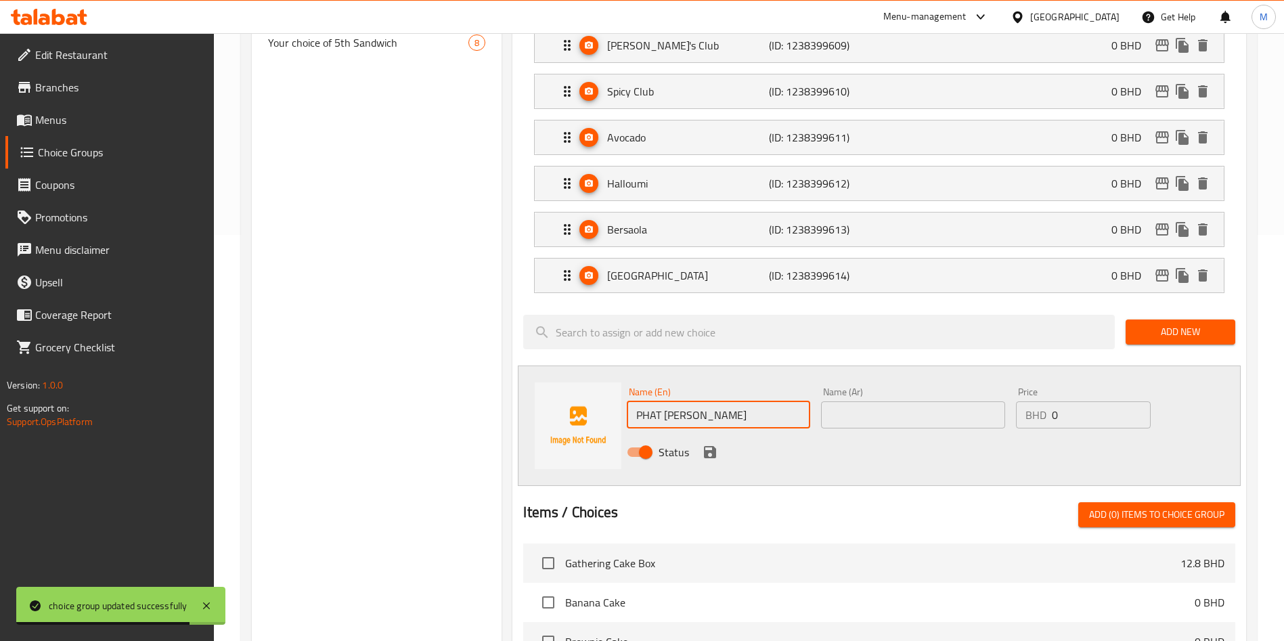
click at [670, 402] on input "PHAT [PERSON_NAME]" at bounding box center [718, 415] width 183 height 27
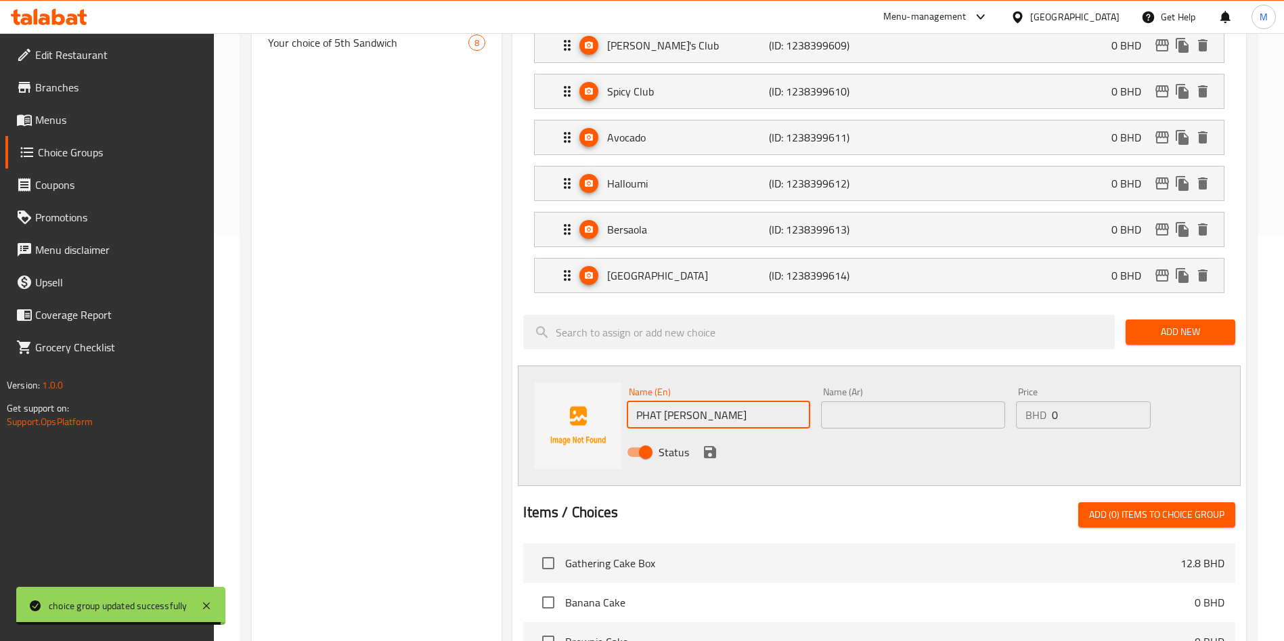
click at [670, 402] on input "PHAT [PERSON_NAME]" at bounding box center [718, 415] width 183 height 27
type input "PHAT [PERSON_NAME]"
click at [863, 402] on input "text" at bounding box center [912, 415] width 183 height 27
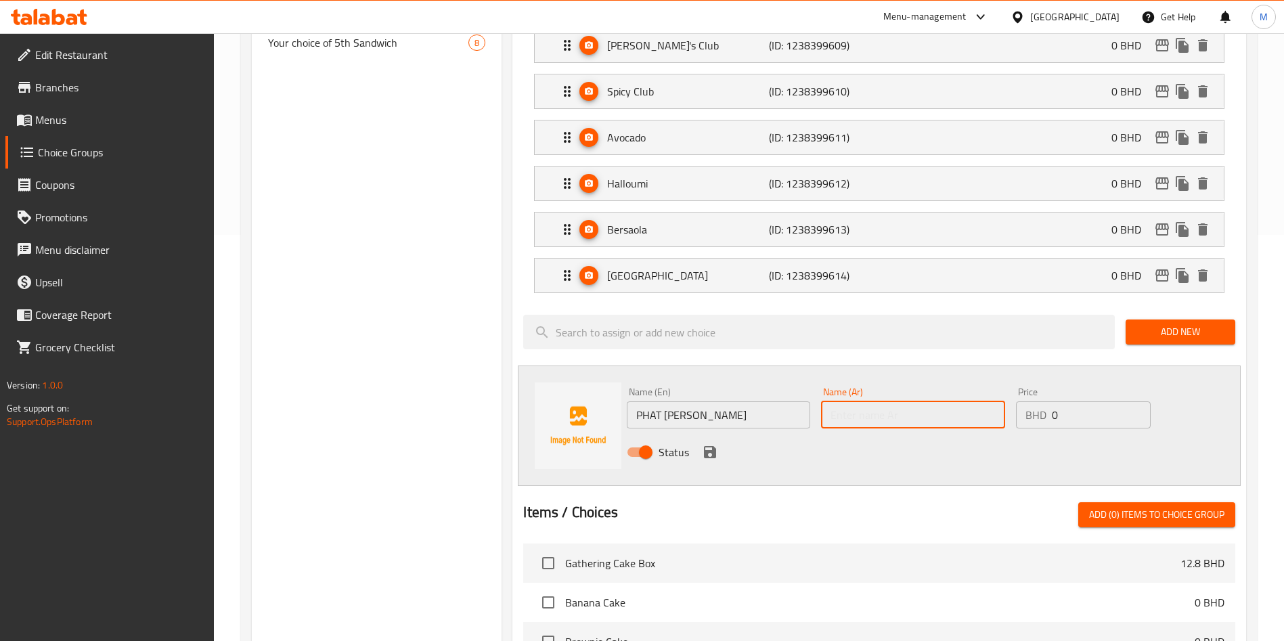
paste input "PHAT [PERSON_NAME]"
type input "PHAT [PERSON_NAME]"
click at [713, 446] on icon "save" at bounding box center [710, 452] width 12 height 12
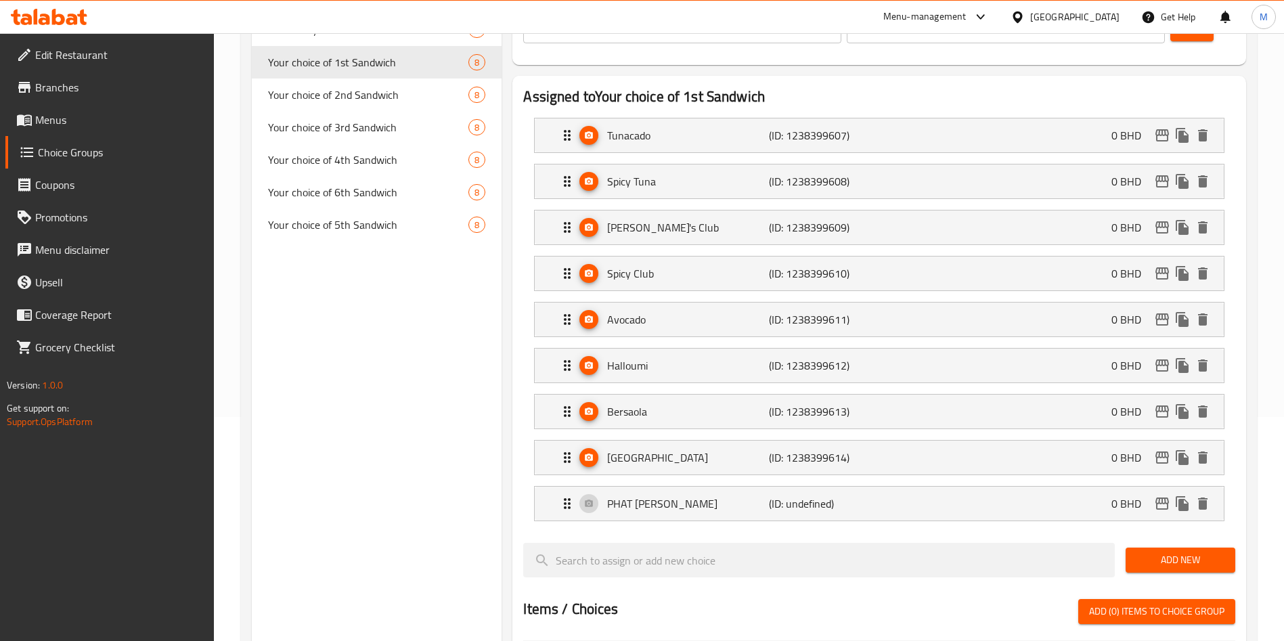
scroll to position [0, 0]
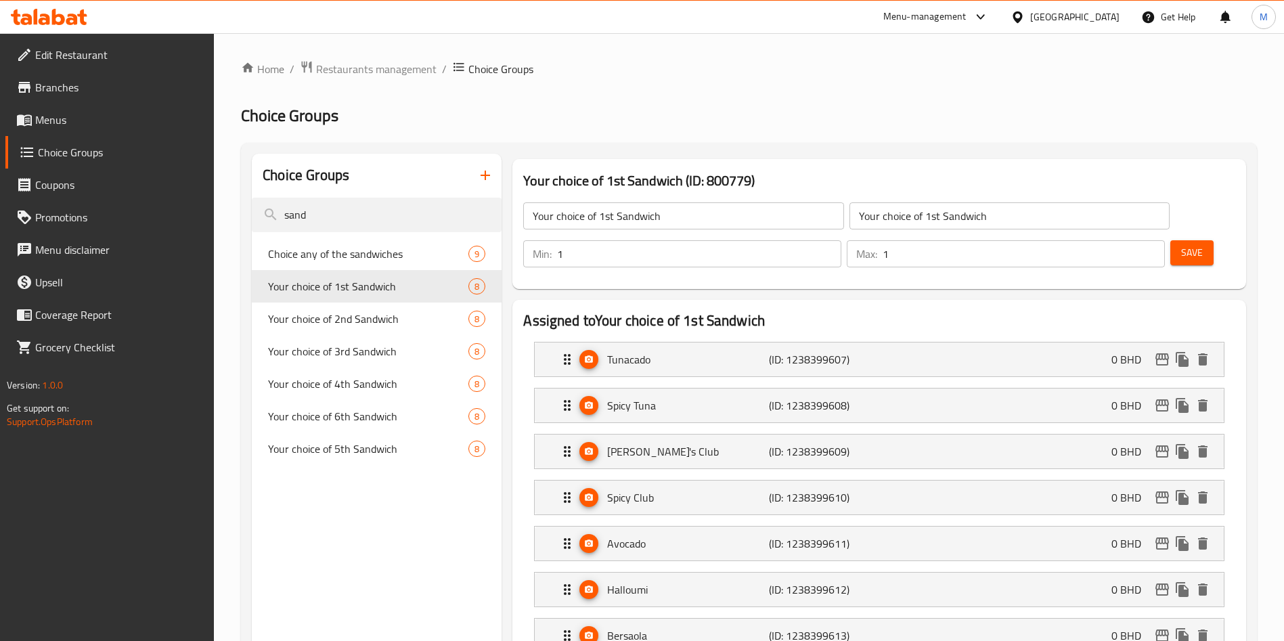
click at [1182, 244] on span "Save" at bounding box center [1193, 252] width 22 height 17
click at [1175, 213] on div at bounding box center [642, 320] width 1284 height 641
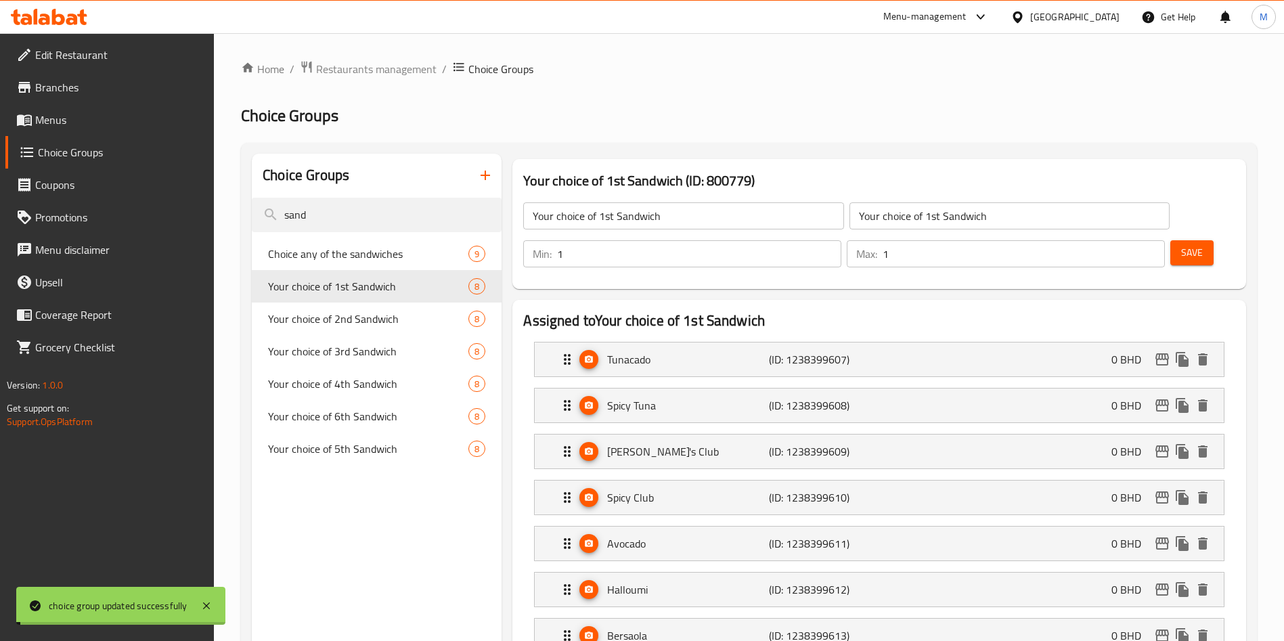
click at [378, 320] on span "Your choice of 2nd Sandwich" at bounding box center [368, 319] width 200 height 16
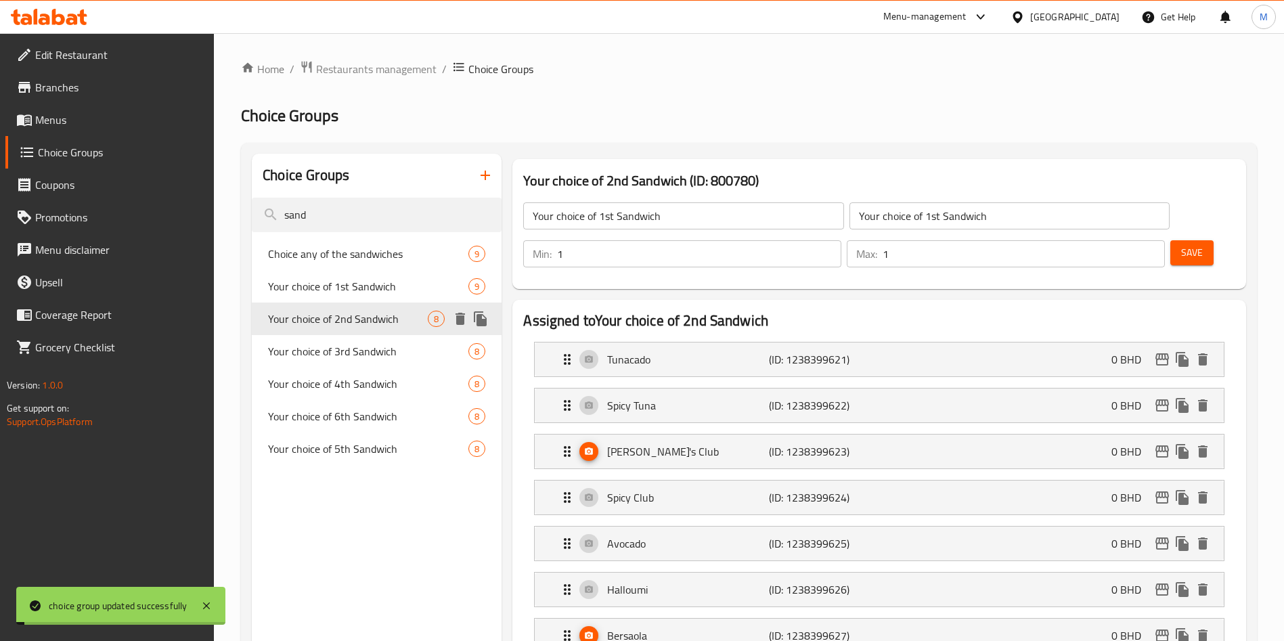
type input "Your choice of 2nd Sandwich"
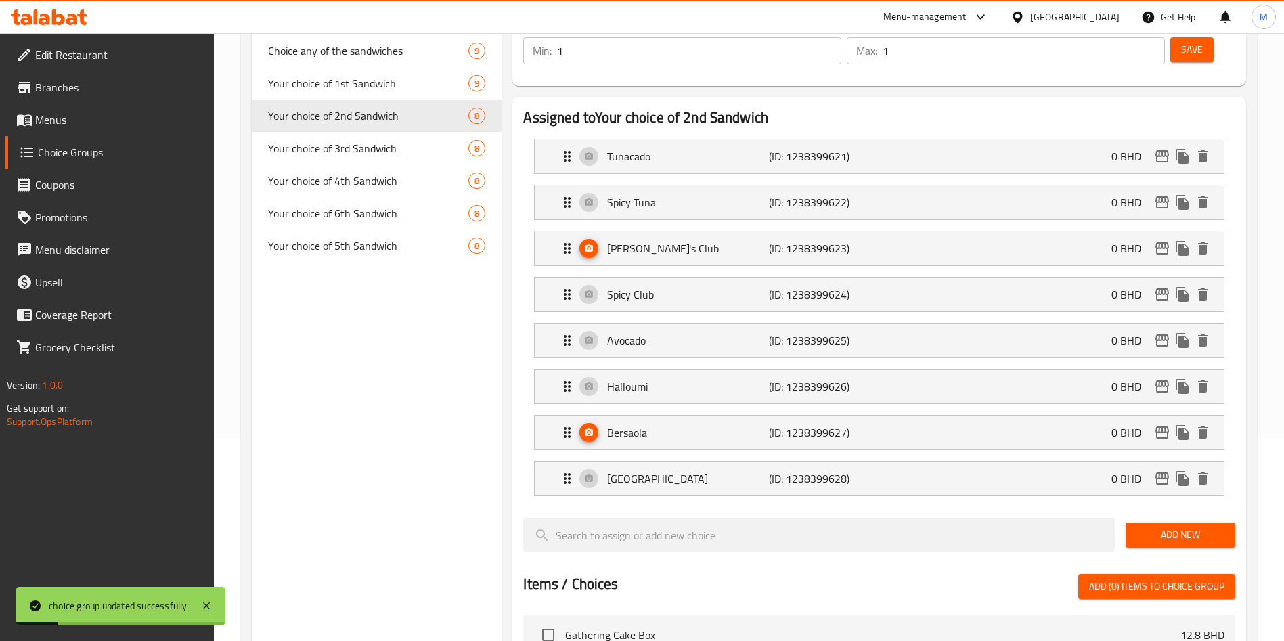
click at [1167, 527] on span "Add New" at bounding box center [1181, 535] width 88 height 17
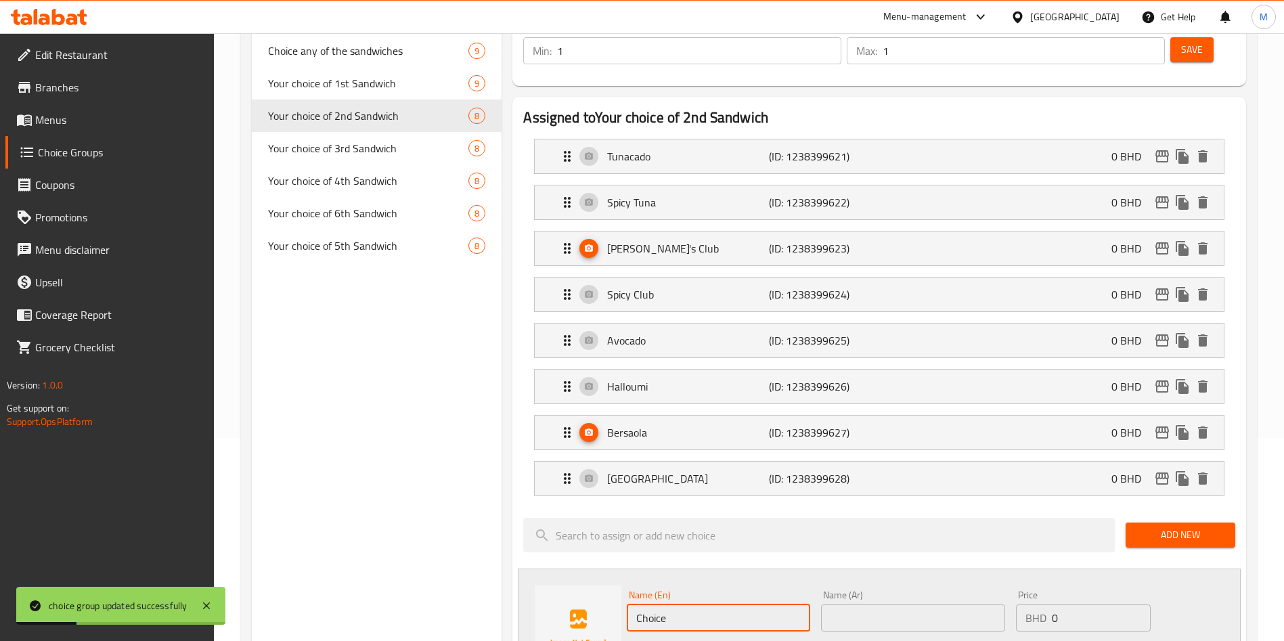
click at [678, 605] on input "Choice" at bounding box center [718, 618] width 183 height 27
paste input "PHAT [PERSON_NAME]"
type input "PHAT [PERSON_NAME]"
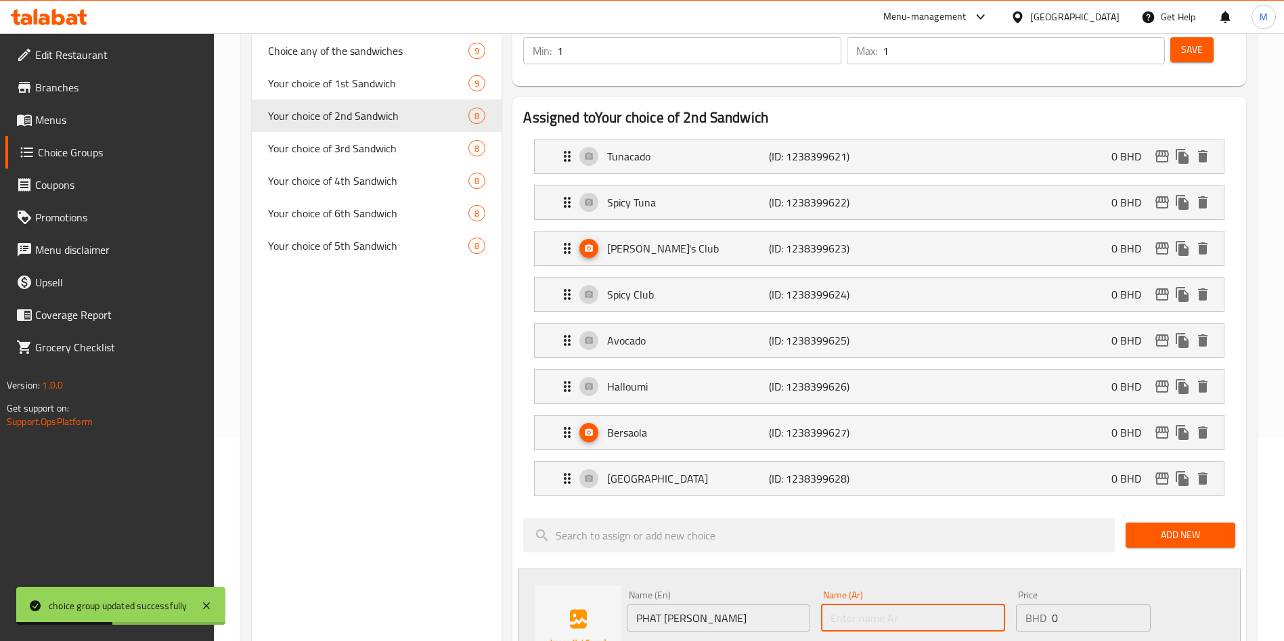
click at [894, 605] on input "text" at bounding box center [912, 618] width 183 height 27
paste input "PHAT [PERSON_NAME]"
type input "PHAT [PERSON_NAME]"
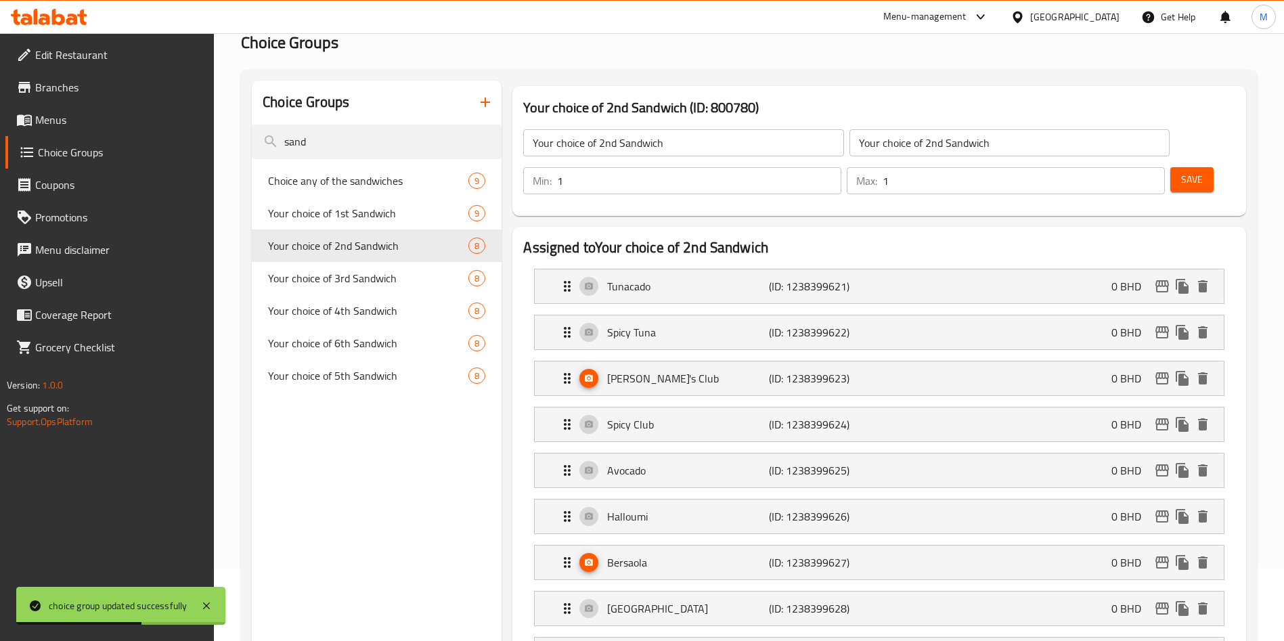
scroll to position [0, 0]
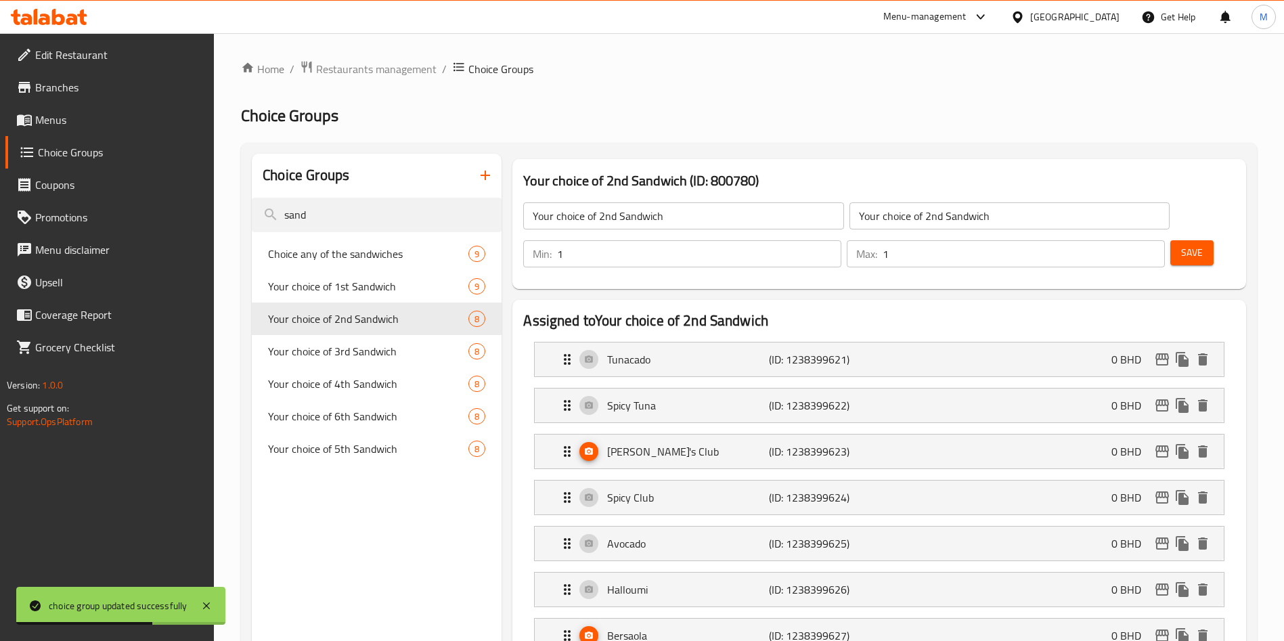
click at [1182, 244] on span "Save" at bounding box center [1193, 252] width 22 height 17
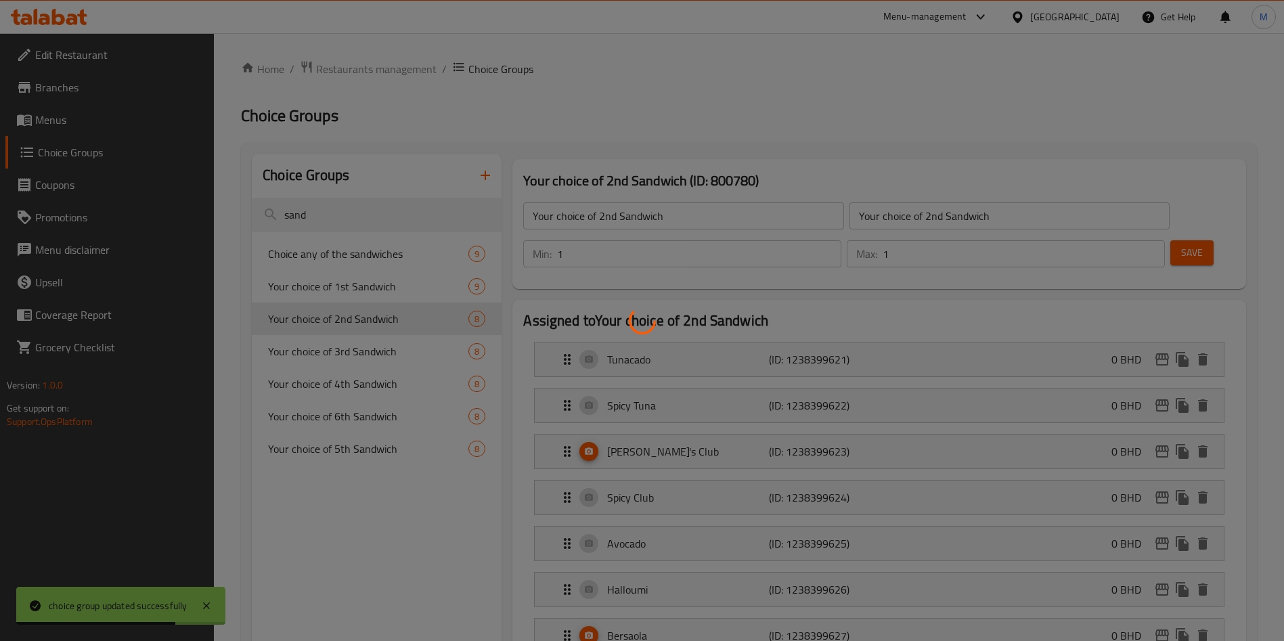
click at [361, 350] on div at bounding box center [642, 320] width 1284 height 641
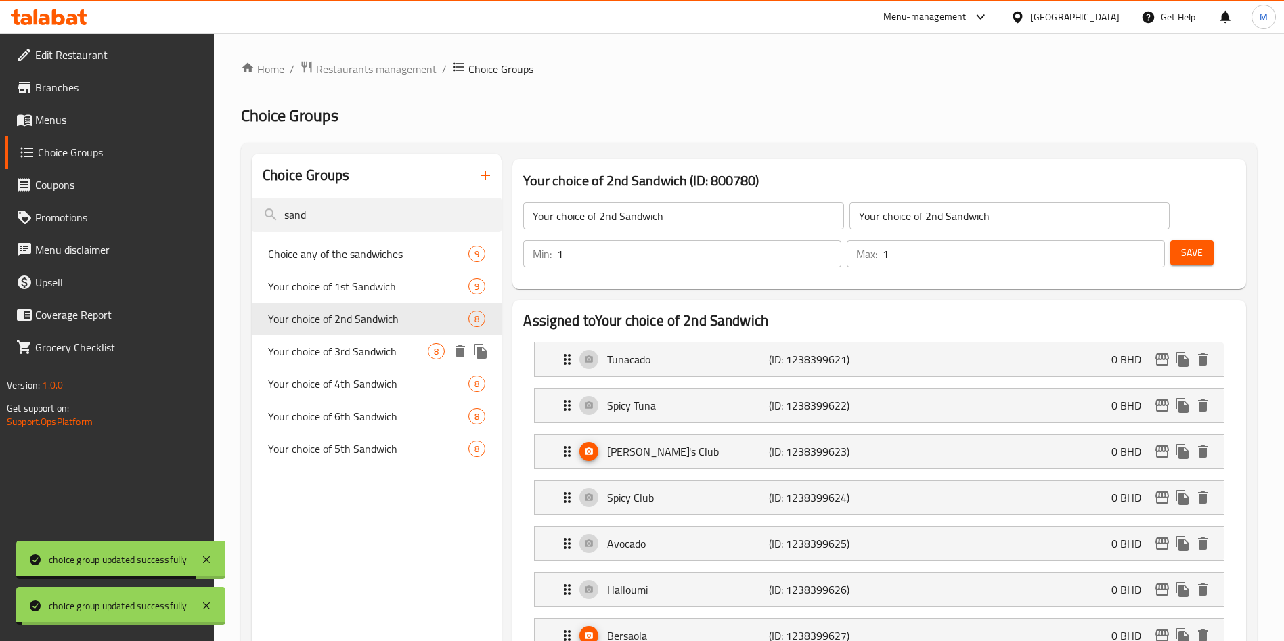
click at [361, 350] on span "Your choice of 3rd Sandwich" at bounding box center [348, 351] width 160 height 16
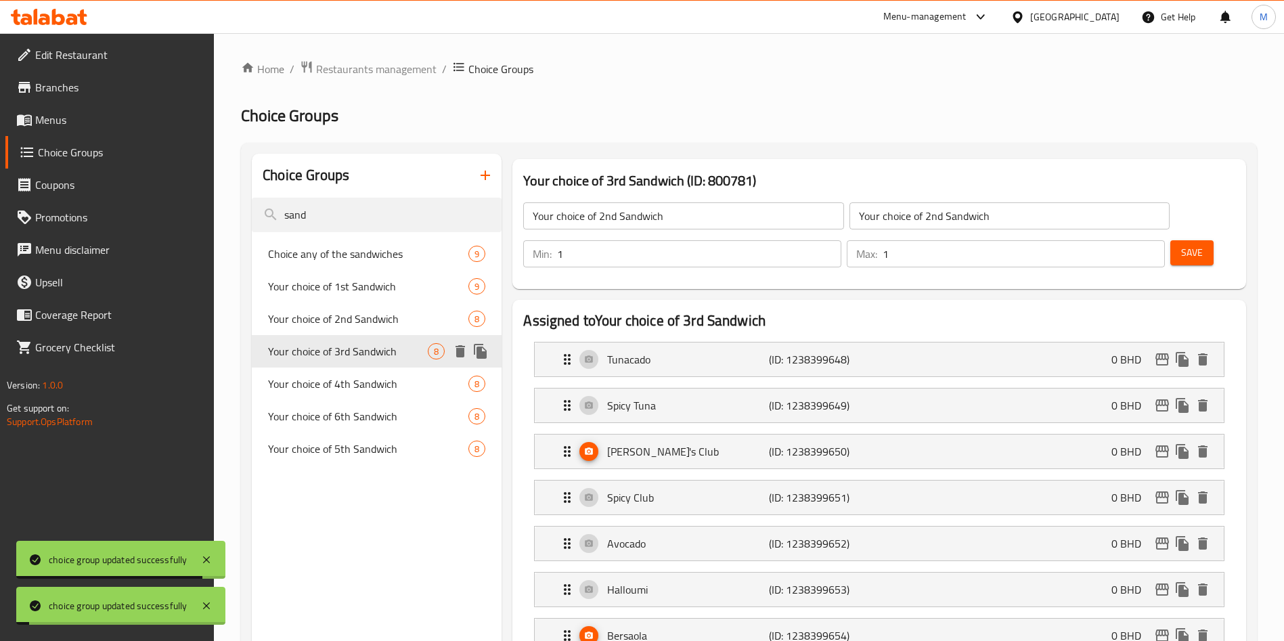
type input "Your choice of 3rd Sandwich"
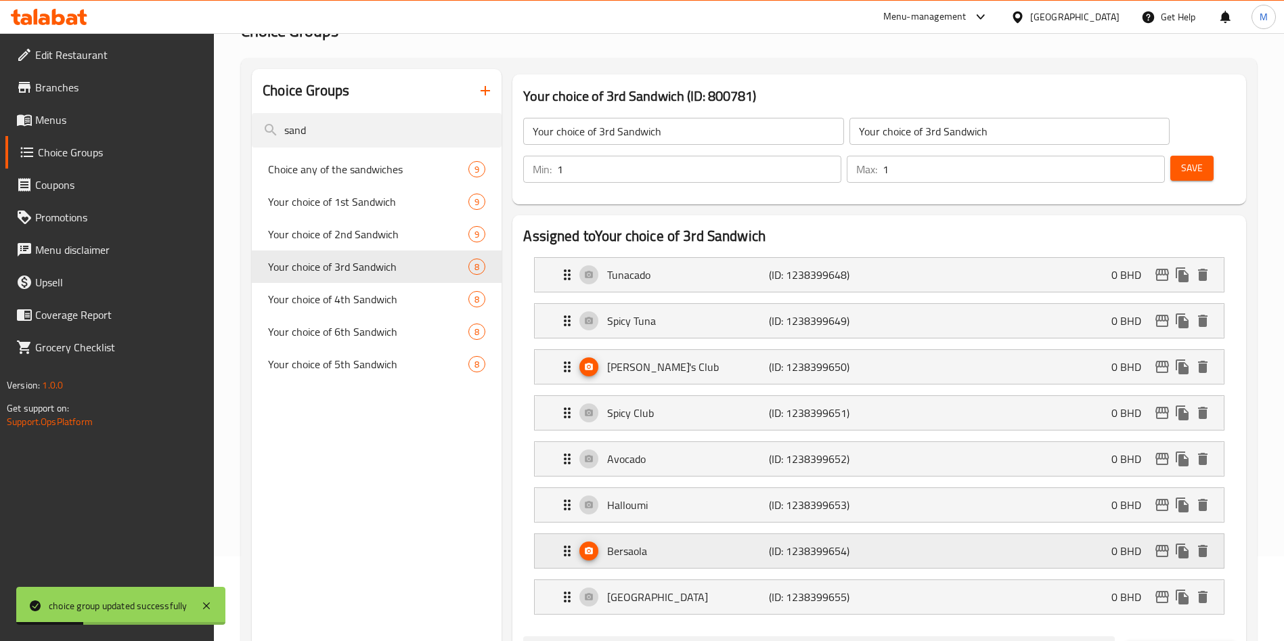
scroll to position [203, 0]
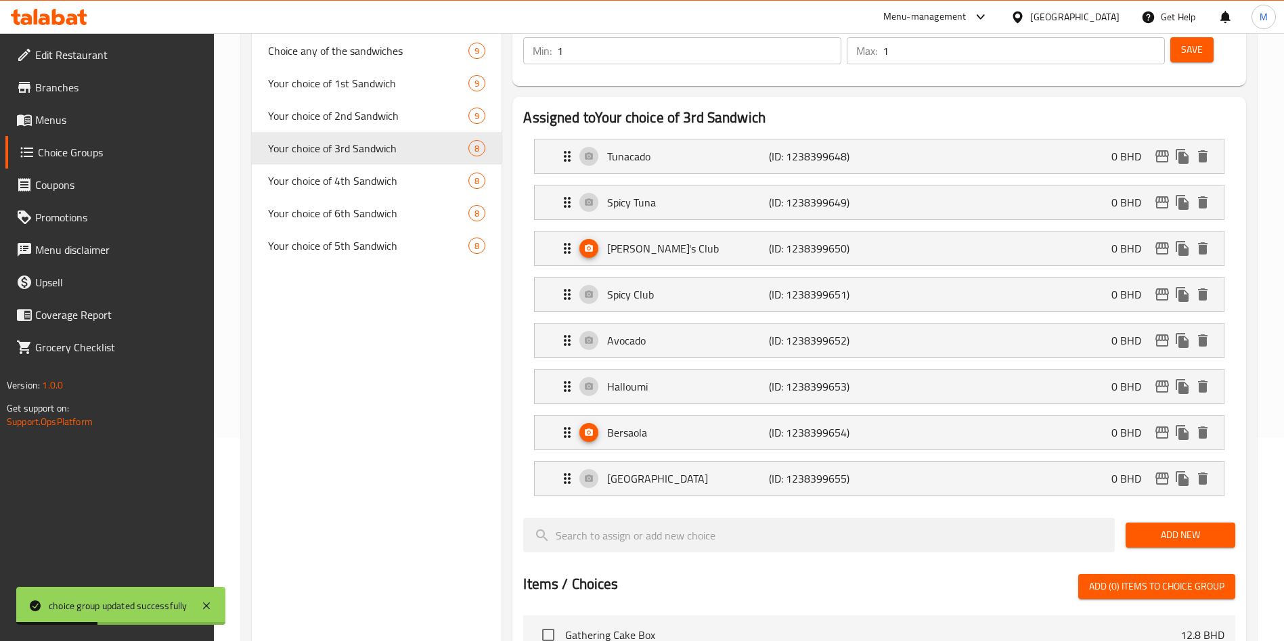
click at [1186, 527] on span "Add New" at bounding box center [1181, 535] width 88 height 17
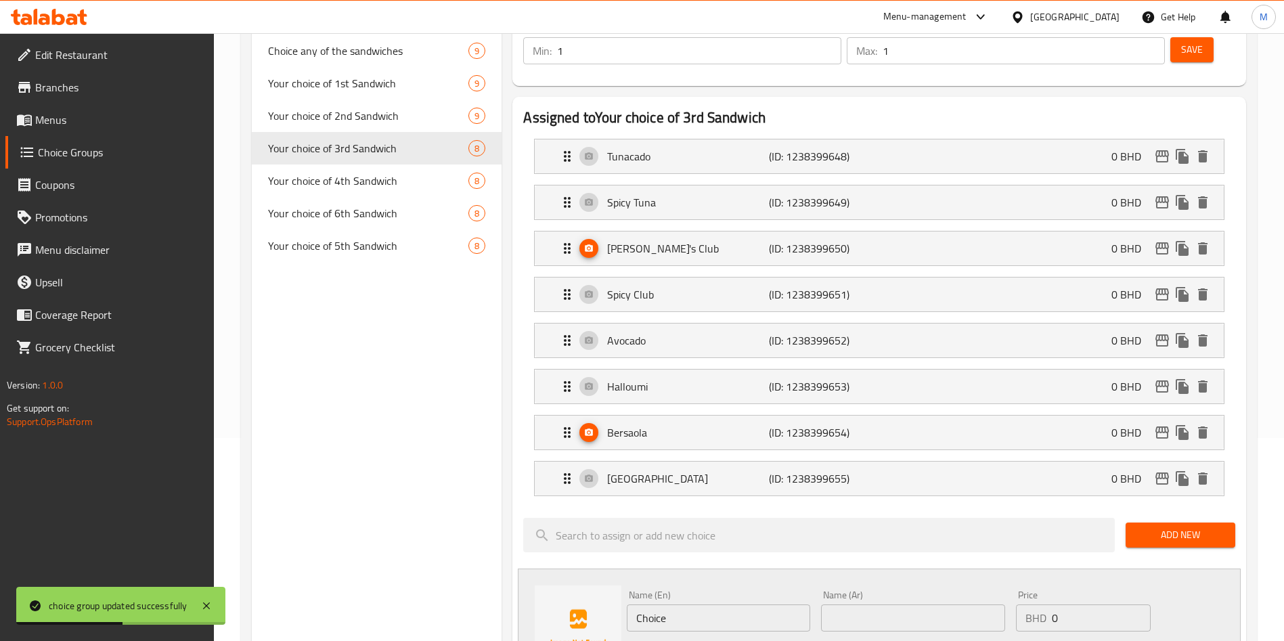
click at [657, 605] on input "Choice" at bounding box center [718, 618] width 183 height 27
paste input "PHAT [PERSON_NAME]"
type input "PHAT [PERSON_NAME]"
click at [894, 605] on input "text" at bounding box center [912, 618] width 183 height 27
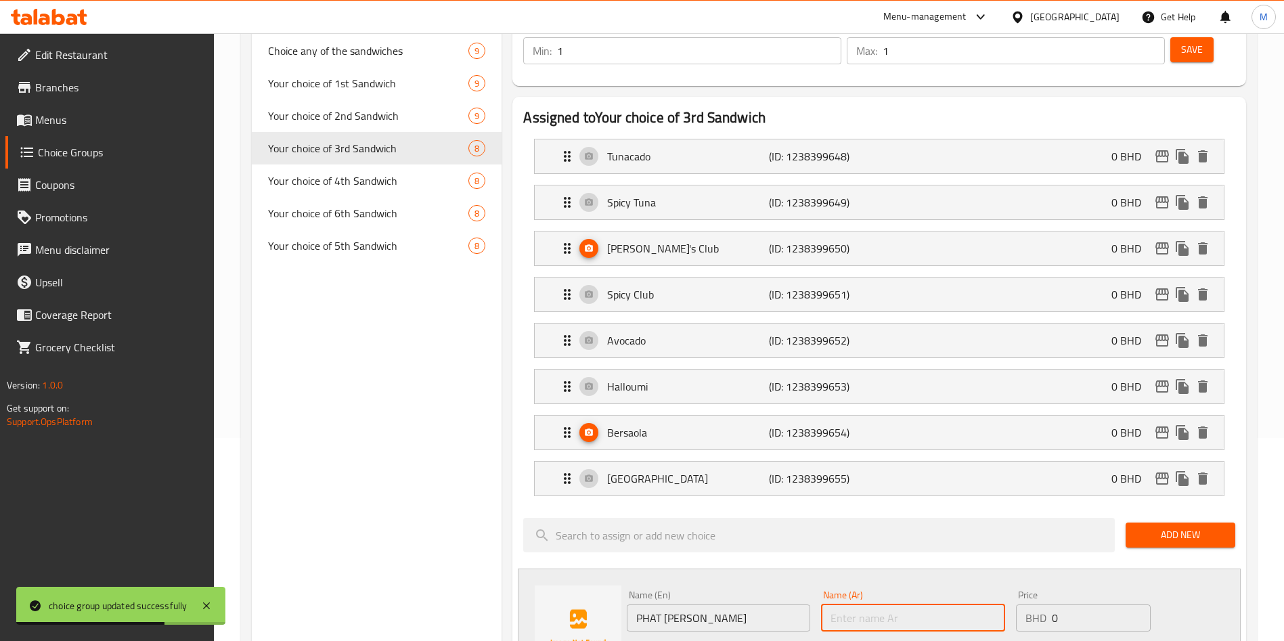
paste input "PHAT [PERSON_NAME]"
type input "PHAT [PERSON_NAME]"
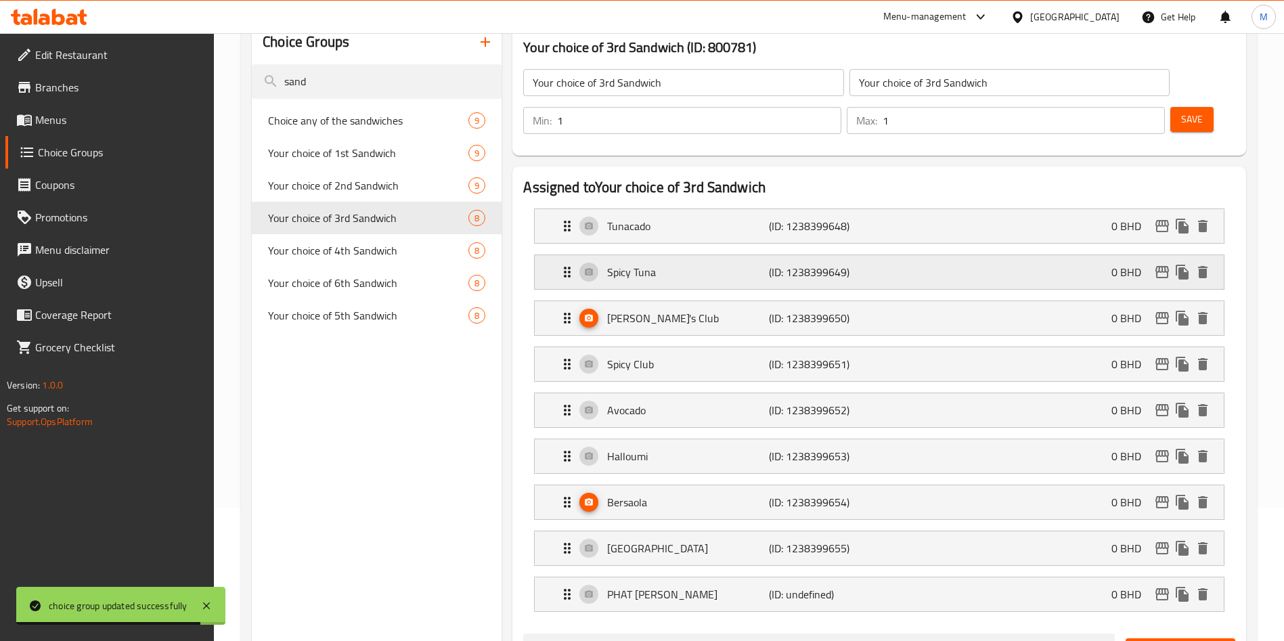
scroll to position [102, 0]
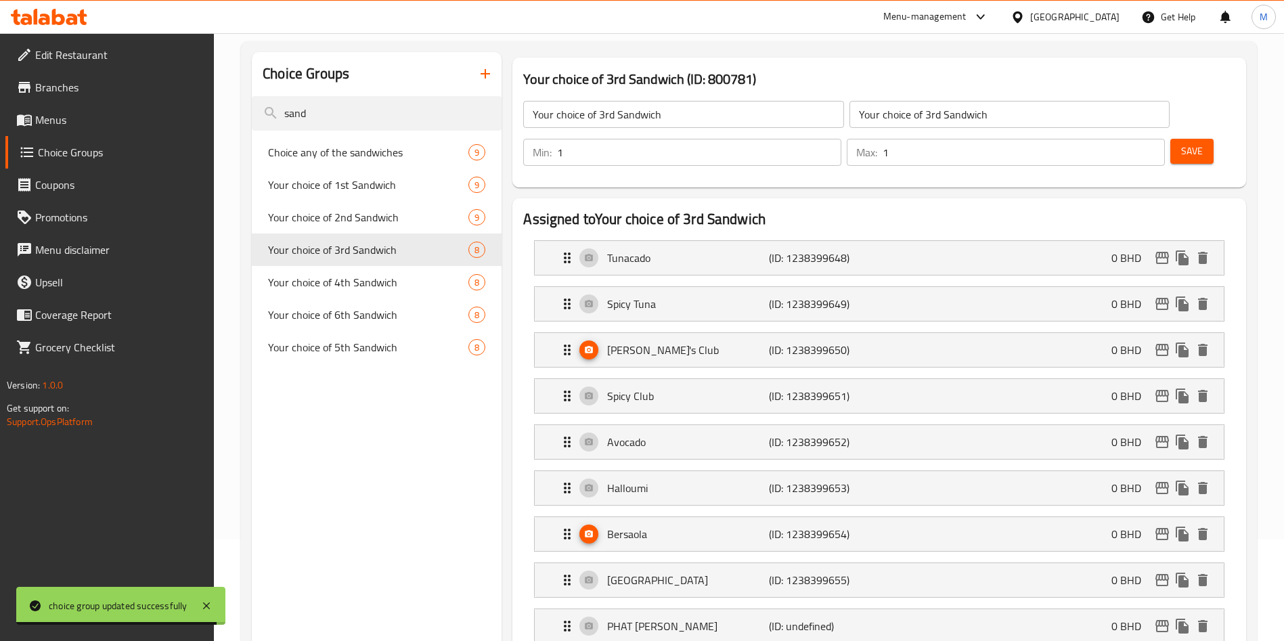
click at [1182, 143] on span "Save" at bounding box center [1193, 151] width 22 height 17
click at [327, 282] on span "Your choice of 4th Sandwich" at bounding box center [348, 282] width 160 height 16
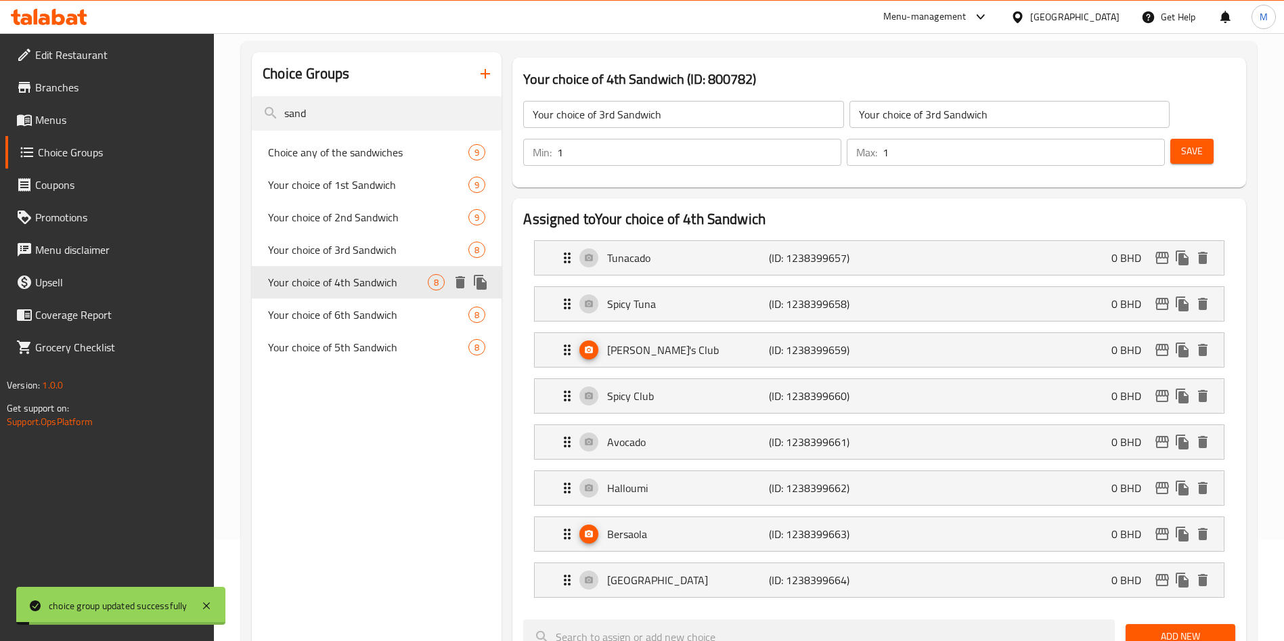
type input "Your choice of 4th Sandwich"
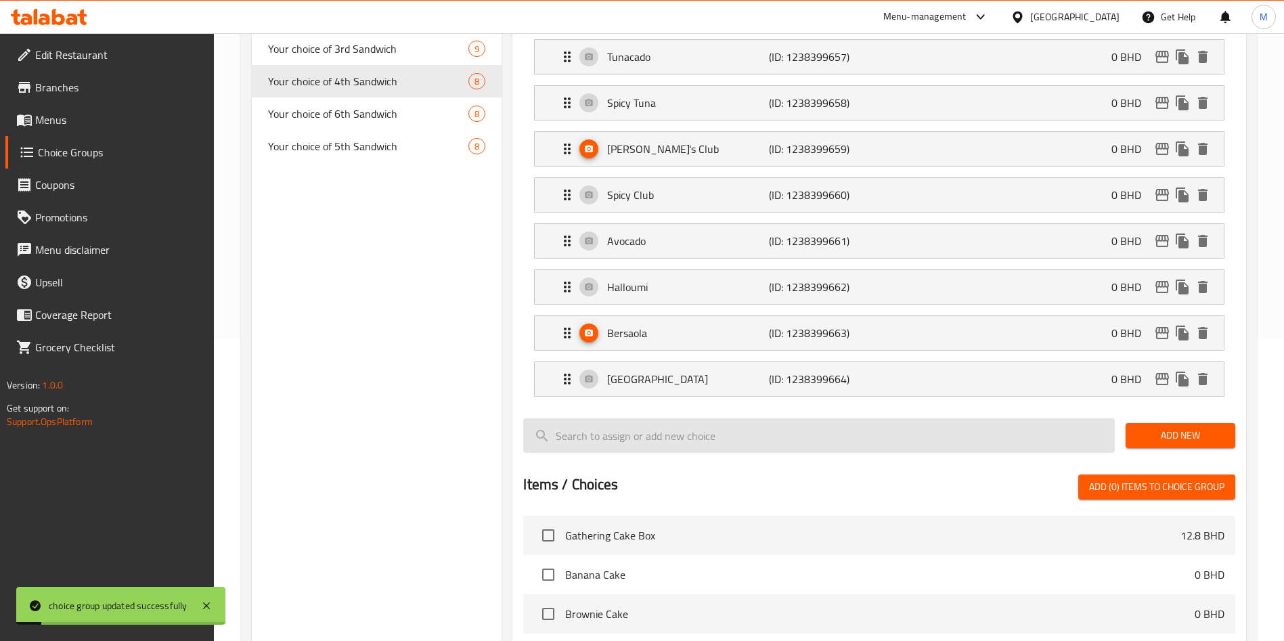
scroll to position [305, 0]
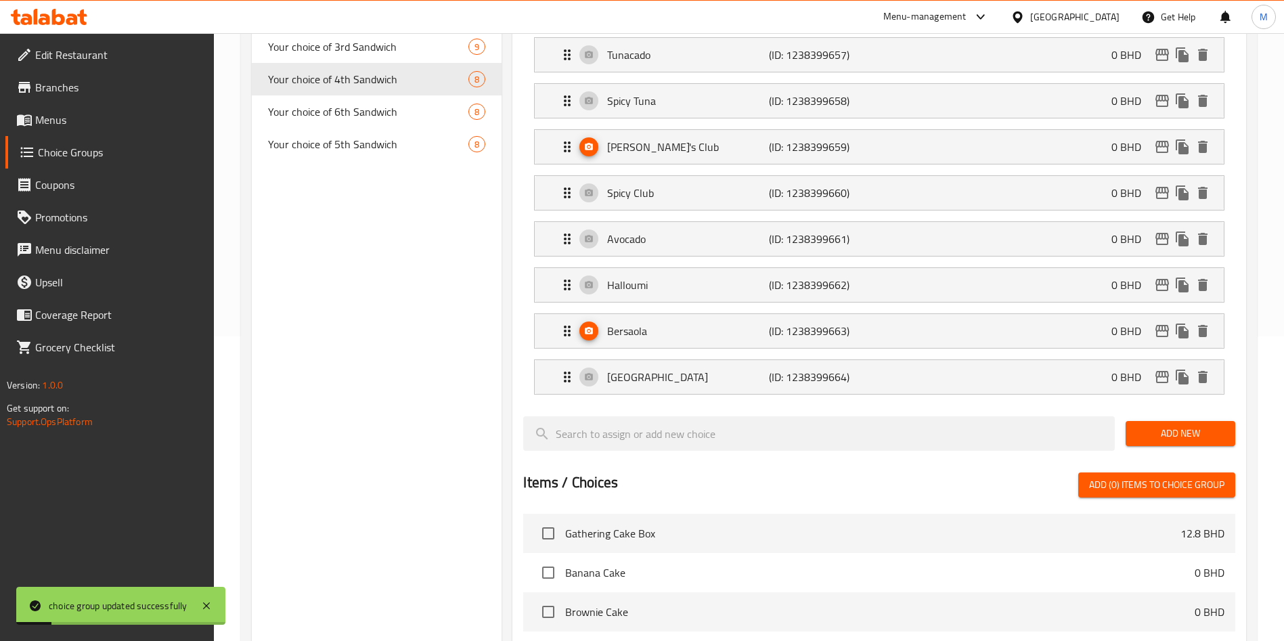
click at [1160, 425] on span "Add New" at bounding box center [1181, 433] width 88 height 17
click at [1159, 425] on span "Add New" at bounding box center [1181, 433] width 88 height 17
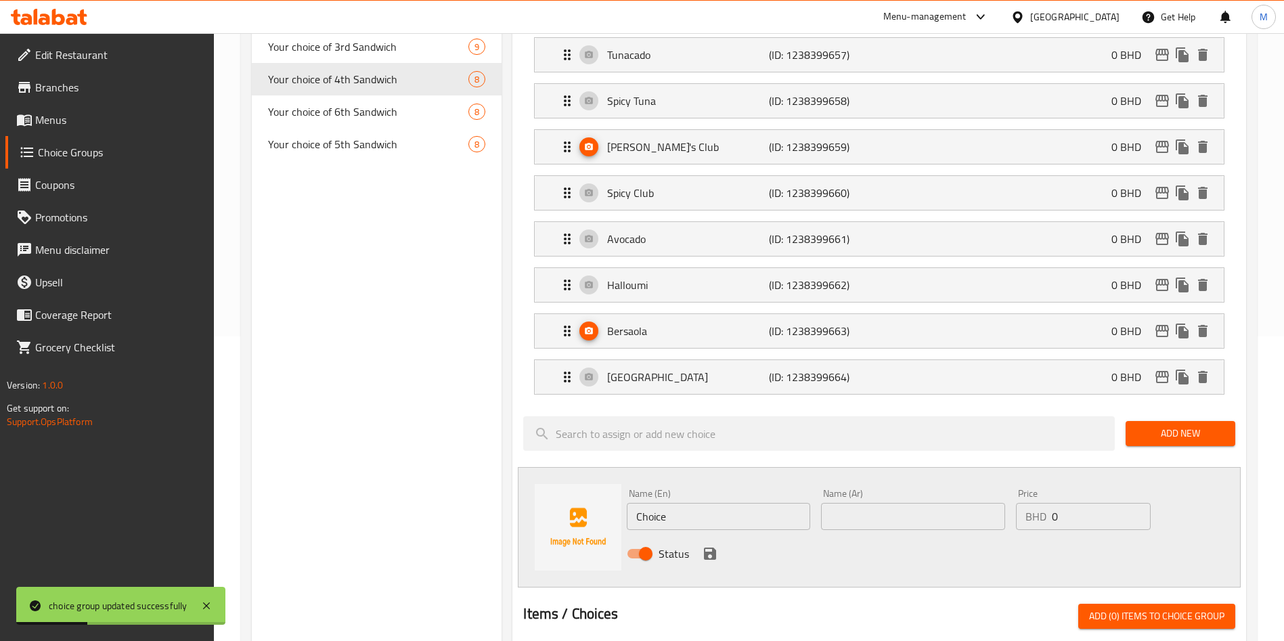
click at [731, 503] on input "Choice" at bounding box center [718, 516] width 183 height 27
paste input "PHAT [PERSON_NAME]"
type input "PHAT [PERSON_NAME]"
click at [820, 490] on div "Name (Ar) Name (Ar)" at bounding box center [913, 509] width 194 height 52
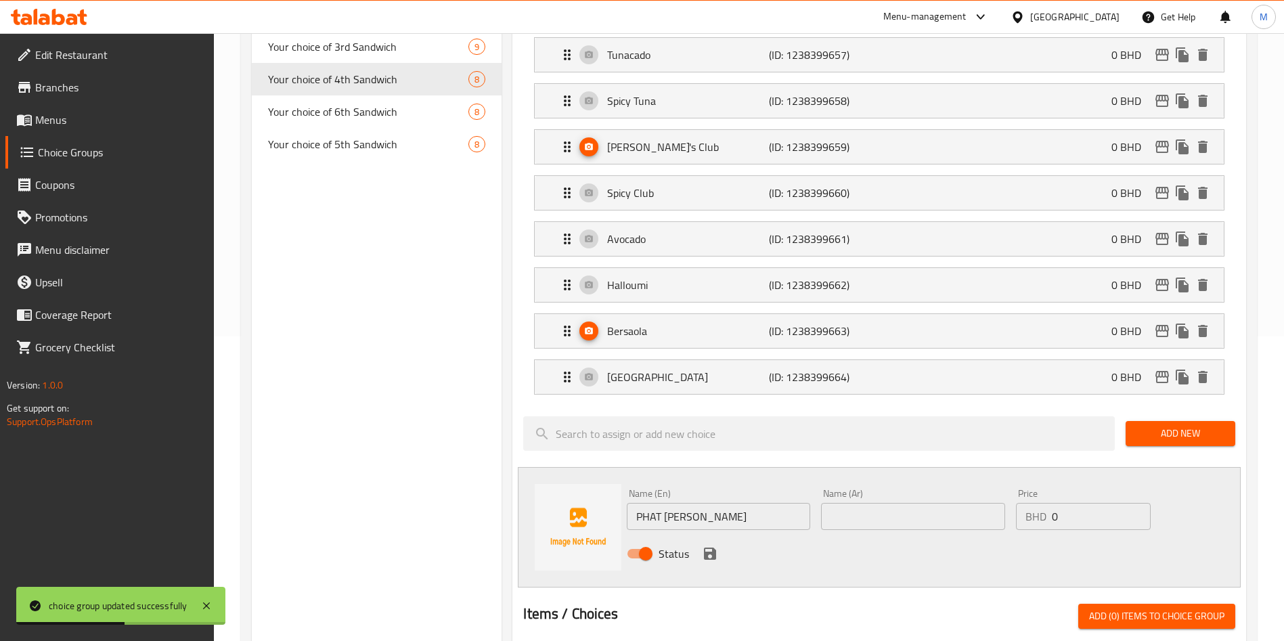
click at [827, 503] on input "text" at bounding box center [912, 516] width 183 height 27
paste input "PHAT [PERSON_NAME]"
type input "PHAT [PERSON_NAME]"
click at [718, 544] on button "save" at bounding box center [710, 554] width 20 height 20
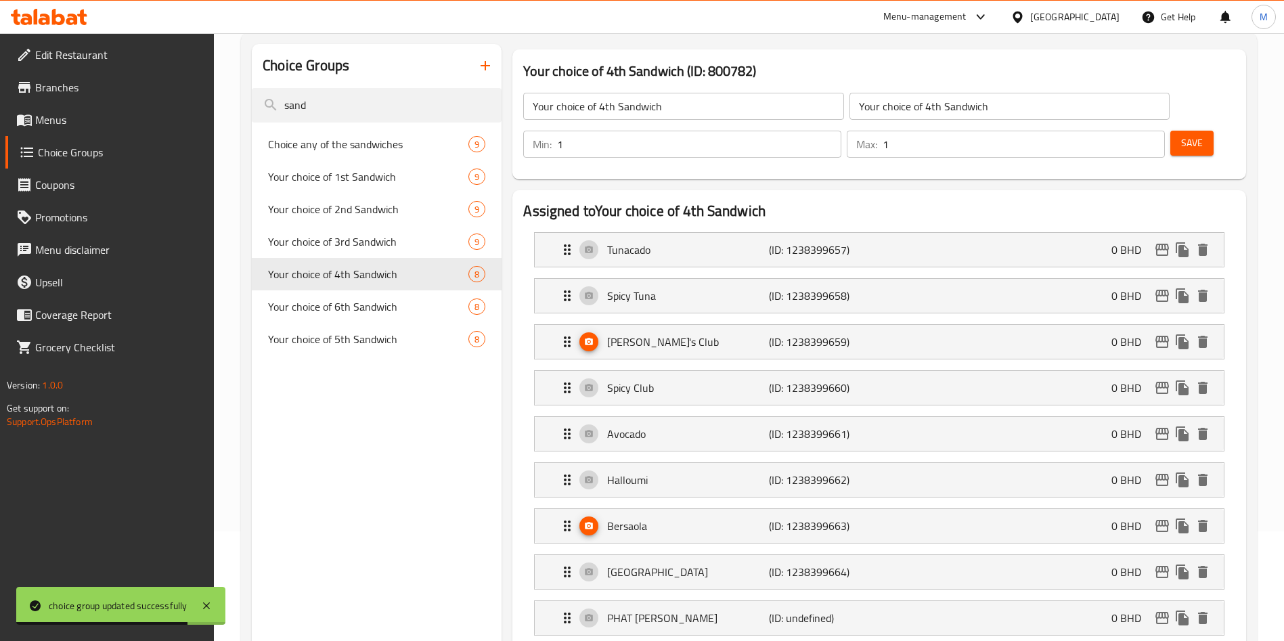
scroll to position [102, 0]
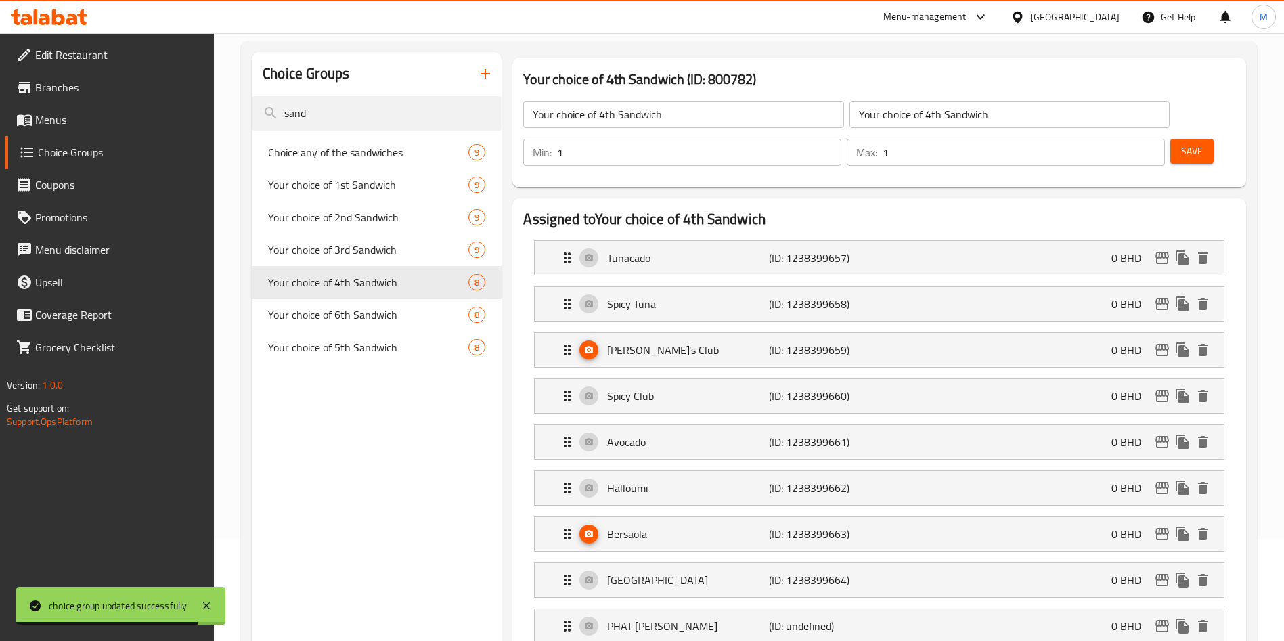
click at [1182, 143] on span "Save" at bounding box center [1193, 151] width 22 height 17
click at [370, 313] on span "Your choice of 6th Sandwich" at bounding box center [348, 315] width 160 height 16
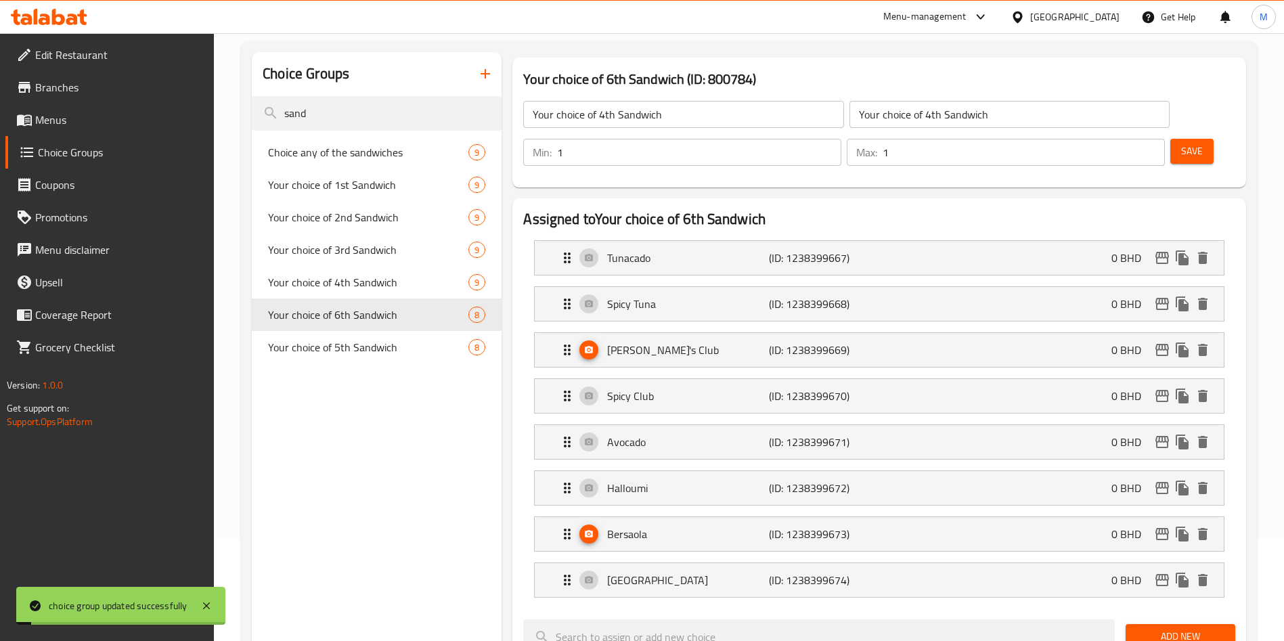
type input "Your choice of 6th Sandwich"
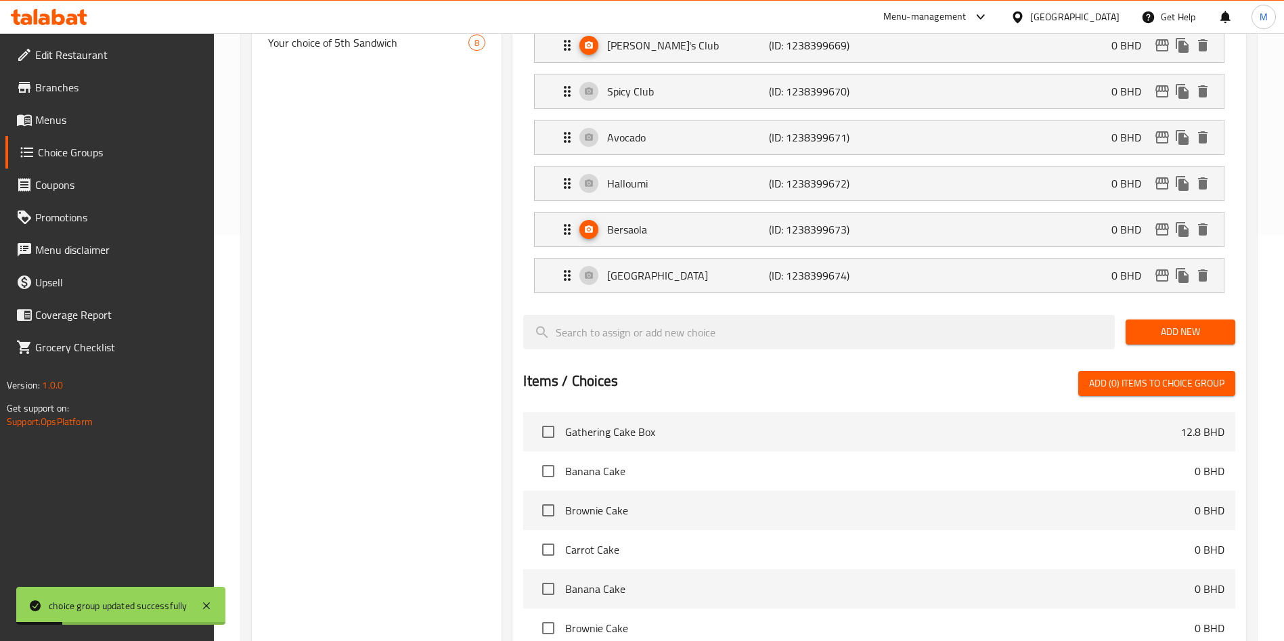
click at [1148, 324] on span "Add New" at bounding box center [1181, 332] width 88 height 17
click at [1182, 324] on span "Add New" at bounding box center [1181, 332] width 88 height 17
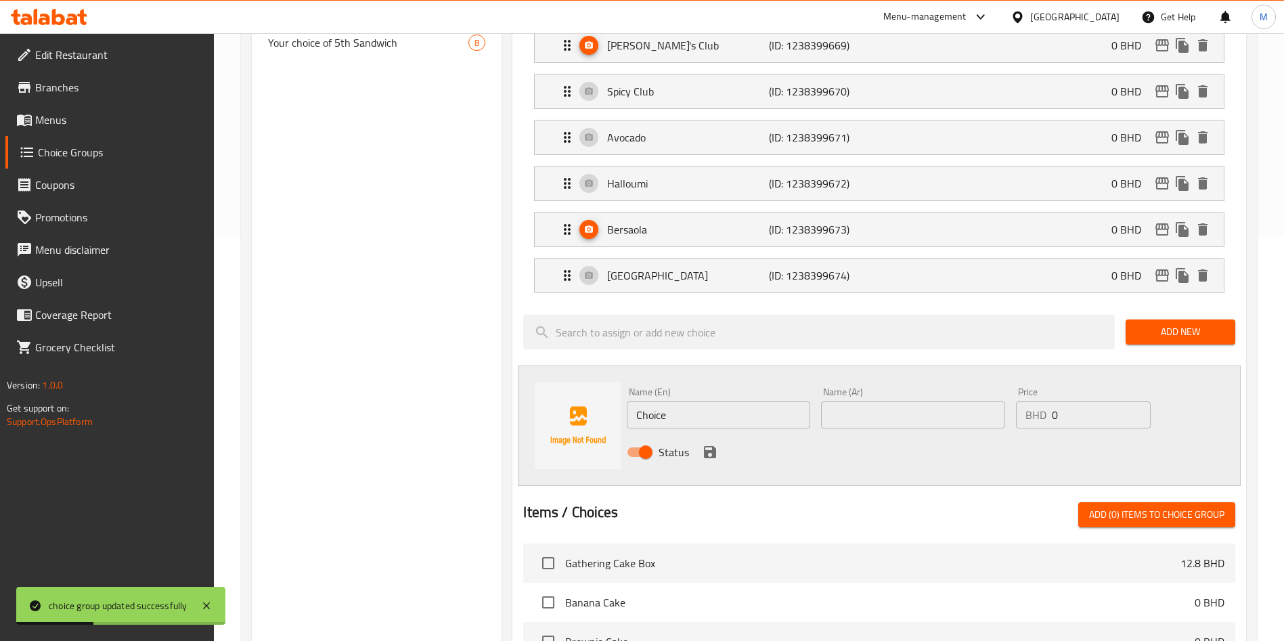
click at [750, 402] on input "Choice" at bounding box center [718, 415] width 183 height 27
paste input "PHAT [PERSON_NAME]"
type input "PHAT [PERSON_NAME]"
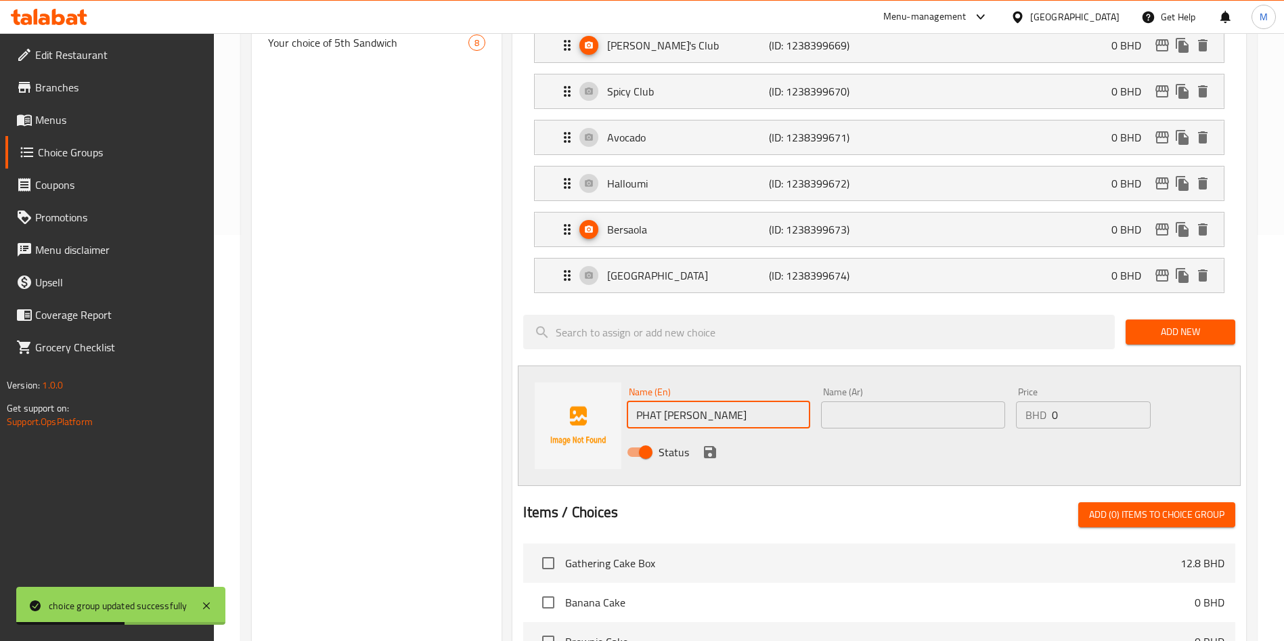
click at [900, 391] on div "Name (Ar) Name (Ar)" at bounding box center [913, 408] width 194 height 52
click at [895, 402] on input "text" at bounding box center [912, 415] width 183 height 27
paste input "PHAT [PERSON_NAME]"
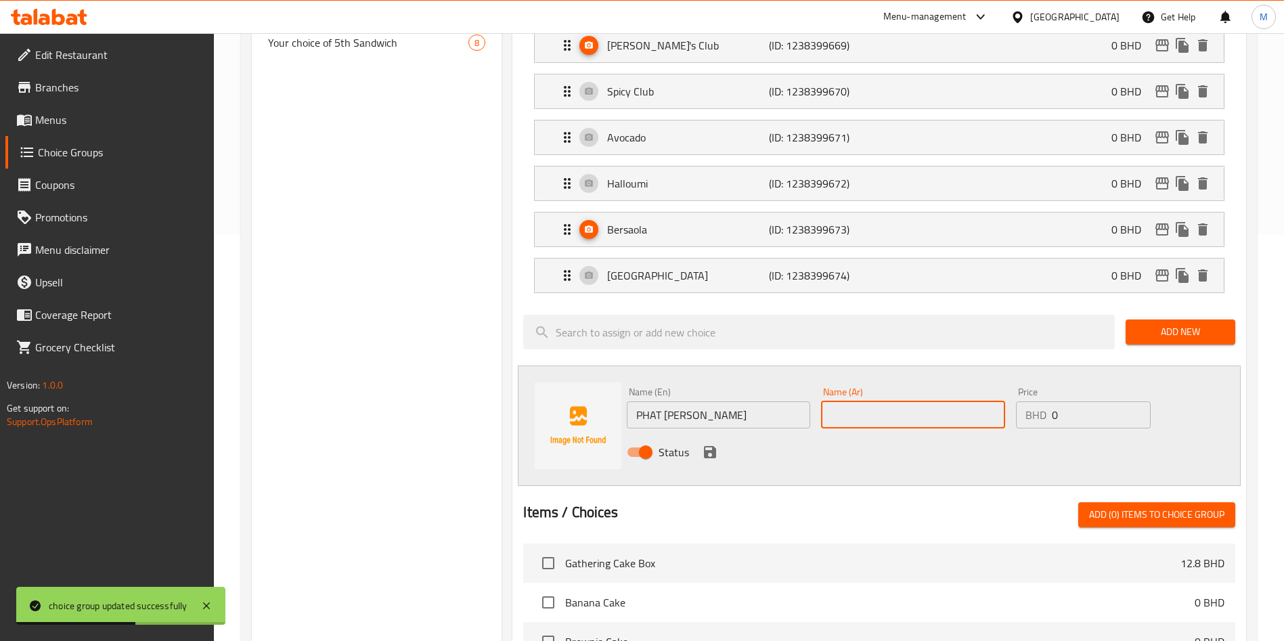
type input "PHAT [PERSON_NAME]"
click at [702, 444] on icon "save" at bounding box center [710, 452] width 16 height 16
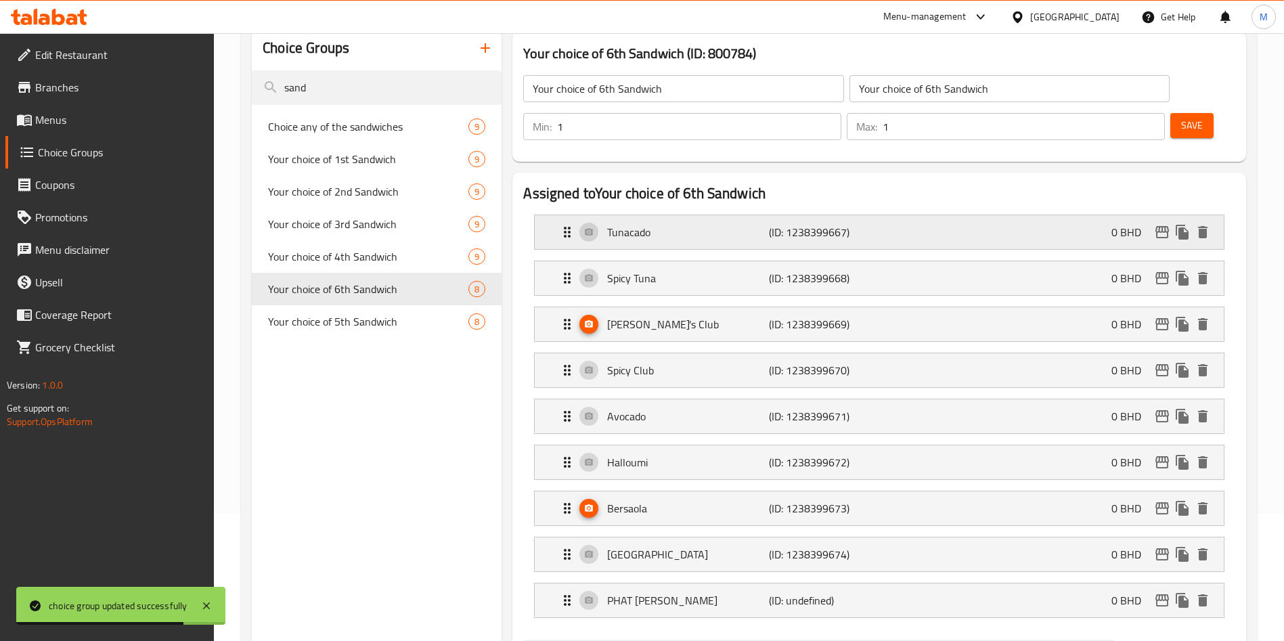
scroll to position [0, 0]
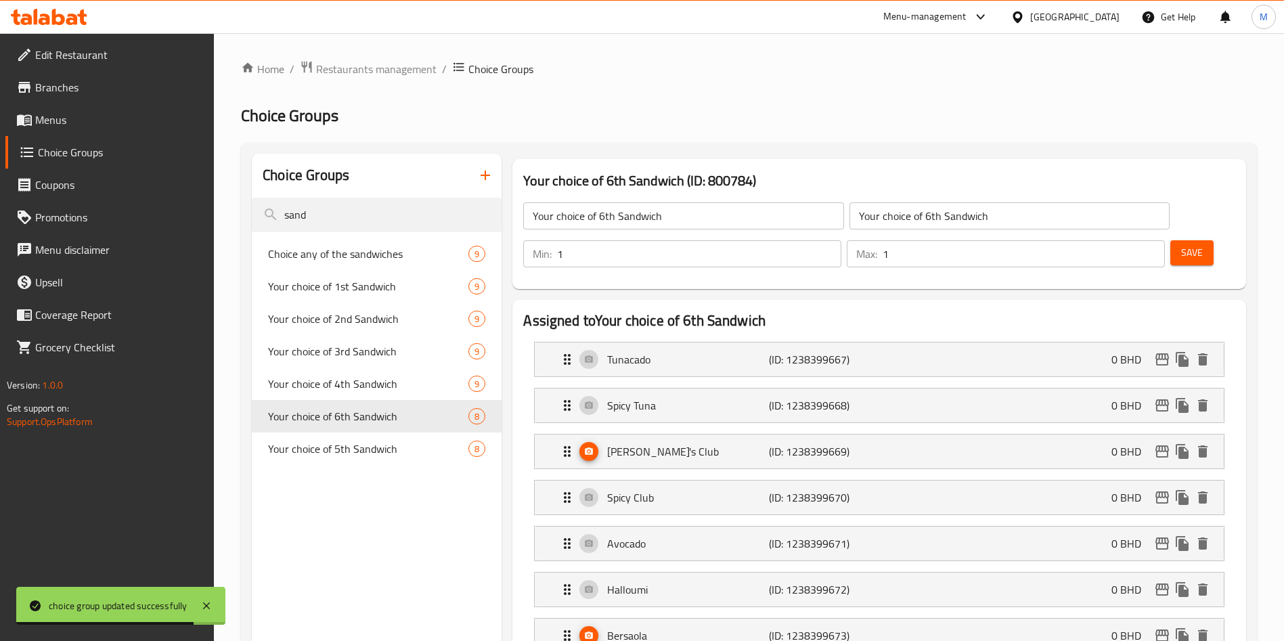
click at [1171, 240] on button "Save" at bounding box center [1192, 252] width 43 height 25
drag, startPoint x: 1161, startPoint y: 227, endPoint x: 1150, endPoint y: 230, distance: 12.0
click at [1161, 226] on div at bounding box center [642, 320] width 1284 height 641
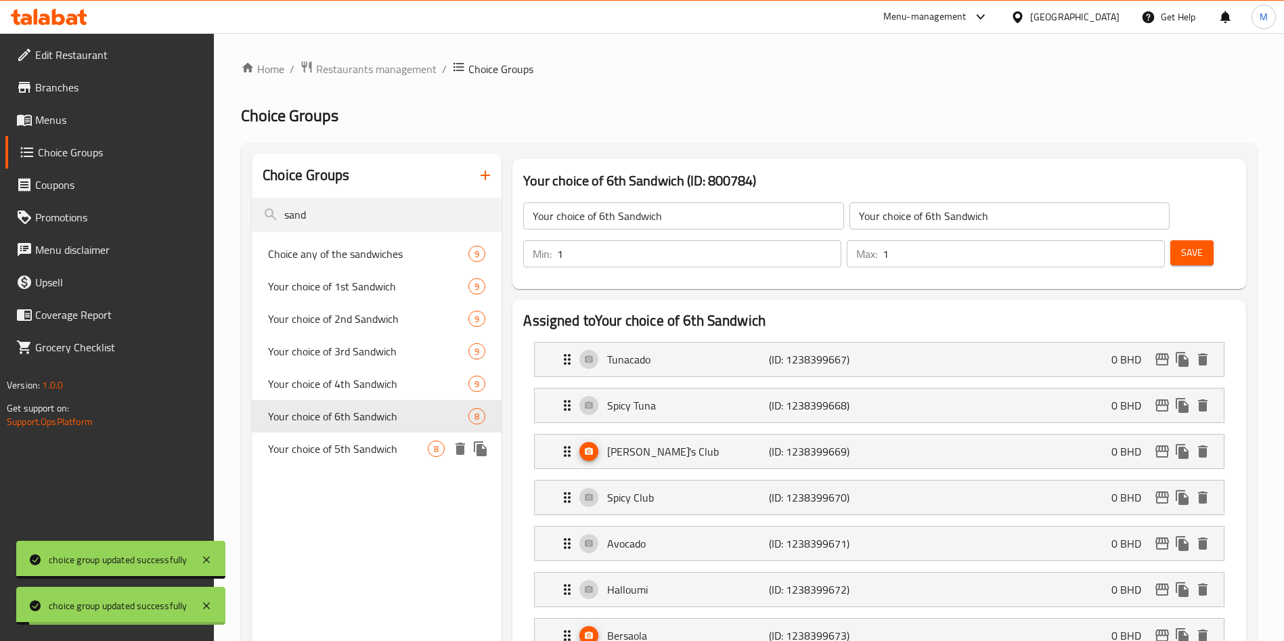
click at [355, 446] on span "Your choice of 5th Sandwich" at bounding box center [348, 449] width 160 height 16
type input "Your choice of 5th Sandwich"
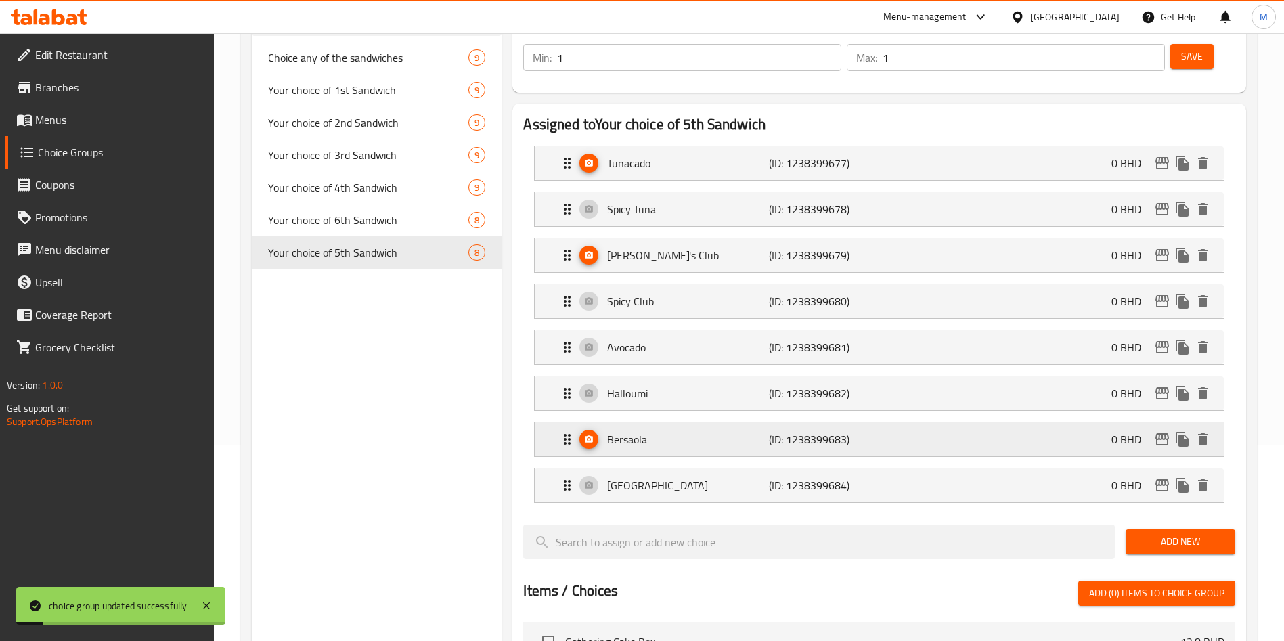
scroll to position [203, 0]
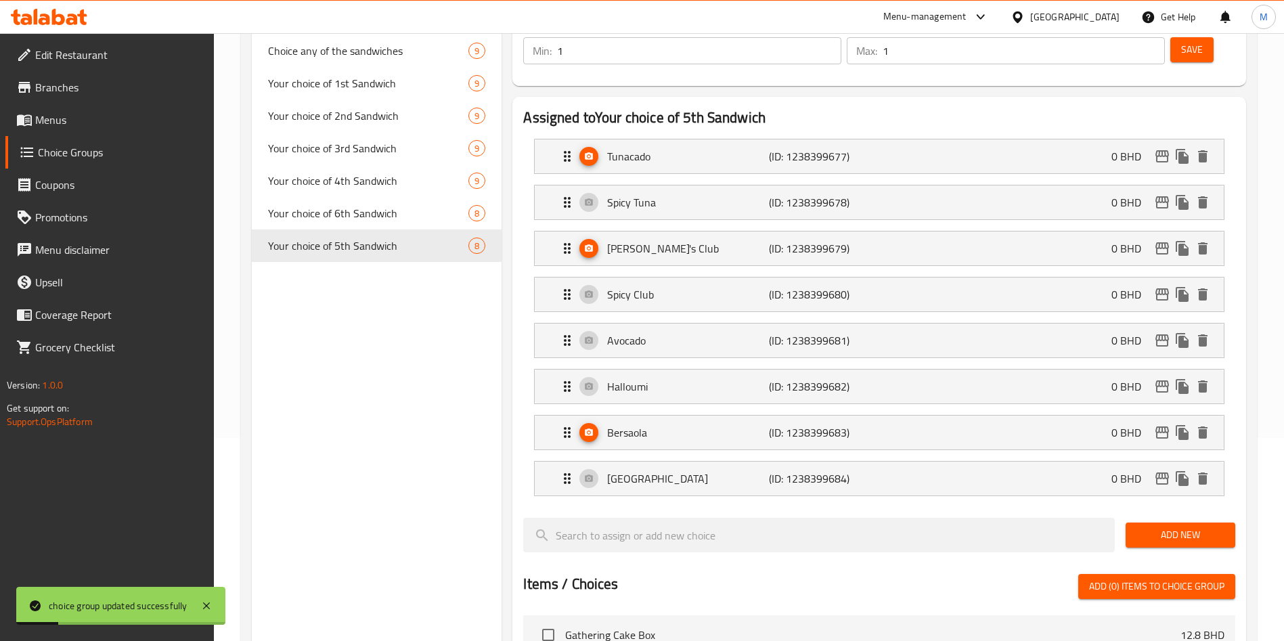
click at [1150, 513] on div "Add New" at bounding box center [1181, 535] width 121 height 45
click at [1153, 527] on span "Add New" at bounding box center [1181, 535] width 88 height 17
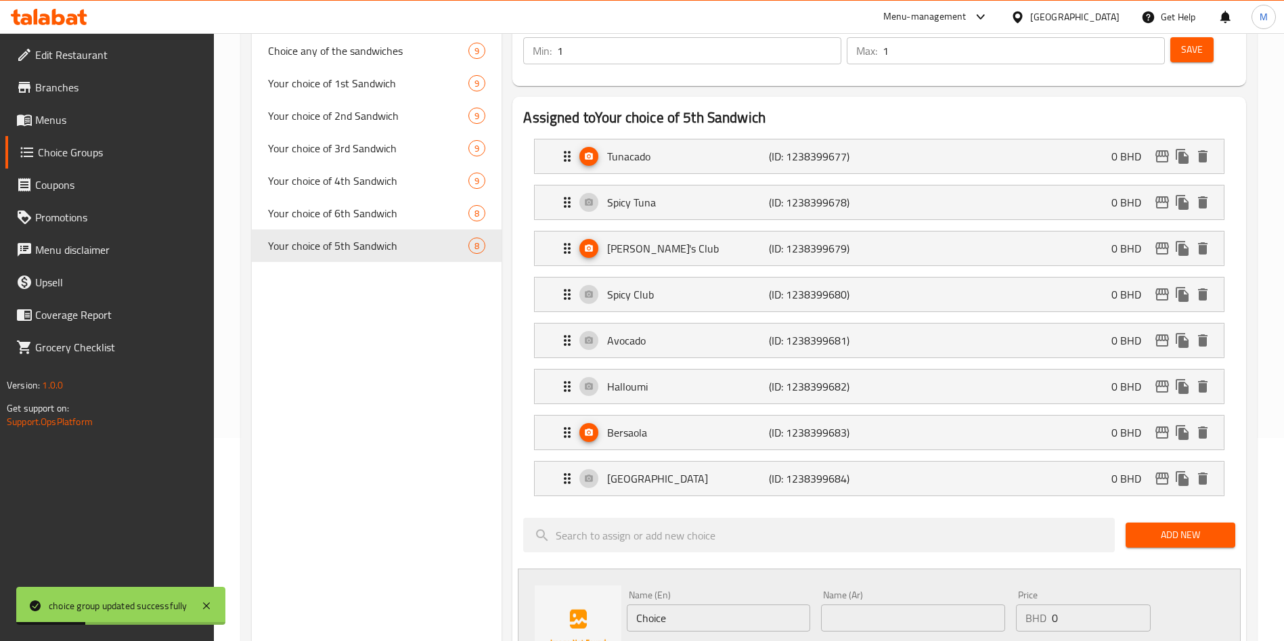
click at [659, 590] on div "Name (En) Choice Name (En)" at bounding box center [718, 610] width 183 height 41
click at [660, 605] on input "Choice" at bounding box center [718, 618] width 183 height 27
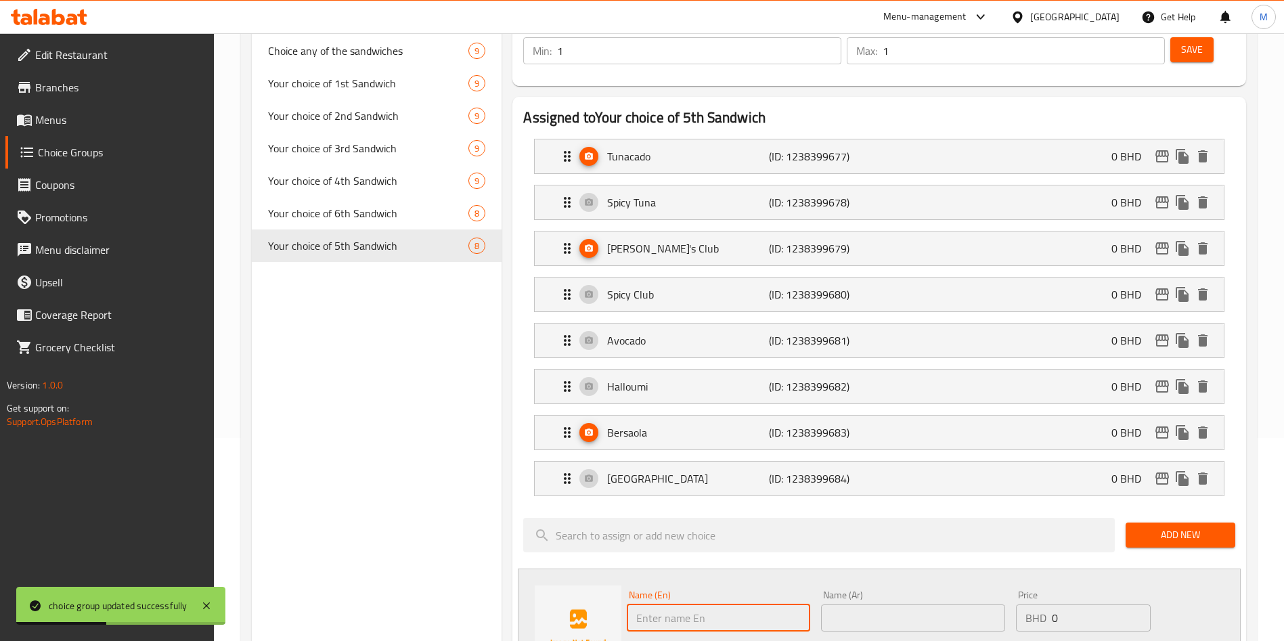
paste input "PHAT [PERSON_NAME]"
type input "PHAT [PERSON_NAME]"
click at [822, 605] on input "text" at bounding box center [912, 618] width 183 height 27
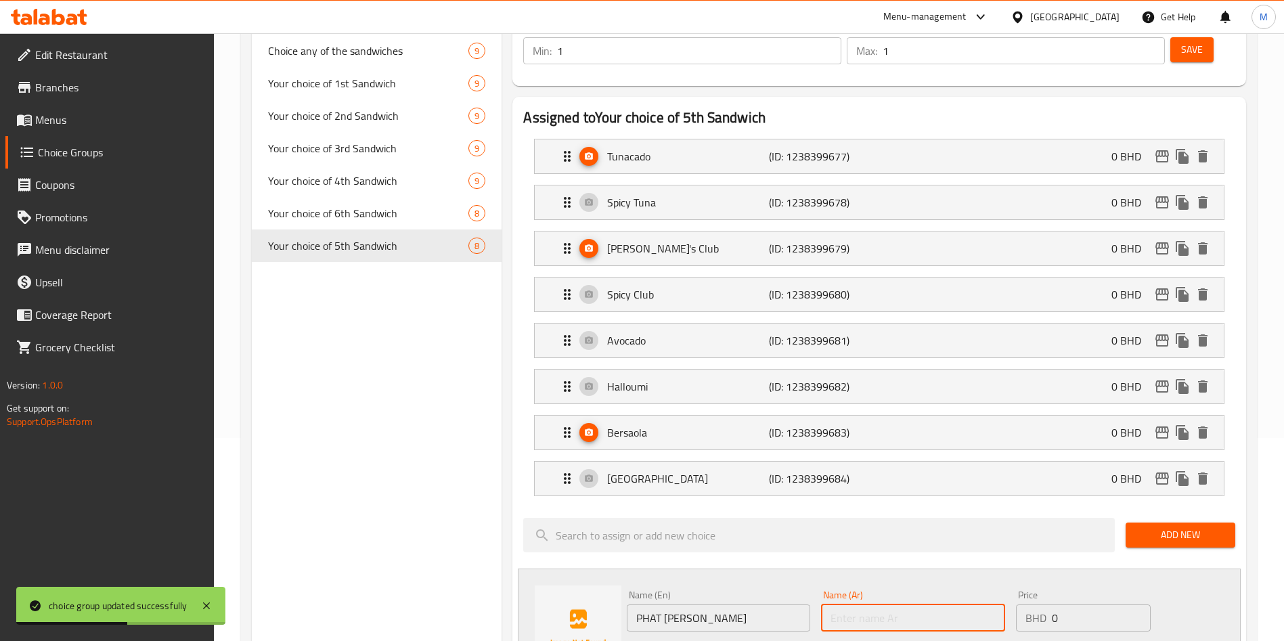
paste input "PHAT [PERSON_NAME]"
type input "PHAT [PERSON_NAME]"
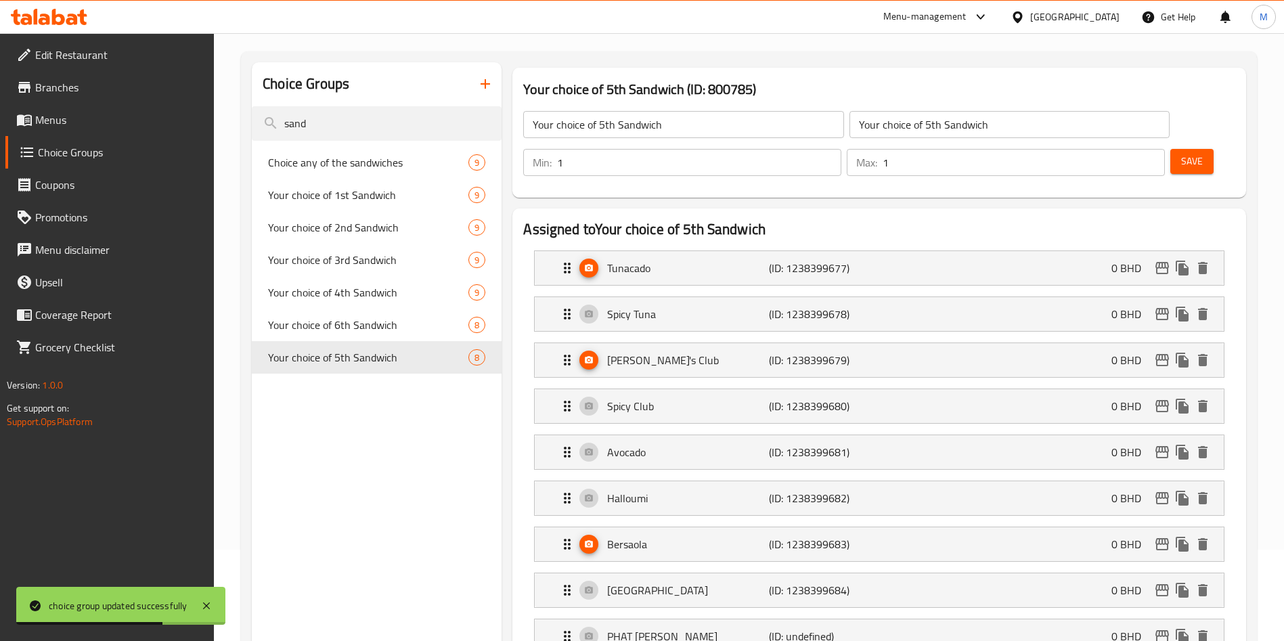
scroll to position [0, 0]
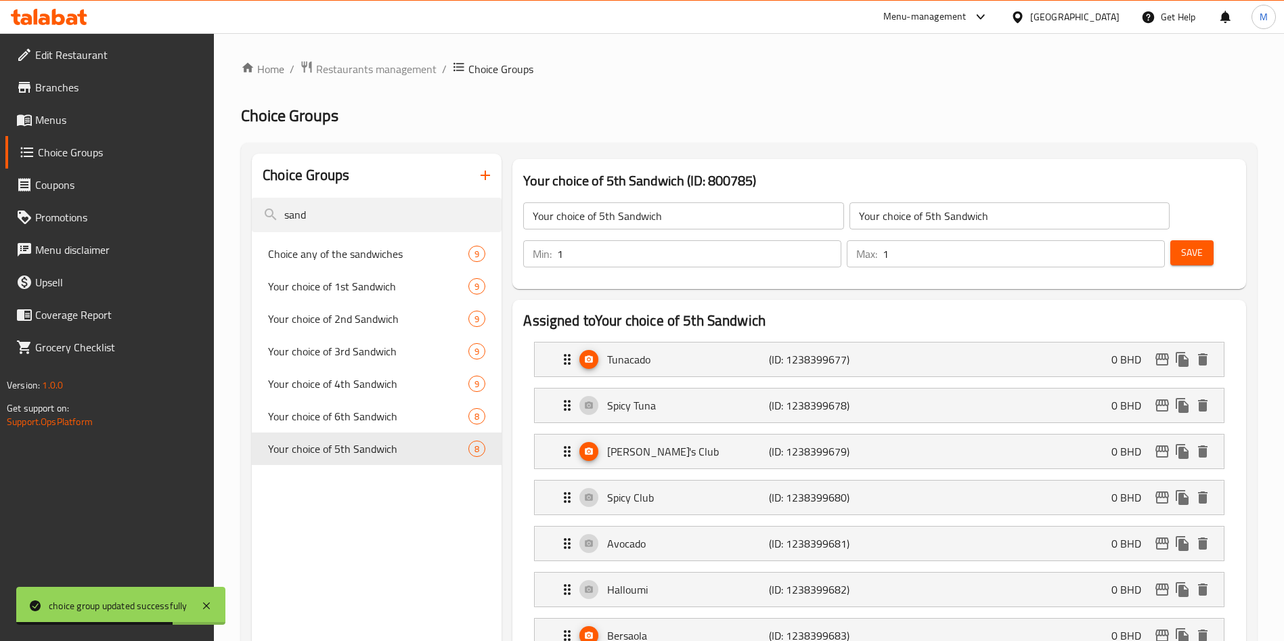
click at [1182, 244] on span "Save" at bounding box center [1193, 252] width 22 height 17
click at [360, 196] on div "Choice Groups" at bounding box center [377, 176] width 250 height 44
click at [353, 218] on input "sand" at bounding box center [377, 215] width 250 height 35
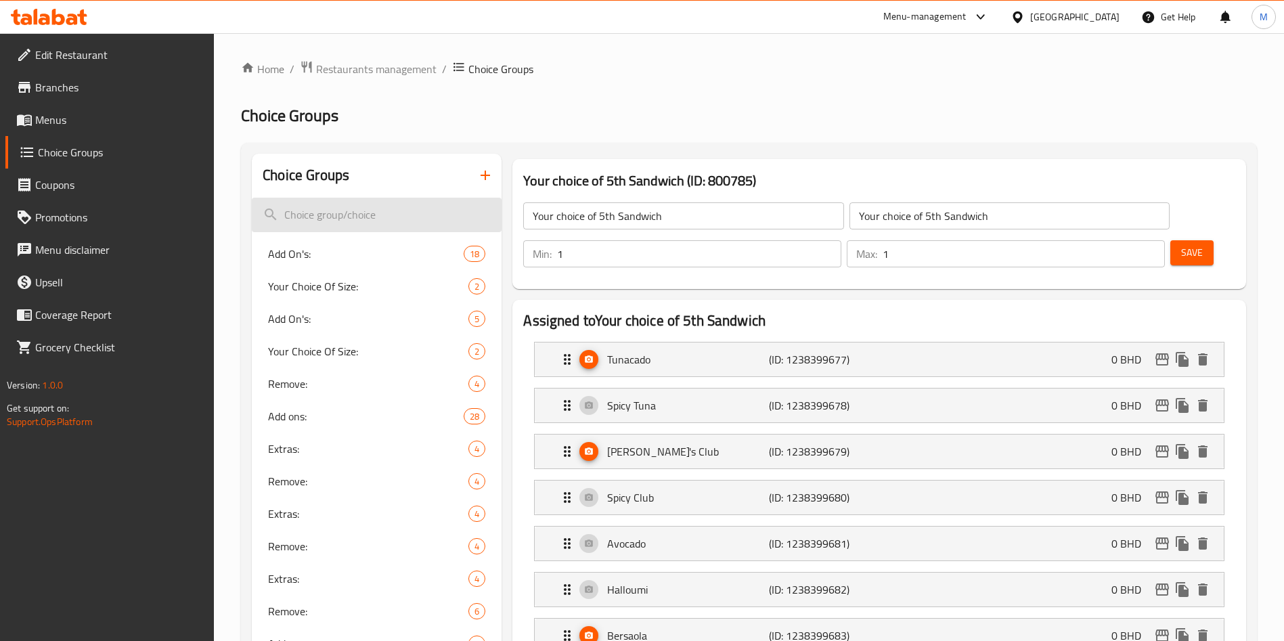
click at [325, 204] on input "search" at bounding box center [377, 215] width 250 height 35
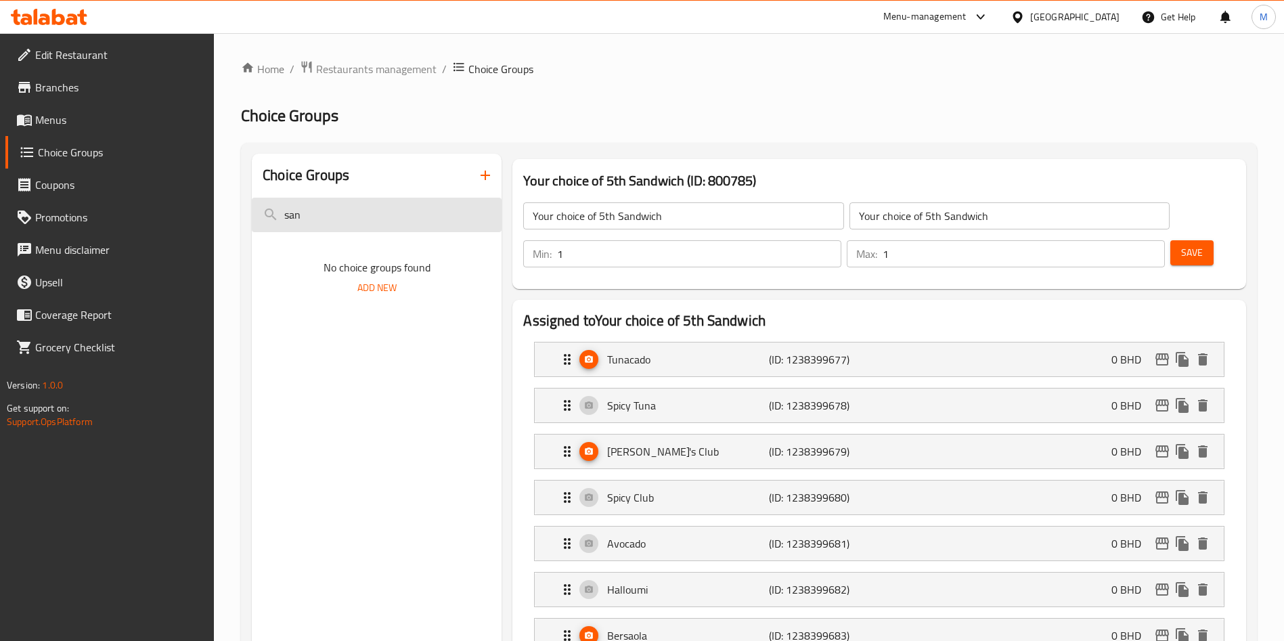
type input "sand"
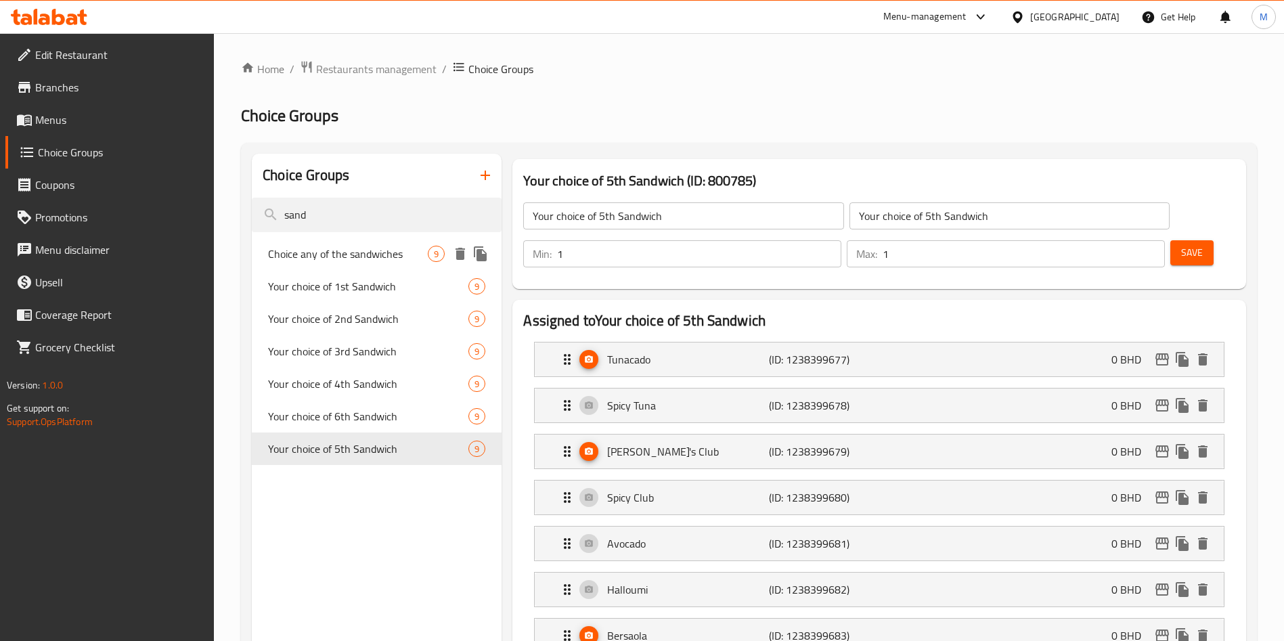
click at [385, 252] on span "Choice any of the sandwiches" at bounding box center [348, 254] width 160 height 16
type input "Choice any of the sandwiches"
type input "6"
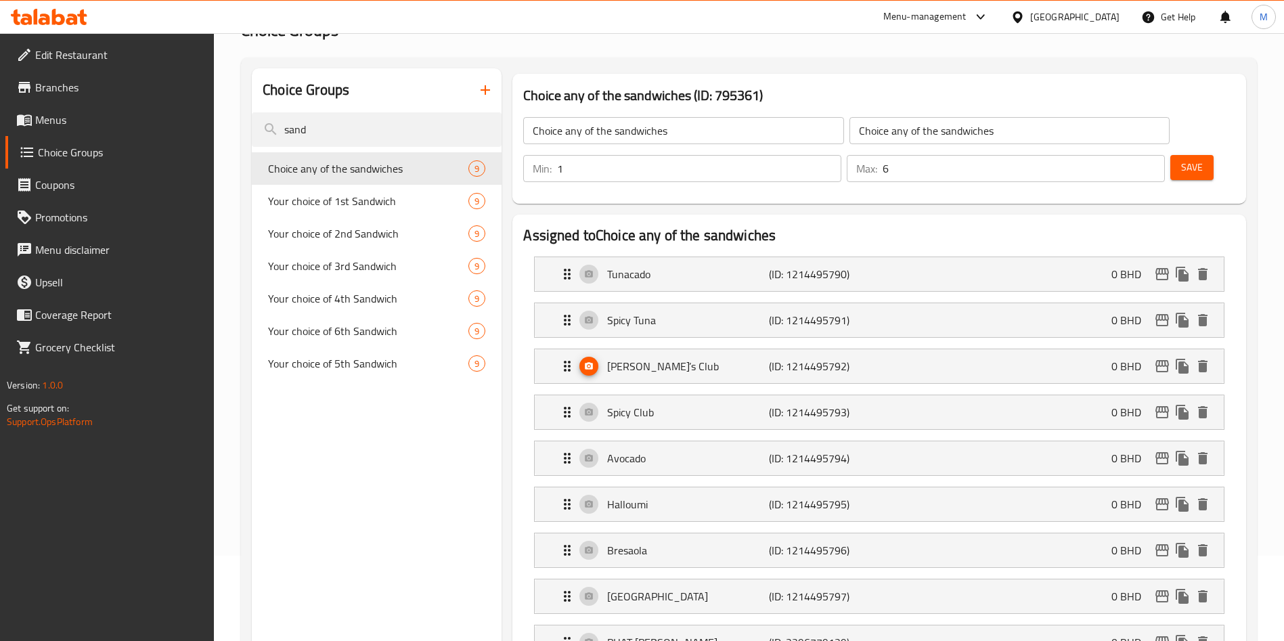
scroll to position [305, 0]
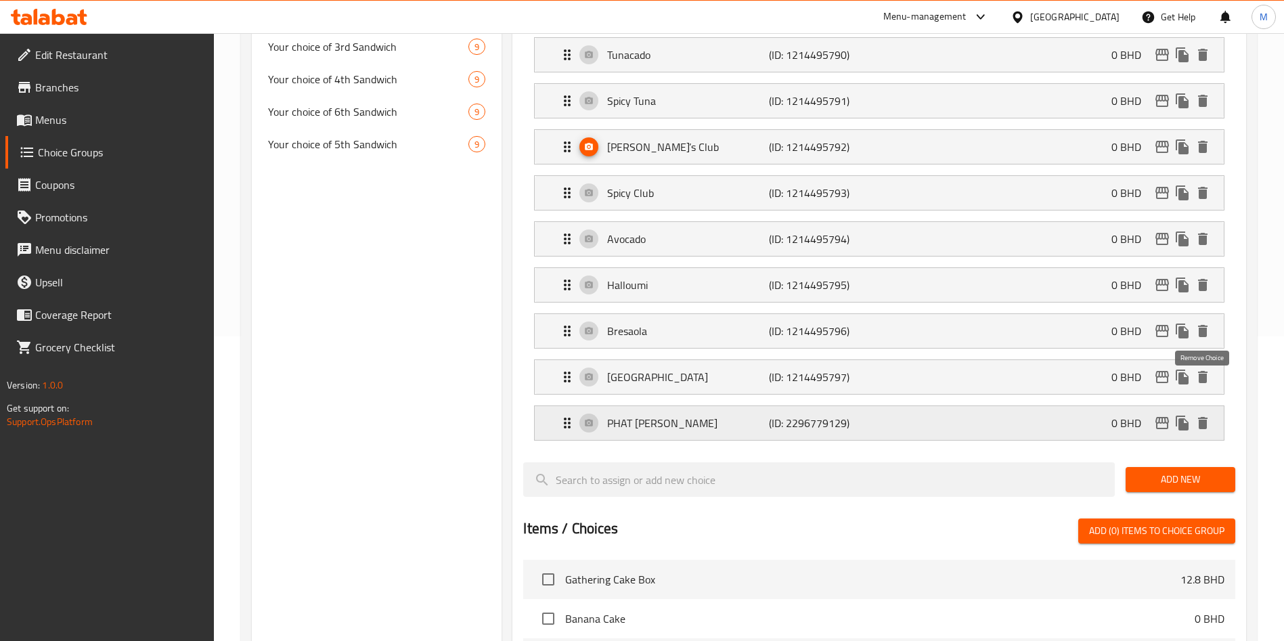
click at [1204, 415] on icon "delete" at bounding box center [1203, 423] width 16 height 16
click at [1204, 471] on span "Add New" at bounding box center [1181, 479] width 88 height 17
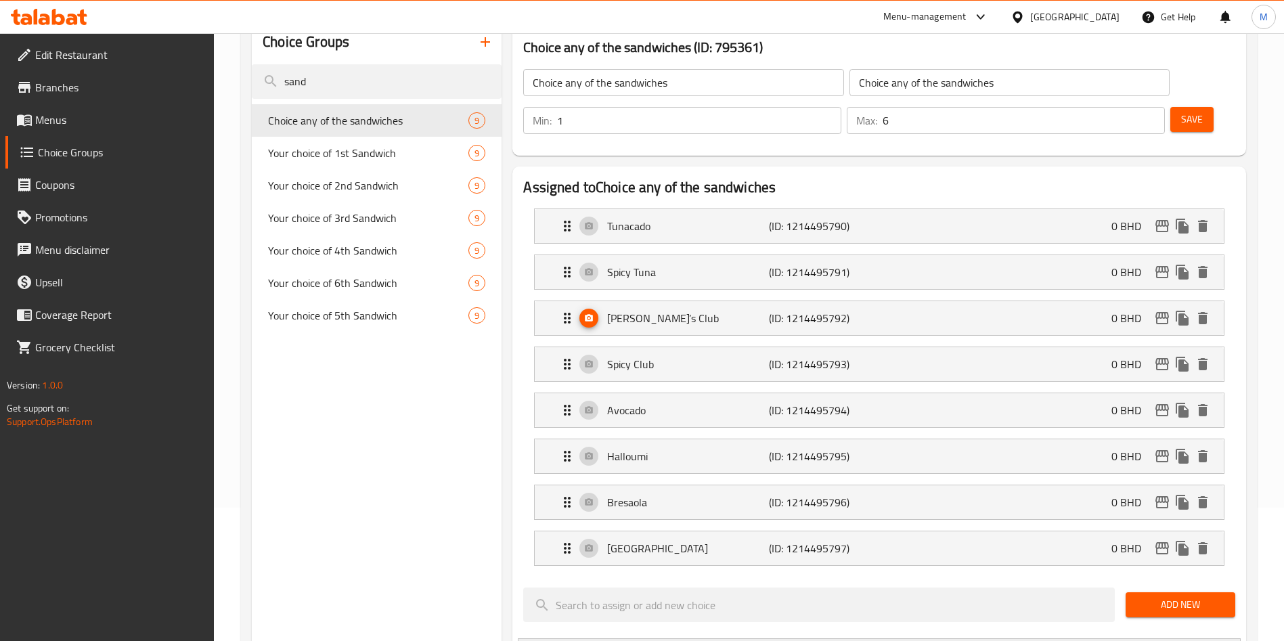
scroll to position [102, 0]
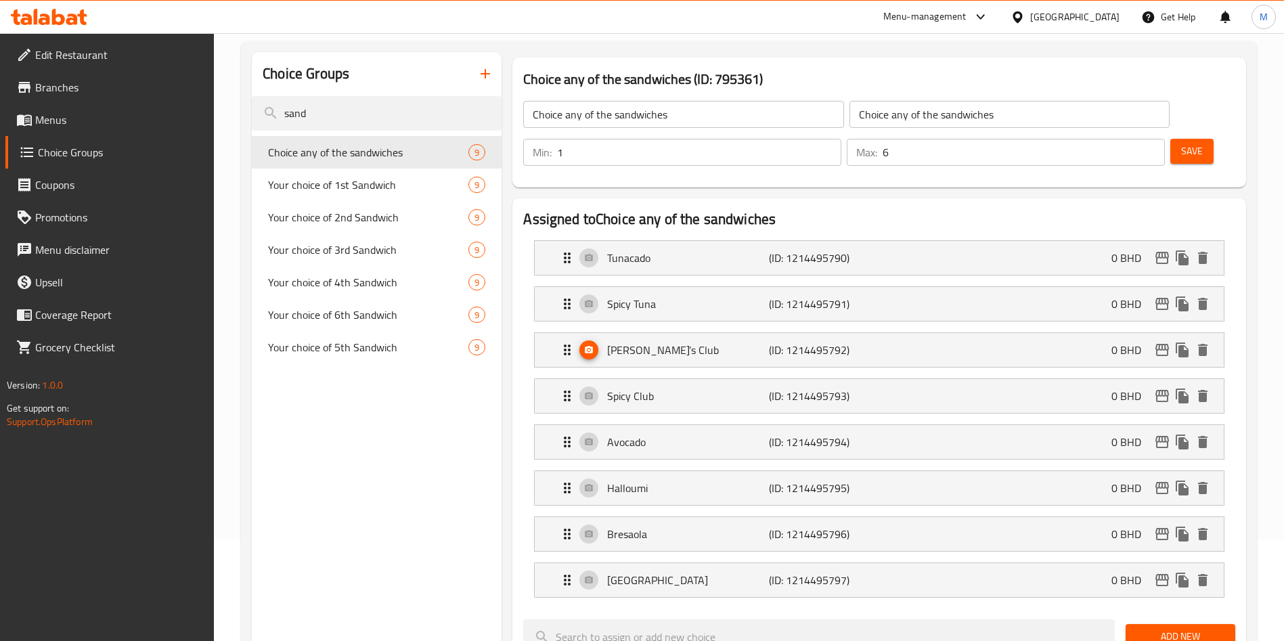
click at [1182, 143] on span "Save" at bounding box center [1193, 151] width 22 height 17
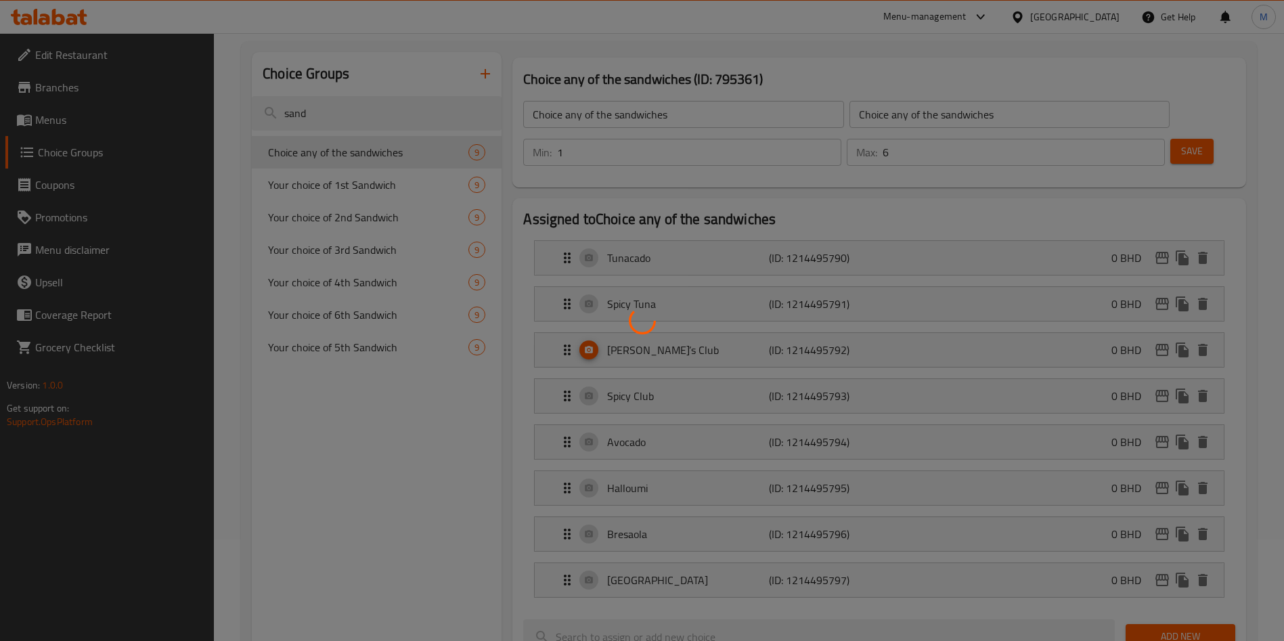
click at [348, 190] on div at bounding box center [642, 320] width 1284 height 641
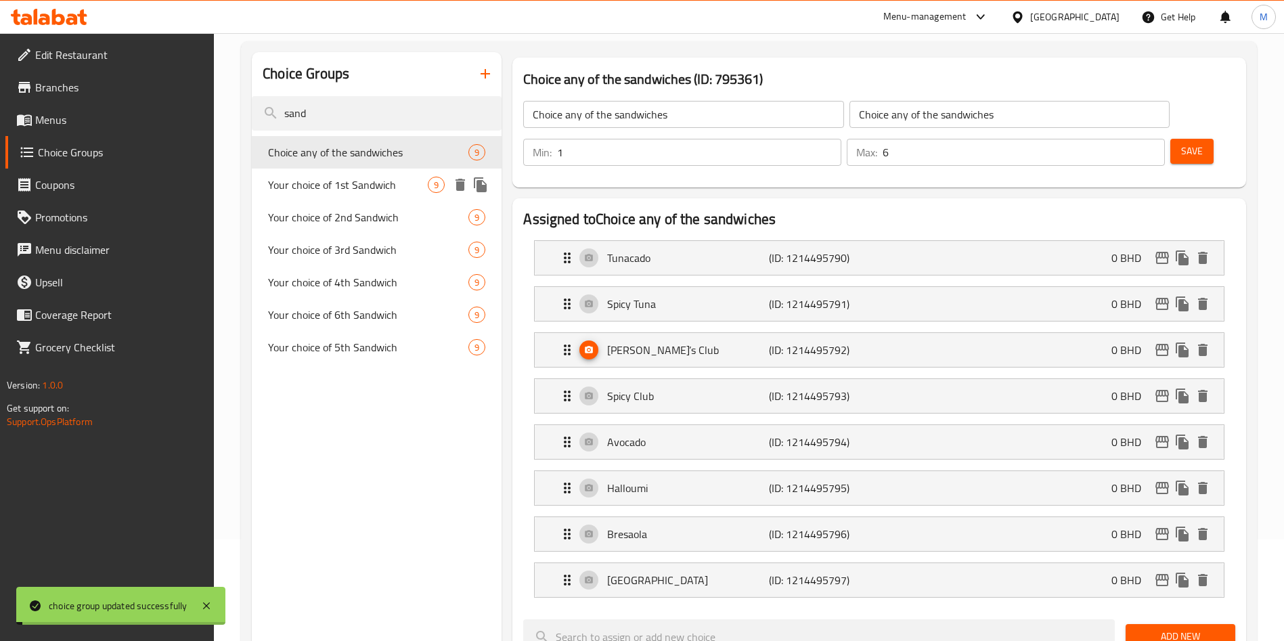
click at [347, 185] on span "Your choice of 1st Sandwich" at bounding box center [348, 185] width 160 height 16
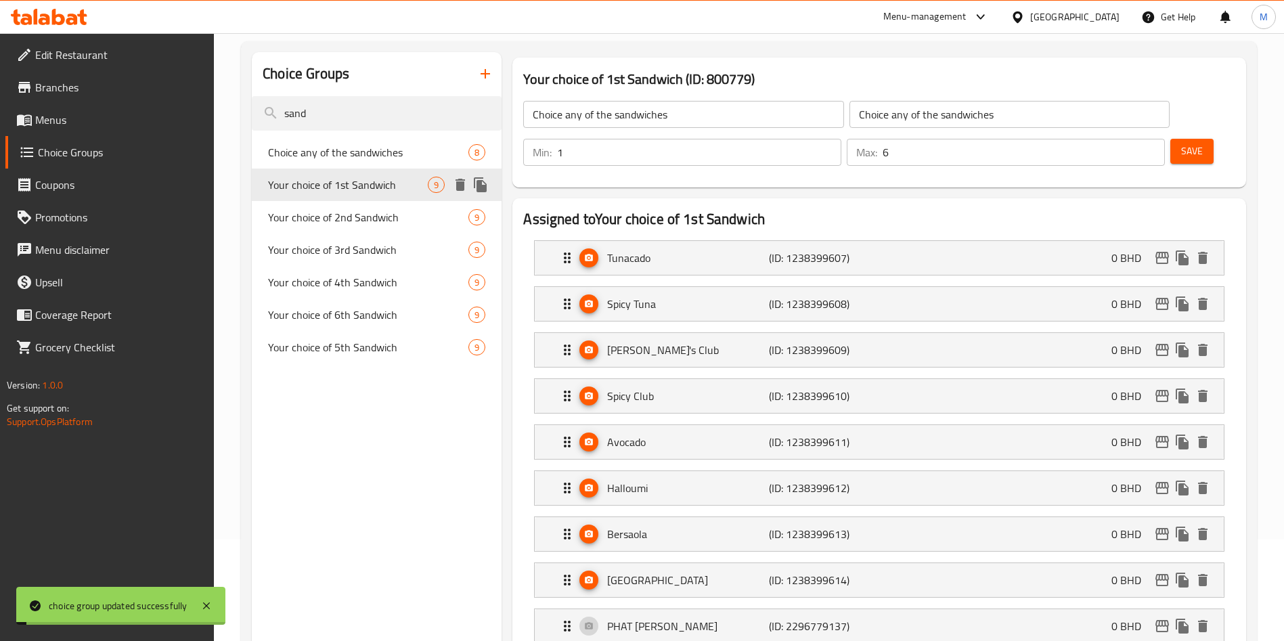
type input "Your choice of 1st Sandwich"
type input "1"
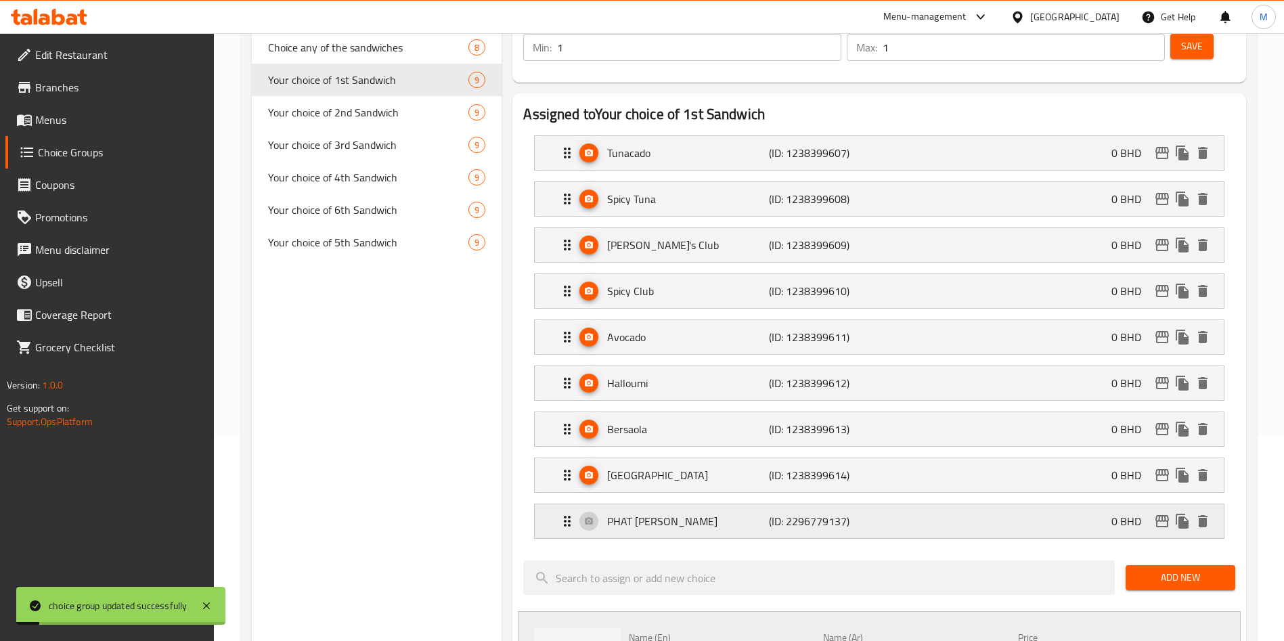
scroll to position [305, 0]
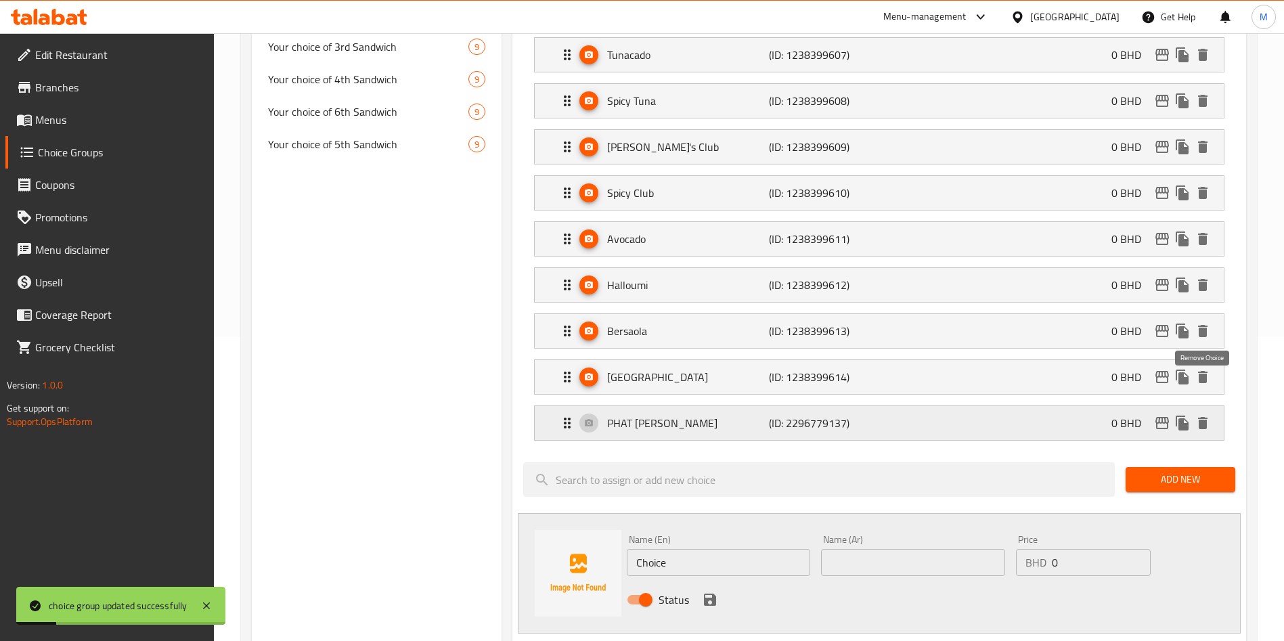
click at [1209, 415] on icon "delete" at bounding box center [1203, 423] width 16 height 16
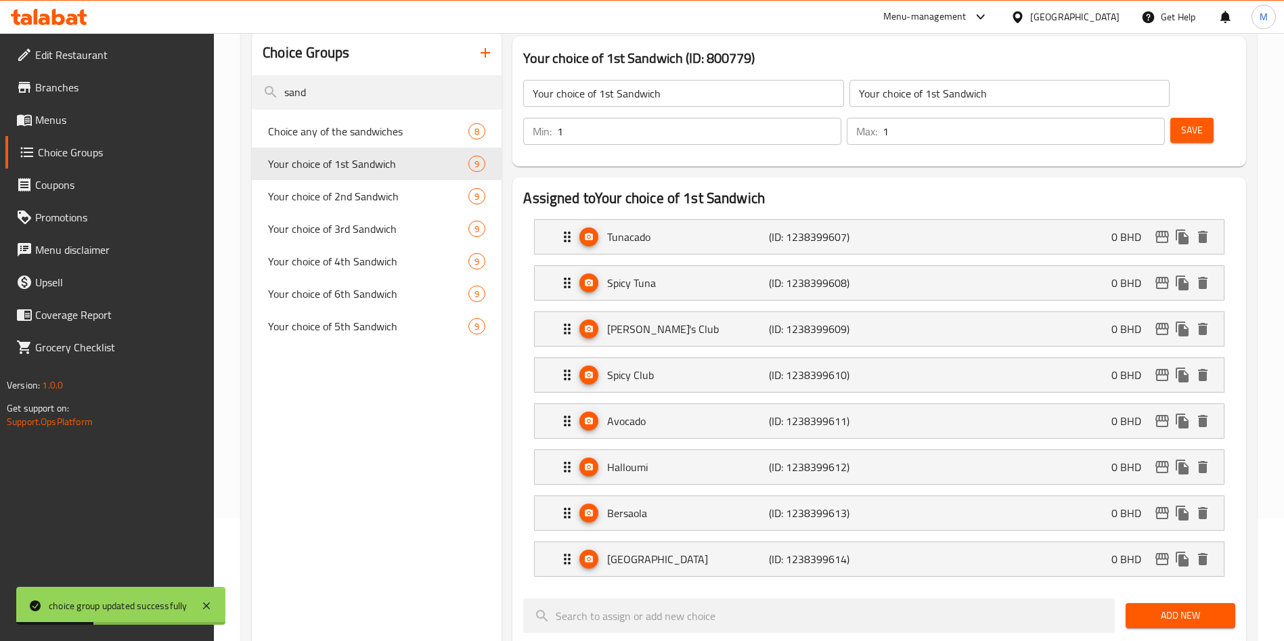
scroll to position [0, 0]
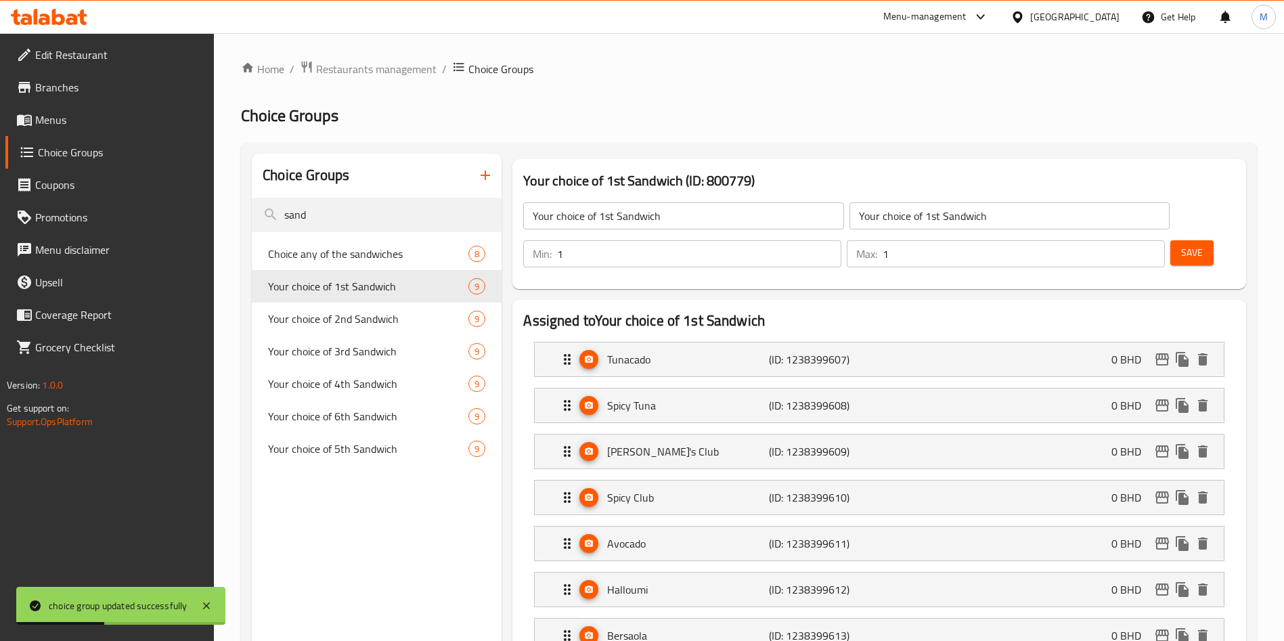
click at [1189, 240] on button "Save" at bounding box center [1192, 252] width 43 height 25
click at [387, 316] on span "Your choice of 2nd Sandwich" at bounding box center [348, 319] width 160 height 16
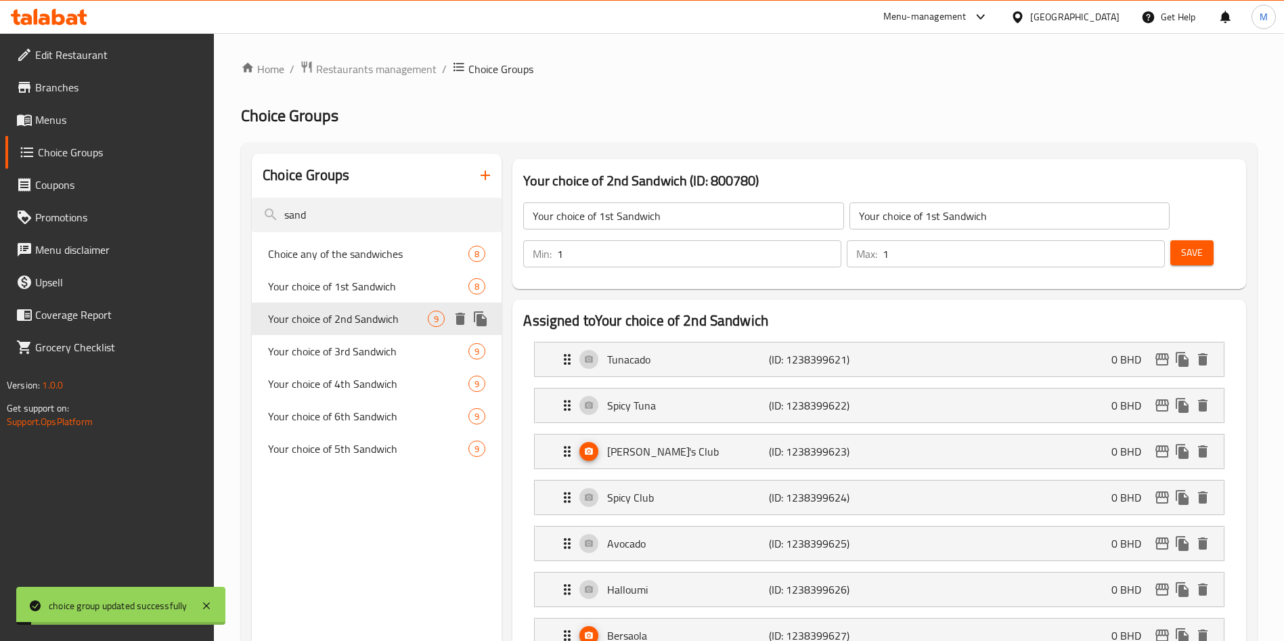
type input "Your choice of 2nd Sandwich"
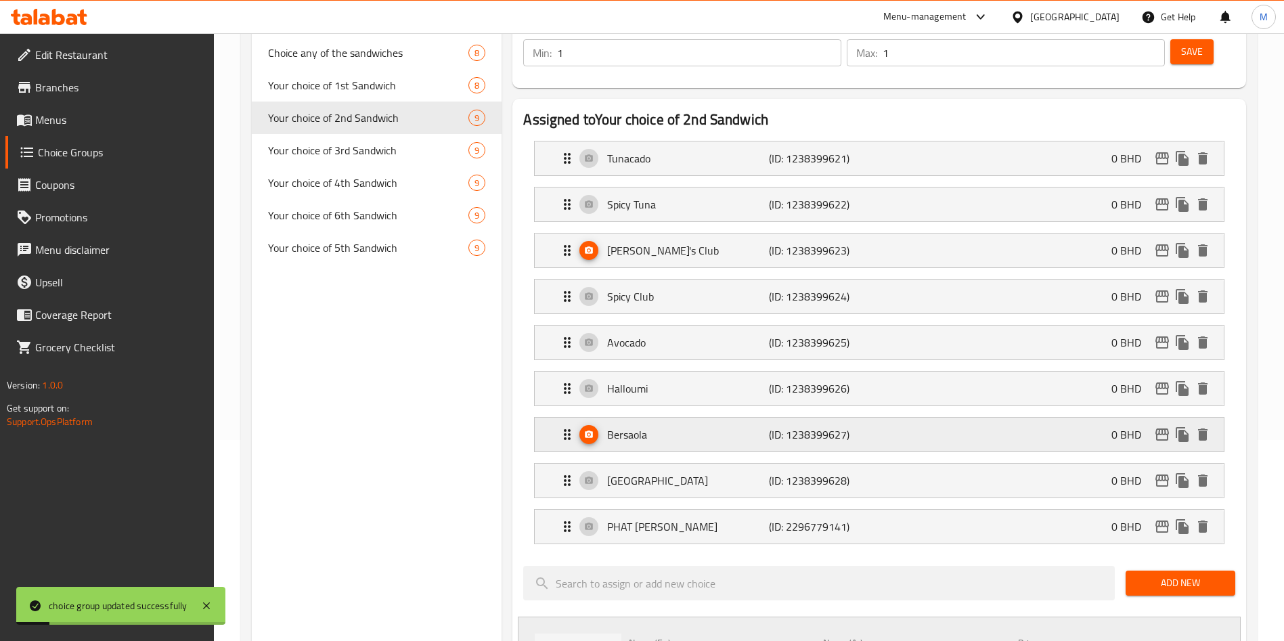
scroll to position [203, 0]
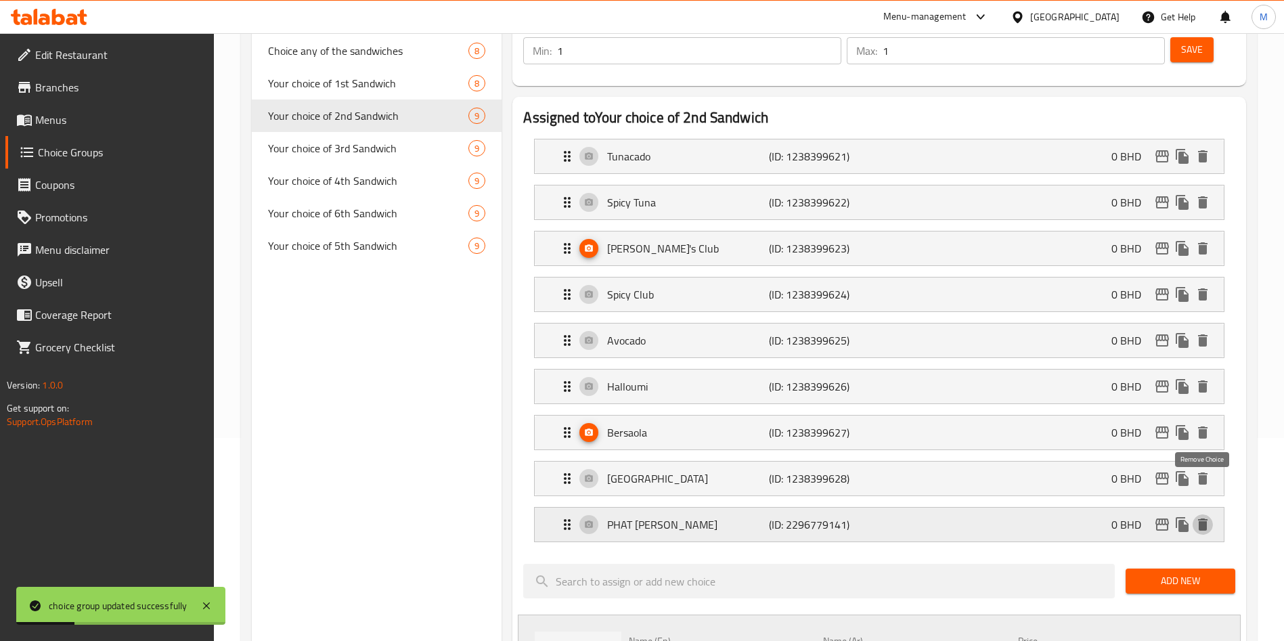
click at [1207, 517] on icon "delete" at bounding box center [1203, 525] width 16 height 16
click at [1207, 573] on span "Add New" at bounding box center [1181, 581] width 88 height 17
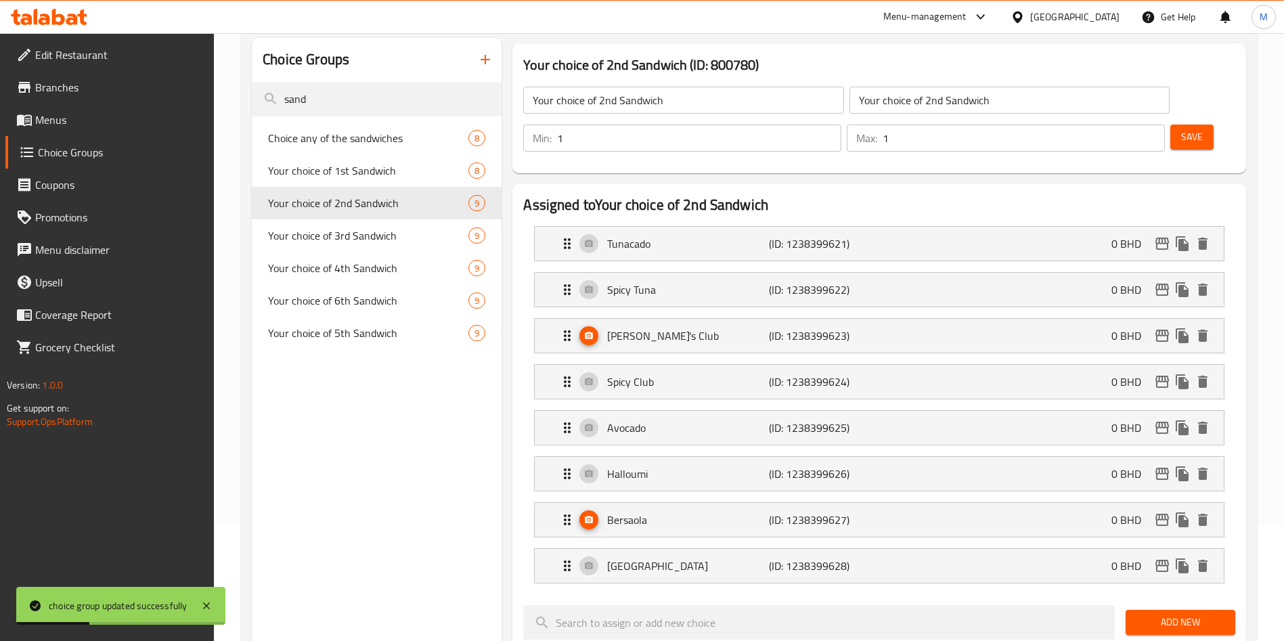
scroll to position [0, 0]
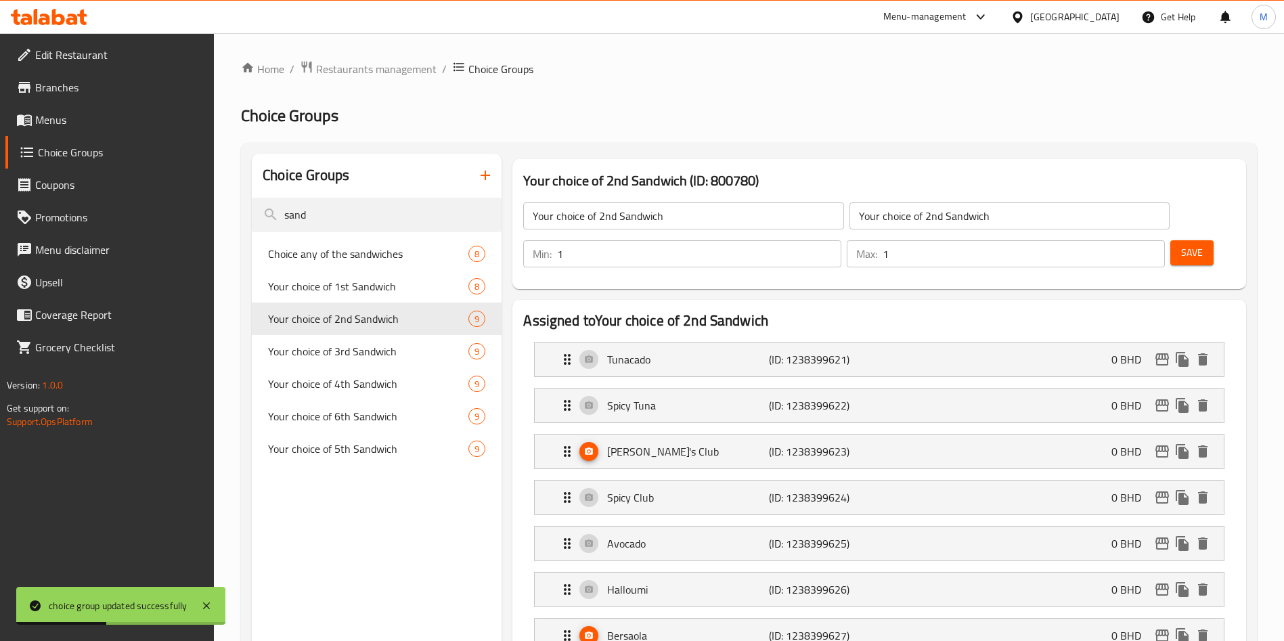
click at [1175, 240] on button "Save" at bounding box center [1192, 252] width 43 height 25
click at [1175, 223] on div at bounding box center [642, 320] width 1284 height 641
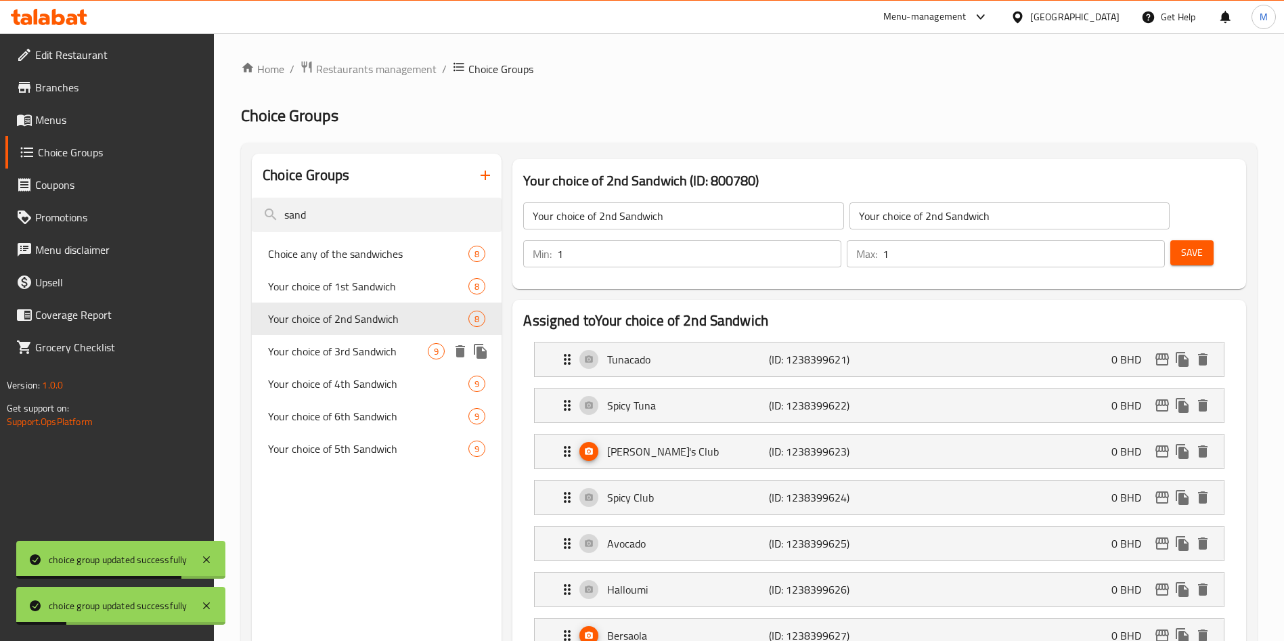
click at [324, 336] on div "Your choice of 3rd Sandwich 9" at bounding box center [377, 351] width 250 height 33
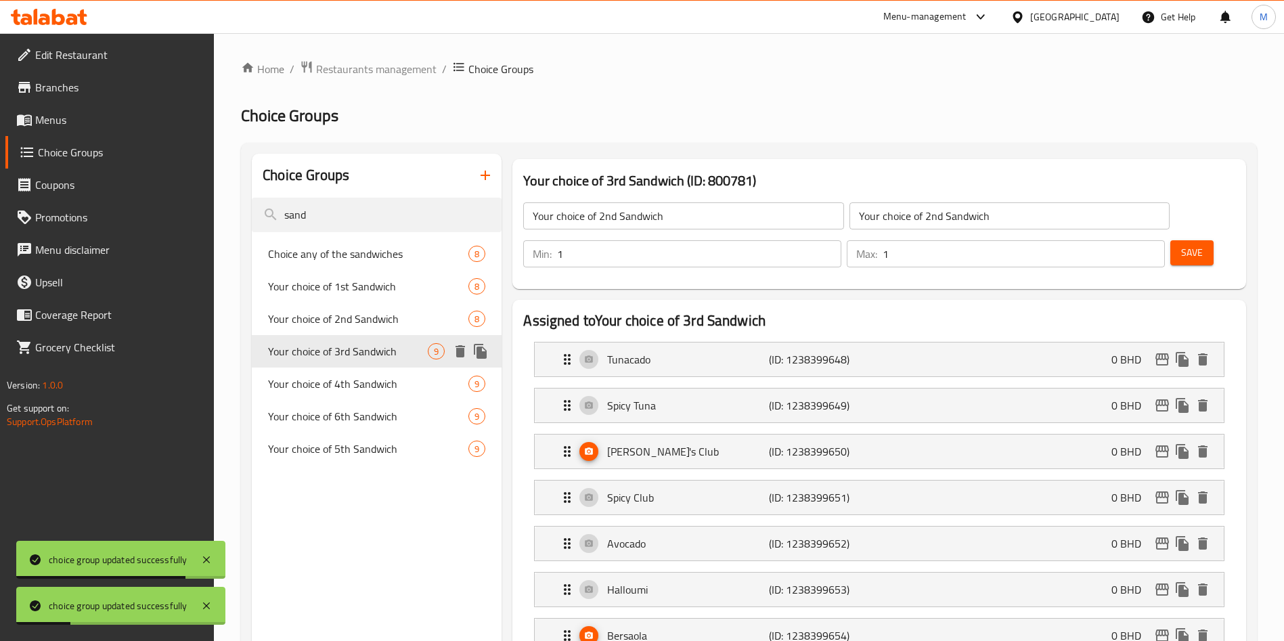
type input "Your choice of 3rd Sandwich"
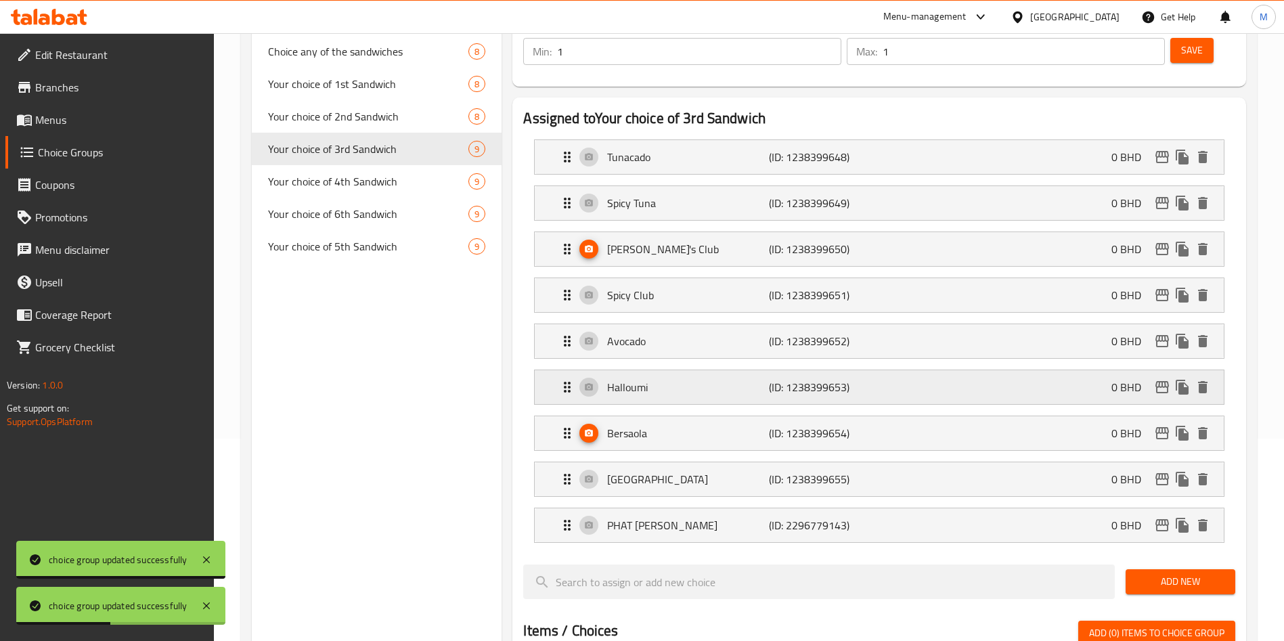
scroll to position [203, 0]
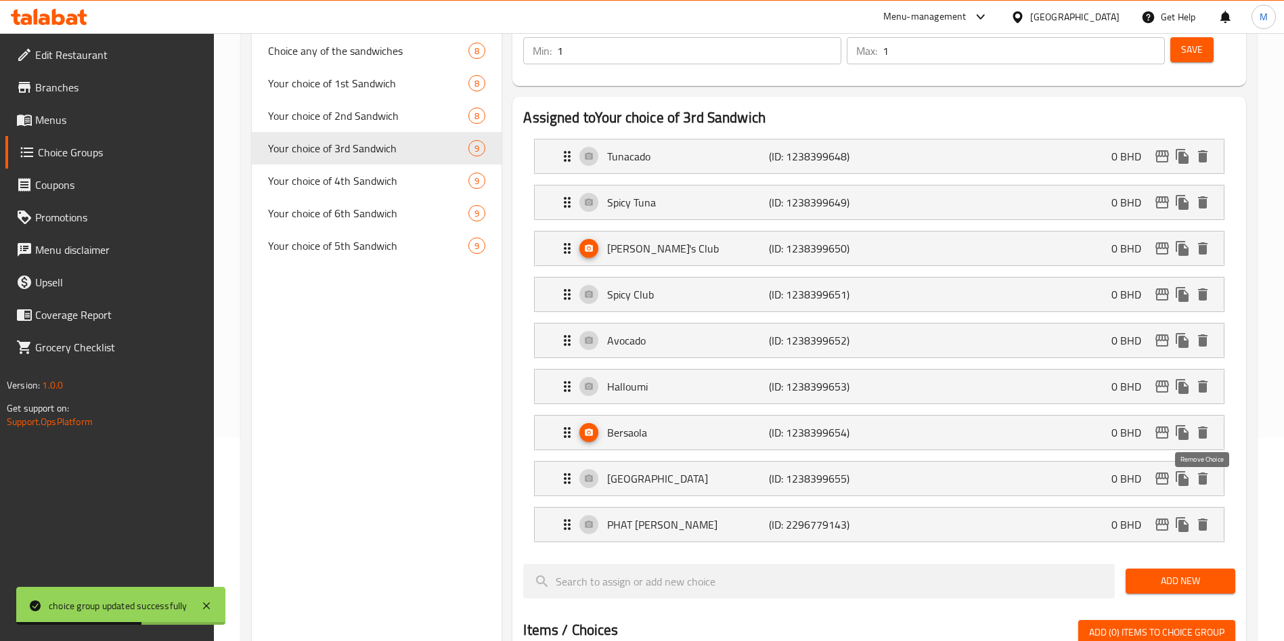
click at [1205, 519] on icon "delete" at bounding box center [1202, 525] width 9 height 12
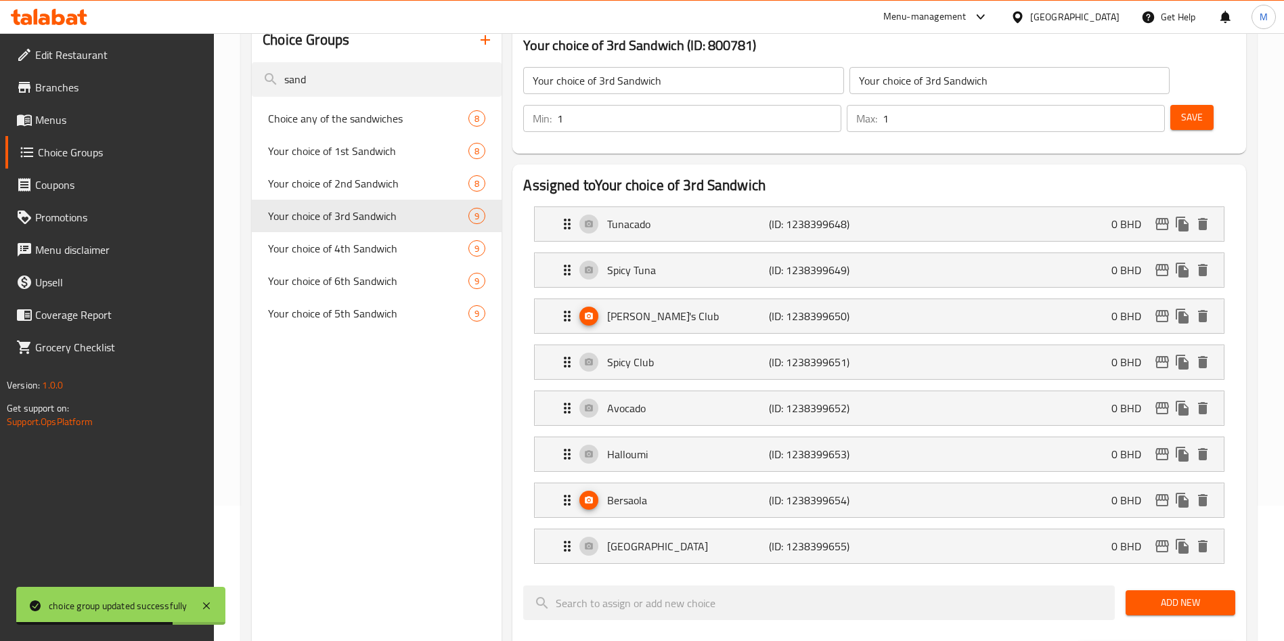
scroll to position [0, 0]
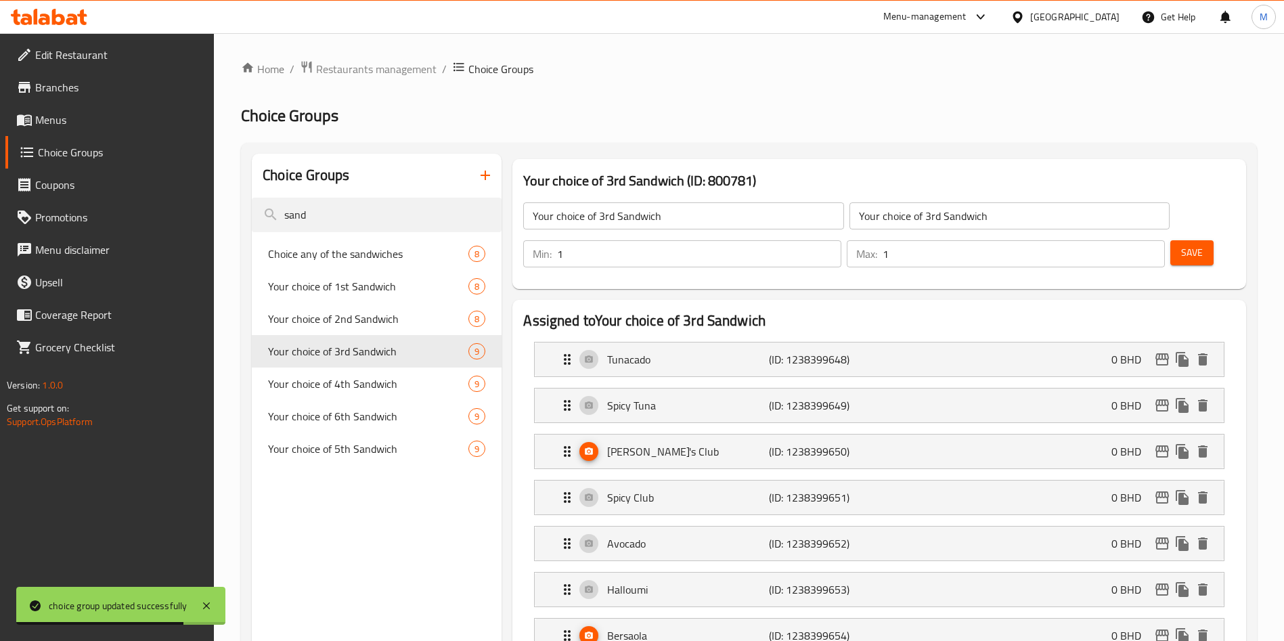
click at [1182, 244] on span "Save" at bounding box center [1193, 252] width 22 height 17
click at [1167, 217] on div at bounding box center [642, 320] width 1284 height 641
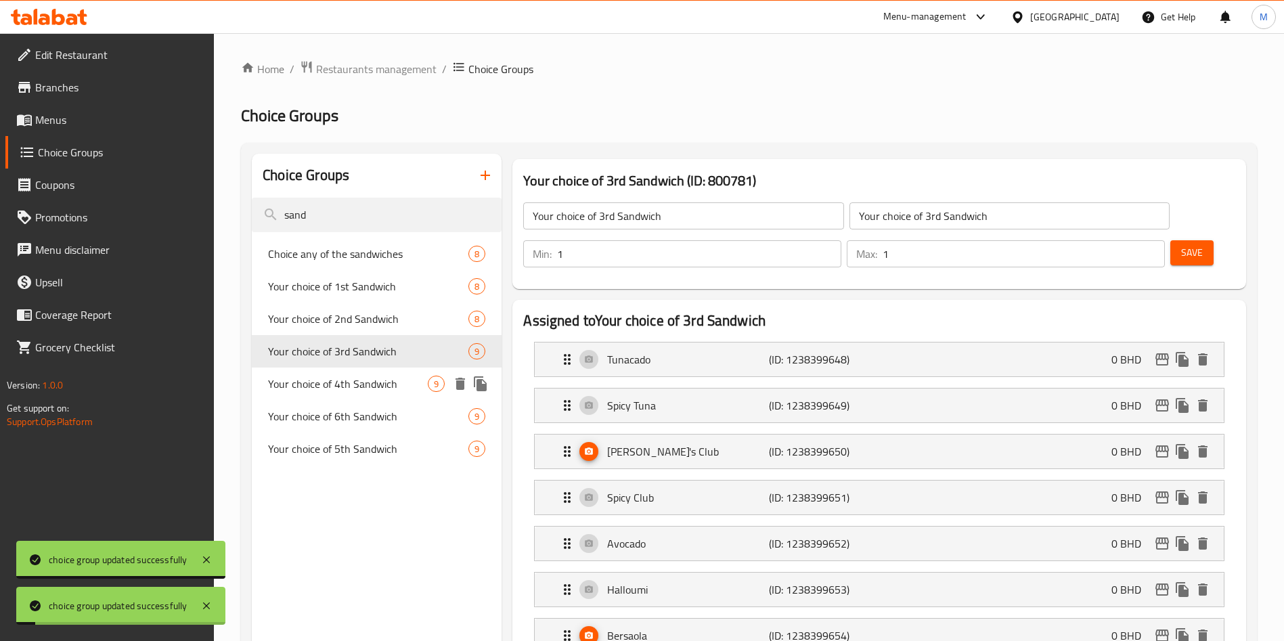
click at [305, 368] on div "Your choice of 4th Sandwich 9" at bounding box center [377, 384] width 250 height 33
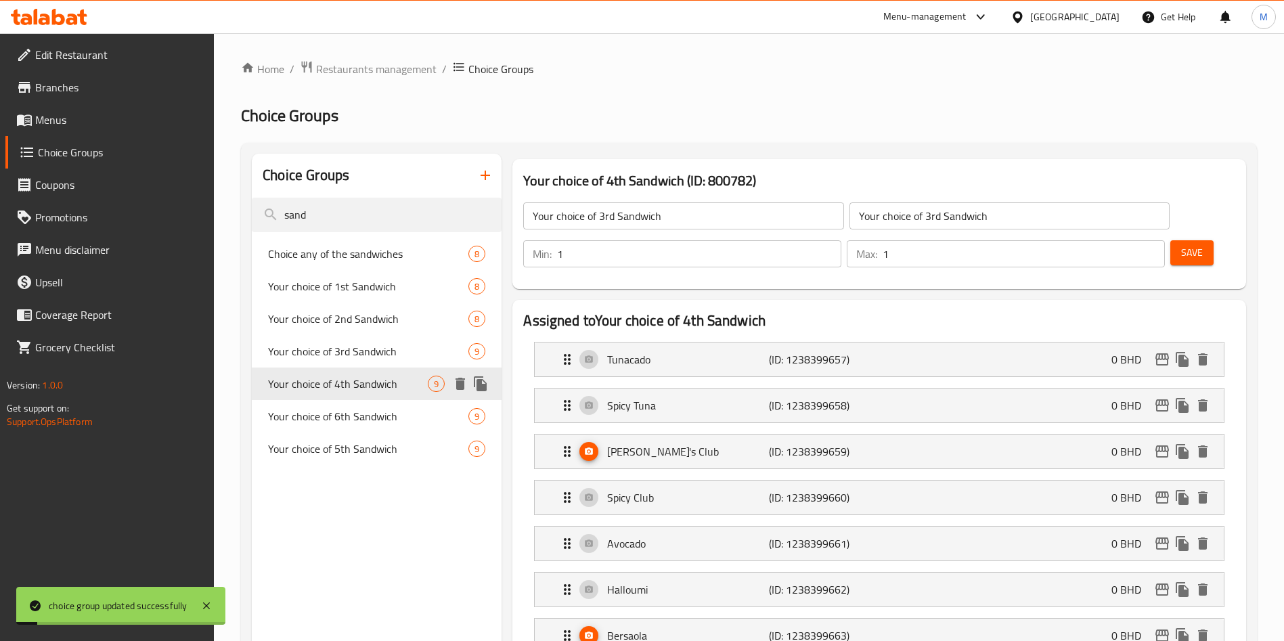
type input "Your choice of 4th Sandwich"
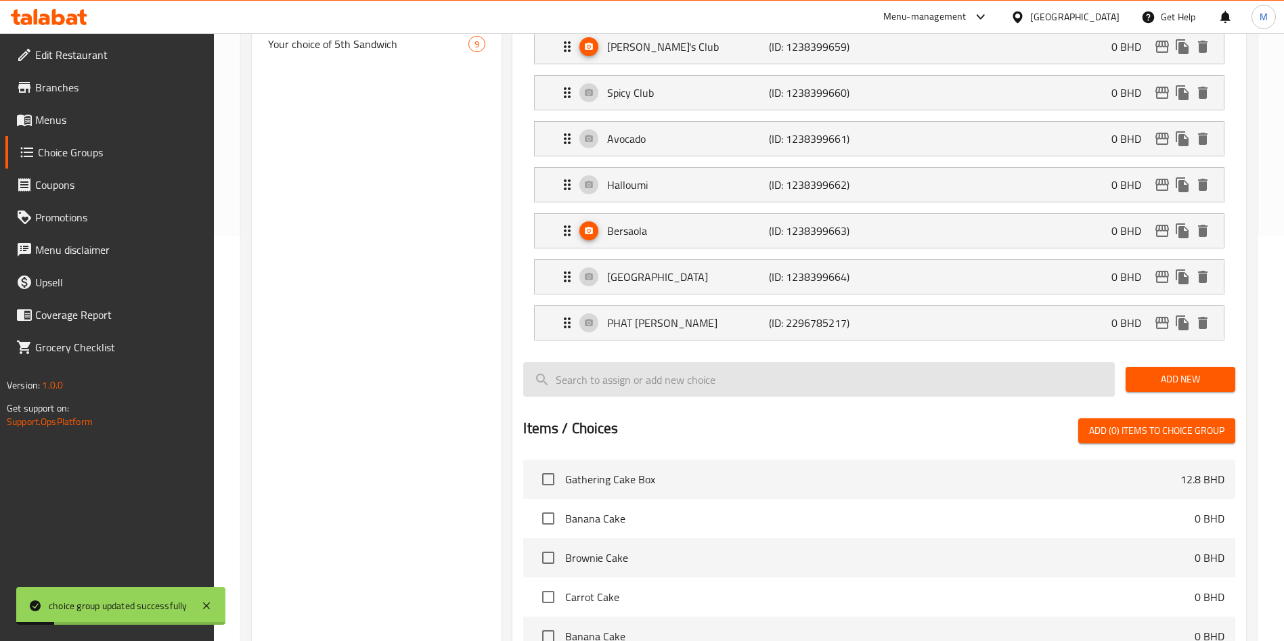
scroll to position [406, 0]
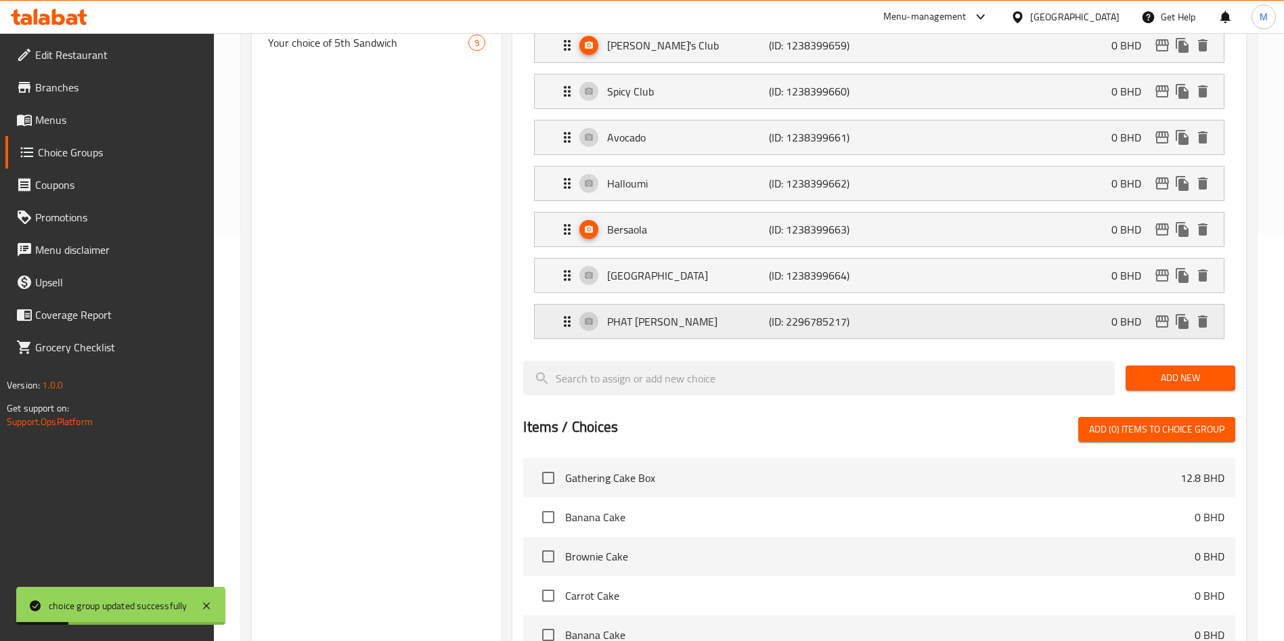
click at [1205, 311] on button "delete" at bounding box center [1203, 321] width 20 height 20
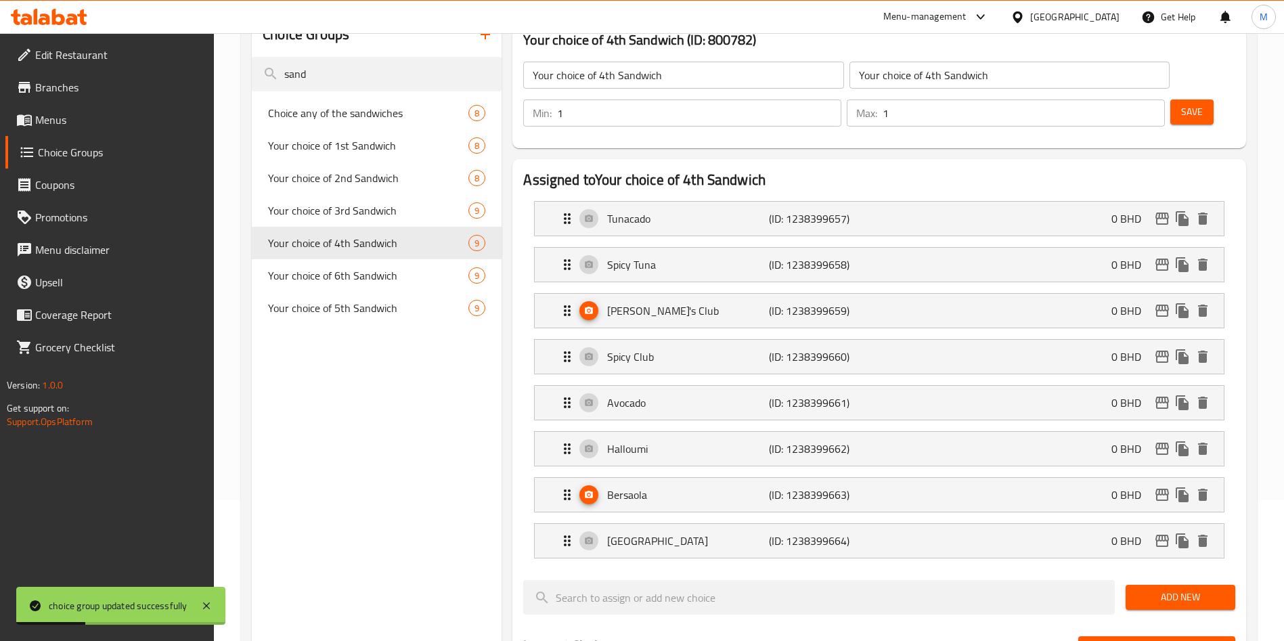
scroll to position [0, 0]
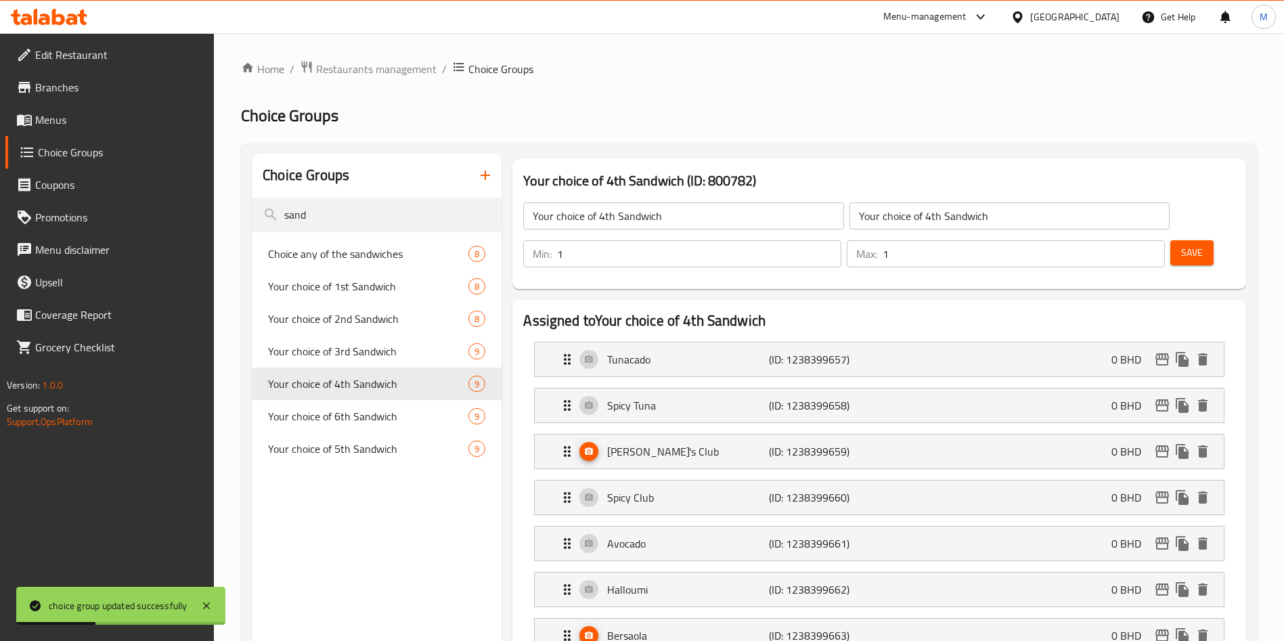
click at [1182, 244] on span "Save" at bounding box center [1193, 252] width 22 height 17
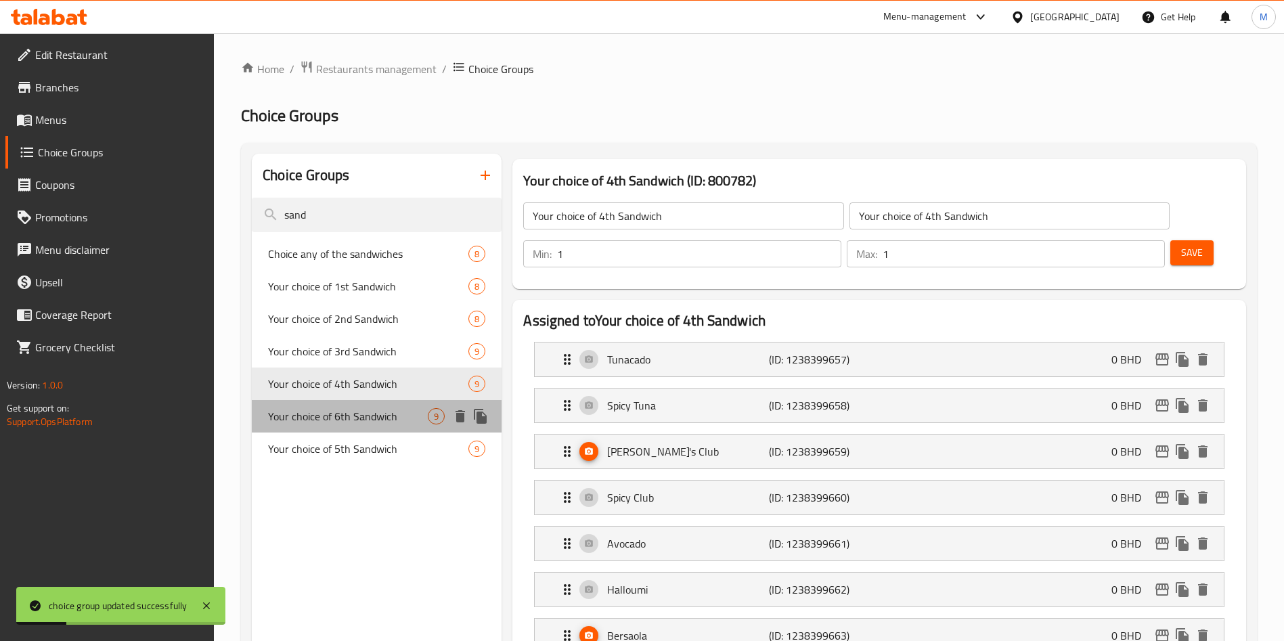
click at [349, 418] on span "Your choice of 6th Sandwich" at bounding box center [348, 416] width 160 height 16
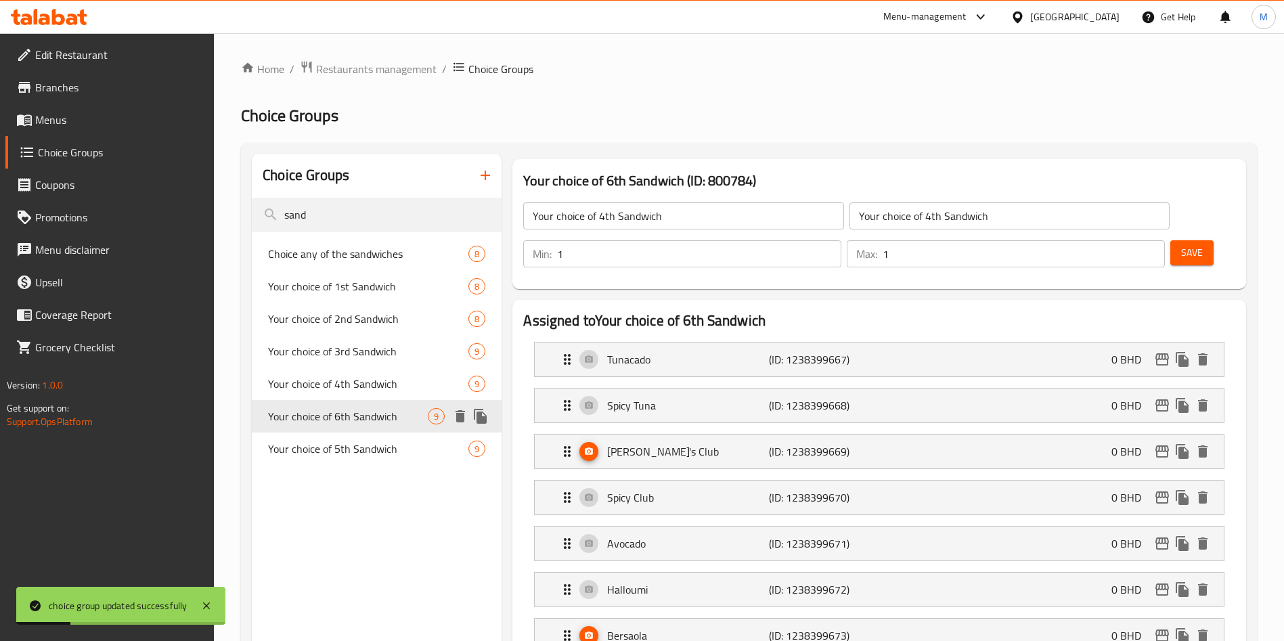
type input "Your choice of 6th Sandwich"
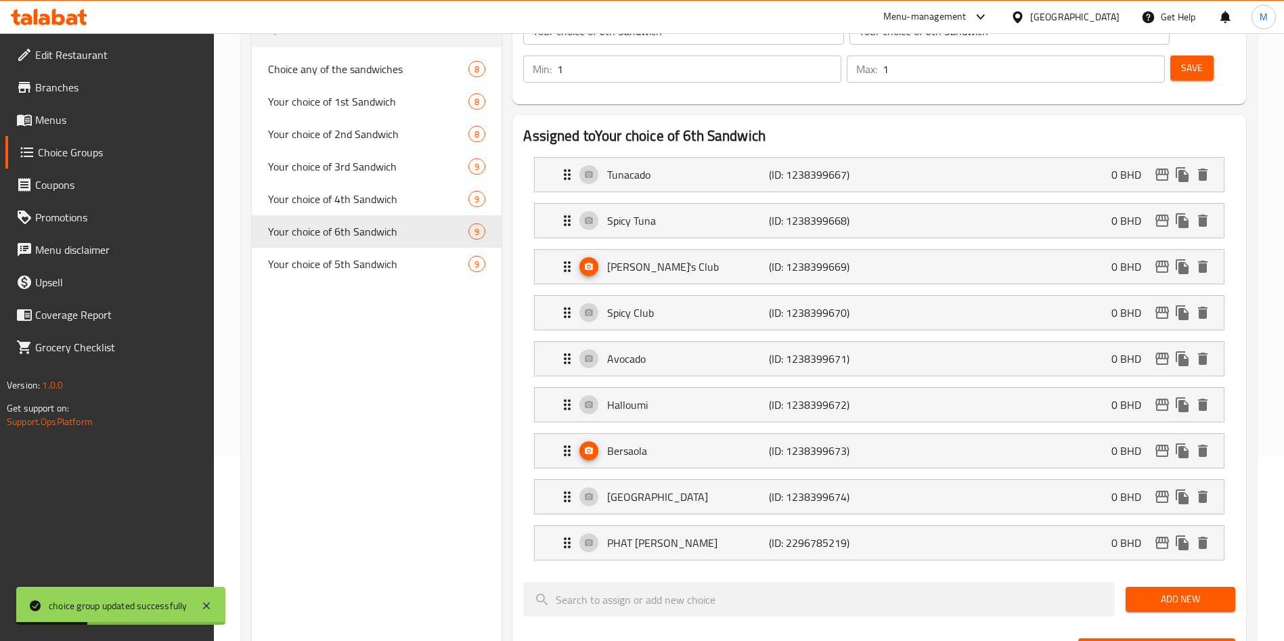
scroll to position [305, 0]
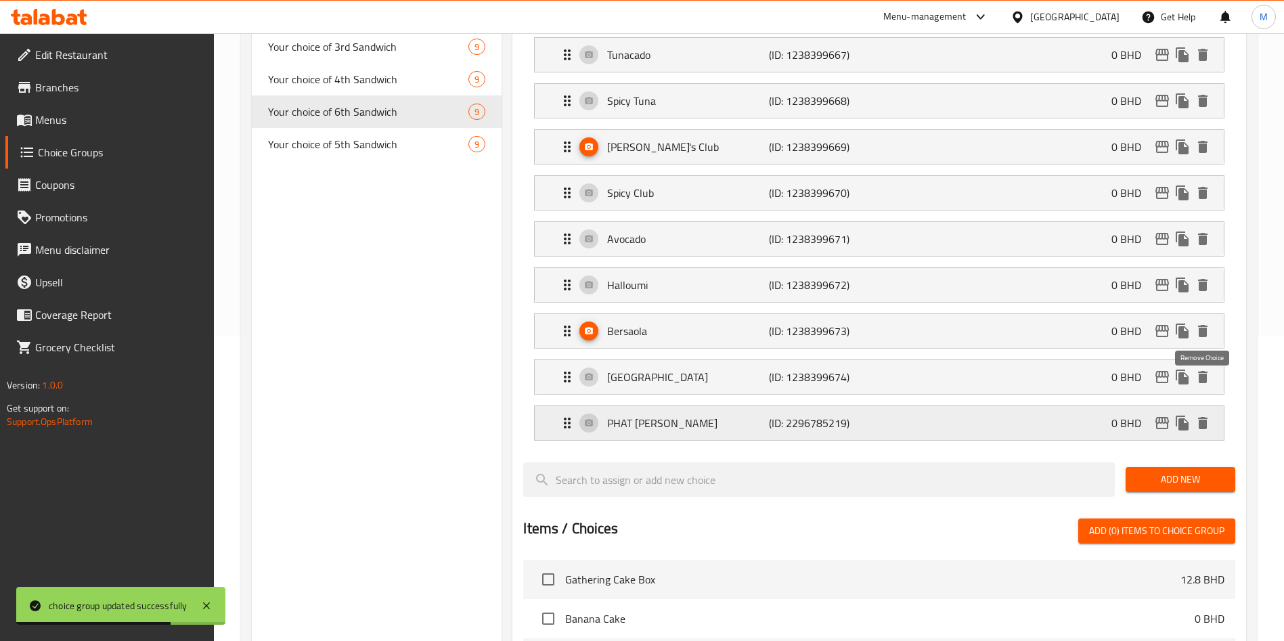
click at [1203, 417] on icon "delete" at bounding box center [1202, 423] width 9 height 12
click at [1203, 471] on span "Add New" at bounding box center [1181, 479] width 88 height 17
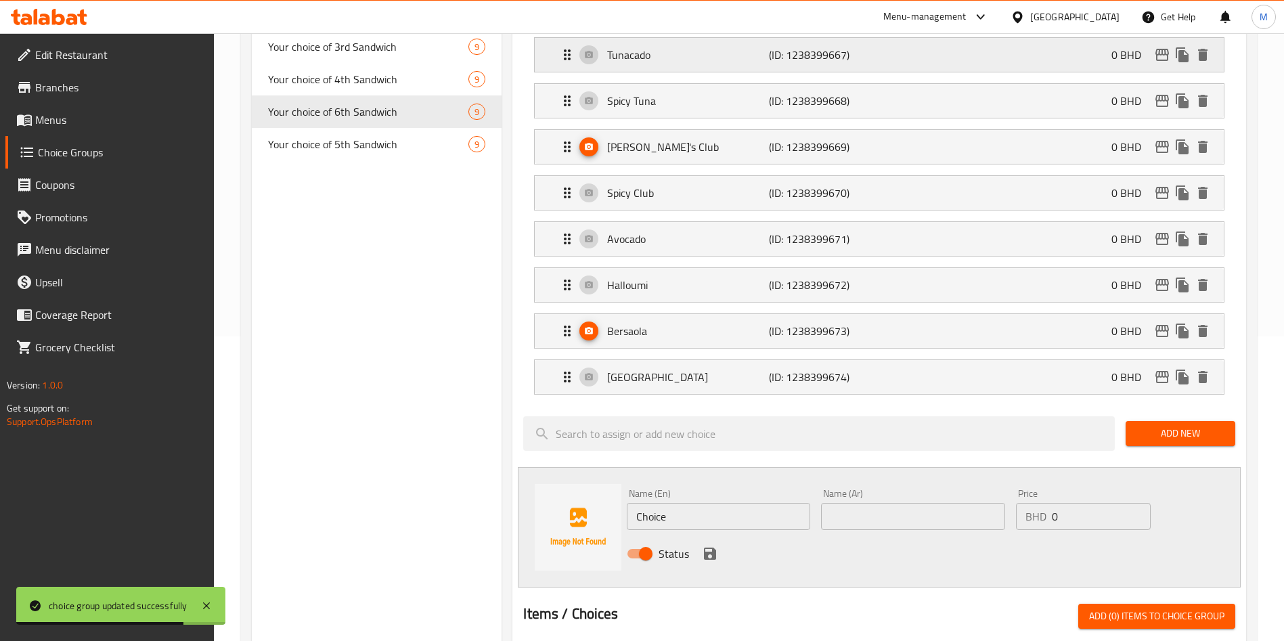
scroll to position [0, 0]
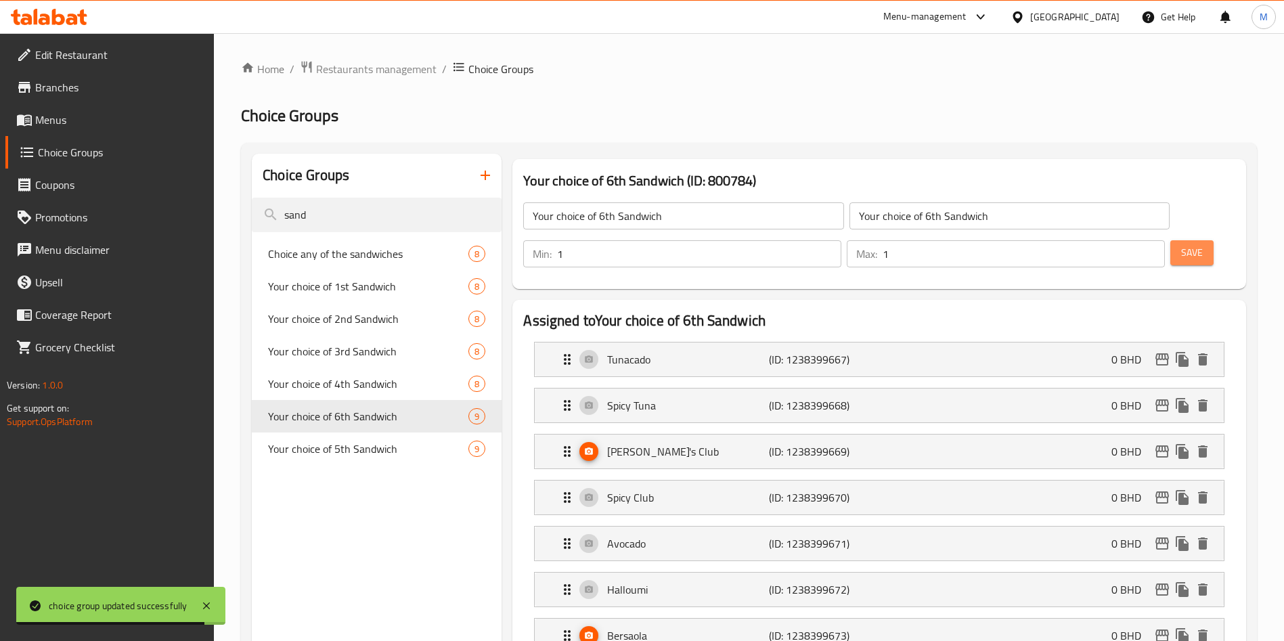
click at [1182, 244] on span "Save" at bounding box center [1193, 252] width 22 height 17
click at [341, 462] on div "Your choice of 5th Sandwich 9" at bounding box center [377, 449] width 250 height 33
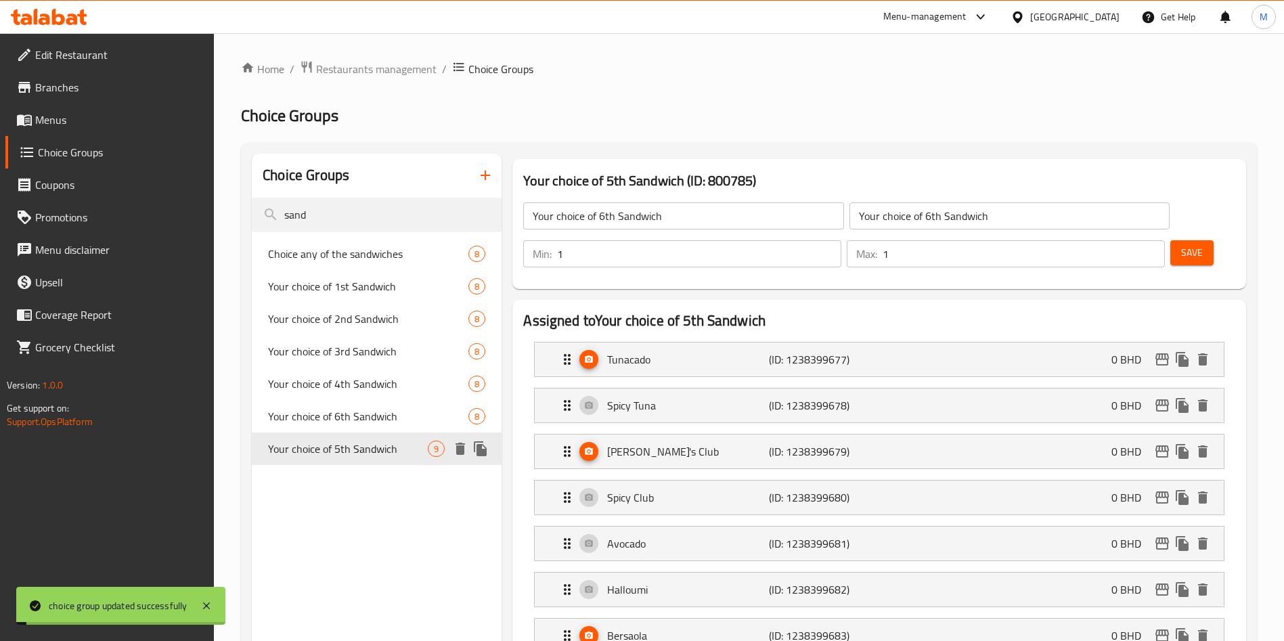
type input "Your choice of 5th Sandwich"
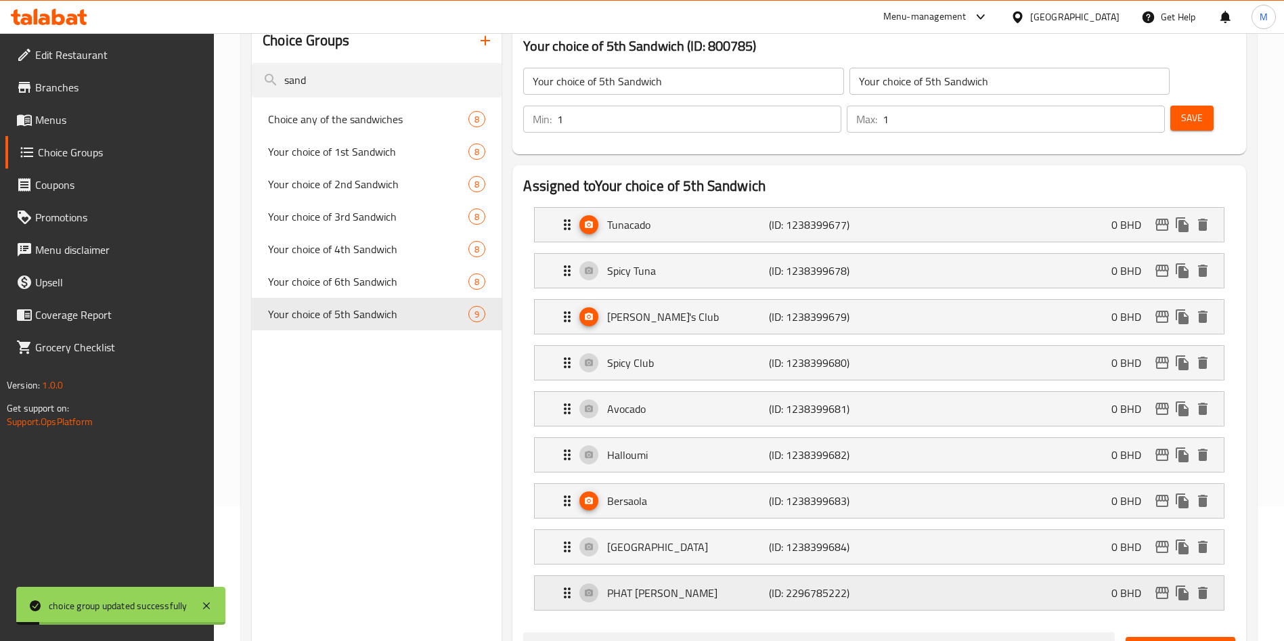
scroll to position [305, 0]
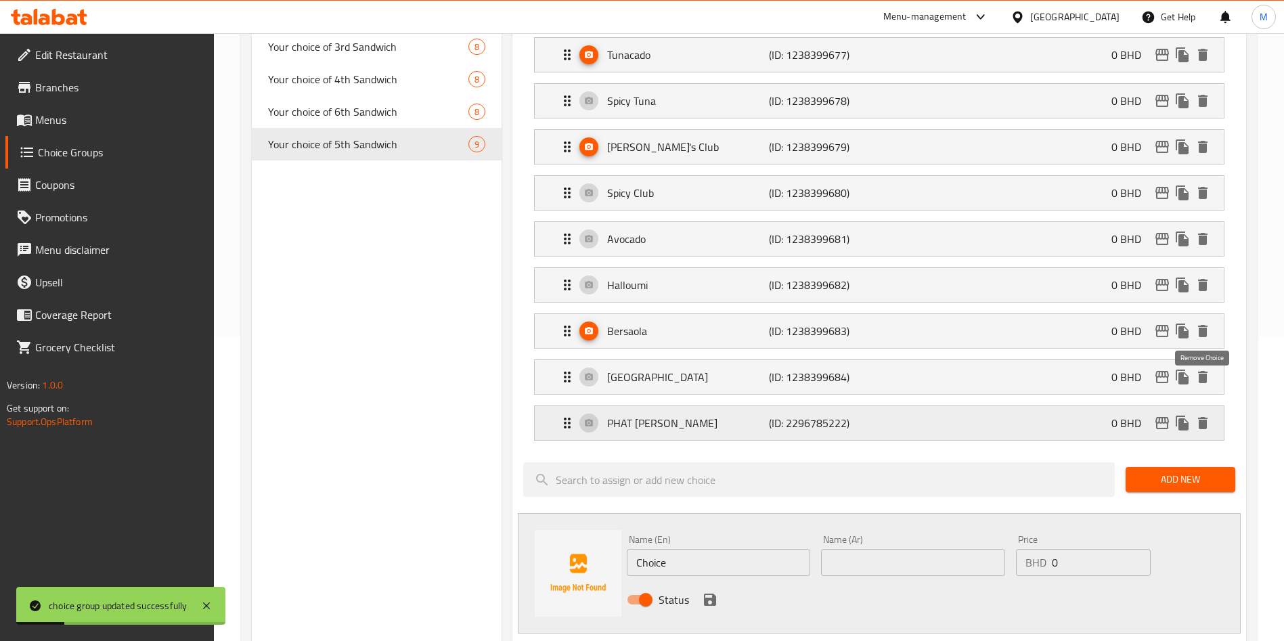
click at [1205, 417] on icon "delete" at bounding box center [1202, 423] width 9 height 12
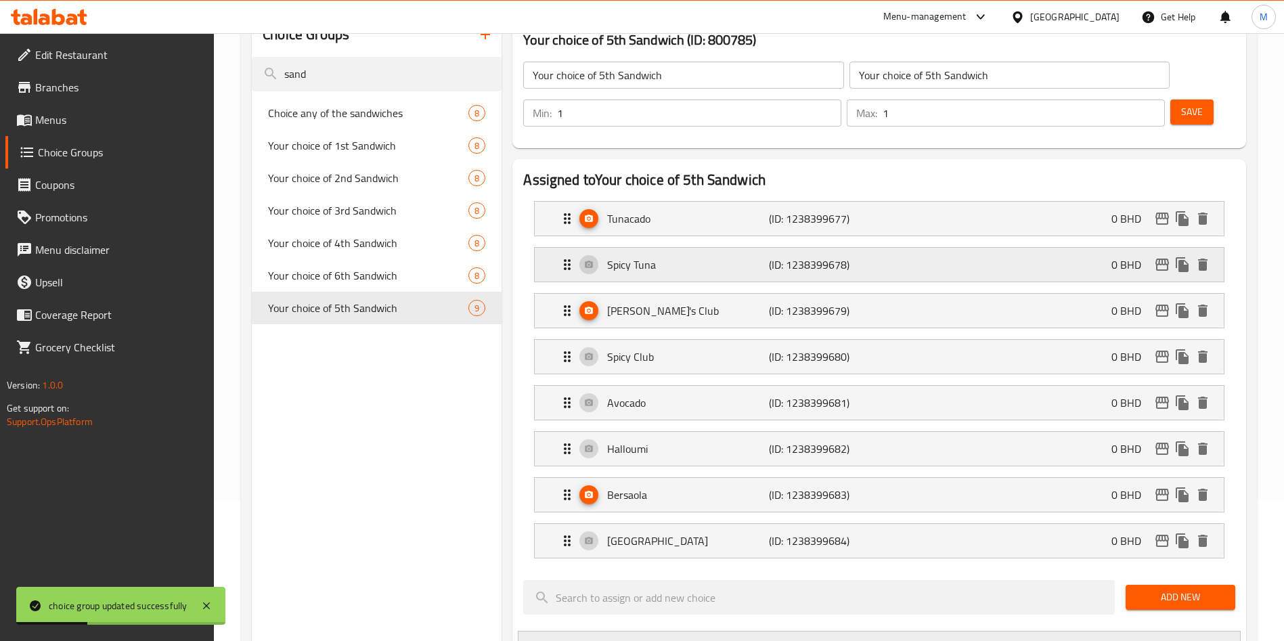
scroll to position [0, 0]
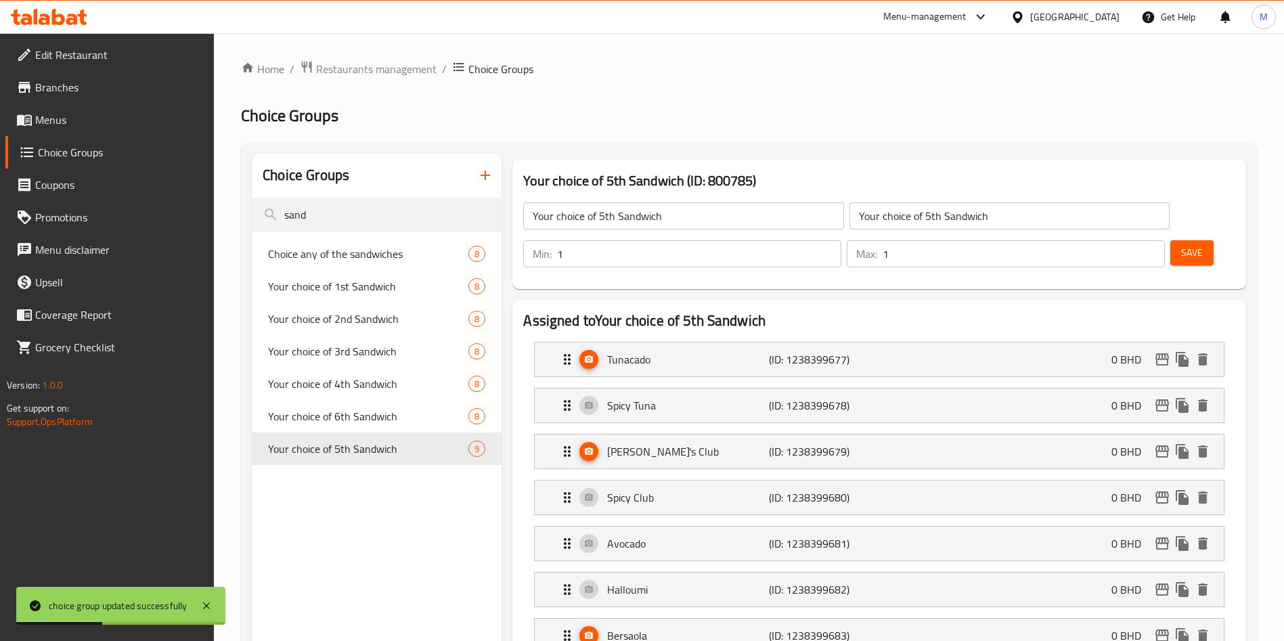
click at [1171, 240] on button "Save" at bounding box center [1192, 252] width 43 height 25
